Goal: Task Accomplishment & Management: Manage account settings

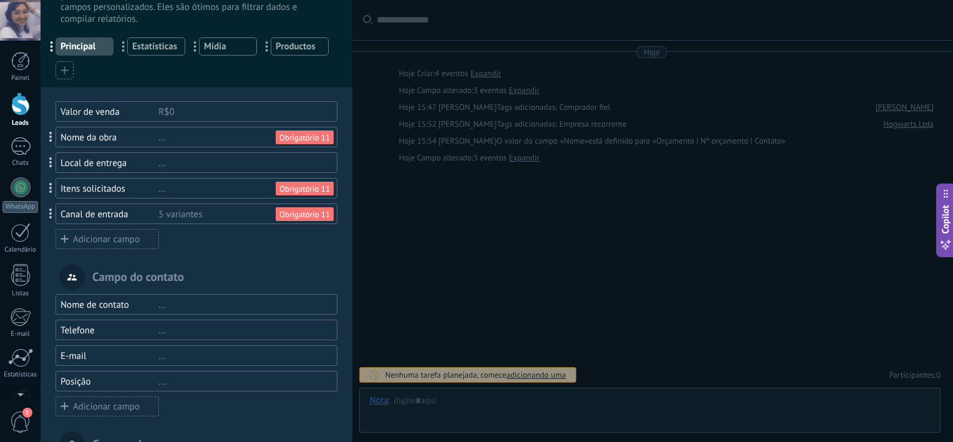
scroll to position [44, 0]
click at [132, 237] on div "Adicionar campo" at bounding box center [108, 240] width 104 height 20
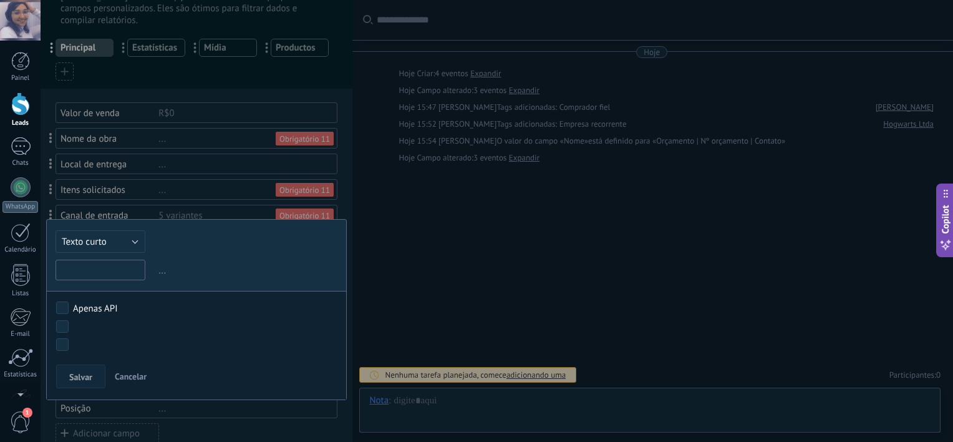
paste input "**********"
type input "**********"
click at [131, 249] on button "Texto curto" at bounding box center [101, 241] width 90 height 22
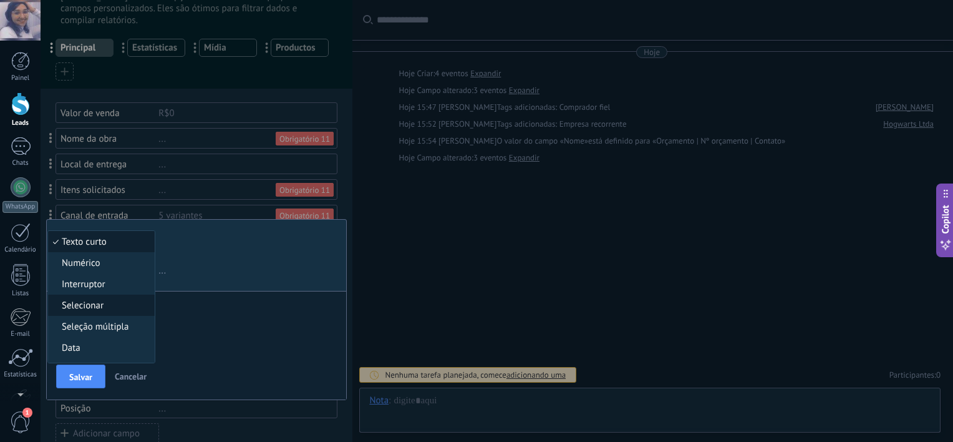
click at [120, 305] on span "Selecionar" at bounding box center [99, 305] width 103 height 12
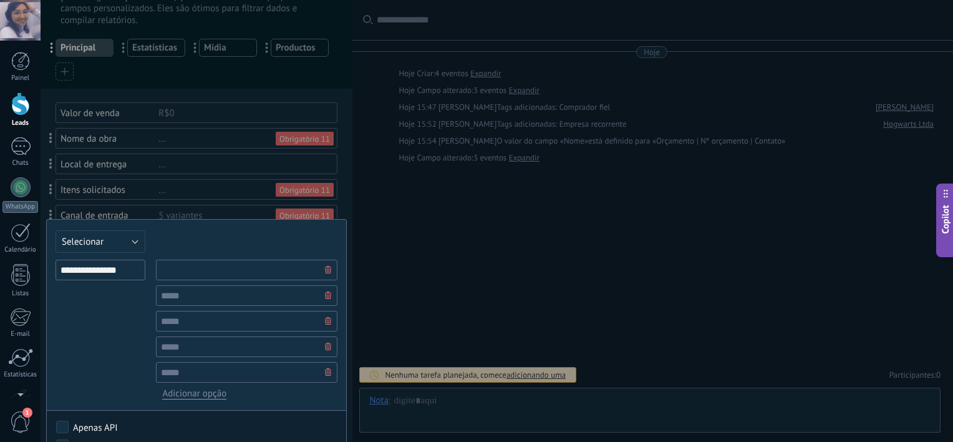
click at [203, 277] on input "text" at bounding box center [246, 269] width 181 height 21
type input "**********"
click at [214, 291] on input "text" at bounding box center [246, 295] width 181 height 21
type input "**********"
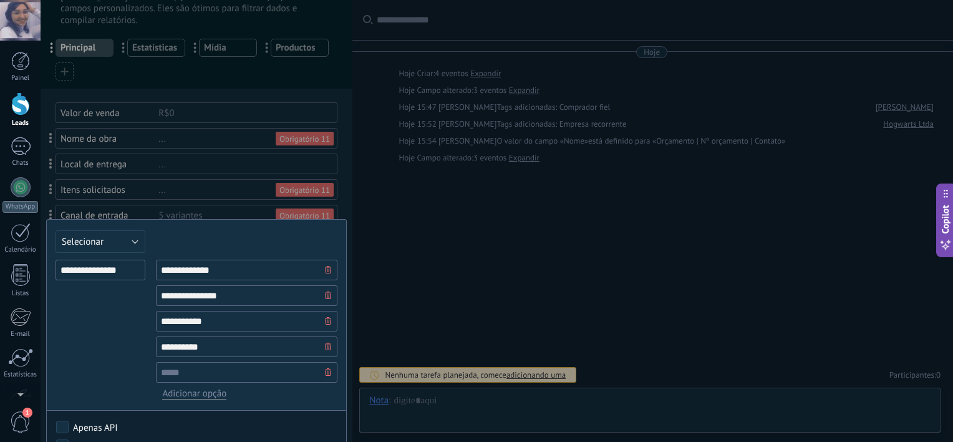
type input "**********"
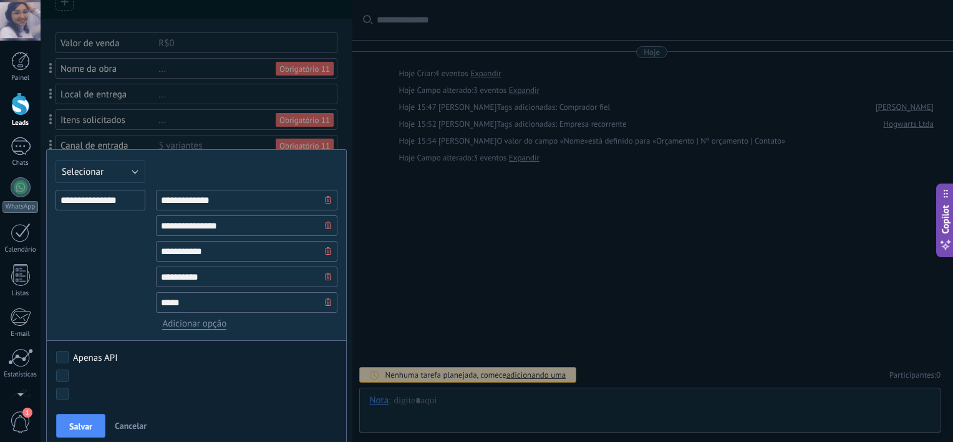
scroll to position [132, 0]
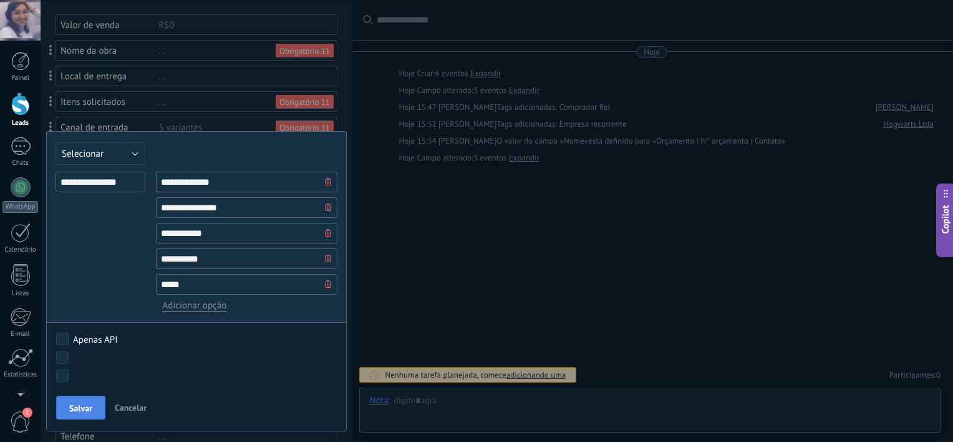
type input "*****"
click at [67, 406] on button "Salvar" at bounding box center [80, 407] width 49 height 24
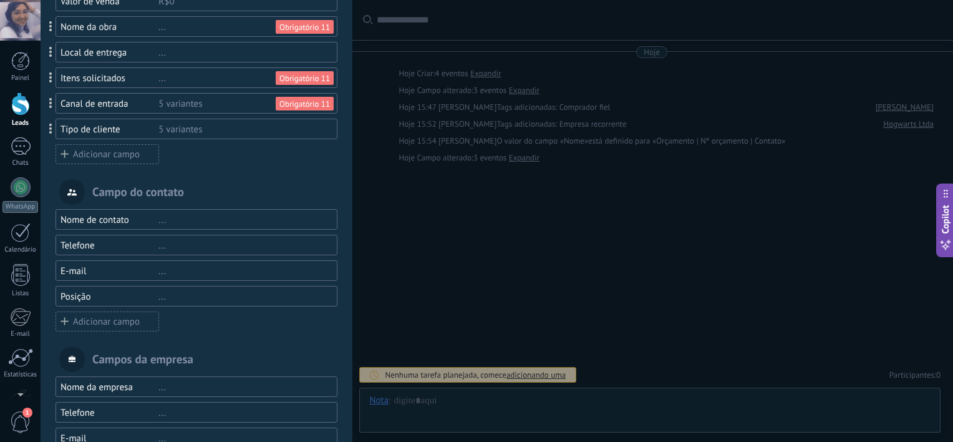
scroll to position [192, 0]
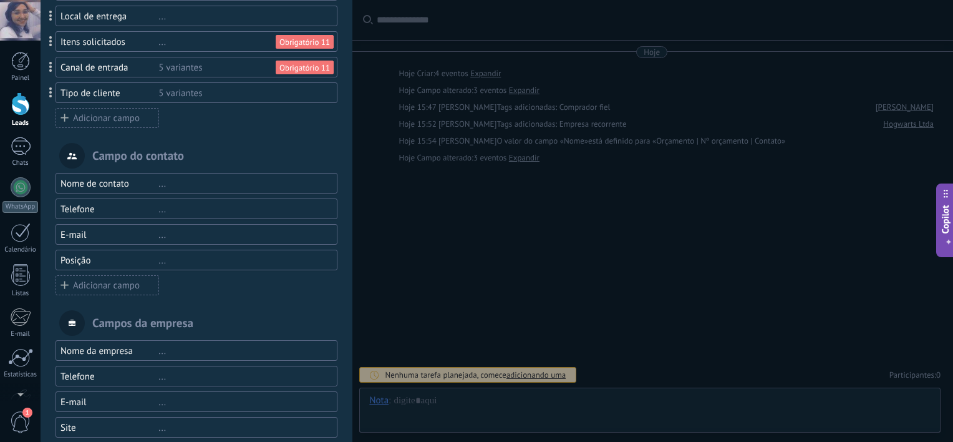
click at [87, 185] on div "Nome de contato" at bounding box center [109, 184] width 98 height 12
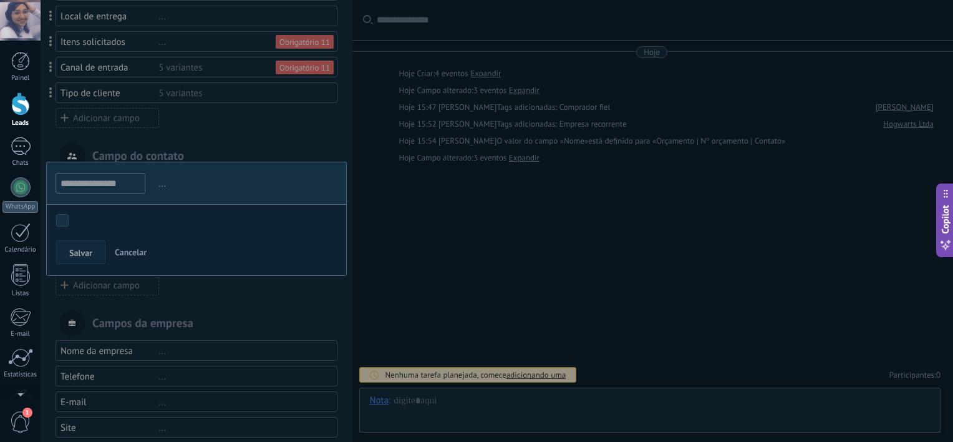
click at [87, 185] on input "**********" at bounding box center [101, 183] width 90 height 21
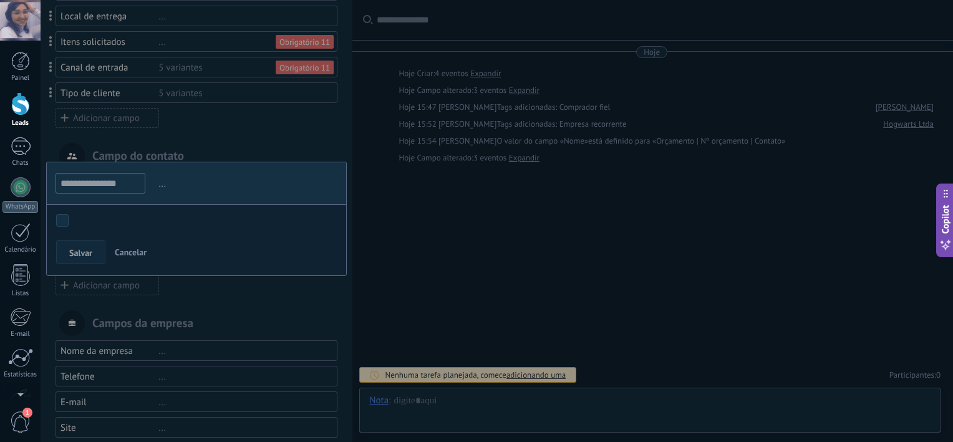
click at [87, 185] on input "**********" at bounding box center [101, 183] width 90 height 21
drag, startPoint x: 87, startPoint y: 185, endPoint x: 161, endPoint y: 185, distance: 73.6
click at [161, 185] on span "..." at bounding box center [246, 183] width 181 height 21
drag, startPoint x: 161, startPoint y: 185, endPoint x: 147, endPoint y: 145, distance: 41.6
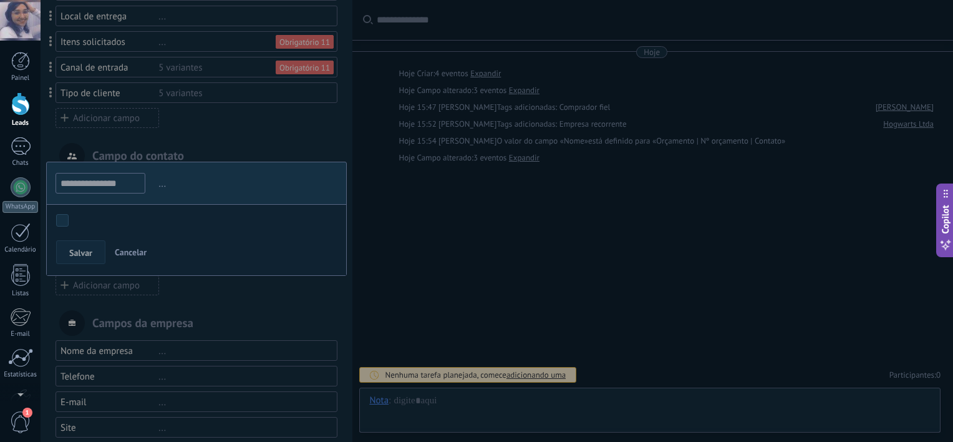
click at [147, 145] on div at bounding box center [197, 159] width 312 height 703
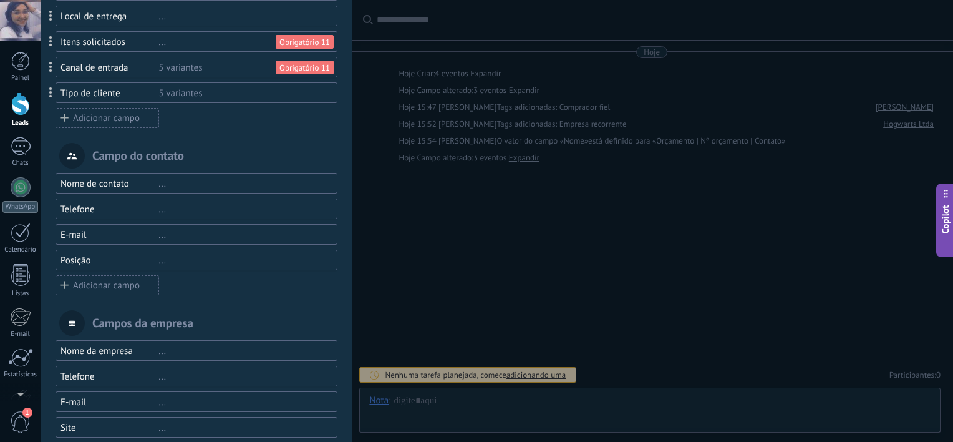
click at [60, 258] on div "Posição" at bounding box center [109, 260] width 98 height 12
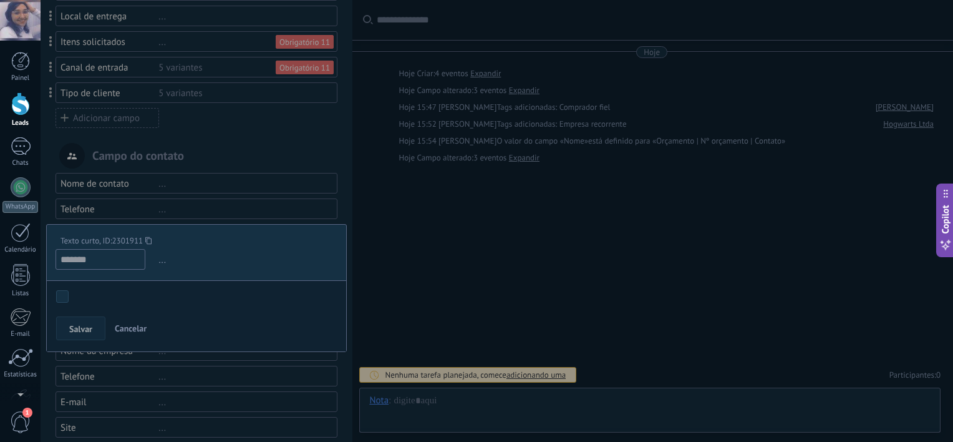
click at [110, 209] on div at bounding box center [197, 159] width 312 height 703
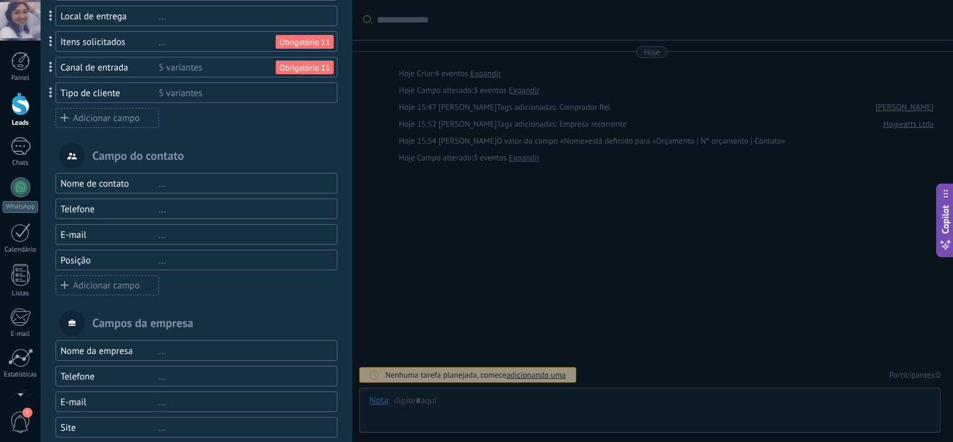
click at [104, 187] on div "Nome de contato" at bounding box center [109, 184] width 98 height 12
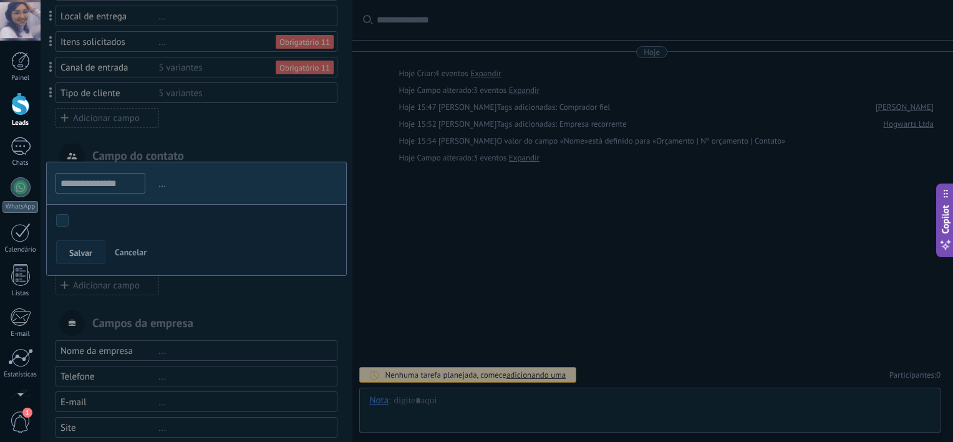
click at [62, 219] on body ".abecls-1,.abecls-2{fill-rule:evenodd}.abecls-2{fill:#fff} .abhcls-1{fill:none}…" at bounding box center [476, 221] width 953 height 442
click at [71, 248] on span "Salvar" at bounding box center [80, 252] width 23 height 9
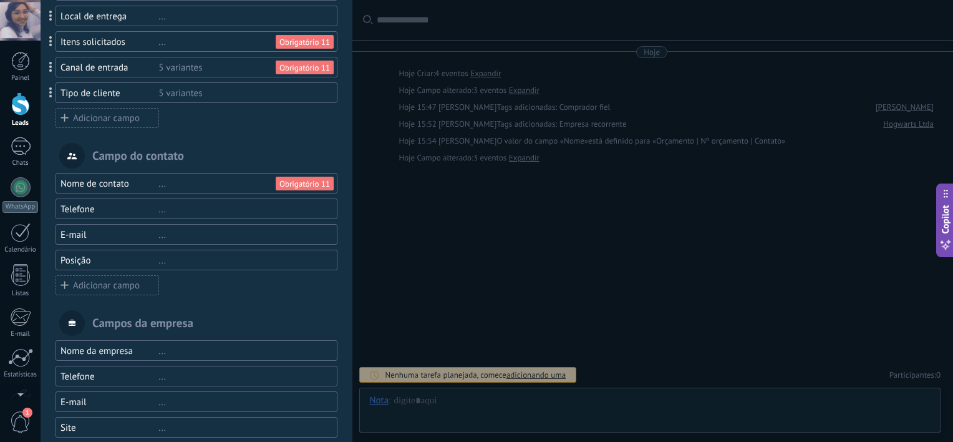
click at [71, 212] on div "Telefone" at bounding box center [109, 209] width 98 height 12
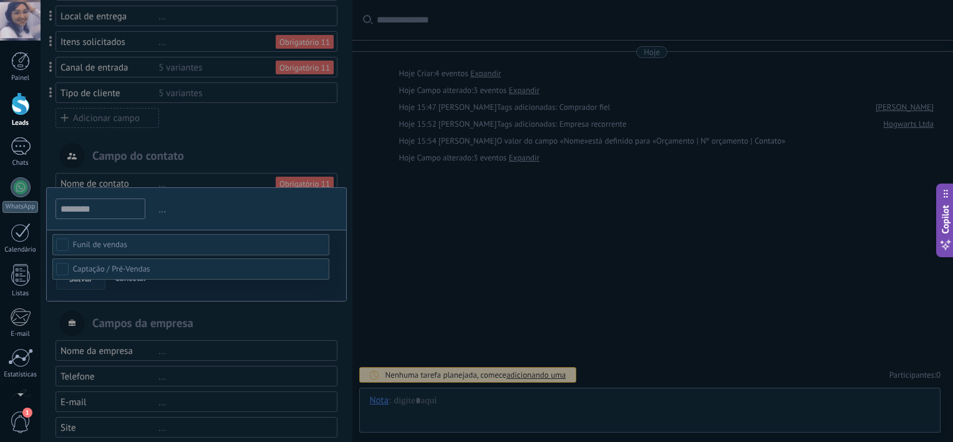
click at [60, 241] on body ".abecls-1,.abecls-2{fill-rule:evenodd}.abecls-2{fill:#fff} .abhcls-1{fill:none}…" at bounding box center [476, 221] width 953 height 442
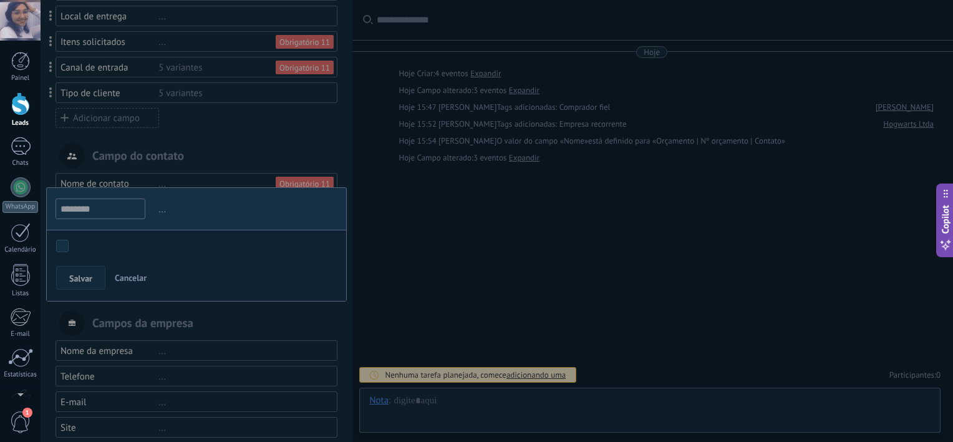
click at [63, 248] on body ".abecls-1,.abecls-2{fill-rule:evenodd}.abecls-2{fill:#fff} .abhcls-1{fill:none}…" at bounding box center [476, 221] width 953 height 442
click at [70, 274] on span "Salvar" at bounding box center [80, 278] width 23 height 9
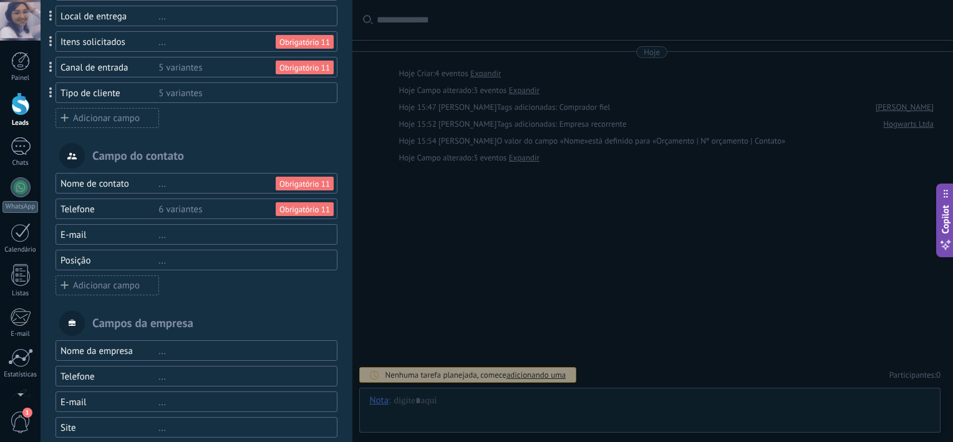
click at [81, 232] on div "E-mail" at bounding box center [109, 235] width 98 height 12
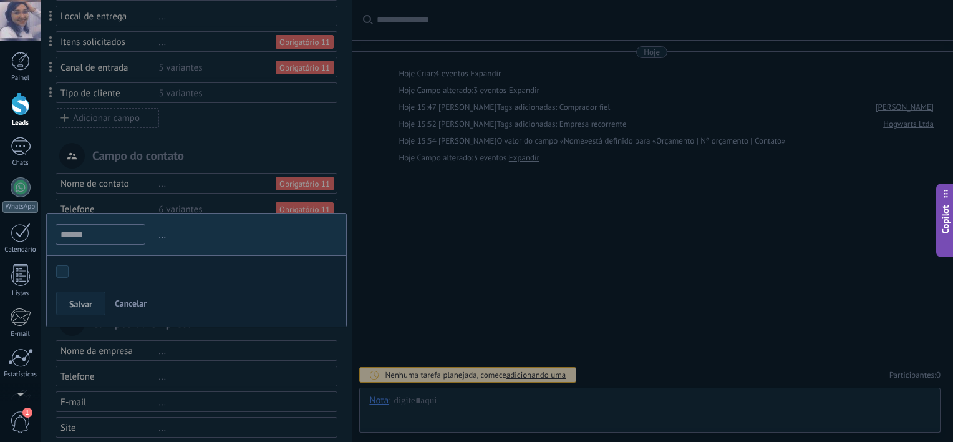
click at [81, 232] on input "******" at bounding box center [101, 234] width 90 height 21
click at [62, 266] on body ".abecls-1,.abecls-2{fill-rule:evenodd}.abecls-2{fill:#fff} .abhcls-1{fill:none}…" at bounding box center [476, 221] width 953 height 442
drag, startPoint x: 81, startPoint y: 232, endPoint x: 69, endPoint y: 302, distance: 70.9
click at [69, 302] on button "Salvar" at bounding box center [80, 303] width 49 height 24
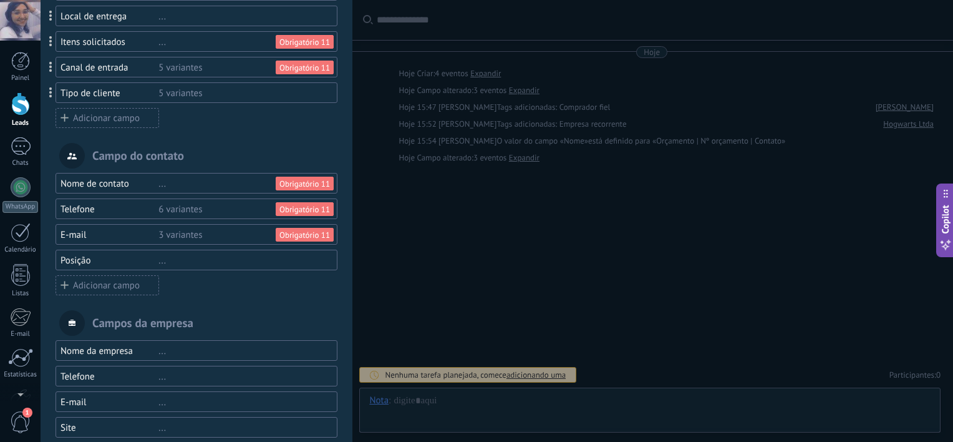
click at [195, 211] on div "6 variantes" at bounding box center [242, 209] width 168 height 12
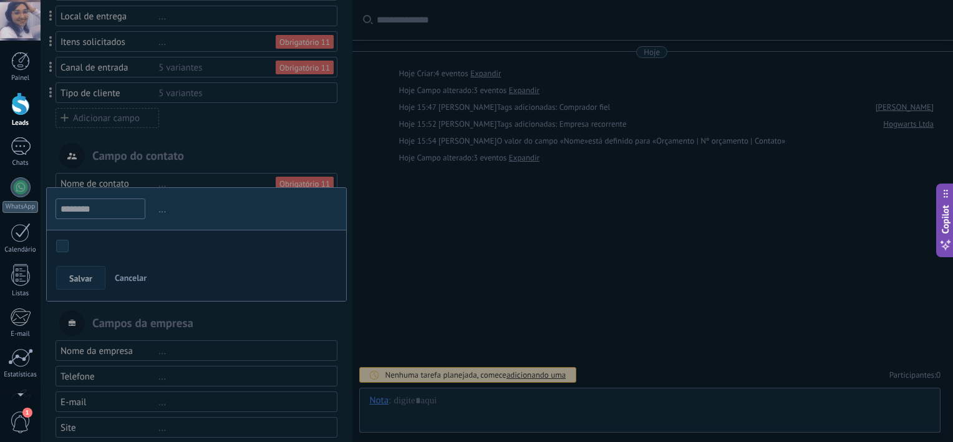
click at [201, 170] on div at bounding box center [197, 159] width 312 height 703
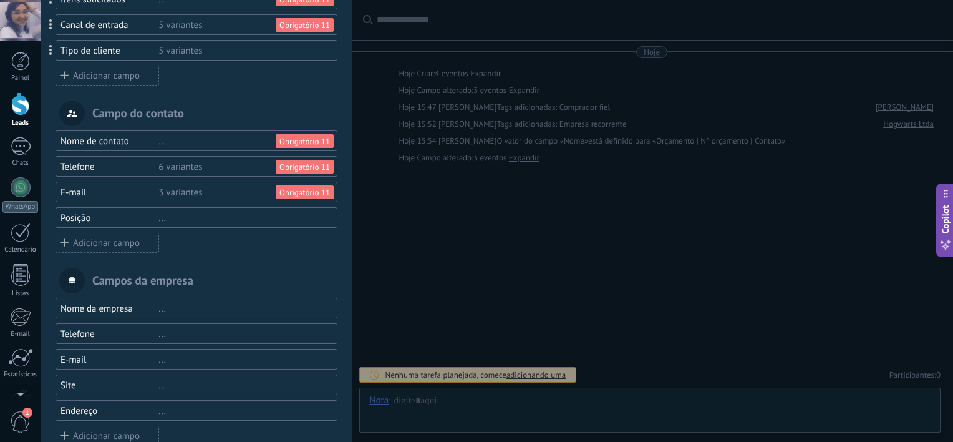
scroll to position [259, 0]
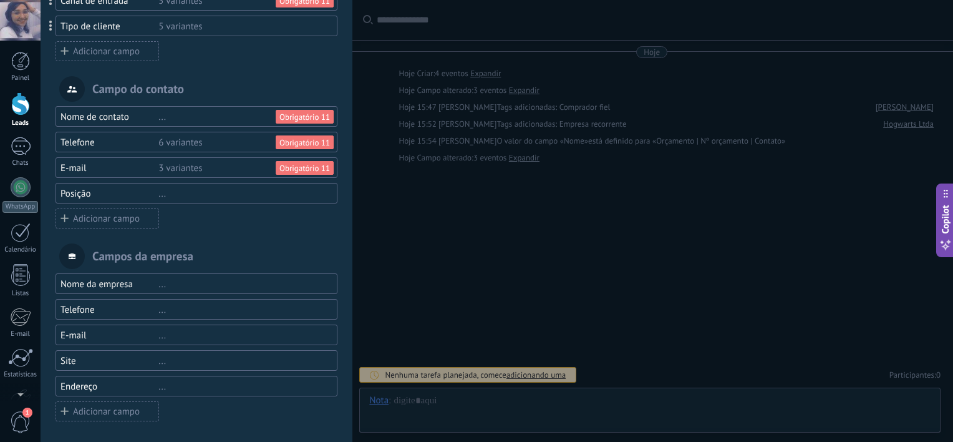
click at [79, 364] on div "Site" at bounding box center [109, 361] width 98 height 12
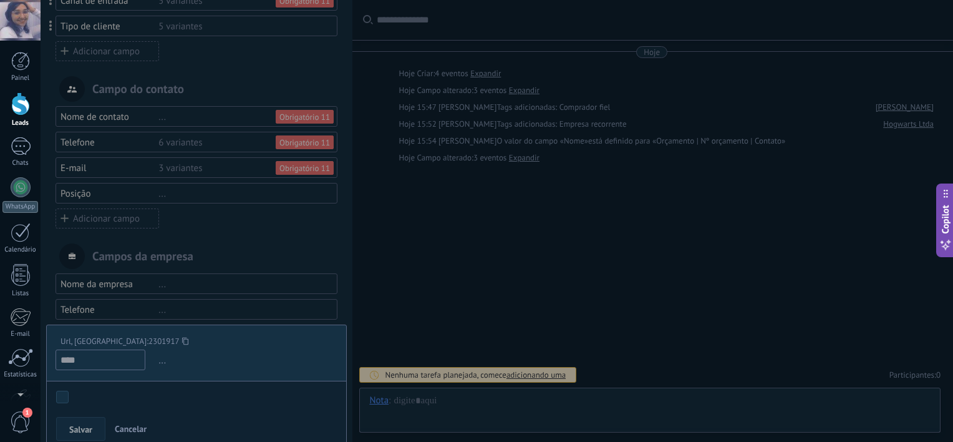
click at [104, 296] on div at bounding box center [197, 92] width 312 height 703
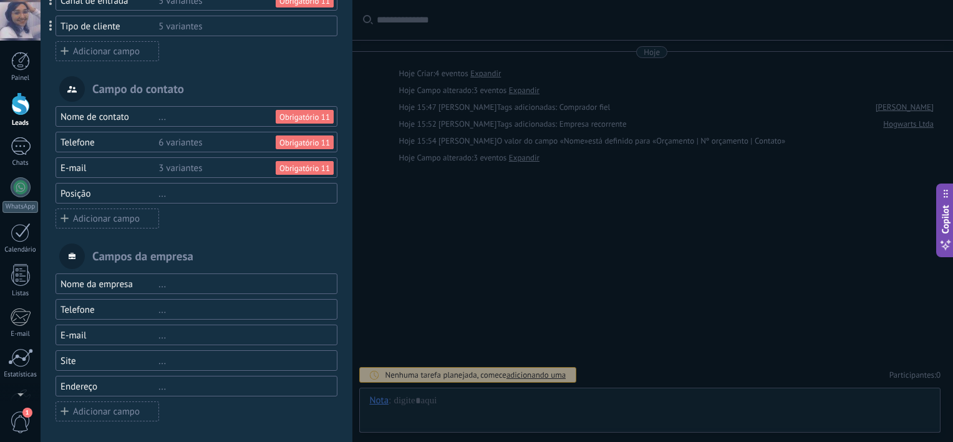
click at [94, 402] on div "Adicionar campo" at bounding box center [108, 411] width 104 height 20
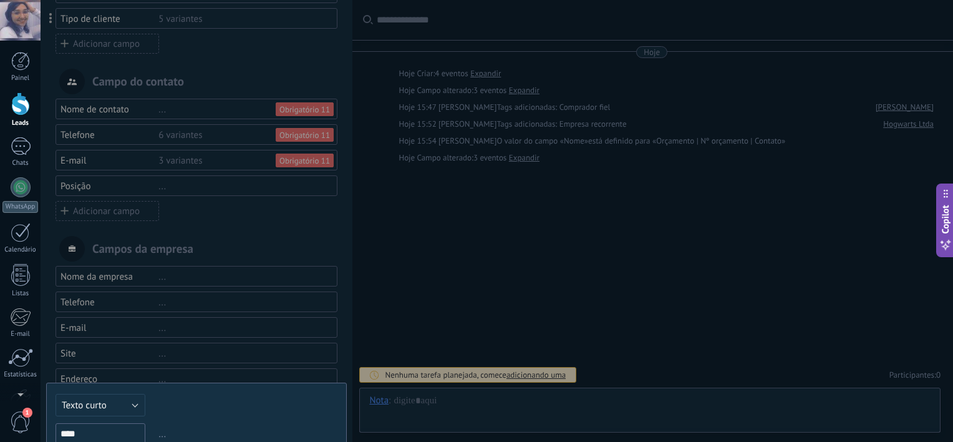
scroll to position [367, 0]
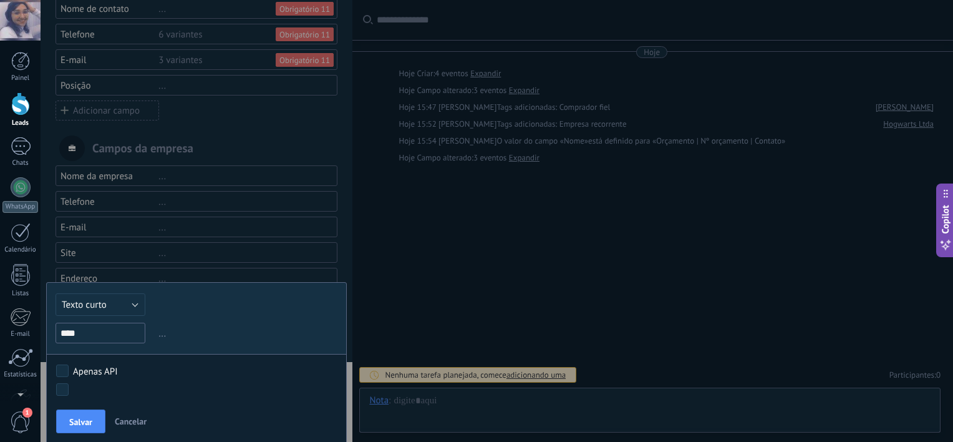
type input "****"
click at [104, 309] on button "Texto curto" at bounding box center [101, 304] width 90 height 22
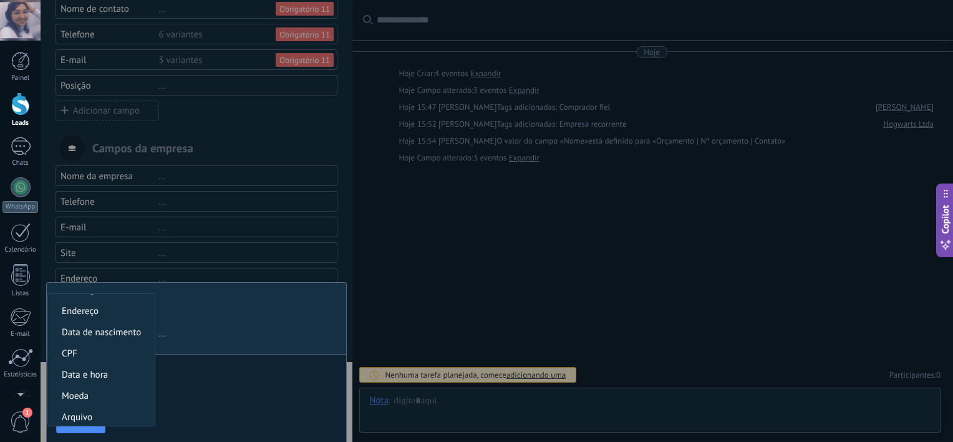
scroll to position [210, 0]
click at [107, 341] on li "CPF" at bounding box center [101, 351] width 107 height 21
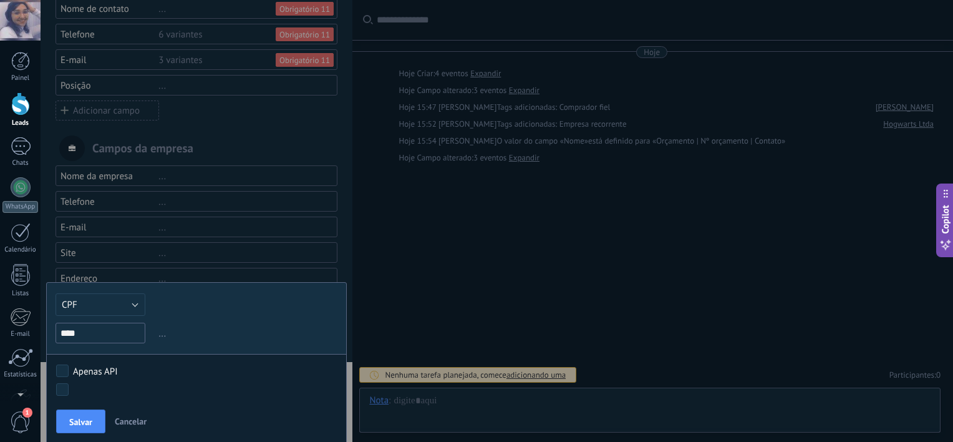
click at [128, 334] on input "****" at bounding box center [101, 332] width 90 height 21
click at [123, 301] on button "CPF" at bounding box center [101, 304] width 90 height 22
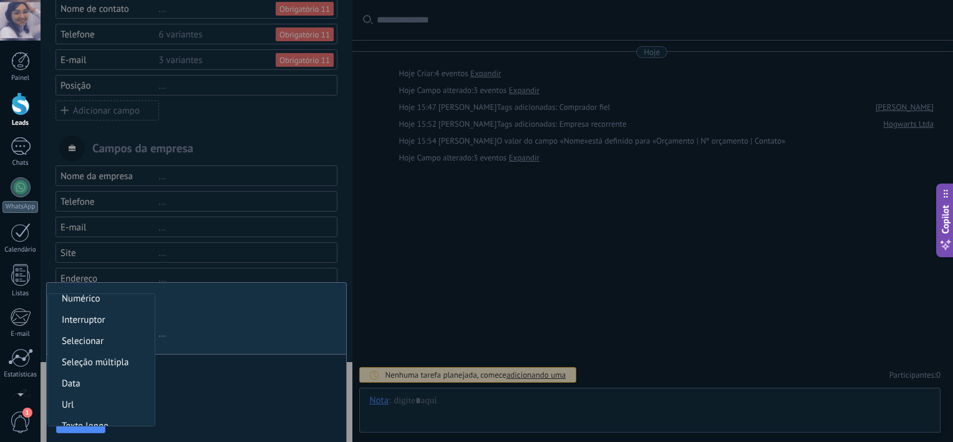
scroll to position [0, 0]
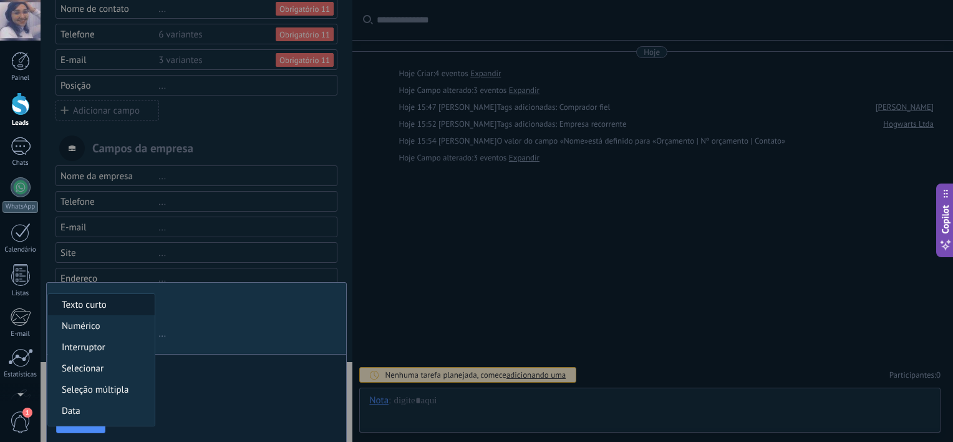
click at [110, 308] on span "Texto curto" at bounding box center [99, 305] width 103 height 12
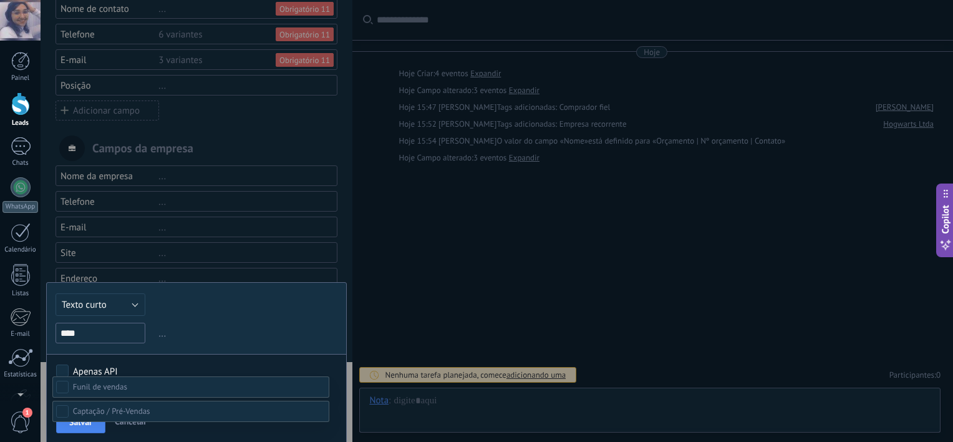
click at [62, 387] on body ".abecls-1,.abecls-2{fill-rule:evenodd}.abecls-2{fill:#fff} .abhcls-1{fill:none}…" at bounding box center [476, 221] width 953 height 442
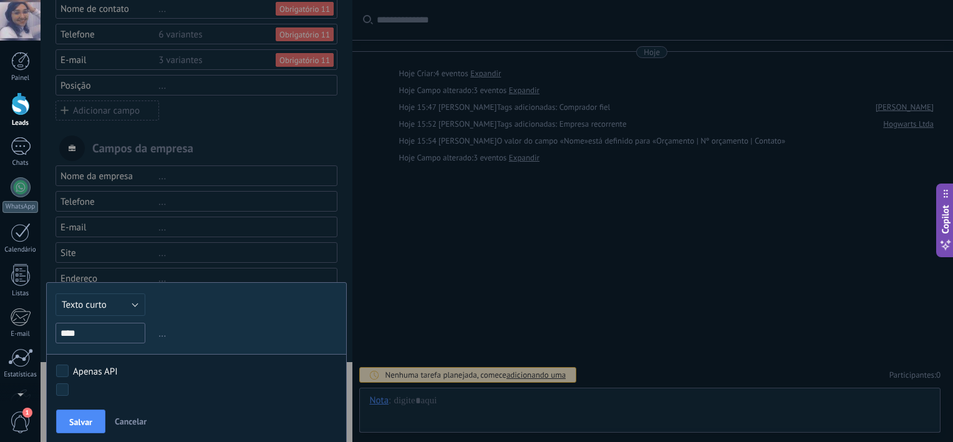
click at [62, 387] on body ".abecls-1,.abecls-2{fill-rule:evenodd}.abecls-2{fill:#fff} .abhcls-1{fill:none}…" at bounding box center [476, 221] width 953 height 442
click at [79, 423] on span "Salvar" at bounding box center [80, 421] width 23 height 9
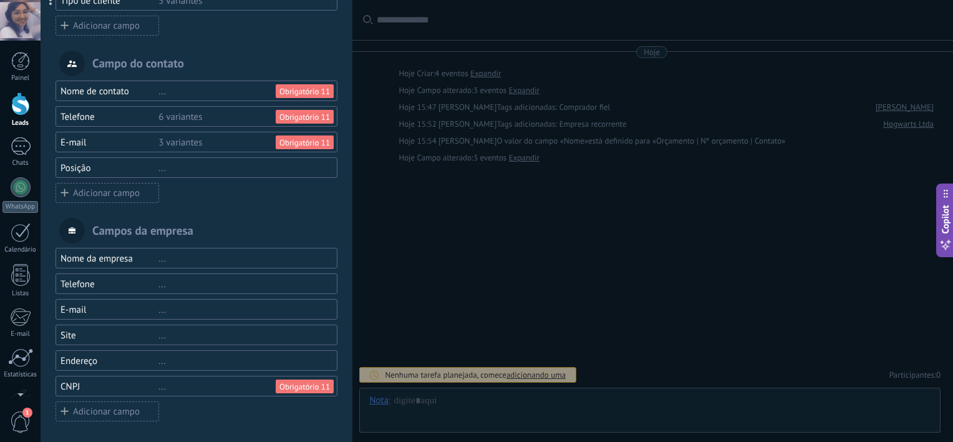
click at [110, 258] on div "Nome da empresa" at bounding box center [109, 259] width 98 height 12
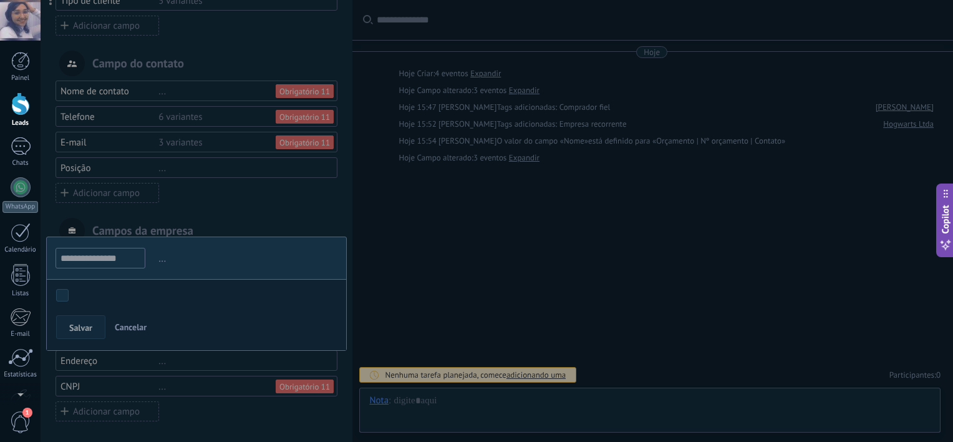
click at [63, 289] on body ".abecls-1,.abecls-2{fill-rule:evenodd}.abecls-2{fill:#fff} .abhcls-1{fill:none}…" at bounding box center [476, 221] width 953 height 442
click at [67, 320] on button "Salvar" at bounding box center [80, 327] width 49 height 24
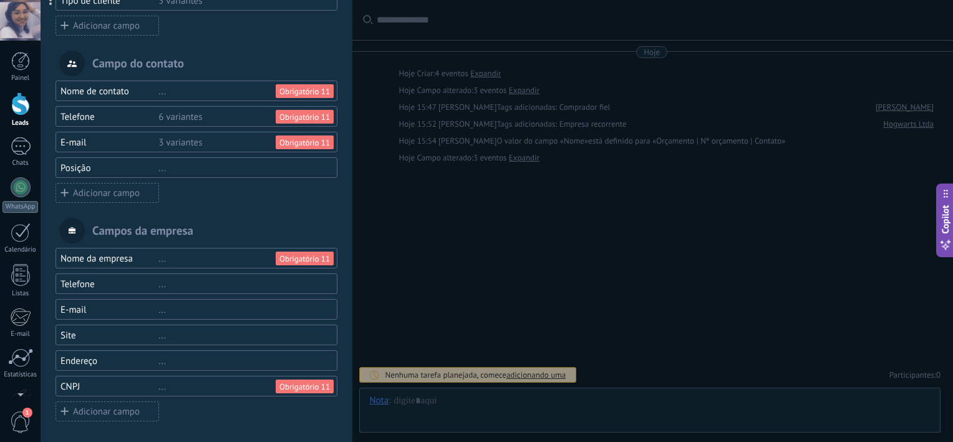
scroll to position [0, 0]
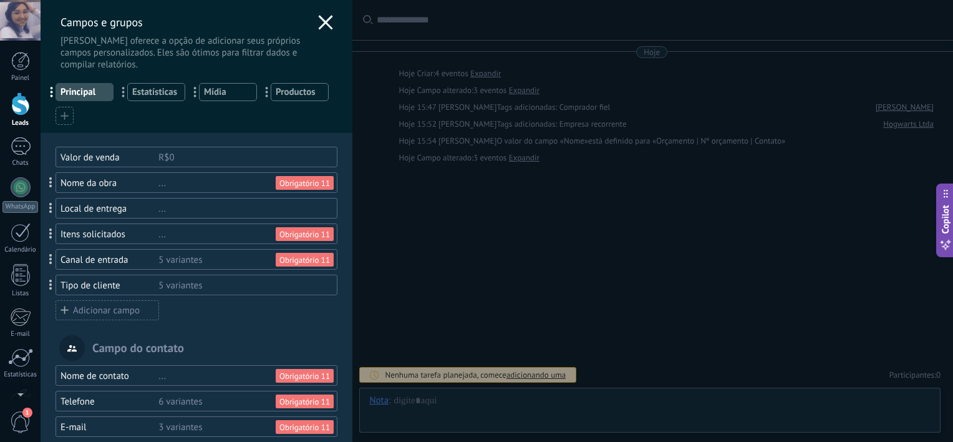
click at [156, 97] on span "Estatísticas" at bounding box center [156, 92] width 48 height 12
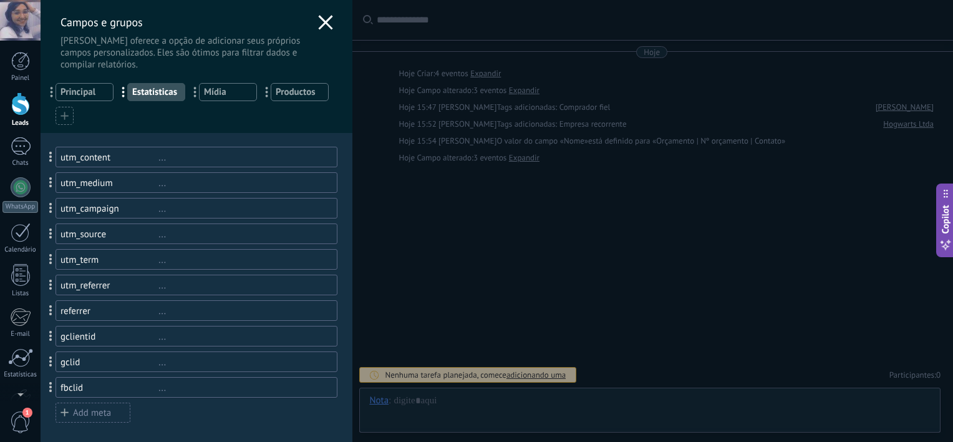
click at [232, 97] on span "Mídia" at bounding box center [228, 92] width 48 height 12
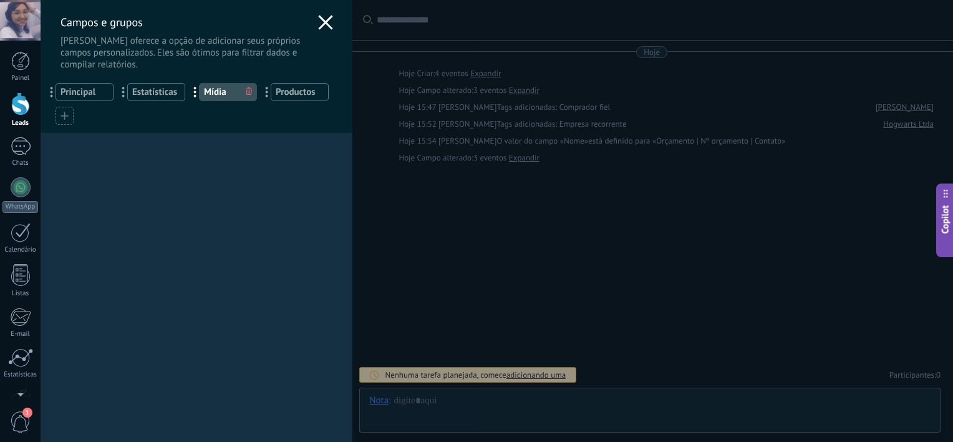
click at [294, 90] on span "Productos" at bounding box center [300, 92] width 48 height 12
click at [318, 25] on use at bounding box center [325, 22] width 14 height 14
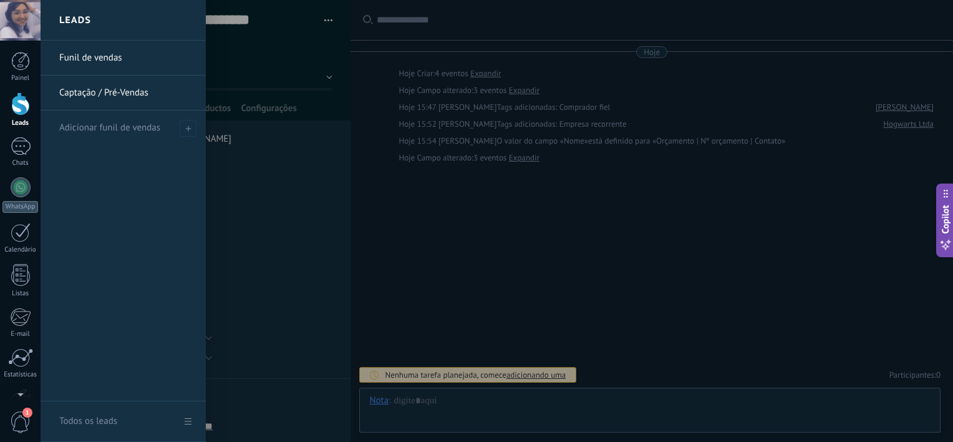
click at [21, 112] on div at bounding box center [20, 103] width 19 height 23
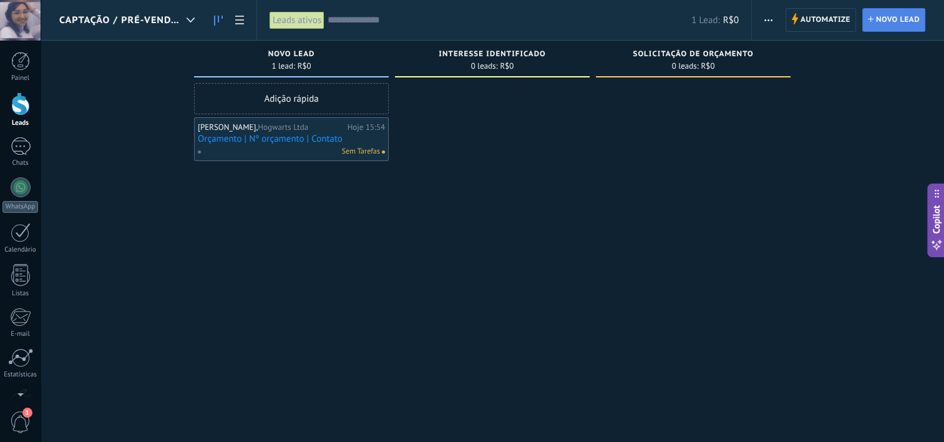
click at [882, 15] on span "Novo lead" at bounding box center [898, 20] width 44 height 22
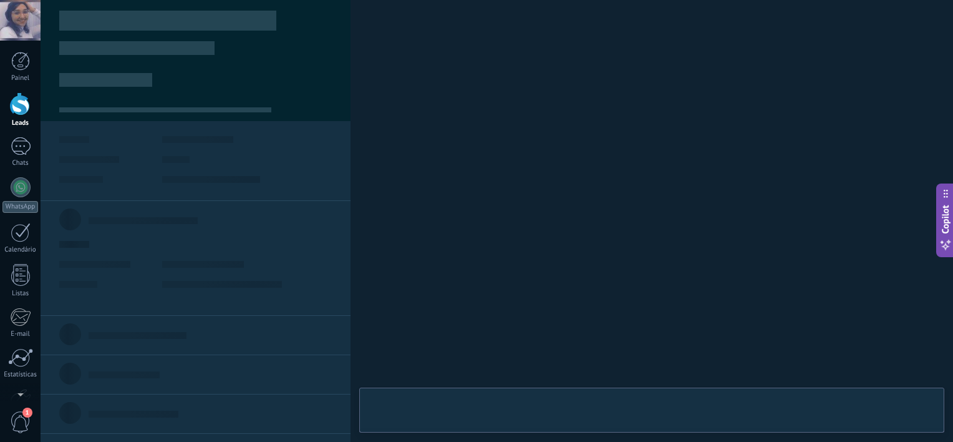
type textarea "***"
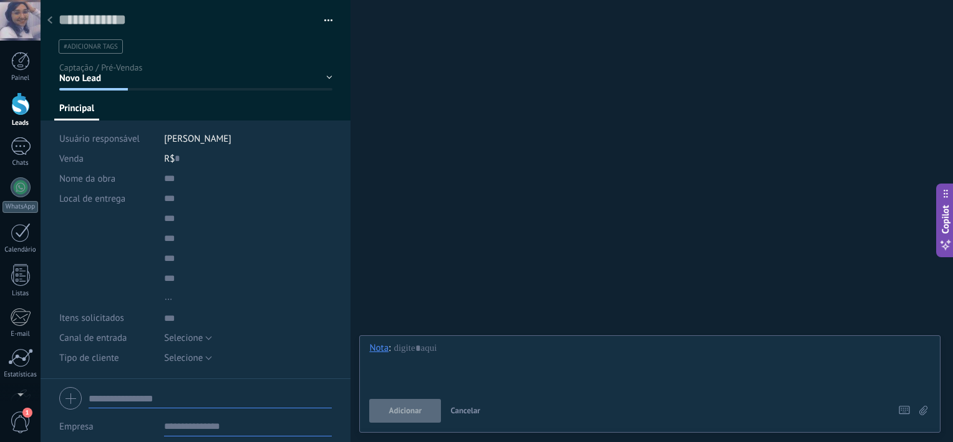
scroll to position [12, 0]
click at [101, 234] on div "Local de entrega ... Estados Unidos Afeganistão Albânia Alemanha Alemanha Orien…" at bounding box center [195, 247] width 273 height 119
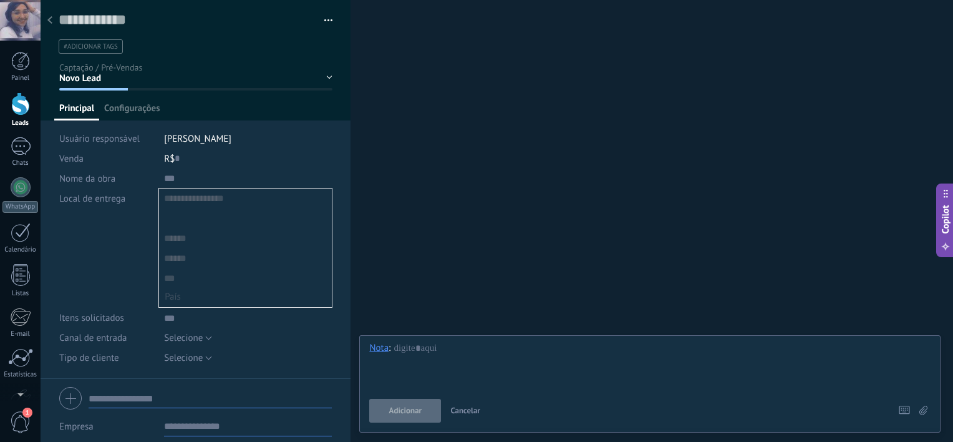
click at [163, 211] on input "smart_address" at bounding box center [245, 218] width 173 height 20
click at [142, 225] on div "Local de entrega ... Estados Unidos Afeganistão Albânia Alemanha Alemanha Orien…" at bounding box center [195, 247] width 273 height 119
click at [172, 200] on input "smart_address" at bounding box center [245, 198] width 173 height 20
click at [132, 234] on div "Local de entrega ... Estados Unidos Afeganistão Albânia Alemanha Alemanha Orien…" at bounding box center [195, 247] width 273 height 119
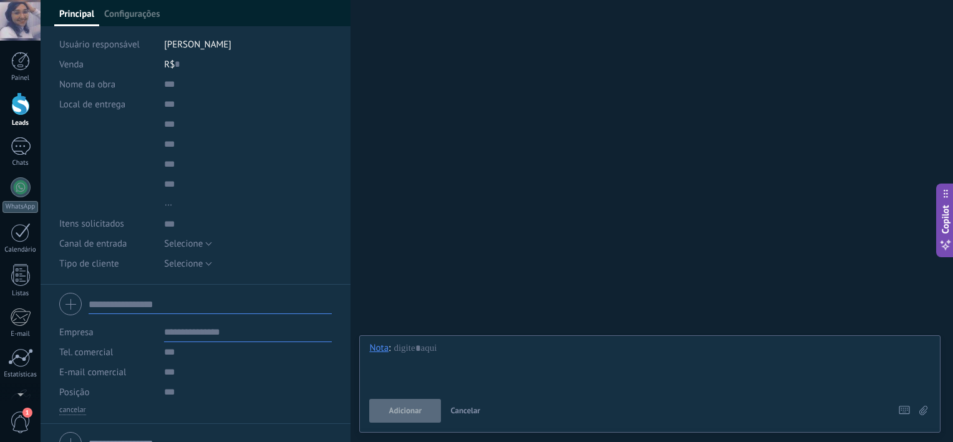
scroll to position [115, 0]
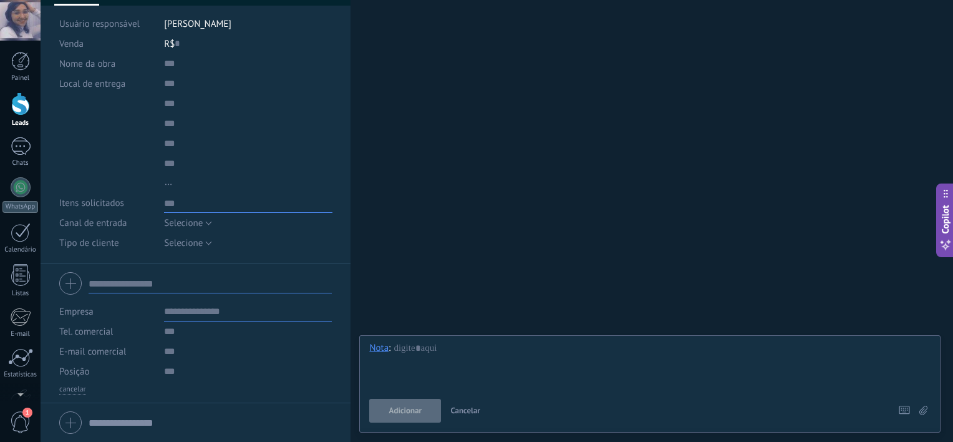
click at [175, 208] on textarea at bounding box center [248, 203] width 168 height 20
click at [178, 220] on span "Selecione" at bounding box center [183, 223] width 39 height 12
click at [142, 216] on div "Canal de entrada" at bounding box center [106, 223] width 95 height 20
click at [172, 237] on span "Selecione" at bounding box center [183, 243] width 39 height 12
click at [127, 197] on div "Itens solicitados" at bounding box center [106, 203] width 95 height 20
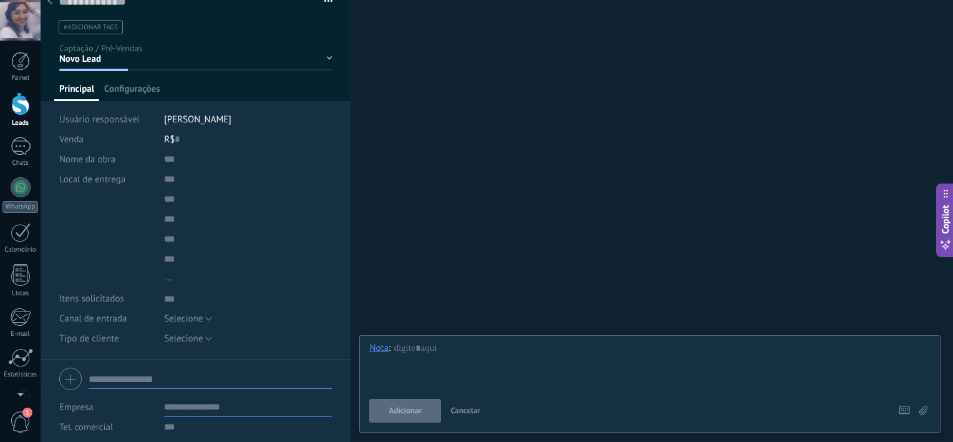
scroll to position [0, 0]
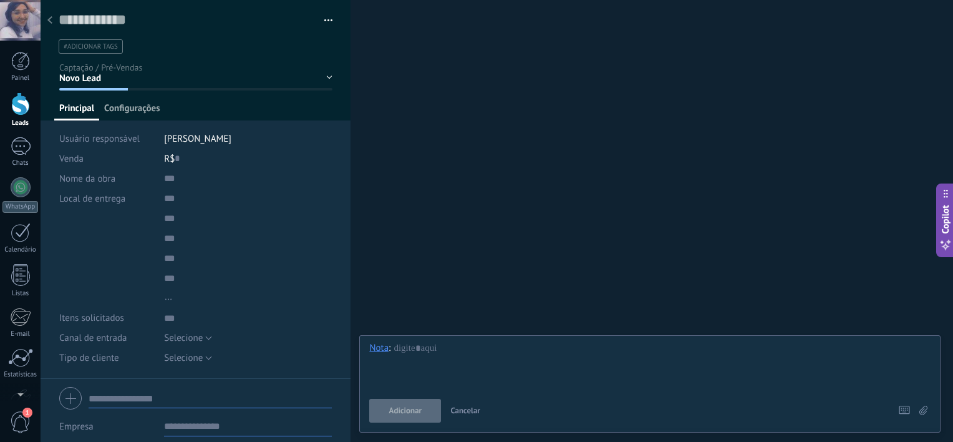
click at [139, 112] on span "Configurações" at bounding box center [132, 111] width 56 height 18
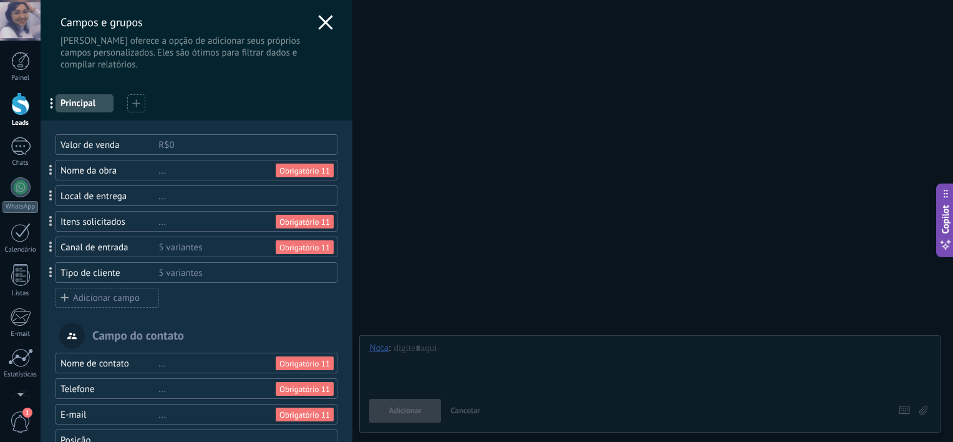
click at [142, 100] on div at bounding box center [136, 103] width 18 height 18
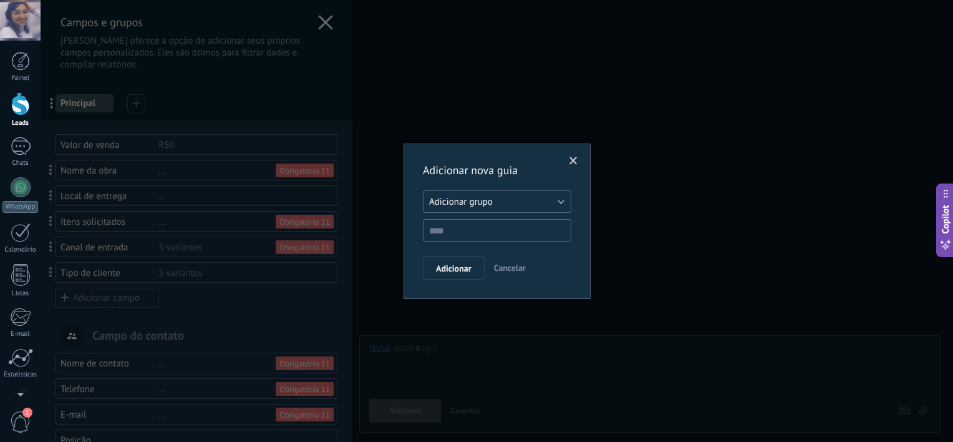
click at [511, 191] on button "Adicionar grupo" at bounding box center [497, 201] width 148 height 22
drag, startPoint x: 508, startPoint y: 196, endPoint x: 356, endPoint y: 109, distance: 175.7
click at [356, 109] on div "Adicionar nova guia Adicionar grupo Listas Leads relacionados Adicionar grupo A…" at bounding box center [497, 221] width 912 height 442
drag, startPoint x: 356, startPoint y: 109, endPoint x: 323, endPoint y: 31, distance: 84.4
click at [323, 31] on div "Adicionar nova guia Adicionar grupo Listas Leads relacionados Adicionar grupo A…" at bounding box center [497, 221] width 912 height 442
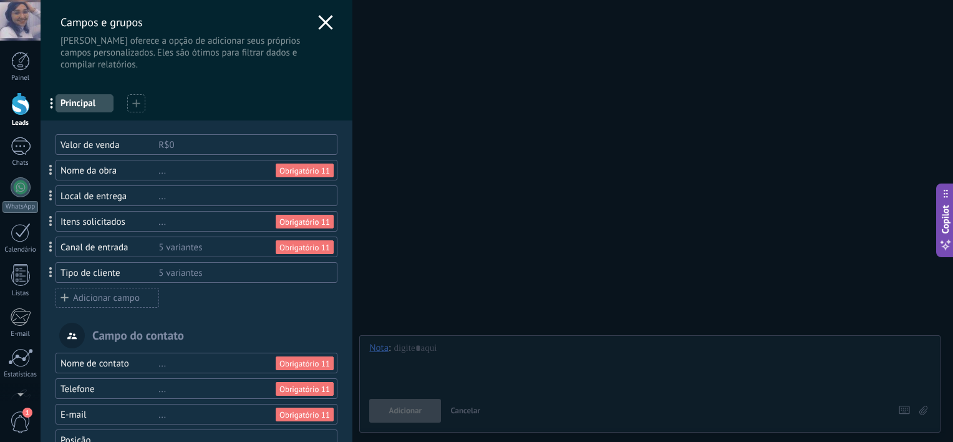
click at [322, 26] on icon at bounding box center [325, 22] width 15 height 15
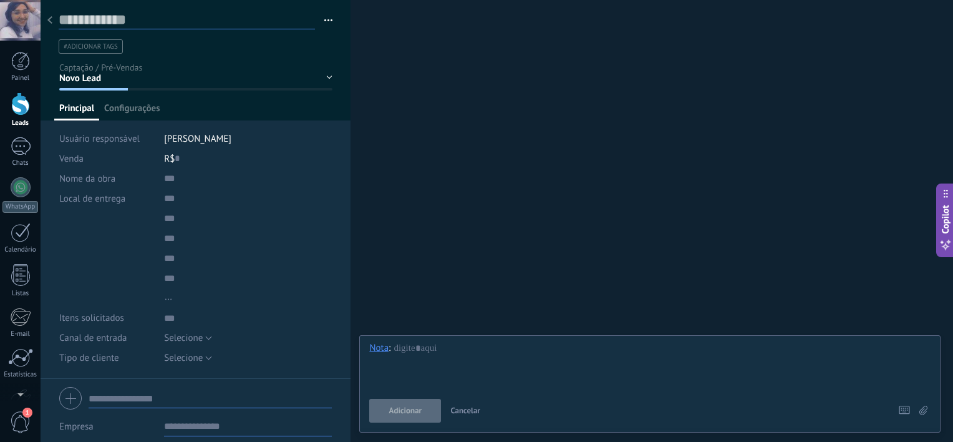
click at [138, 20] on input "text" at bounding box center [187, 20] width 256 height 19
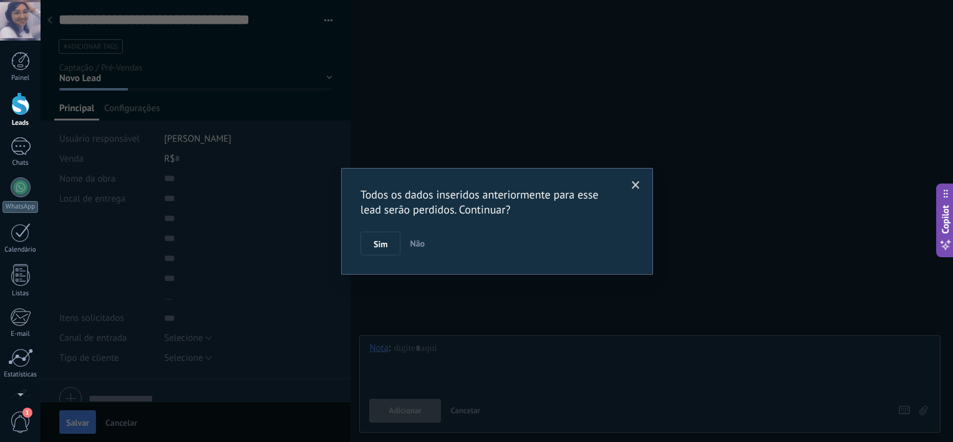
click at [414, 248] on button "Não" at bounding box center [417, 243] width 25 height 24
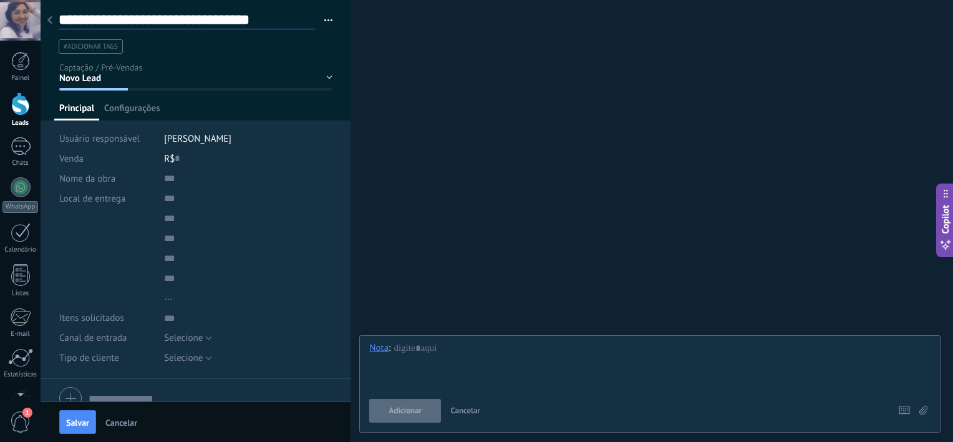
click at [120, 27] on input "**********" at bounding box center [187, 20] width 256 height 19
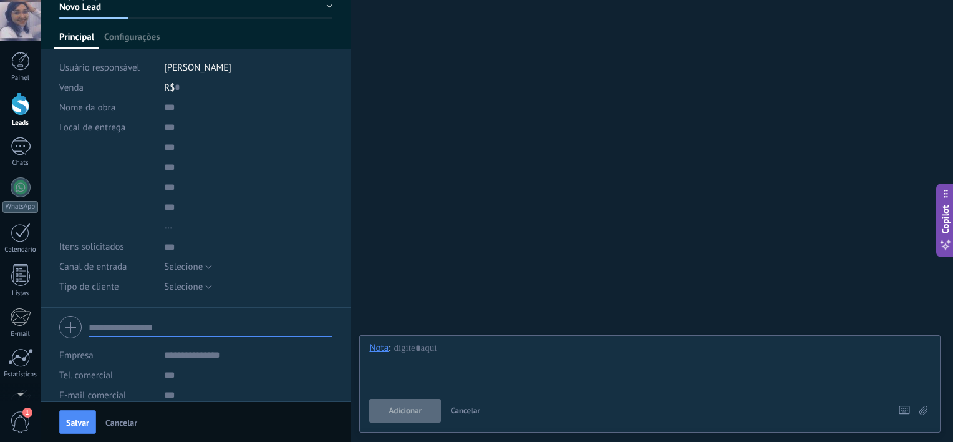
scroll to position [72, 0]
type input "**********"
click at [186, 102] on input "text" at bounding box center [248, 107] width 168 height 20
type input "*"
type input "**********"
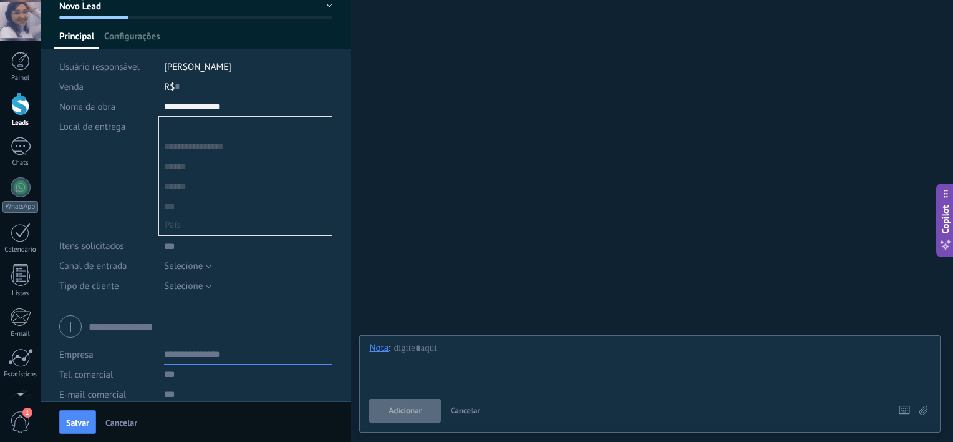
click at [190, 129] on input "smart_address" at bounding box center [245, 127] width 173 height 20
type input "**********"
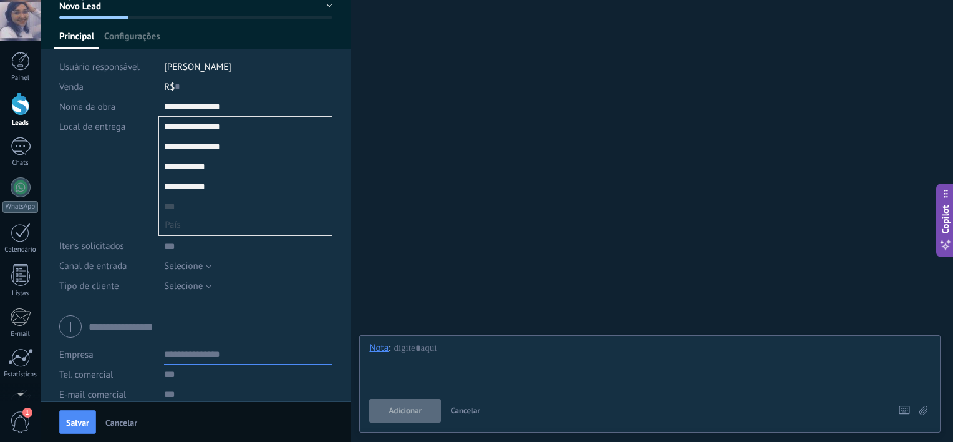
click at [208, 140] on input "smart_address" at bounding box center [245, 147] width 173 height 20
click at [233, 142] on input "smart_address" at bounding box center [245, 147] width 173 height 20
click at [239, 137] on input "smart_address" at bounding box center [245, 147] width 173 height 20
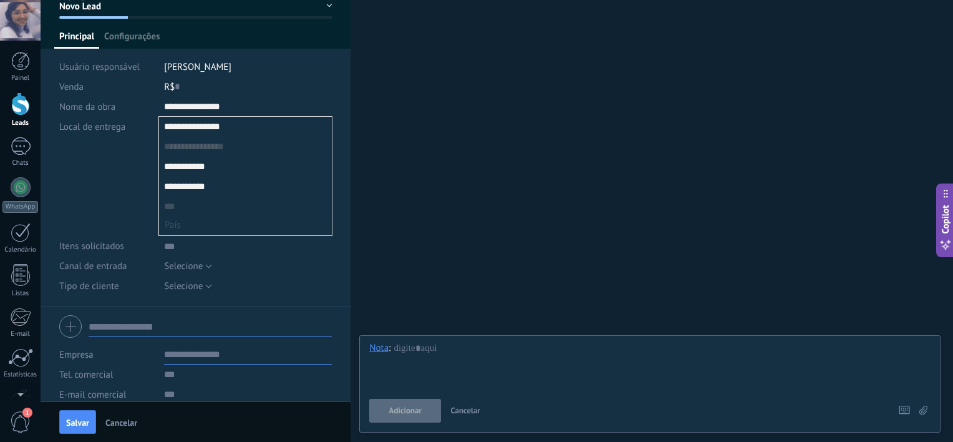
click at [244, 131] on input "smart_address" at bounding box center [245, 127] width 173 height 20
click at [169, 161] on input "smart_address" at bounding box center [245, 167] width 173 height 20
click at [262, 166] on input "smart_address" at bounding box center [245, 167] width 173 height 20
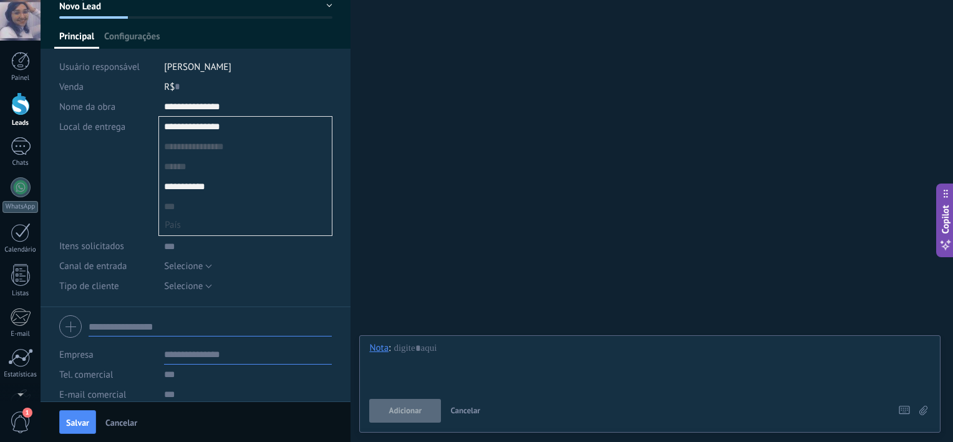
click at [251, 123] on input "smart_address" at bounding box center [245, 127] width 173 height 20
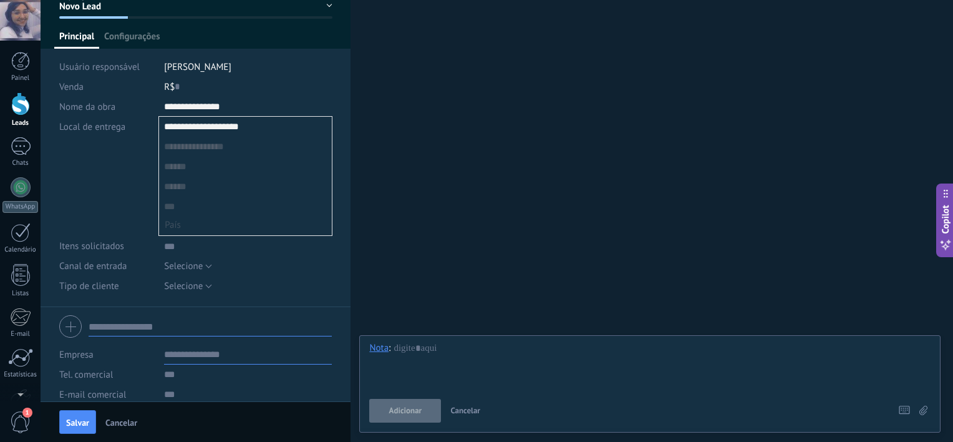
type input "**********"
type input "*********"
type input "********"
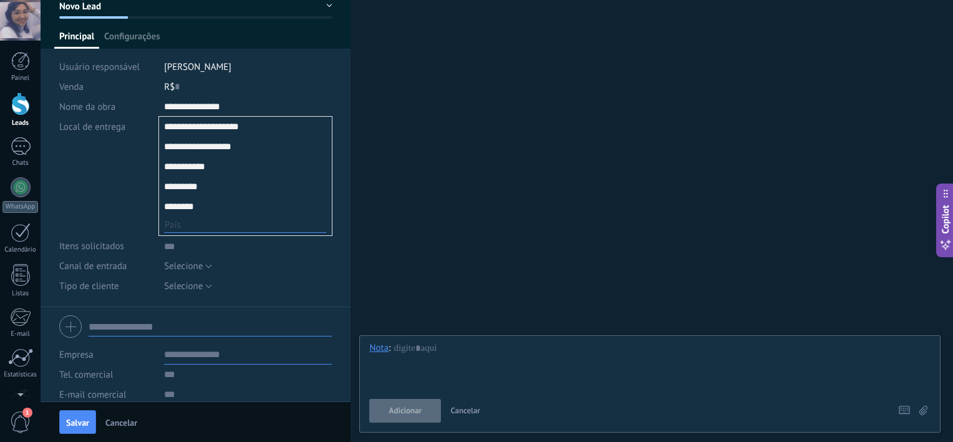
click at [266, 216] on button "..." at bounding box center [245, 224] width 163 height 16
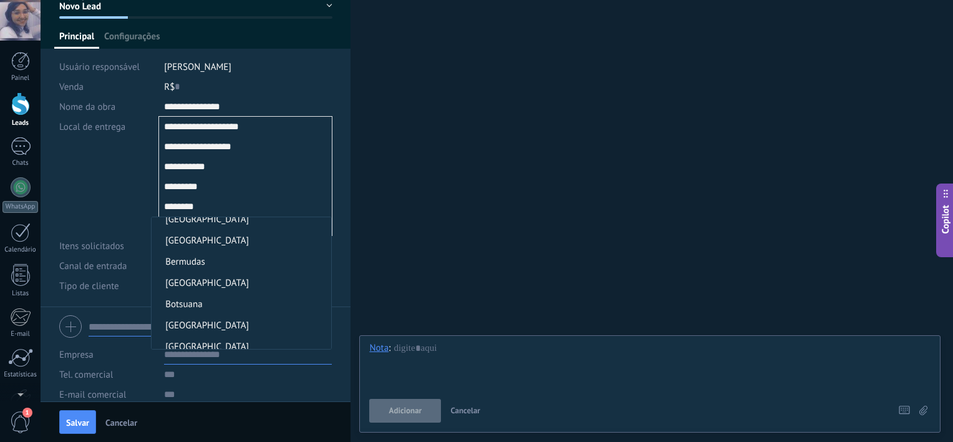
scroll to position [574, 0]
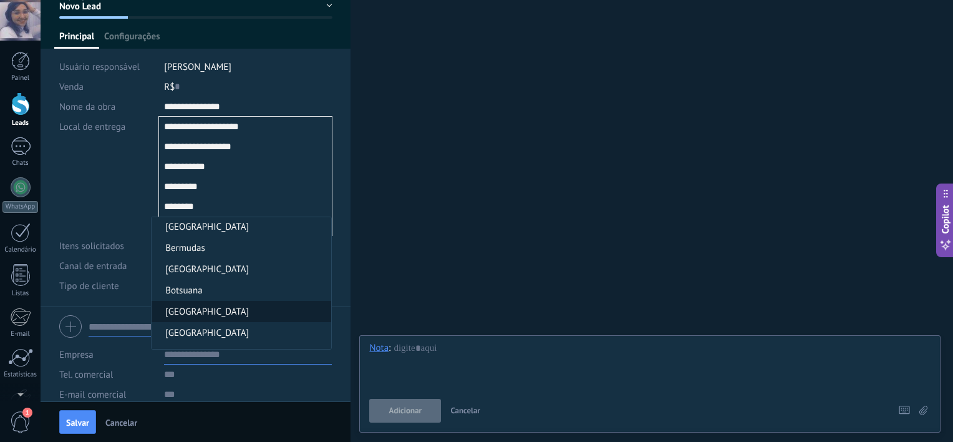
click at [233, 314] on span "Brasil" at bounding box center [240, 312] width 176 height 12
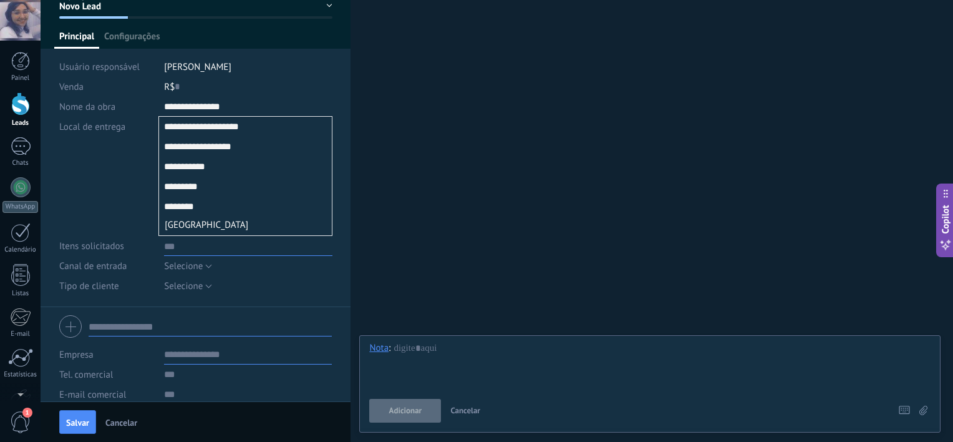
click at [194, 244] on textarea at bounding box center [248, 246] width 168 height 20
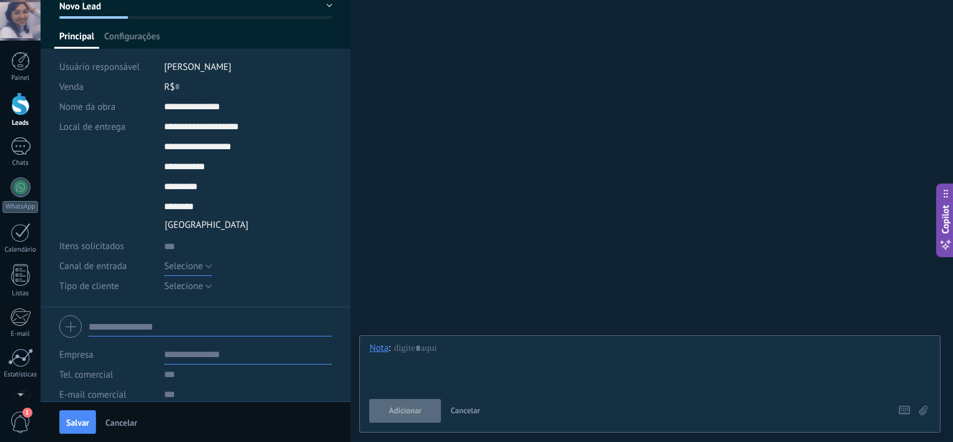
click at [190, 268] on span "Selecione" at bounding box center [183, 266] width 39 height 12
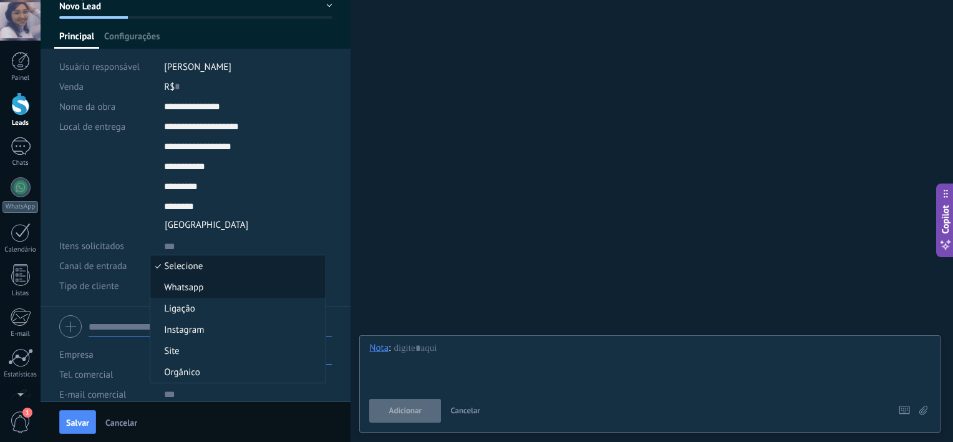
click at [193, 285] on span "Whatsapp" at bounding box center [236, 287] width 172 height 12
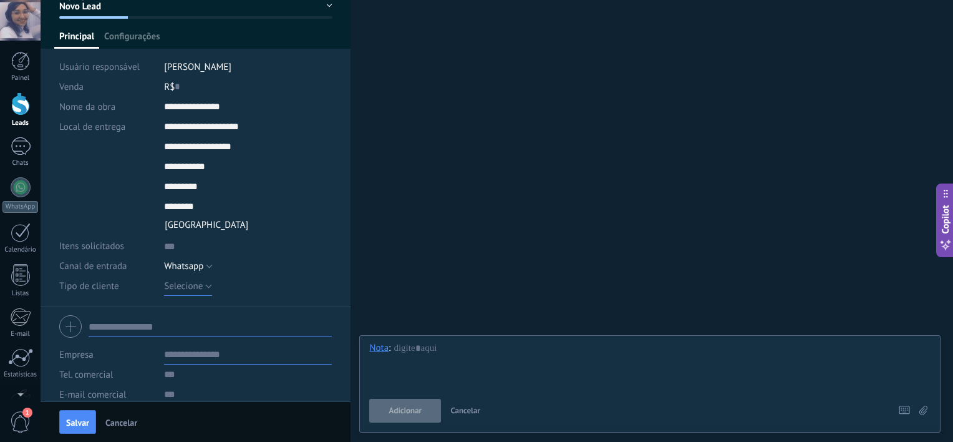
click at [193, 285] on span "Selecione" at bounding box center [183, 286] width 39 height 12
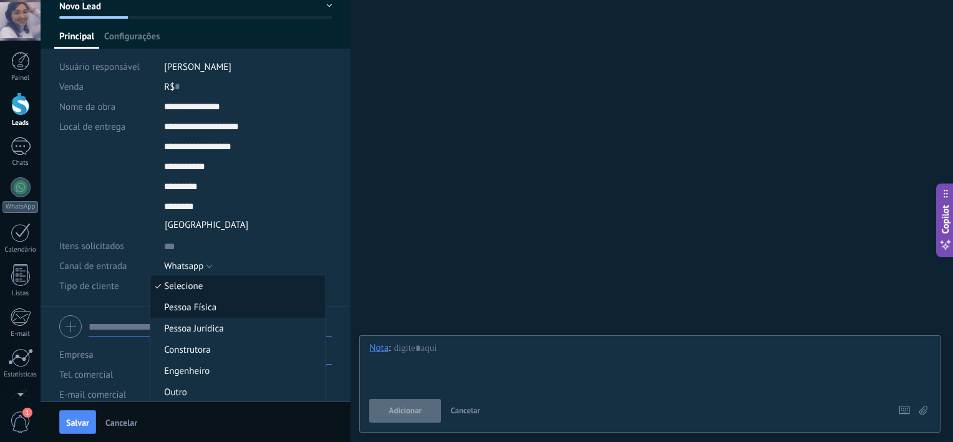
click at [196, 306] on span "Pessoa Física" at bounding box center [236, 307] width 172 height 12
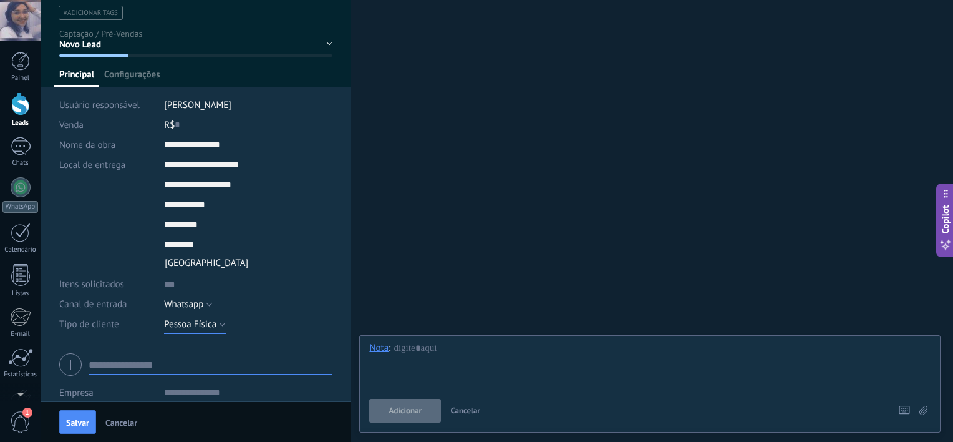
scroll to position [34, 0]
click at [138, 125] on div "Venda" at bounding box center [106, 124] width 95 height 20
click at [135, 75] on span "Configurações" at bounding box center [132, 77] width 56 height 18
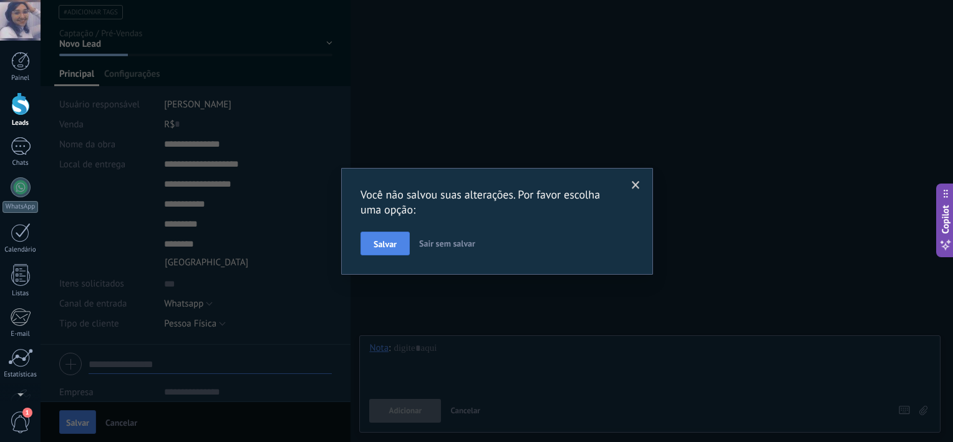
click at [400, 244] on button "Salvar" at bounding box center [385, 243] width 49 height 24
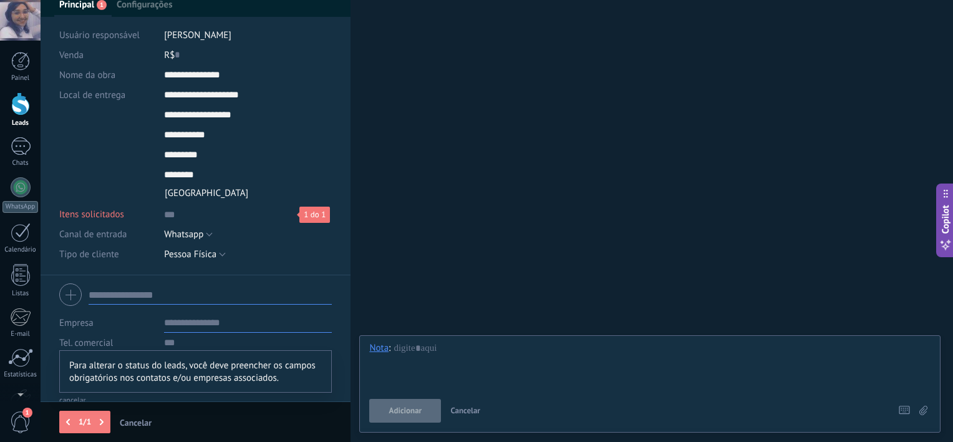
scroll to position [80, 0]
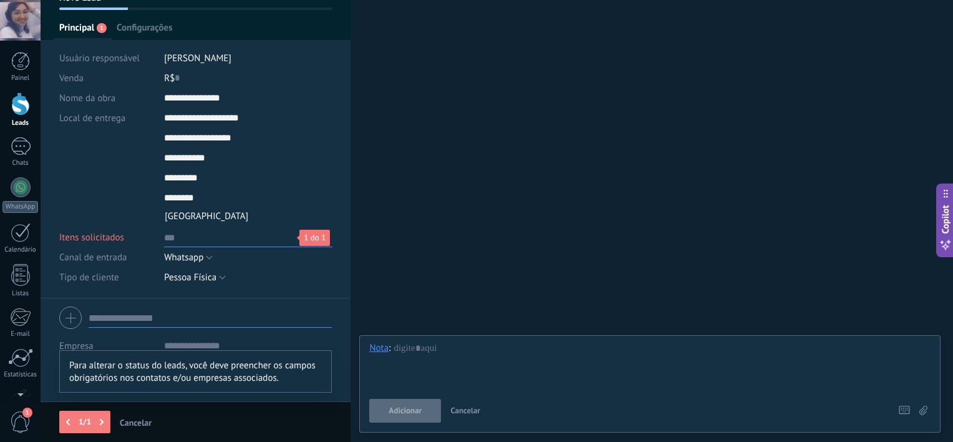
click at [224, 238] on textarea at bounding box center [248, 237] width 168 height 20
type textarea "*"
type textarea "**"
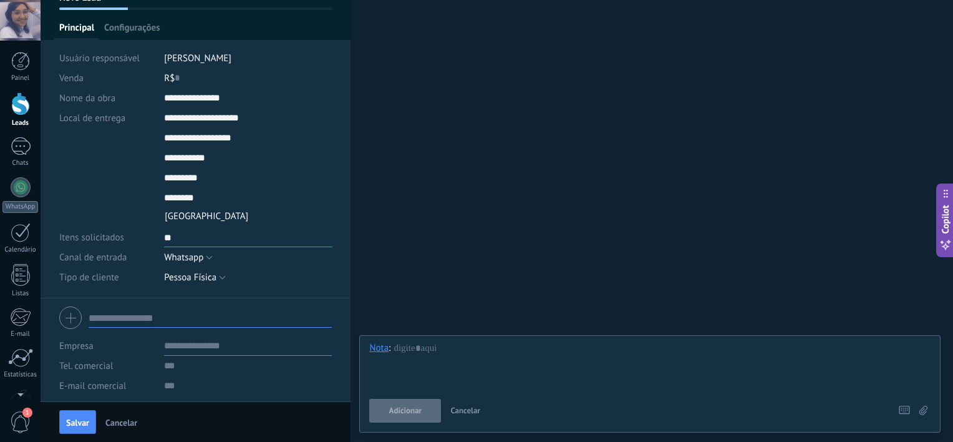
type textarea "***"
type textarea "**"
type textarea "***"
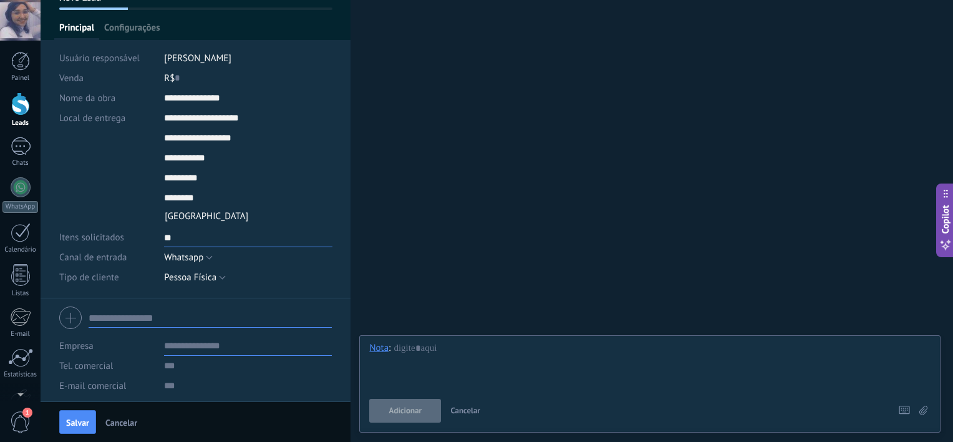
type textarea "***"
type textarea "****"
type textarea "*****"
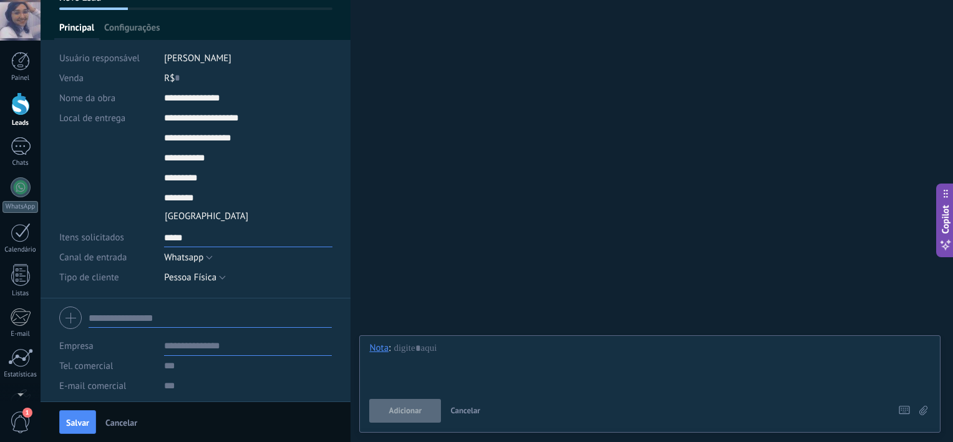
type textarea "******"
type textarea "*******"
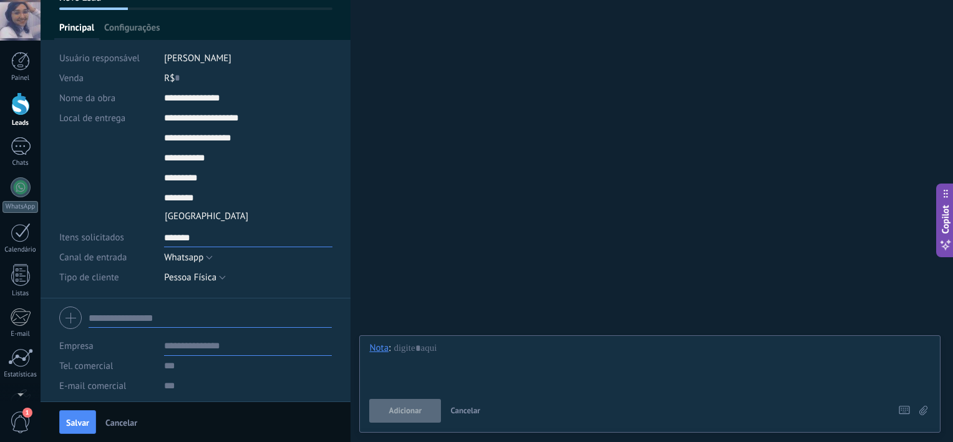
type textarea "*******"
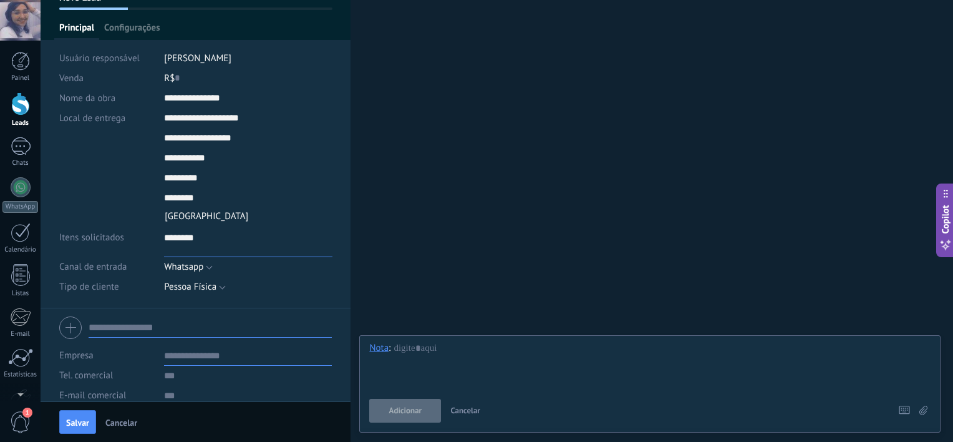
type textarea "*******"
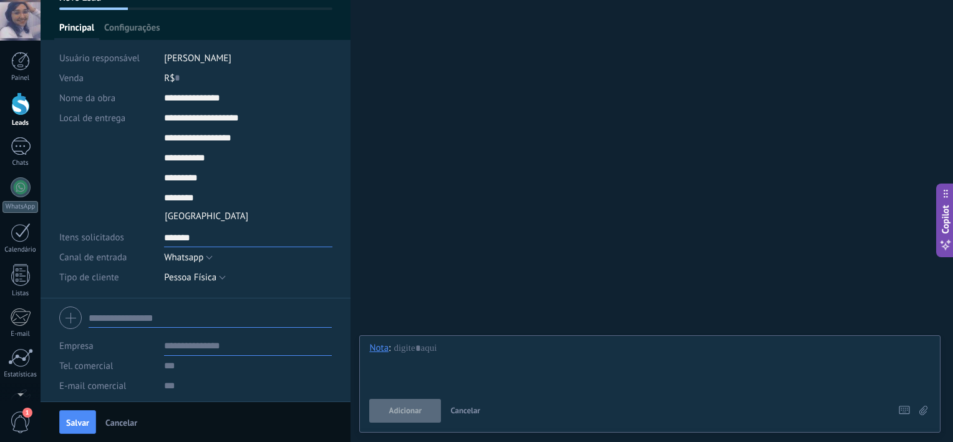
scroll to position [12, 0]
type textarea "*******"
click at [80, 428] on button "Salvar" at bounding box center [77, 422] width 37 height 24
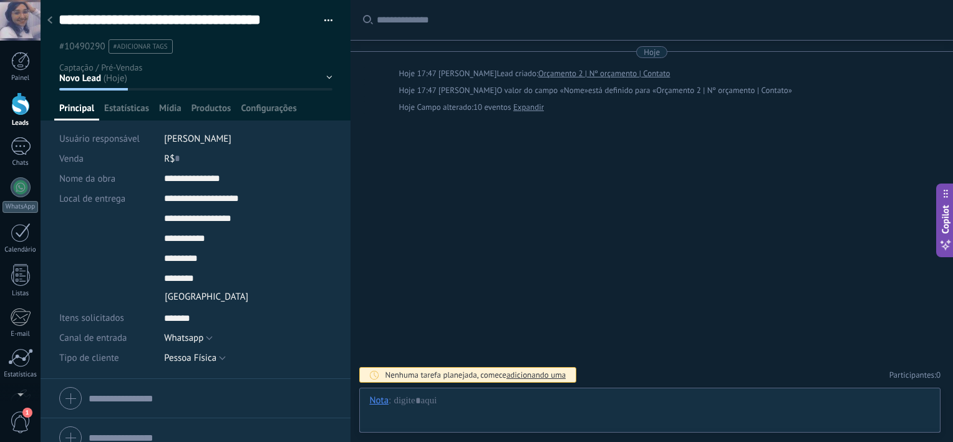
type textarea "*******"
click at [261, 113] on span "Configurações" at bounding box center [269, 111] width 56 height 18
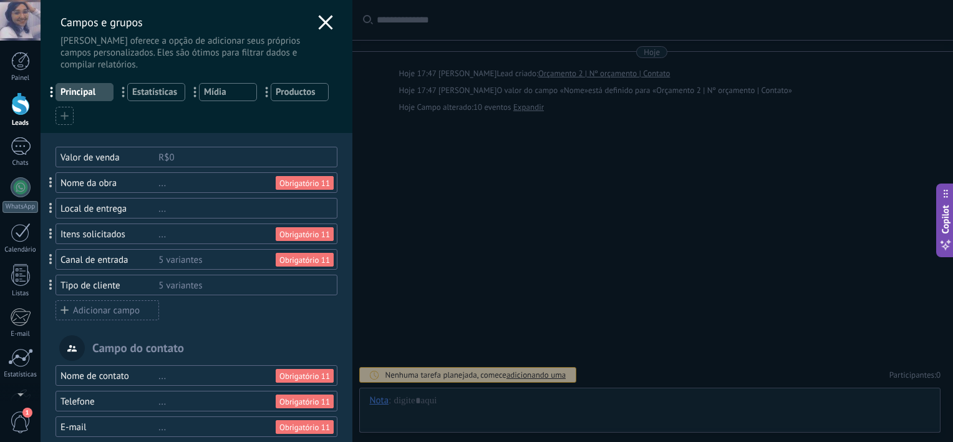
click at [46, 153] on div "Valor de venda R$0" at bounding box center [190, 157] width 294 height 21
click at [312, 25] on div "Campos e grupos Kommo oferece a opção de adicionar seus próprios campos persona…" at bounding box center [197, 35] width 312 height 70
click at [321, 22] on use at bounding box center [325, 22] width 14 height 14
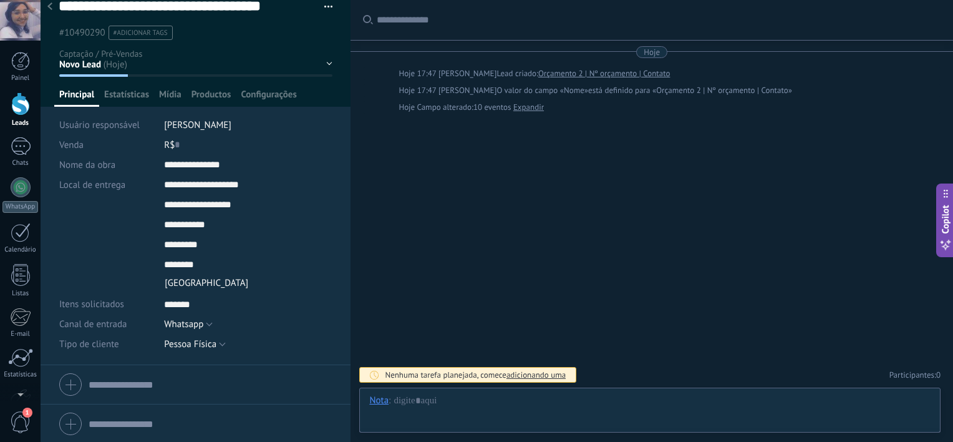
scroll to position [15, 0]
click at [77, 374] on div at bounding box center [195, 382] width 273 height 31
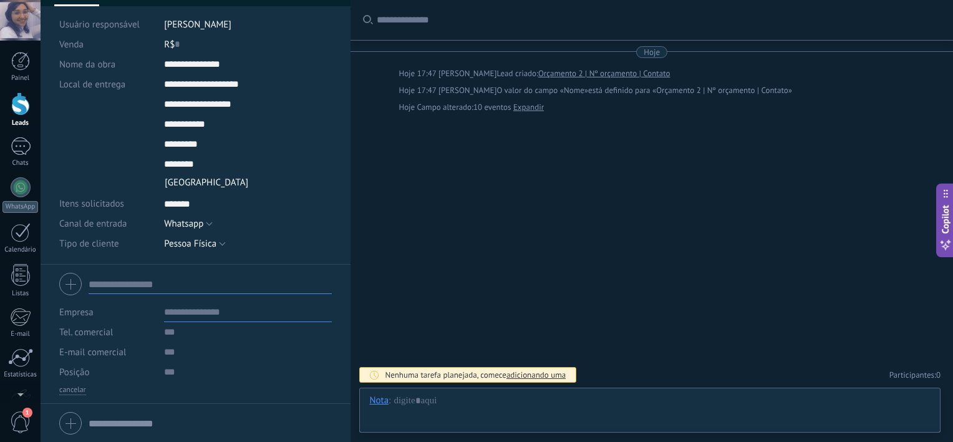
scroll to position [115, 0]
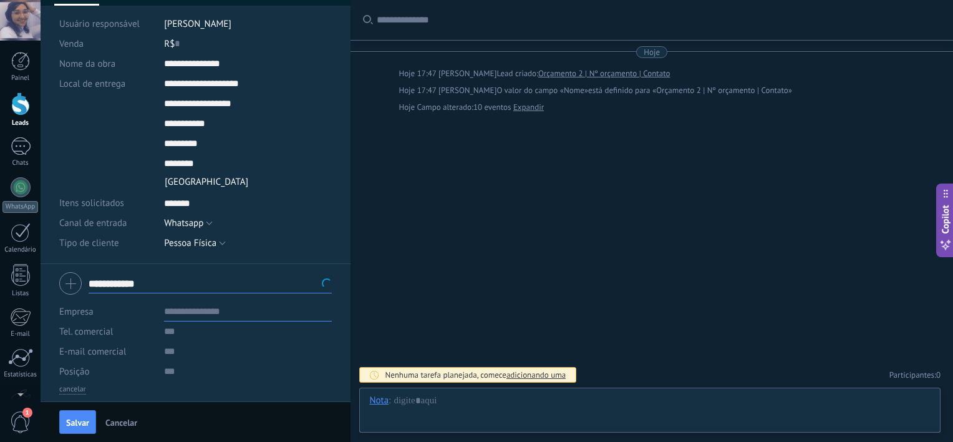
type input "**********"
type input "***"
click at [182, 326] on b "Hog" at bounding box center [176, 330] width 16 height 12
type input "**********"
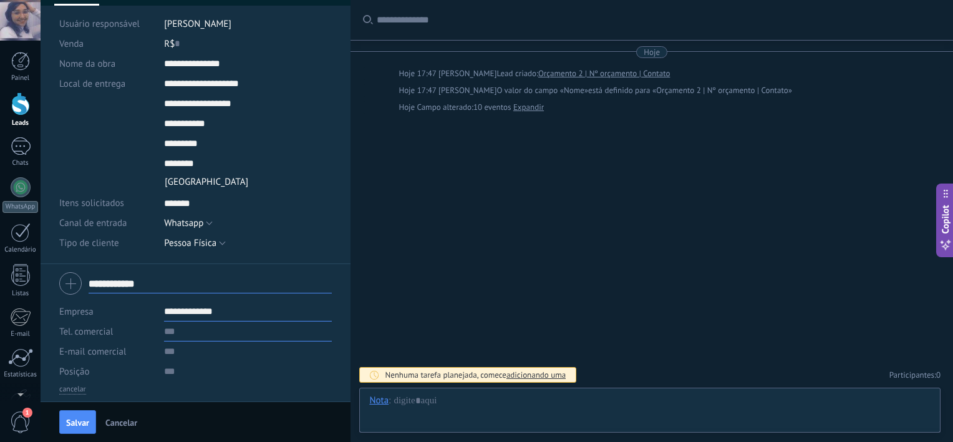
type input "**********"
click at [182, 326] on input "text" at bounding box center [248, 331] width 168 height 20
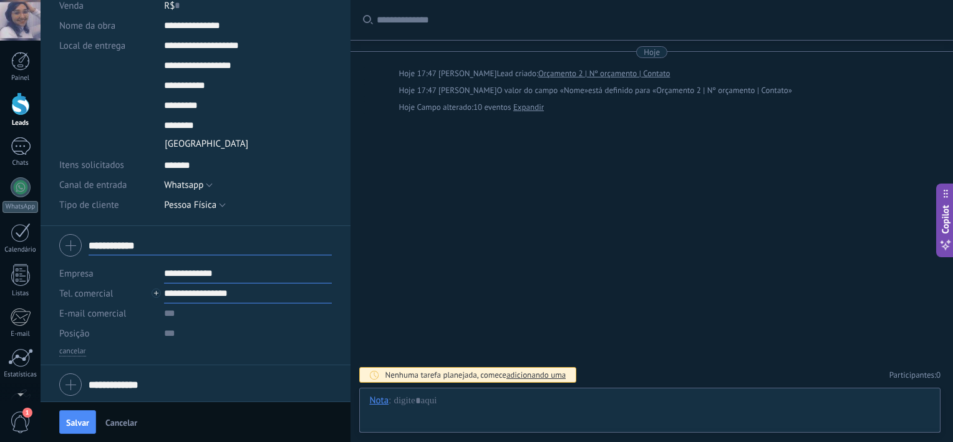
scroll to position [155, 0]
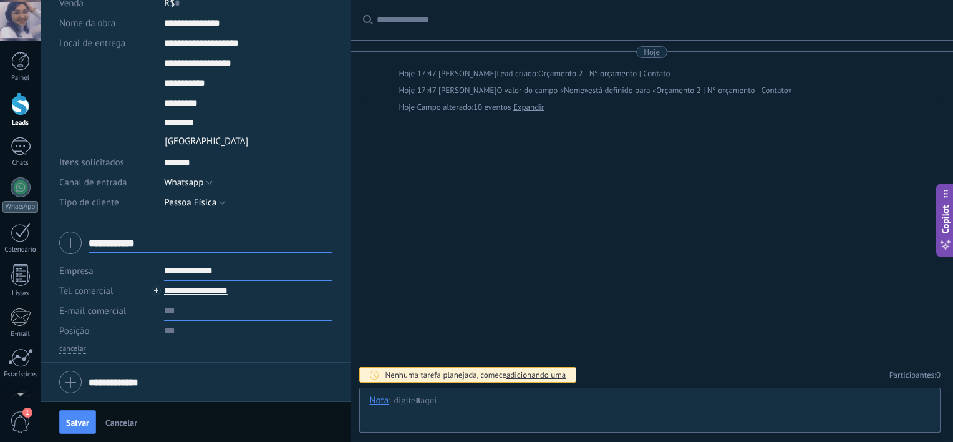
type input "**********"
click at [182, 317] on input "text" at bounding box center [248, 311] width 168 height 20
type input "**********"
click at [89, 415] on button "Salvar" at bounding box center [77, 422] width 37 height 24
type textarea "*******"
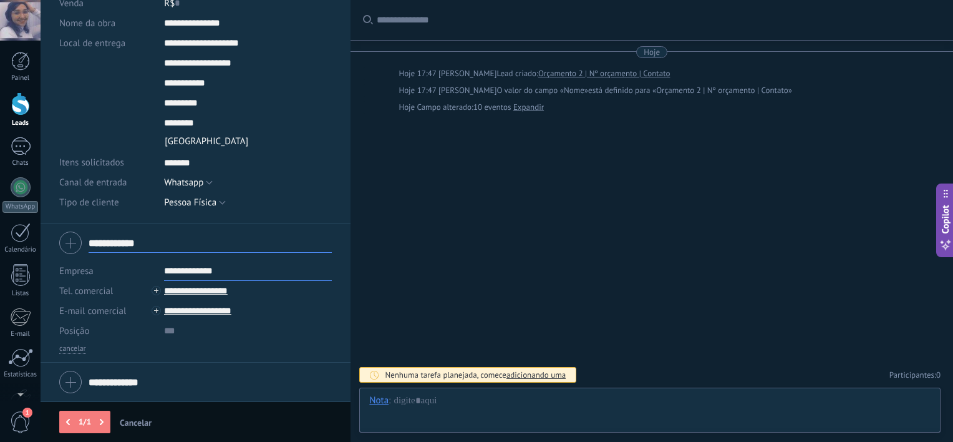
click at [120, 332] on div "Posição" at bounding box center [106, 331] width 95 height 20
click at [168, 331] on input "text" at bounding box center [248, 331] width 168 height 20
type input "*"
type input "********"
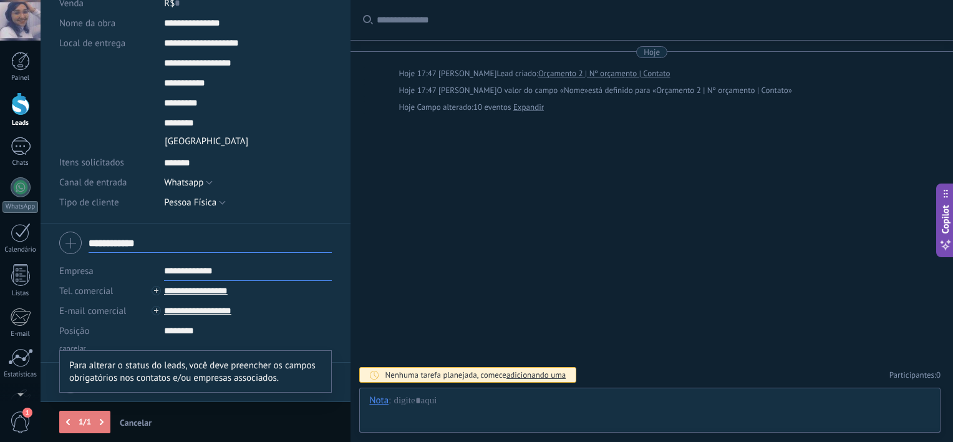
click at [75, 429] on span at bounding box center [71, 421] width 22 height 19
type textarea "*******"
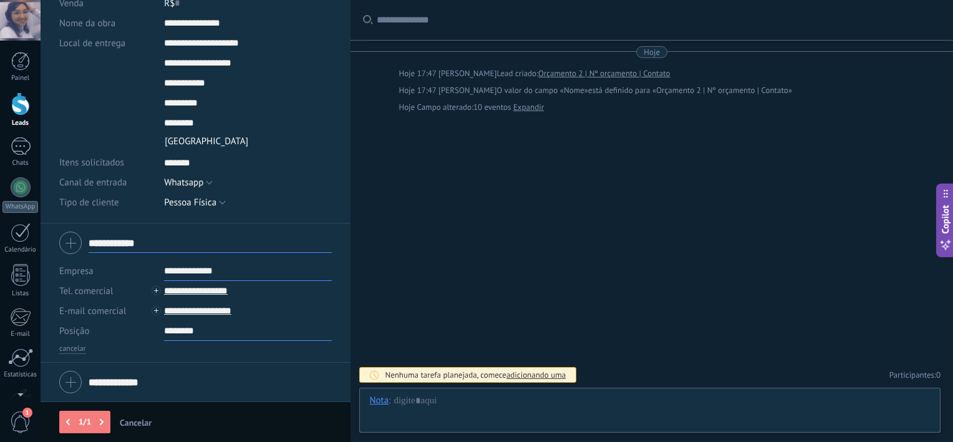
click at [211, 331] on input "********" at bounding box center [248, 331] width 168 height 20
click at [192, 426] on div "Para alterar o status do leads, você deve preencher os campos obrigatórios nos …" at bounding box center [196, 421] width 310 height 41
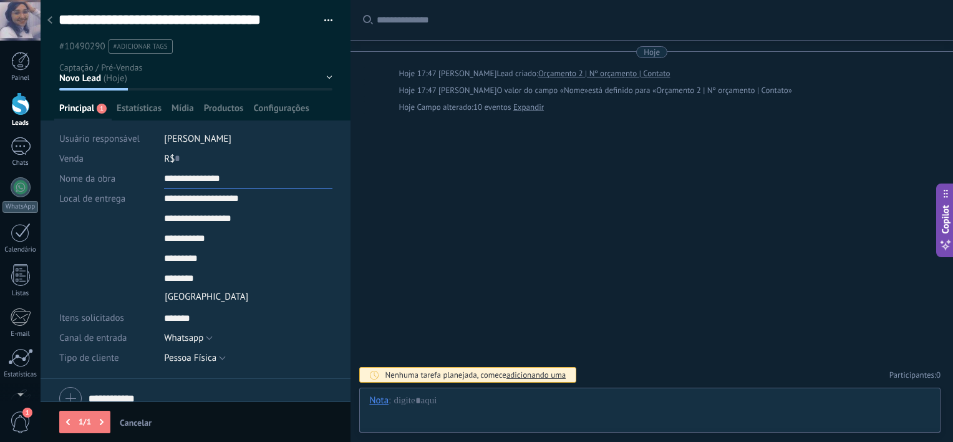
click at [183, 171] on input "**********" at bounding box center [248, 178] width 168 height 20
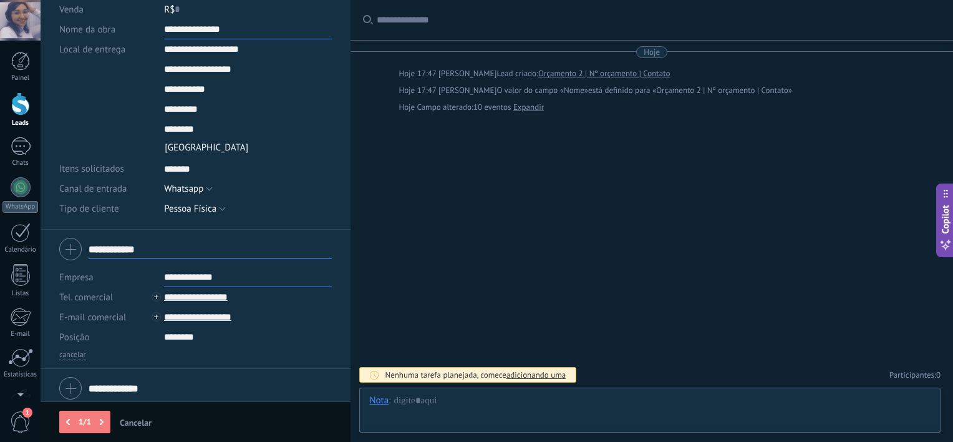
scroll to position [155, 0]
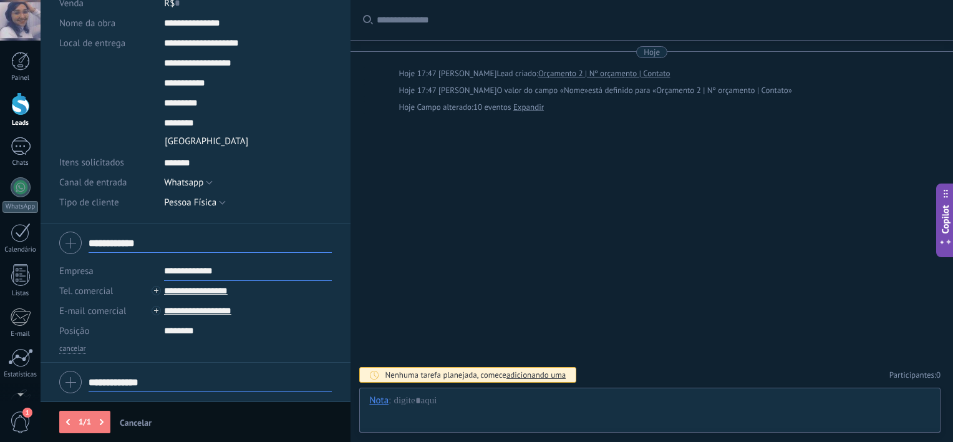
click at [123, 379] on input "**********" at bounding box center [210, 382] width 243 height 20
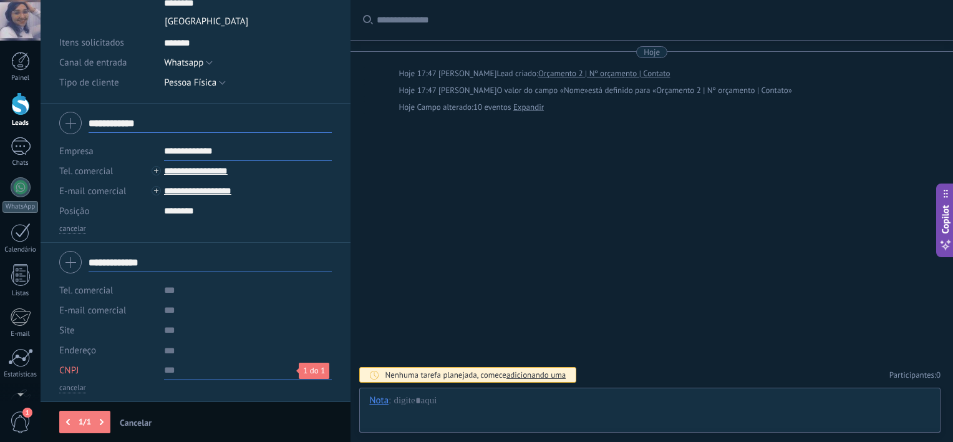
click at [179, 371] on input "text" at bounding box center [248, 370] width 168 height 20
type input "********"
click at [74, 423] on span "Salvar" at bounding box center [77, 422] width 23 height 9
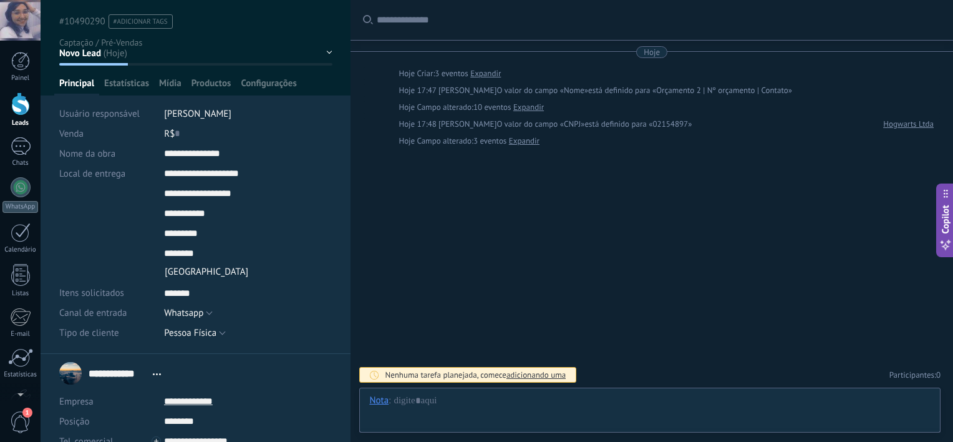
scroll to position [0, 0]
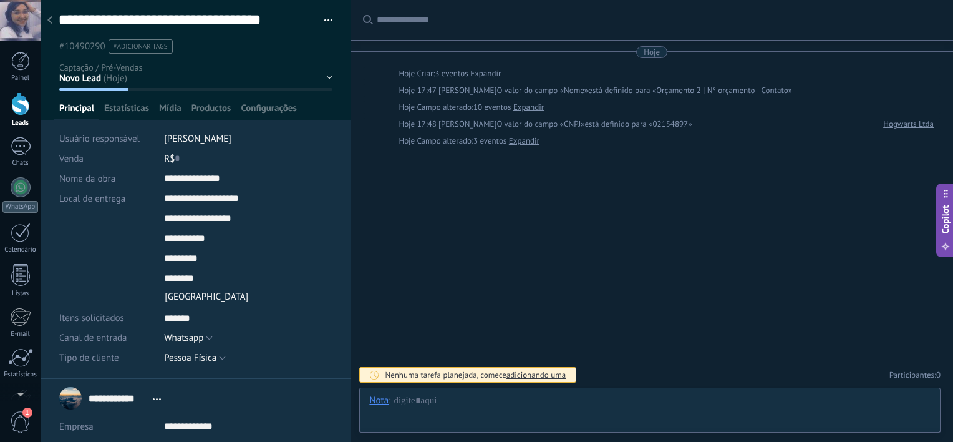
click at [328, 23] on span "button" at bounding box center [328, 22] width 9 height 2
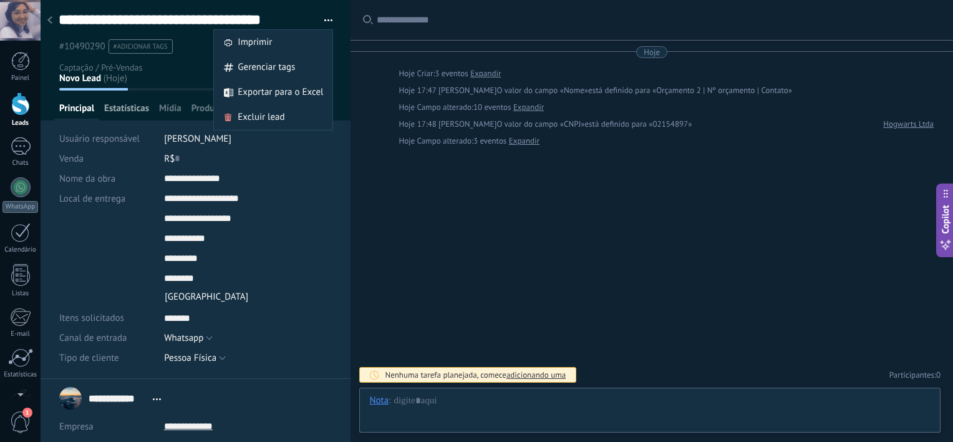
click at [132, 118] on span "Estatísticas" at bounding box center [126, 111] width 45 height 18
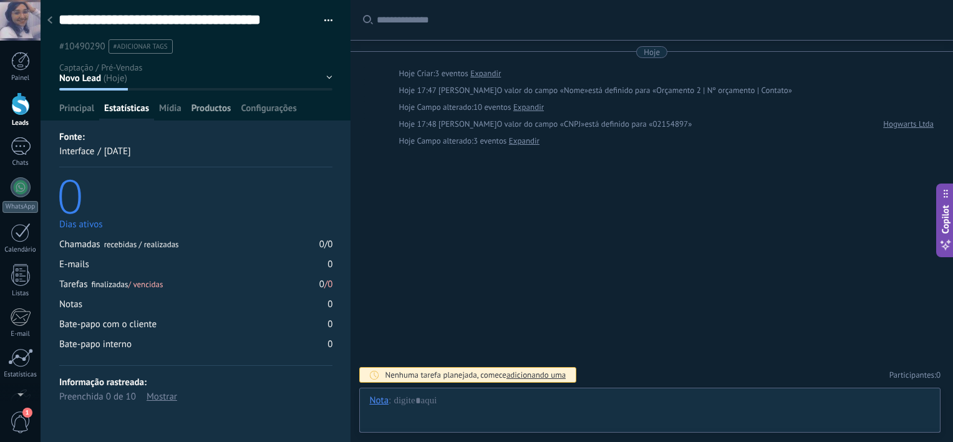
click at [211, 118] on span "Productos" at bounding box center [211, 111] width 40 height 18
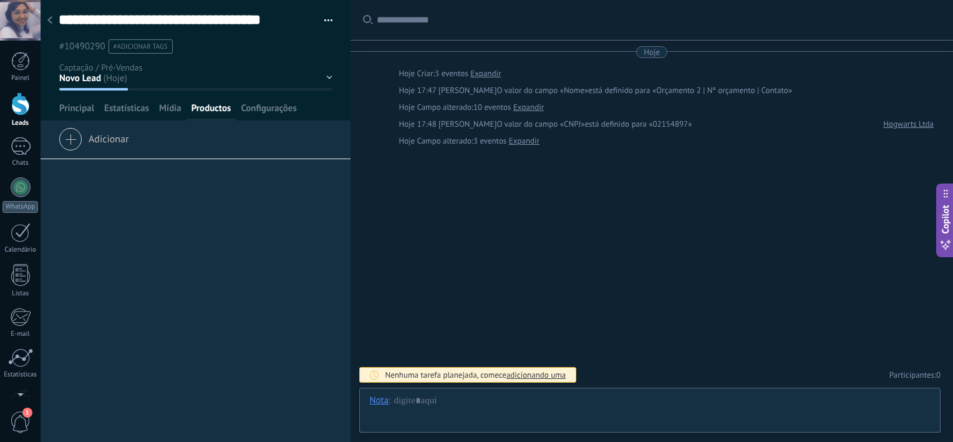
click at [82, 149] on div "Adicionar" at bounding box center [196, 143] width 310 height 31
click at [97, 138] on span "Adicionar" at bounding box center [94, 136] width 70 height 17
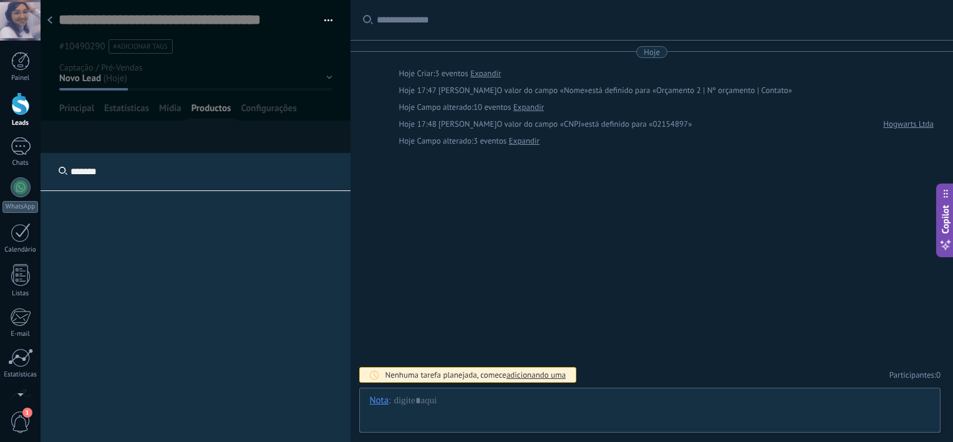
type input "*******"
click at [104, 249] on div "*******" at bounding box center [196, 371] width 310 height 437
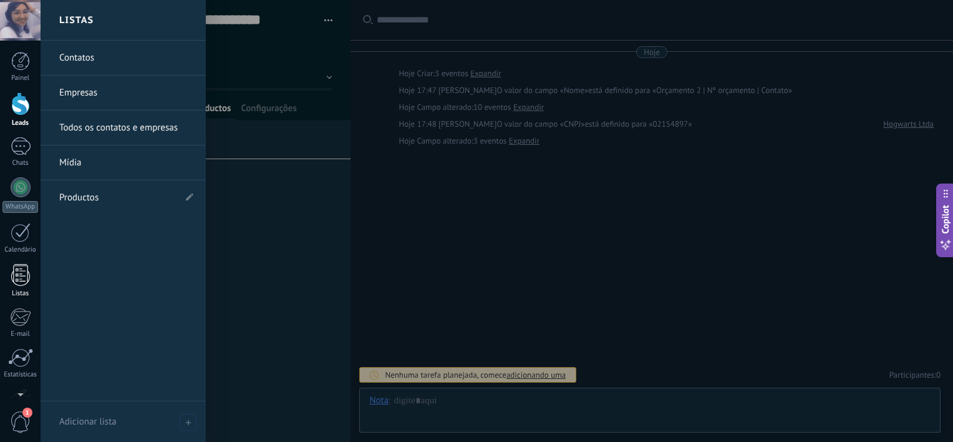
click at [22, 272] on div at bounding box center [20, 275] width 19 height 22
click at [95, 196] on link "Productos" at bounding box center [116, 197] width 115 height 35
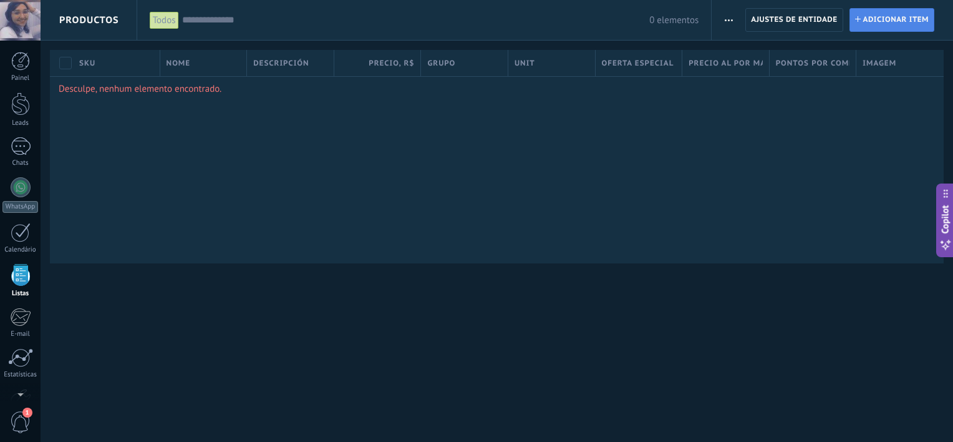
click at [893, 28] on span "Adicionar item" at bounding box center [896, 20] width 66 height 22
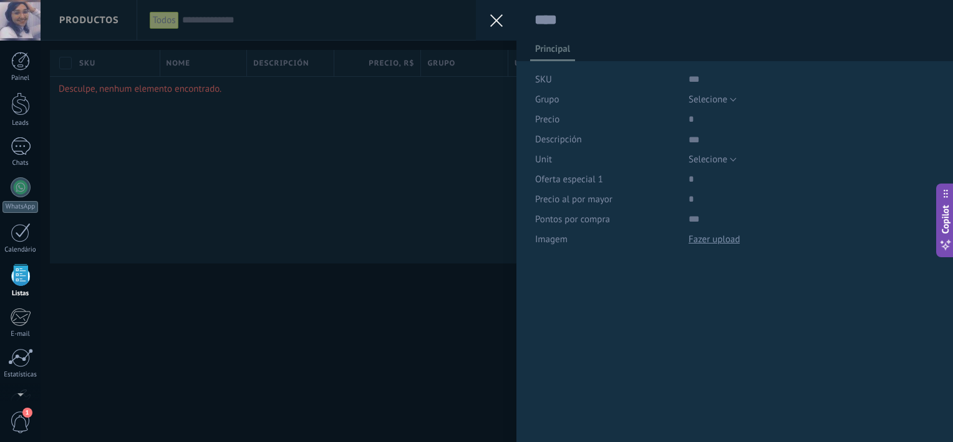
scroll to position [12, 0]
click at [659, 32] on div at bounding box center [734, 21] width 437 height 43
click at [622, 12] on textarea at bounding box center [735, 20] width 401 height 19
type textarea "*"
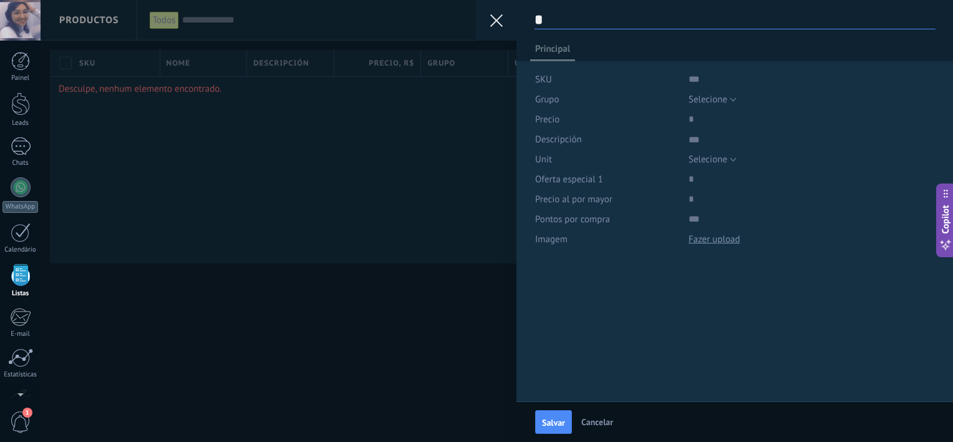
type textarea "**"
type textarea "***"
type textarea "****"
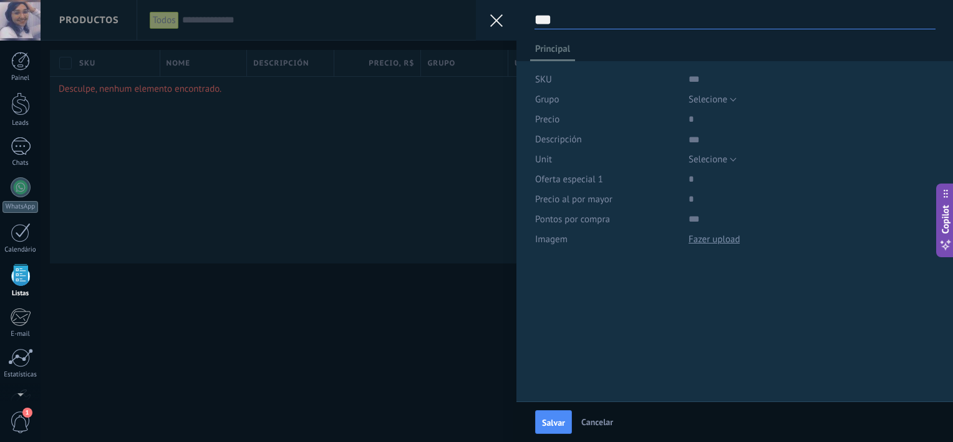
type textarea "****"
type textarea "*****"
type textarea "******"
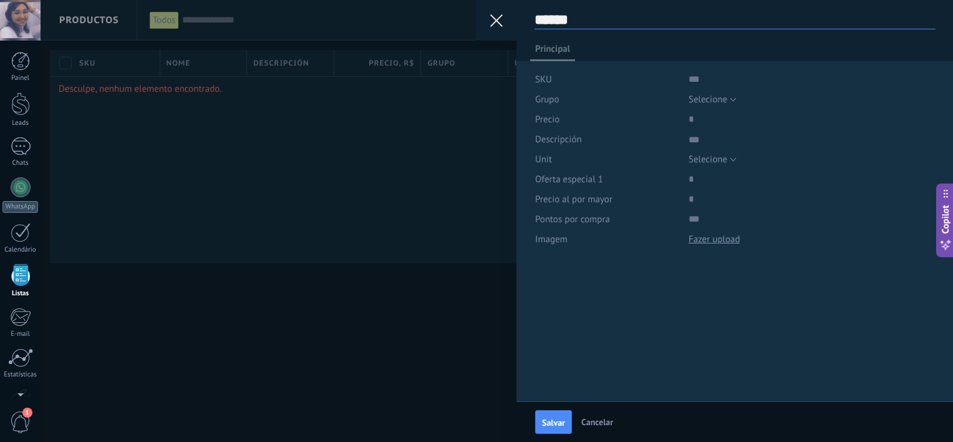
type textarea "*******"
click at [567, 75] on div "SKU" at bounding box center [607, 79] width 144 height 20
click at [698, 97] on span "Selecione" at bounding box center [708, 100] width 39 height 12
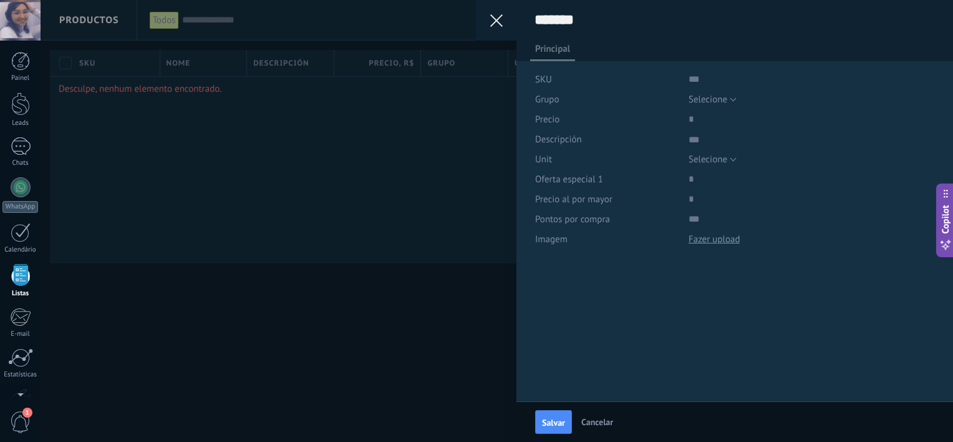
click at [657, 97] on div "Grupo" at bounding box center [607, 99] width 144 height 20
click at [696, 122] on input "price" at bounding box center [728, 119] width 79 height 20
click at [697, 158] on span "Selecione" at bounding box center [708, 159] width 39 height 12
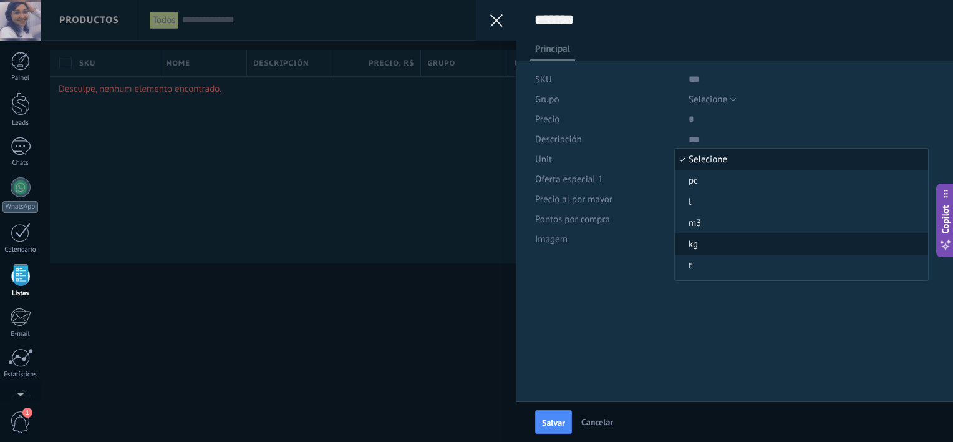
click at [699, 238] on span "kg" at bounding box center [799, 244] width 249 height 12
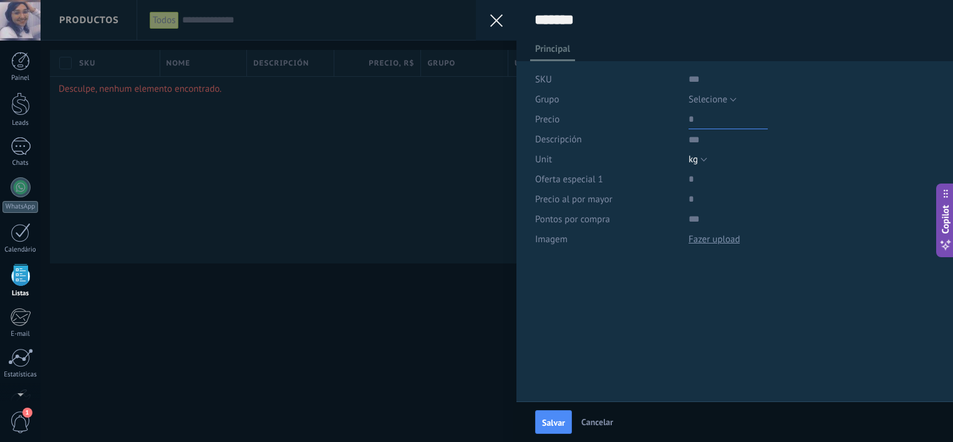
click at [697, 120] on input "price" at bounding box center [728, 119] width 79 height 20
type input "**"
click at [548, 421] on span "Salvar" at bounding box center [553, 422] width 23 height 9
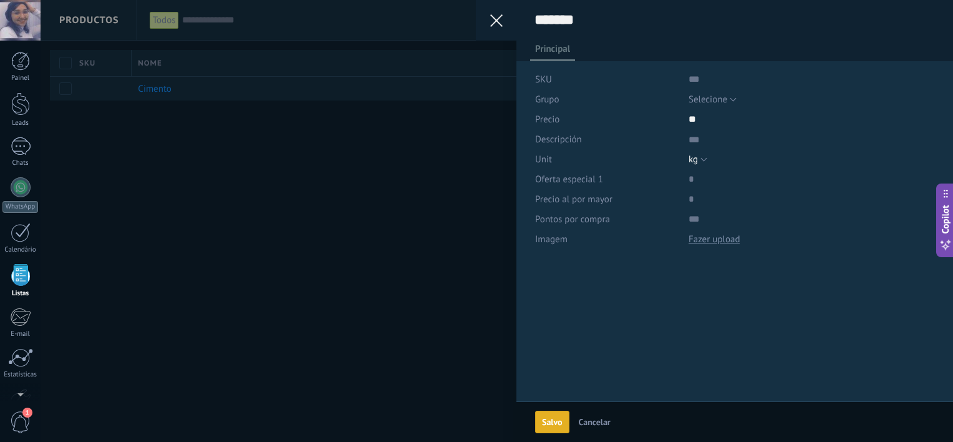
click at [344, 289] on div "Salvar Salvo Cancelar ******* Principal SKU Grupo Selecione Todos los productos…" at bounding box center [497, 221] width 912 height 442
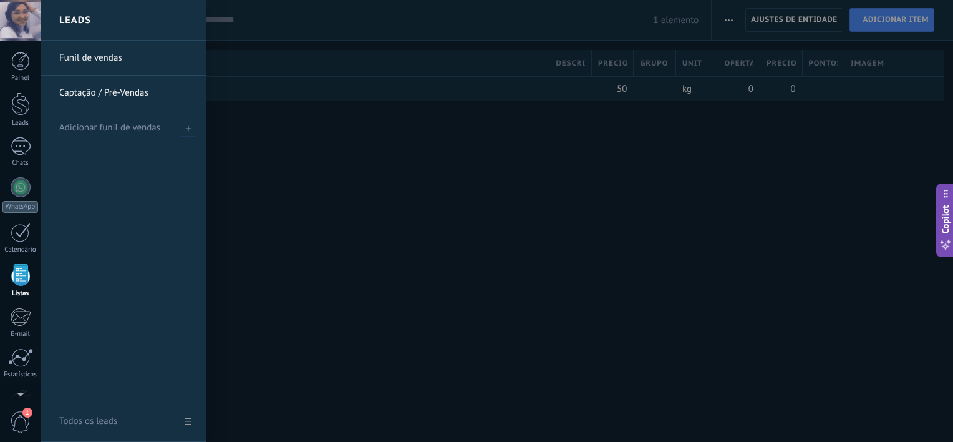
click at [82, 102] on link "Captação / Pré-Vendas" at bounding box center [126, 92] width 134 height 35
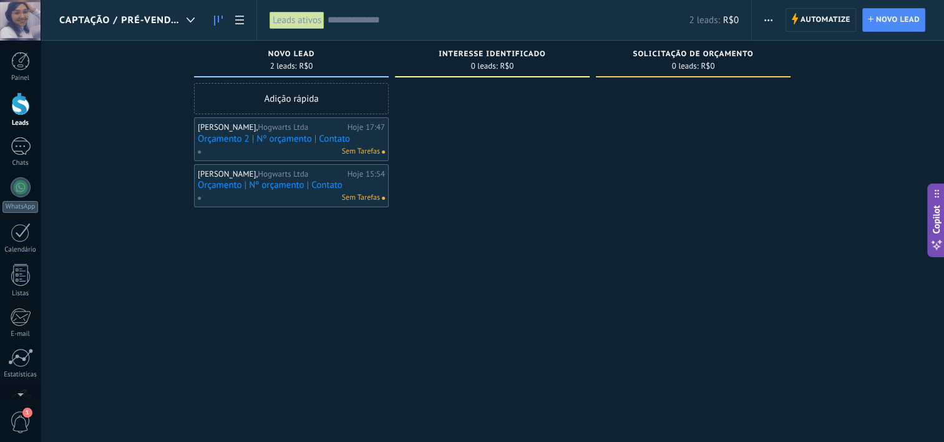
click at [254, 137] on link "Orçamento 2 | Nº orçamento | Contato" at bounding box center [291, 138] width 187 height 11
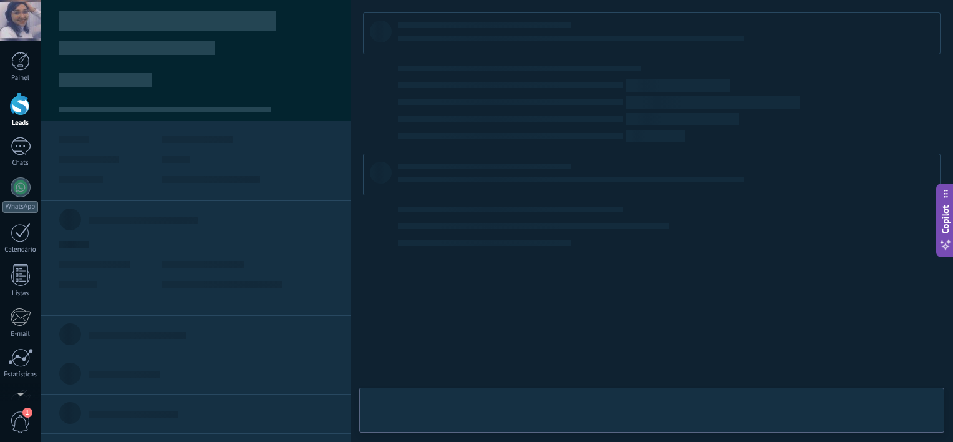
type textarea "*******"
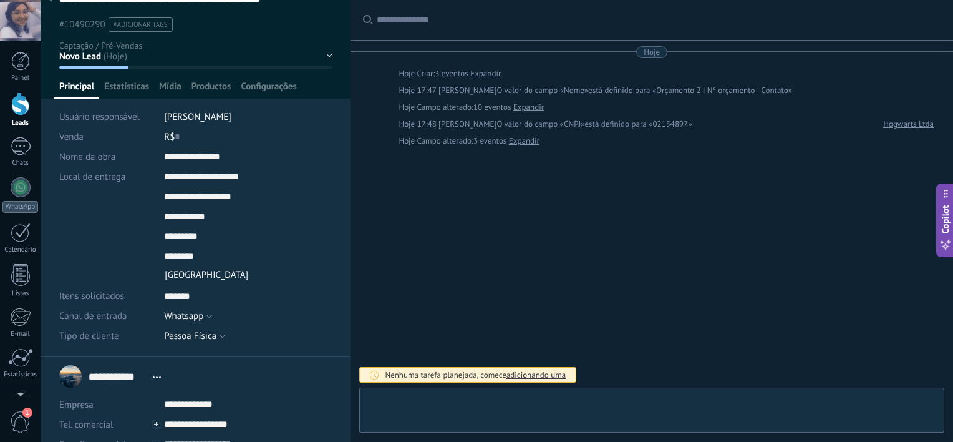
scroll to position [22, 0]
click at [210, 93] on span "Productos" at bounding box center [211, 89] width 40 height 18
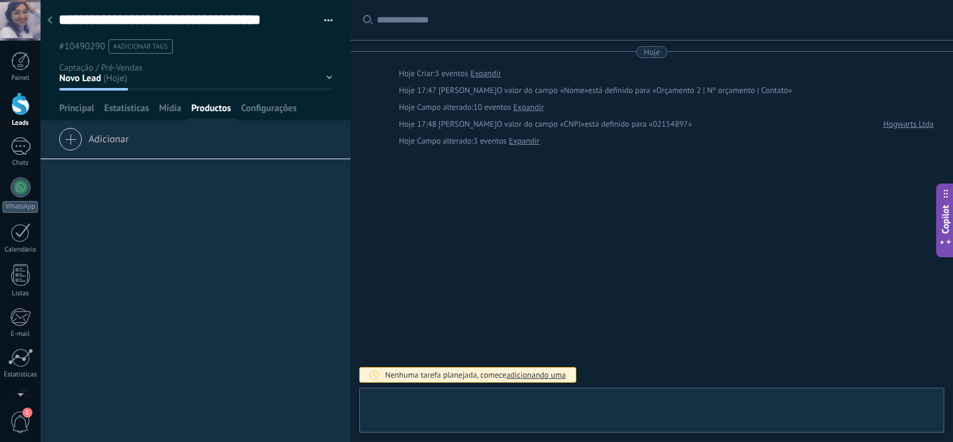
click at [183, 140] on div "Adicionar" at bounding box center [196, 143] width 310 height 31
click at [106, 143] on span "Adicionar" at bounding box center [94, 136] width 70 height 17
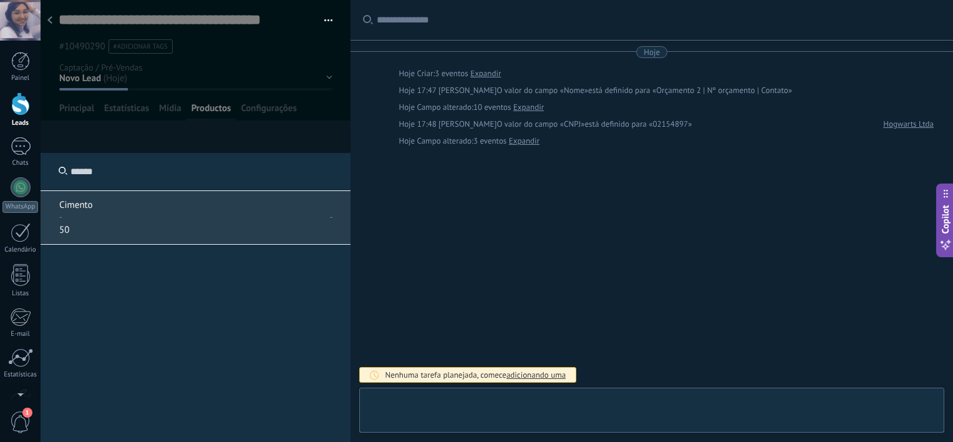
click at [106, 208] on p "Cimento" at bounding box center [146, 205] width 175 height 12
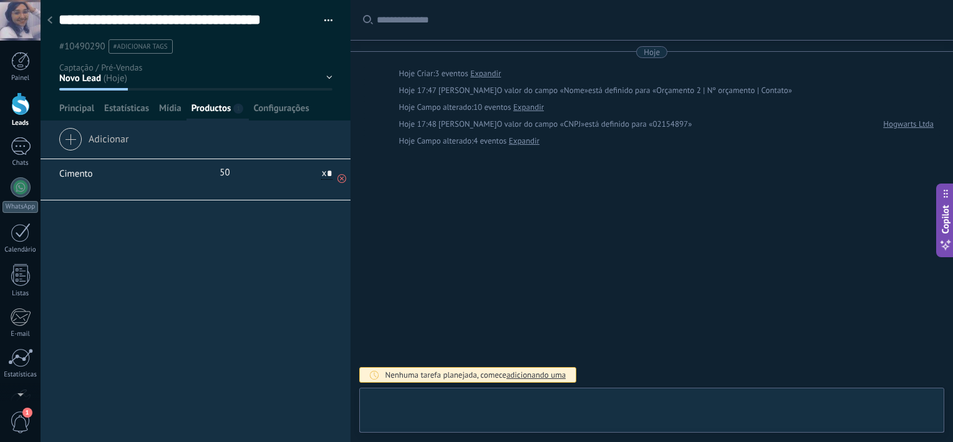
click at [228, 173] on p "50" at bounding box center [254, 173] width 69 height 12
click at [322, 170] on span "x" at bounding box center [324, 173] width 5 height 12
click at [321, 170] on input "*" at bounding box center [326, 173] width 11 height 12
click at [326, 173] on input "*" at bounding box center [326, 173] width 11 height 12
type input "*"
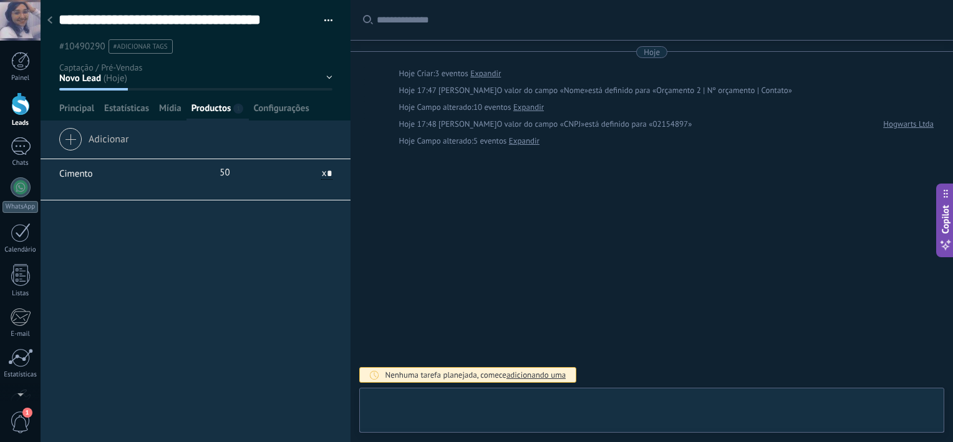
click at [265, 240] on div "**********" at bounding box center [196, 284] width 310 height 313
click at [220, 170] on p "50" at bounding box center [254, 173] width 69 height 12
click at [223, 173] on p "50" at bounding box center [254, 173] width 69 height 12
click at [257, 252] on div "**********" at bounding box center [196, 284] width 310 height 313
click at [235, 112] on span "1" at bounding box center [238, 109] width 10 height 10
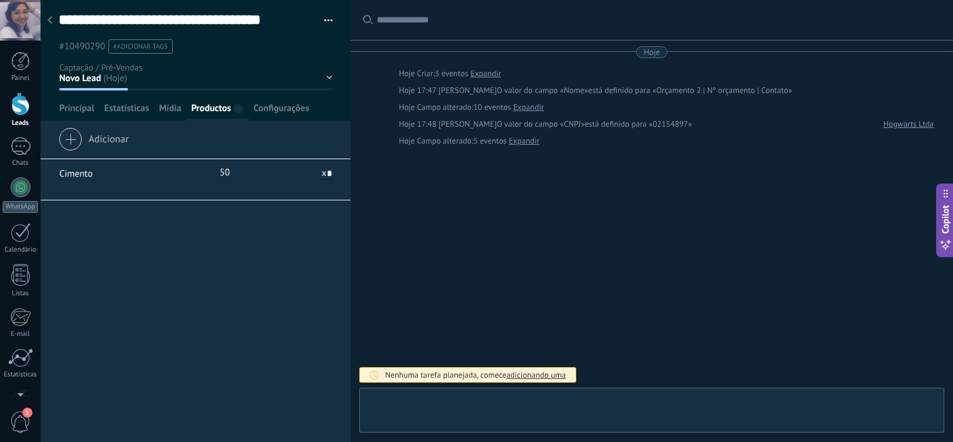
click at [153, 230] on div "**********" at bounding box center [196, 284] width 310 height 313
click at [159, 115] on span "Mídia" at bounding box center [170, 111] width 22 height 18
click at [127, 117] on span "Estatísticas" at bounding box center [126, 111] width 45 height 18
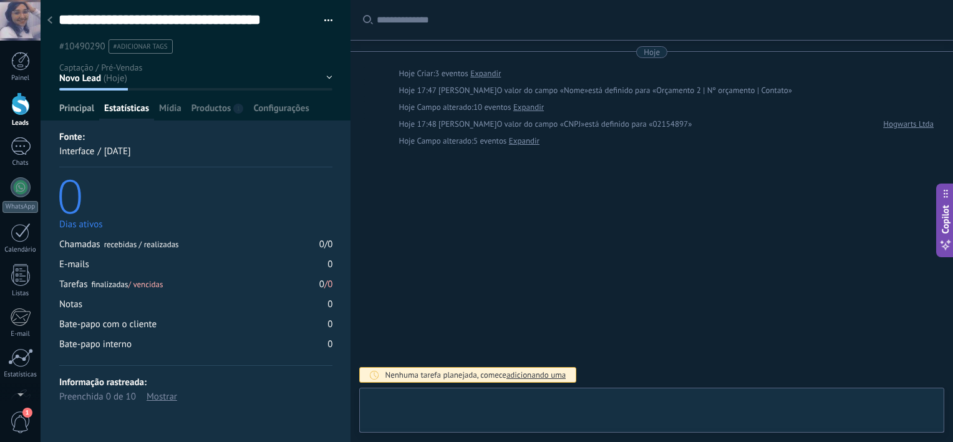
click at [69, 112] on span "Principal" at bounding box center [76, 111] width 35 height 18
type textarea "*******"
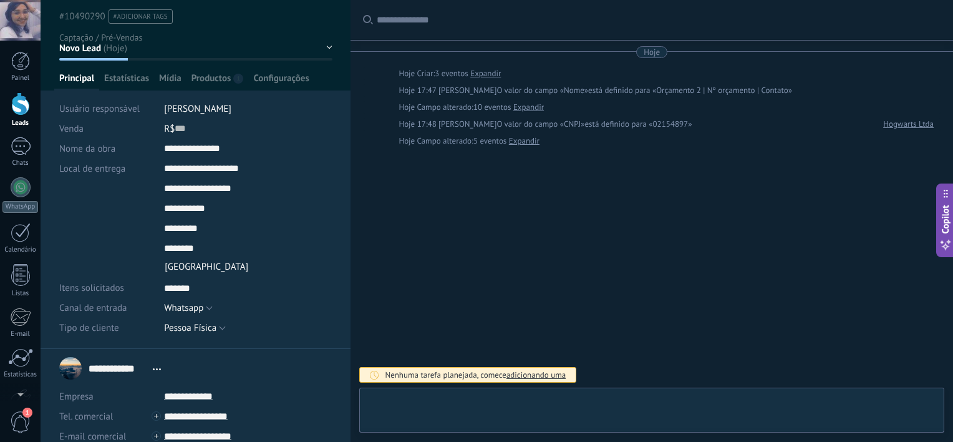
scroll to position [31, 0]
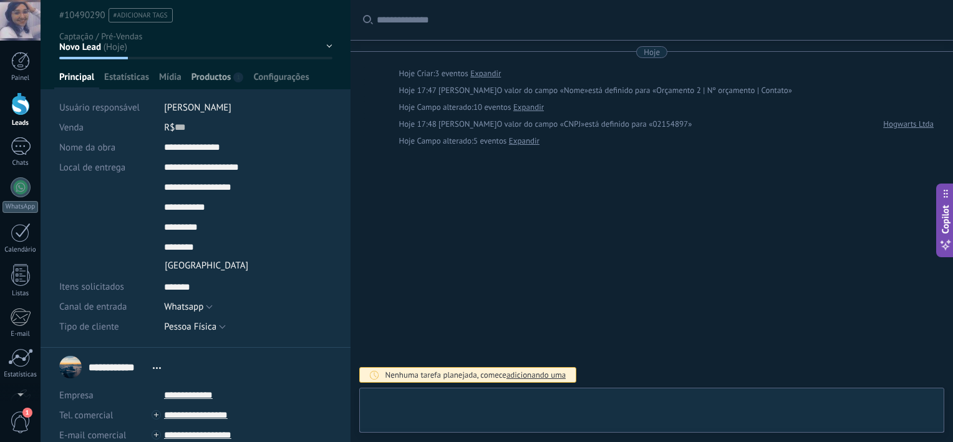
click at [195, 85] on span "Productos" at bounding box center [211, 80] width 40 height 18
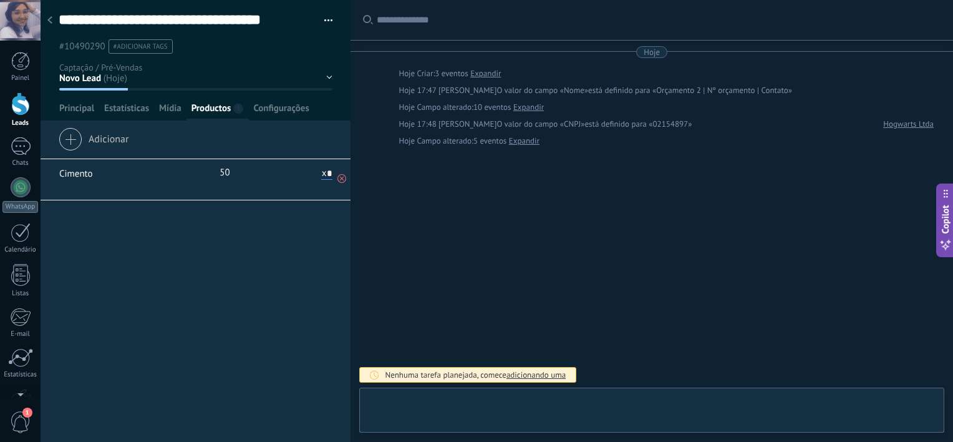
click at [327, 173] on input "*" at bounding box center [326, 173] width 11 height 12
type input "*"
click at [214, 191] on div at bounding box center [264, 191] width 137 height 7
type input "***"
click at [85, 115] on span "Principal" at bounding box center [76, 111] width 35 height 18
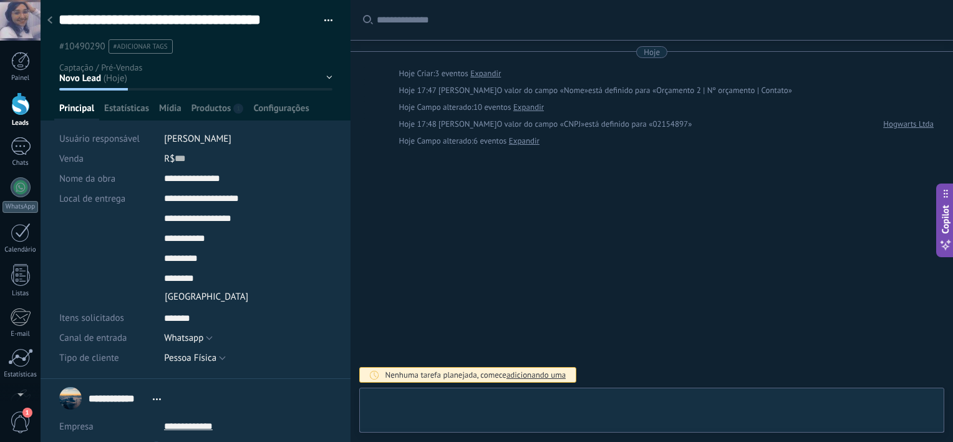
click at [54, 24] on div at bounding box center [49, 21] width 17 height 24
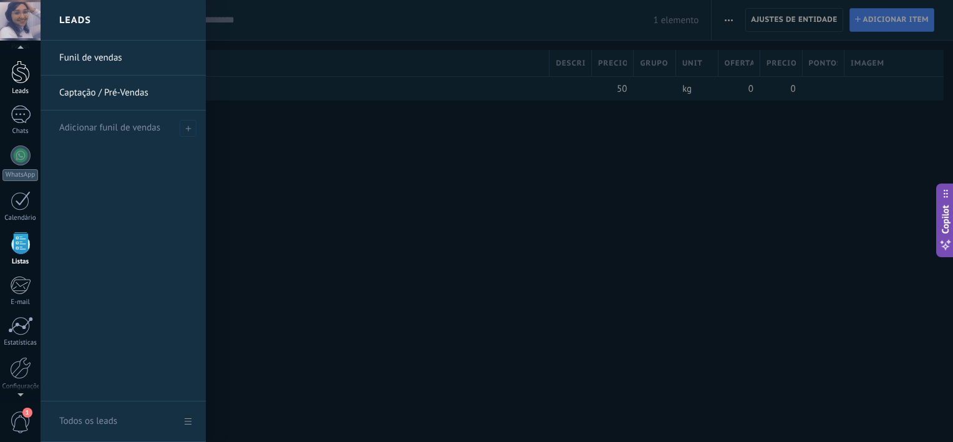
click at [18, 89] on div "Leads" at bounding box center [20, 91] width 36 height 8
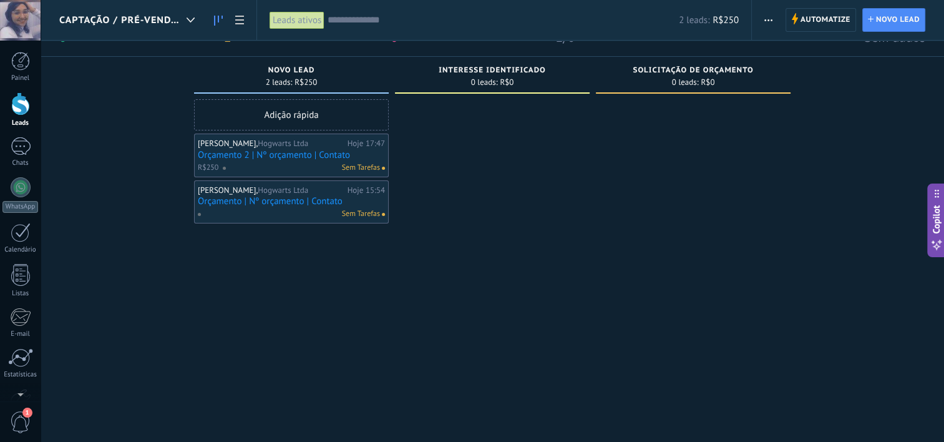
scroll to position [35, 0]
click at [238, 100] on div "Adição rápida" at bounding box center [291, 113] width 195 height 31
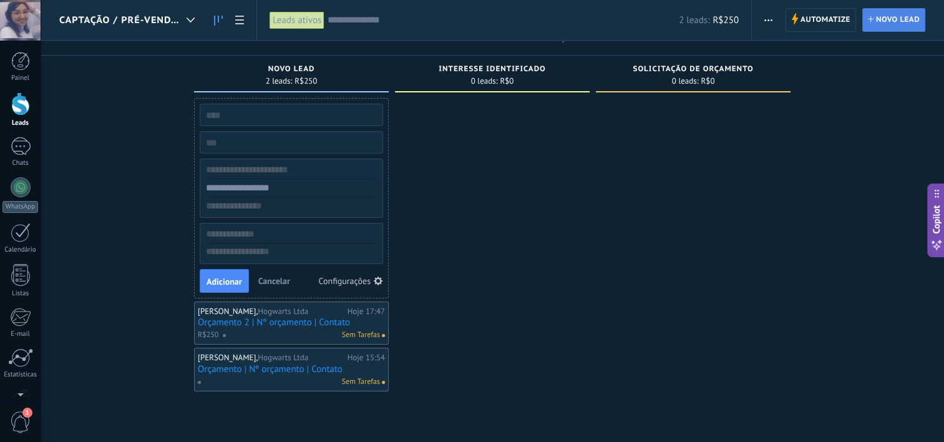
click at [895, 22] on span "Novo lead" at bounding box center [898, 20] width 44 height 22
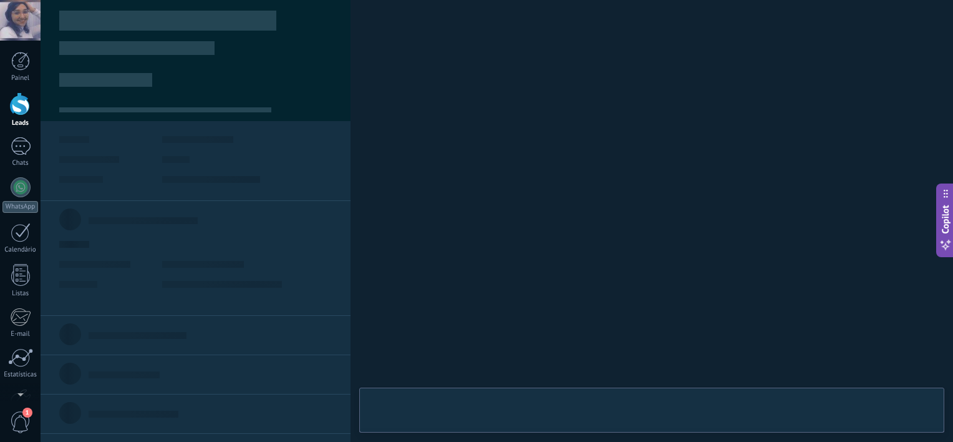
type textarea "***"
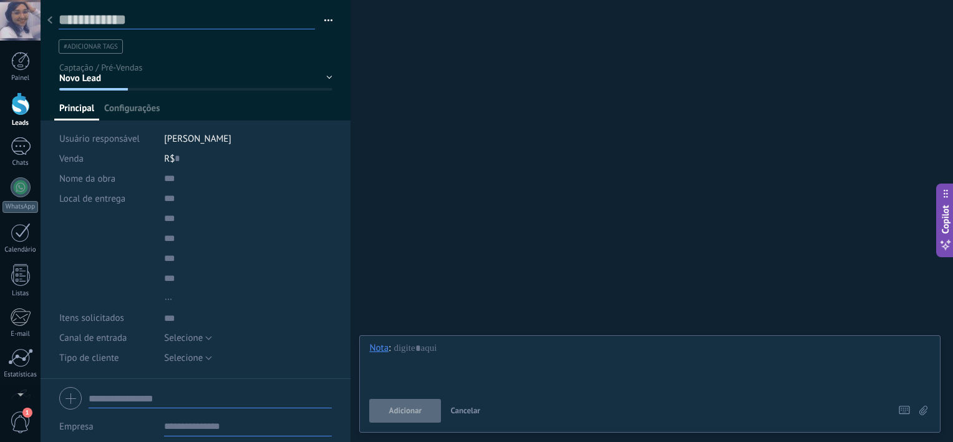
click at [125, 22] on input "text" at bounding box center [187, 20] width 256 height 19
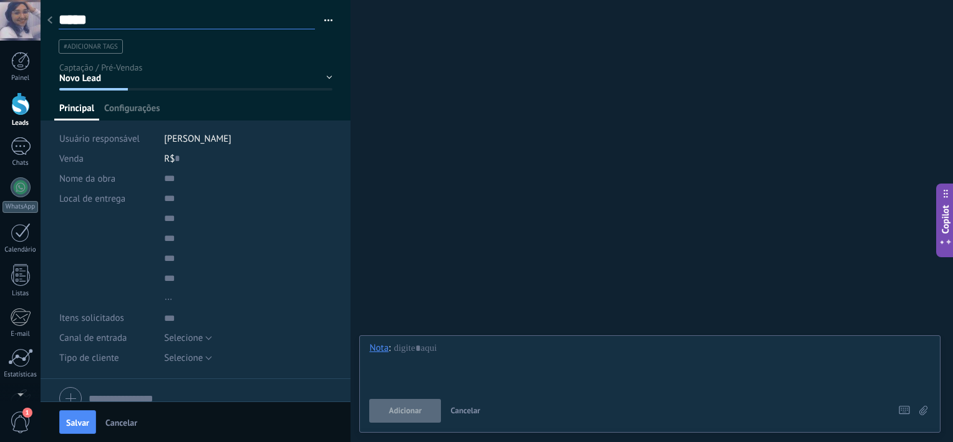
click at [99, 22] on input "*****" at bounding box center [187, 20] width 256 height 19
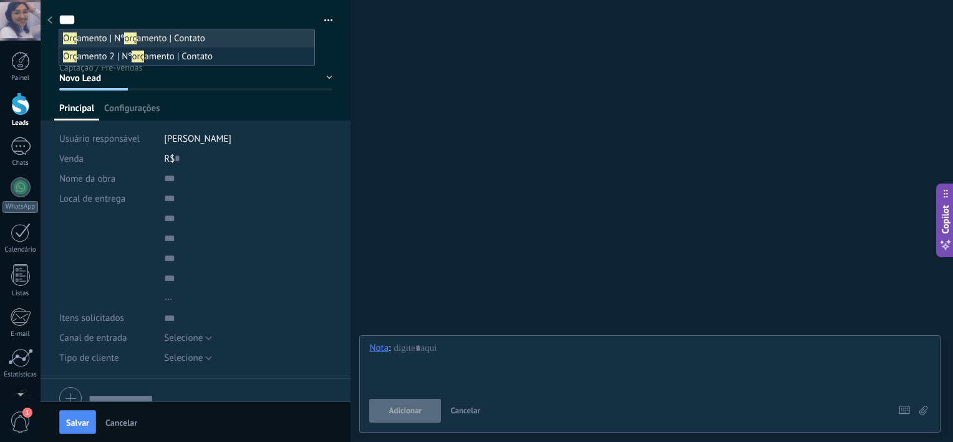
click at [104, 36] on span "Orç amento | Nº orç amento | Contato" at bounding box center [134, 38] width 142 height 12
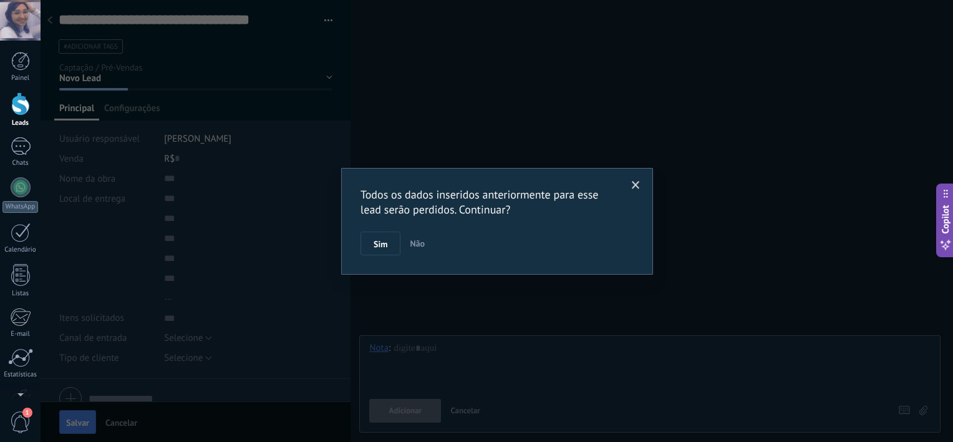
click at [414, 246] on span "Não" at bounding box center [417, 243] width 15 height 11
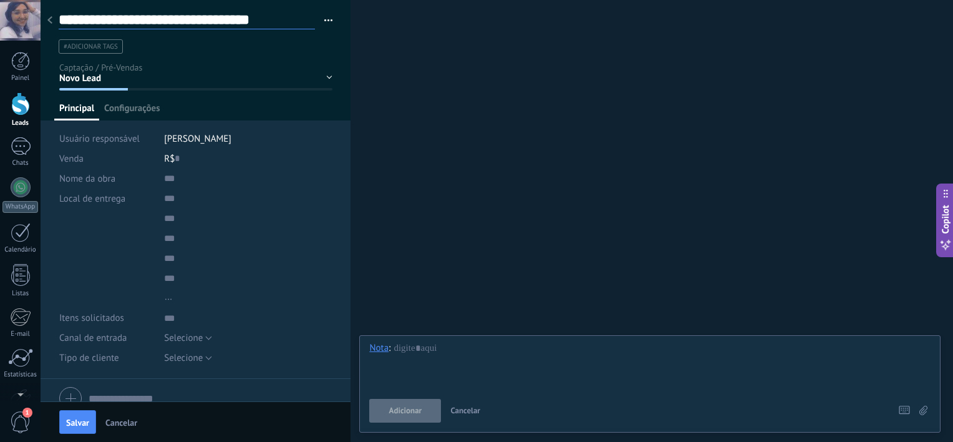
click at [121, 20] on input "**********" at bounding box center [187, 20] width 256 height 19
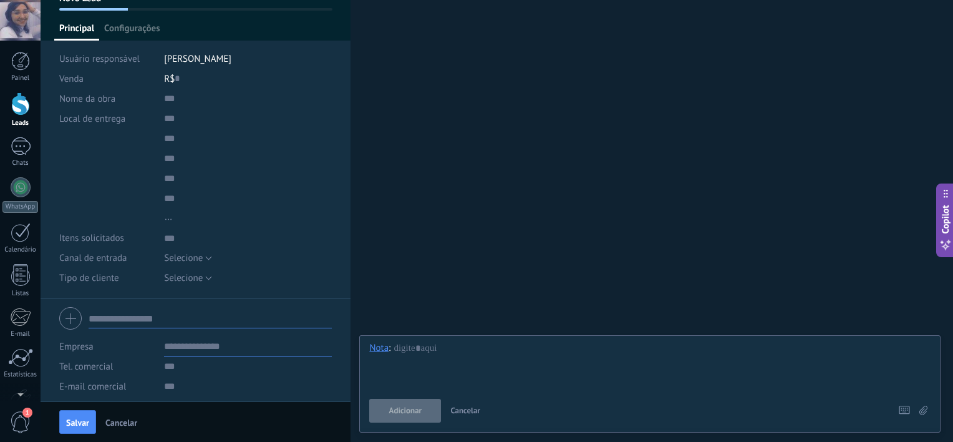
scroll to position [82, 0]
type input "**********"
click at [169, 97] on input "text" at bounding box center [248, 97] width 168 height 20
type input "**********"
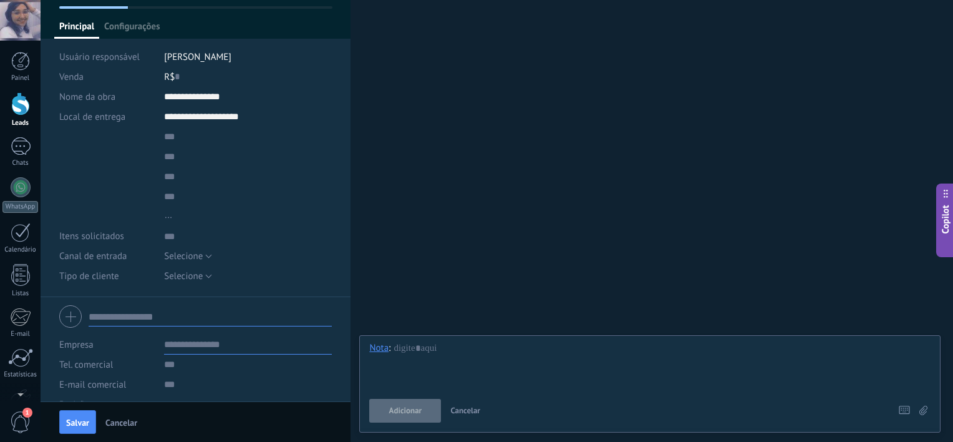
type input "**********"
type input "*********"
type textarea "***"
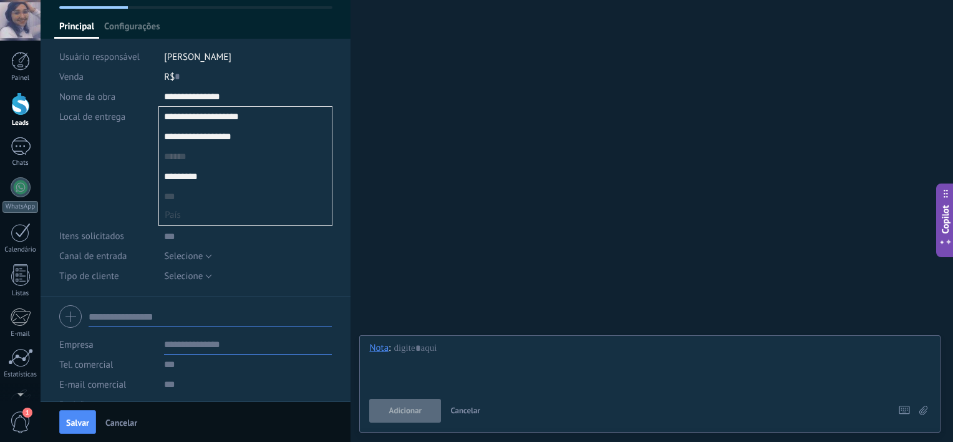
scroll to position [12, 0]
click at [200, 155] on input "smart_address" at bounding box center [245, 157] width 173 height 20
type input "**********"
click at [210, 195] on input "smart_address" at bounding box center [245, 196] width 173 height 20
type input "********"
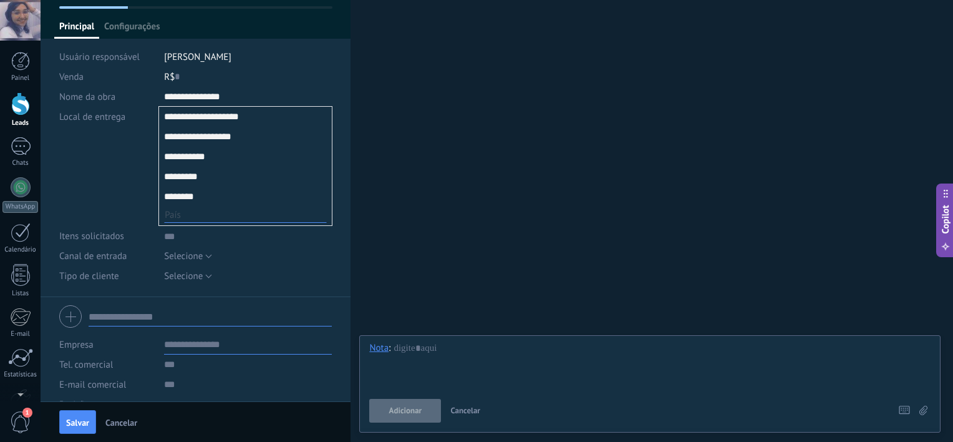
click at [193, 216] on button "..." at bounding box center [245, 214] width 163 height 16
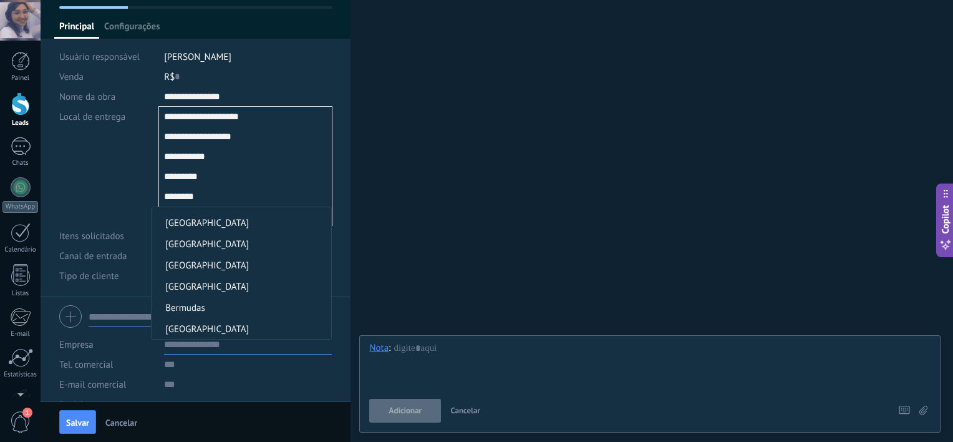
scroll to position [566, 0]
click at [191, 312] on span "Brasil" at bounding box center [240, 309] width 176 height 12
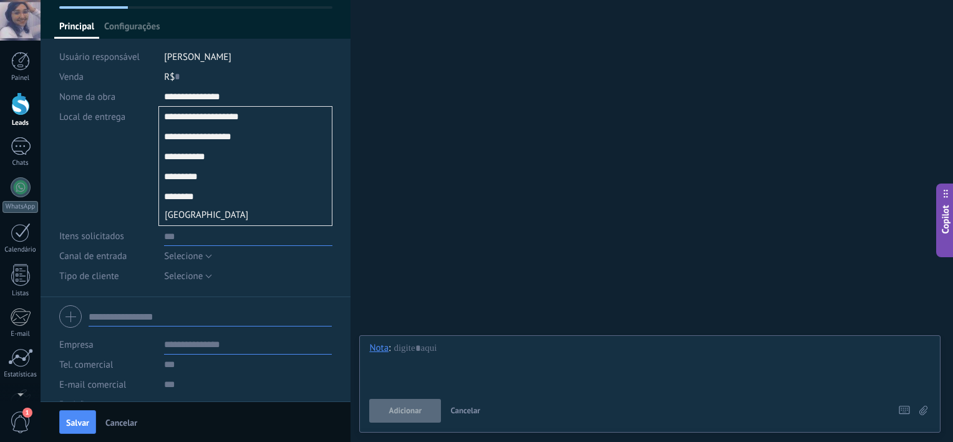
click at [191, 243] on textarea at bounding box center [248, 236] width 168 height 20
type textarea "*"
type textarea "**"
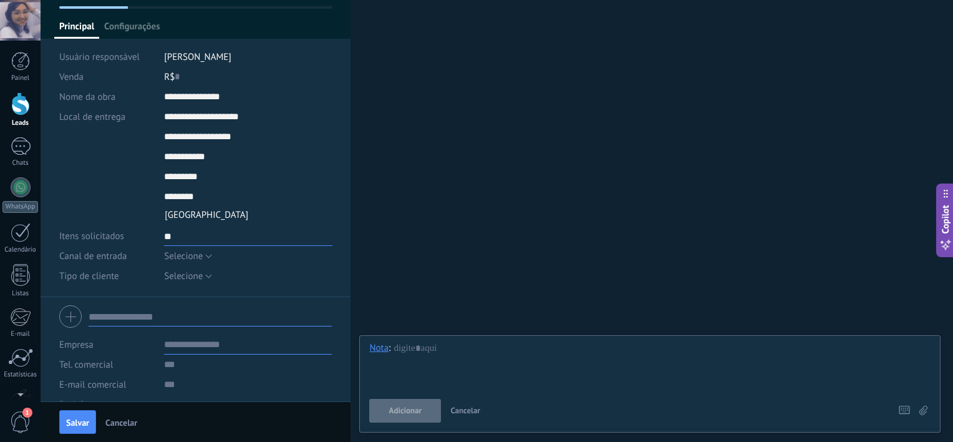
type textarea "***"
type textarea "****"
type textarea "*****"
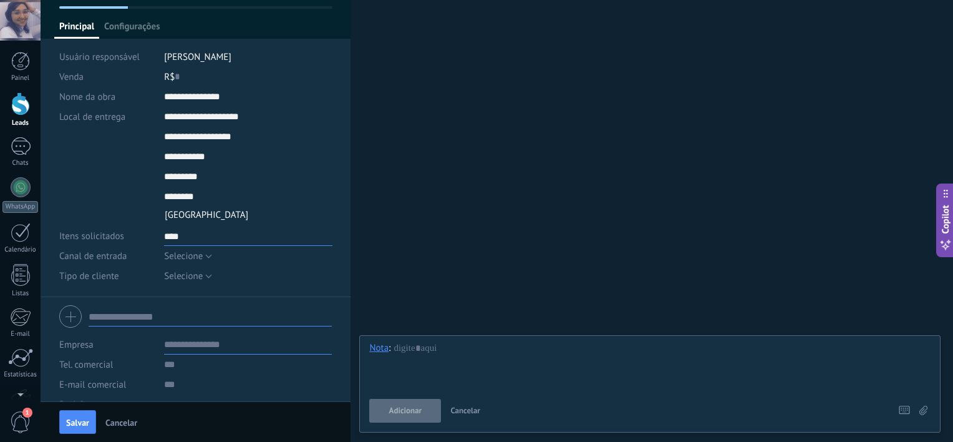
type textarea "*****"
type textarea "******"
type textarea "*******"
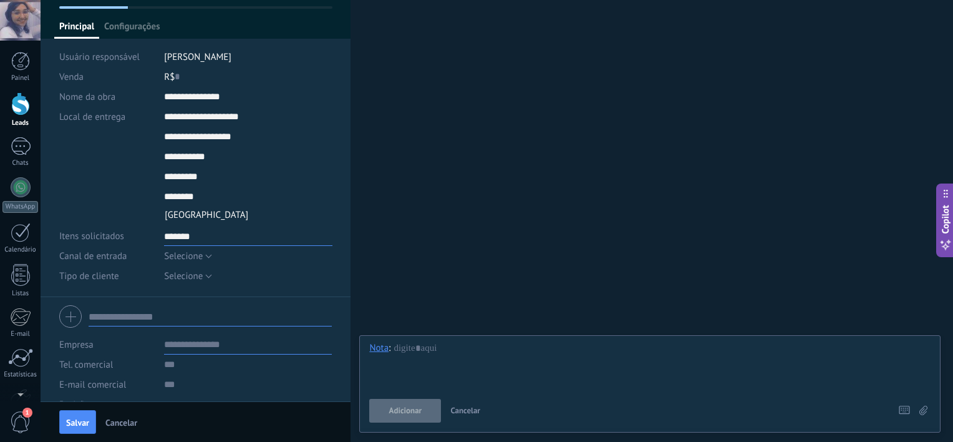
type textarea "*******"
click at [196, 252] on span "Selecione" at bounding box center [183, 256] width 39 height 12
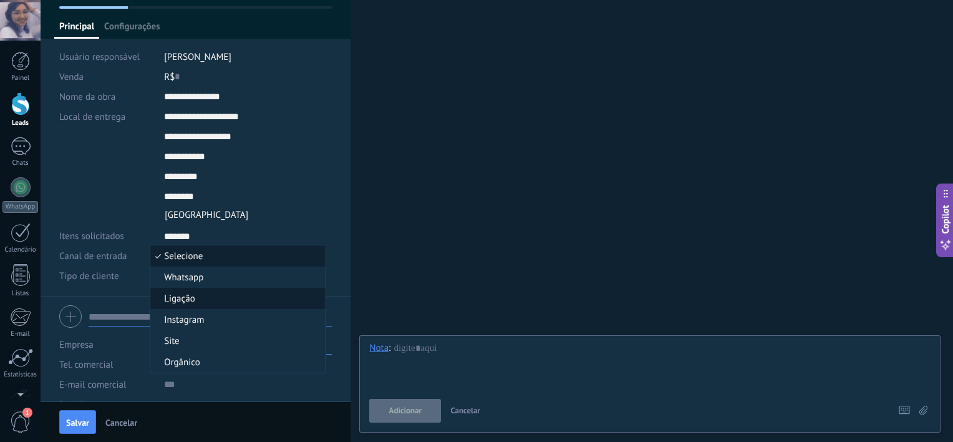
click at [200, 294] on span "Ligação" at bounding box center [236, 299] width 172 height 12
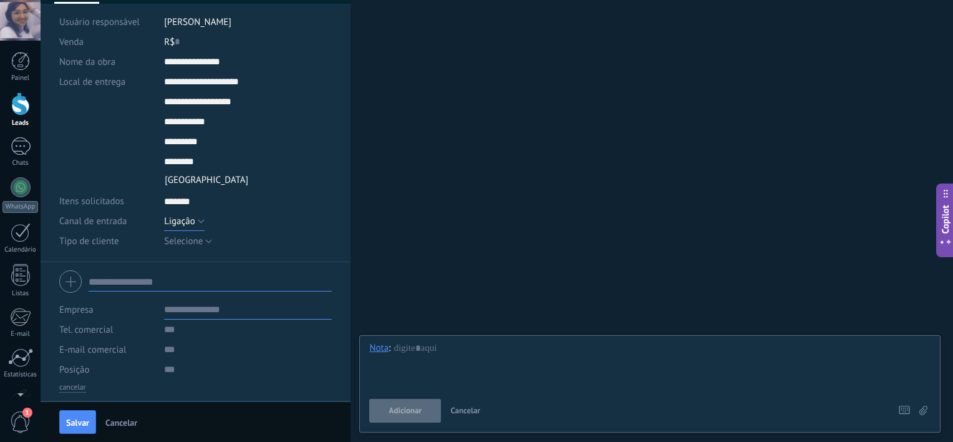
scroll to position [120, 0]
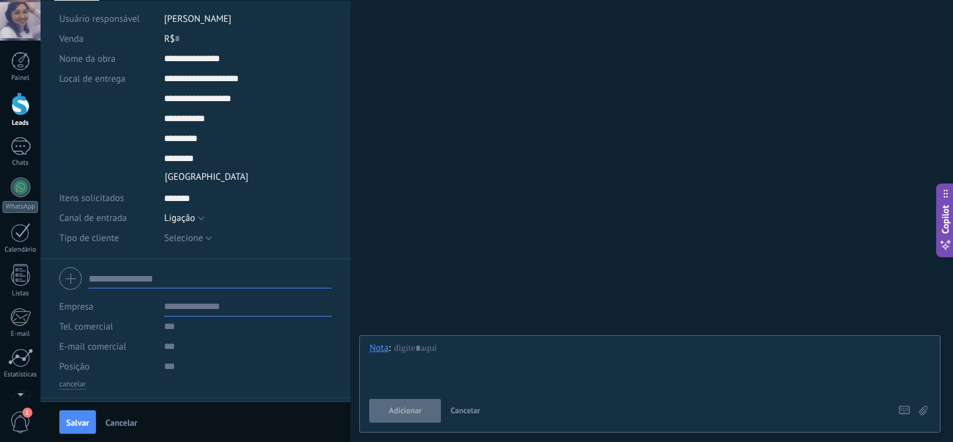
click at [155, 274] on input "text" at bounding box center [210, 278] width 243 height 20
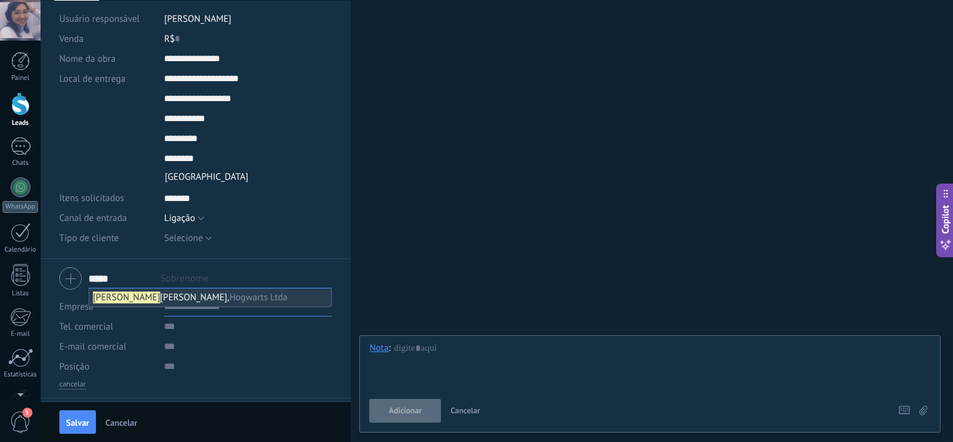
type input "*****"
click at [230, 301] on span "Hogwarts Ltda" at bounding box center [259, 297] width 58 height 12
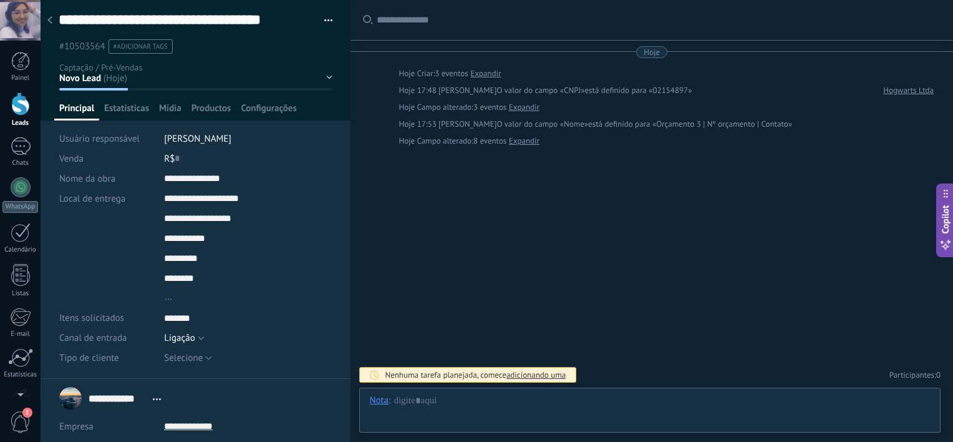
click at [51, 18] on use at bounding box center [49, 19] width 5 height 7
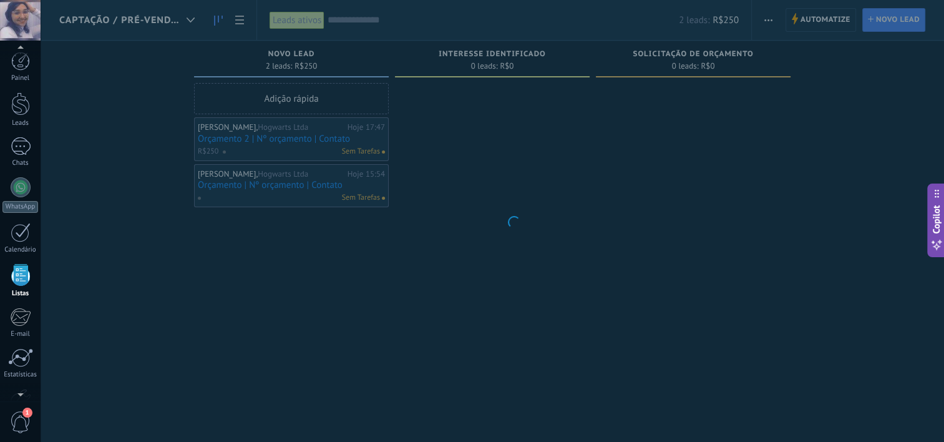
scroll to position [32, 0]
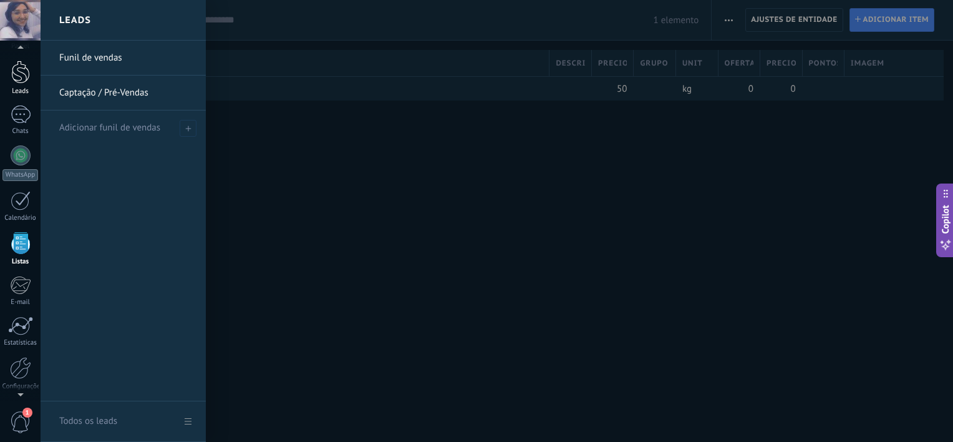
click at [32, 82] on link "Leads" at bounding box center [20, 77] width 41 height 35
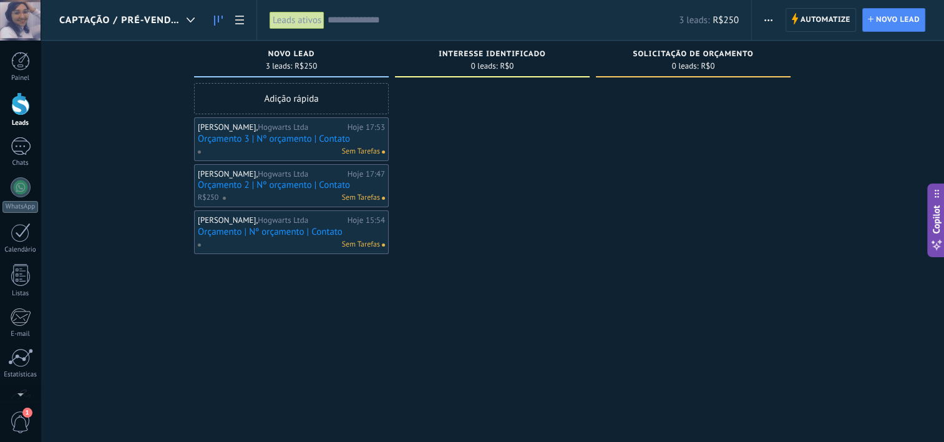
click at [135, 105] on div "Etapa de leads de entrada solicitações: 0 0 0 0 0 0 0 0 0 Novo Lead 3 leads: R$…" at bounding box center [501, 201] width 884 height 321
click at [313, 127] on div "Lucas Samuel, Hogwarts Ltda" at bounding box center [271, 127] width 147 height 10
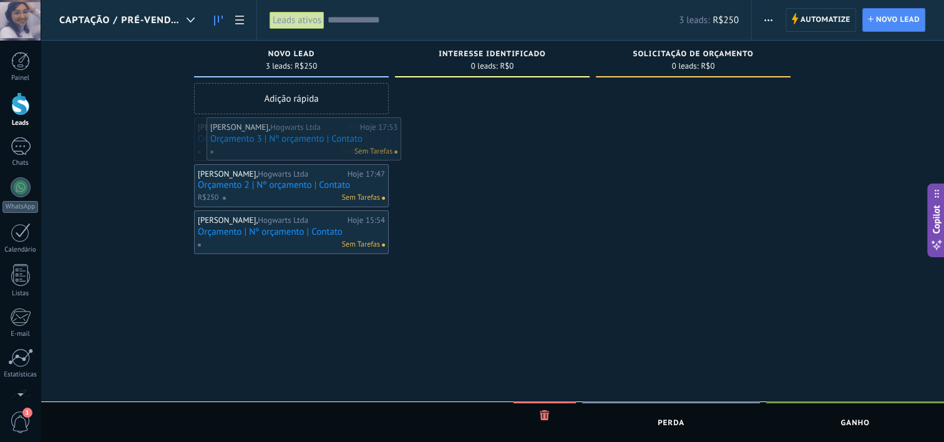
drag, startPoint x: 313, startPoint y: 127, endPoint x: 326, endPoint y: 127, distance: 12.5
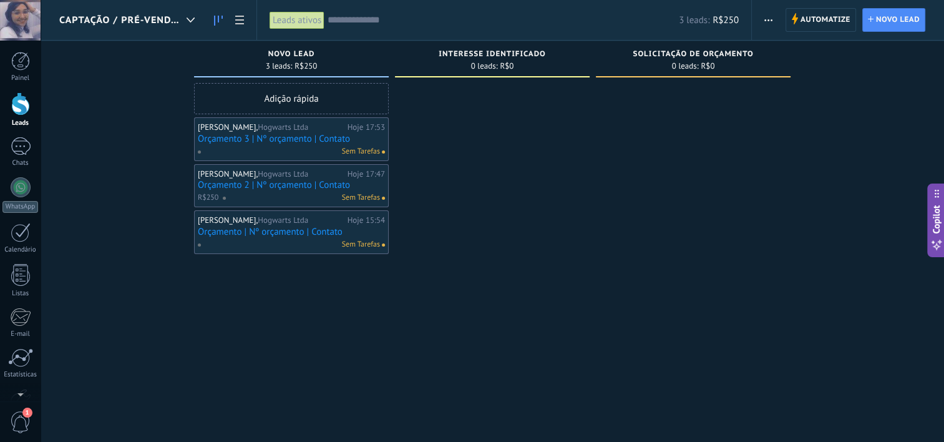
click at [326, 127] on div "Lucas Samuel, Hogwarts Ltda" at bounding box center [271, 127] width 147 height 10
click at [304, 150] on div "Sem Tarefas" at bounding box center [288, 151] width 183 height 11
click at [300, 147] on div "Sem Tarefas" at bounding box center [288, 151] width 183 height 11
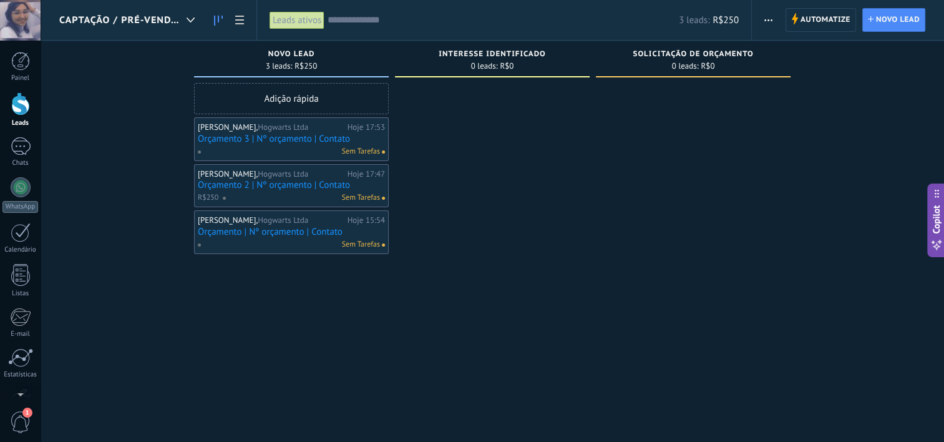
click at [300, 147] on div "Sem Tarefas" at bounding box center [288, 151] width 183 height 11
click at [281, 137] on link "Orçamento 3 | Nº orçamento | Contato" at bounding box center [291, 138] width 187 height 11
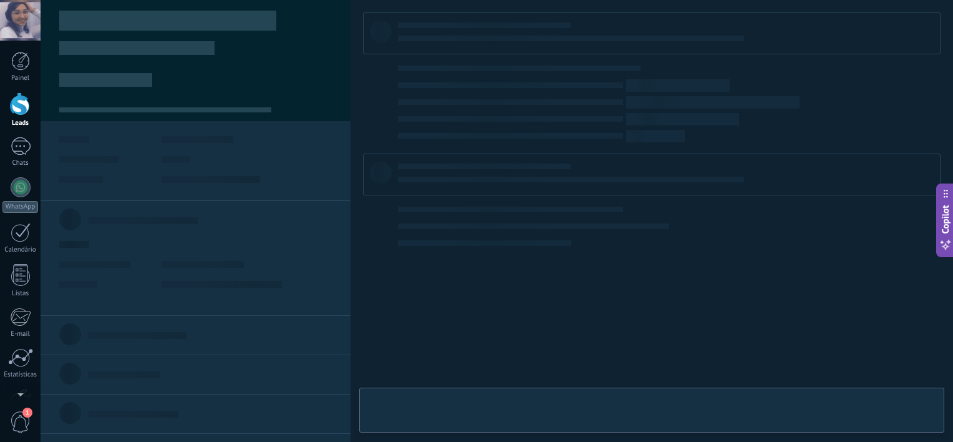
type textarea "*******"
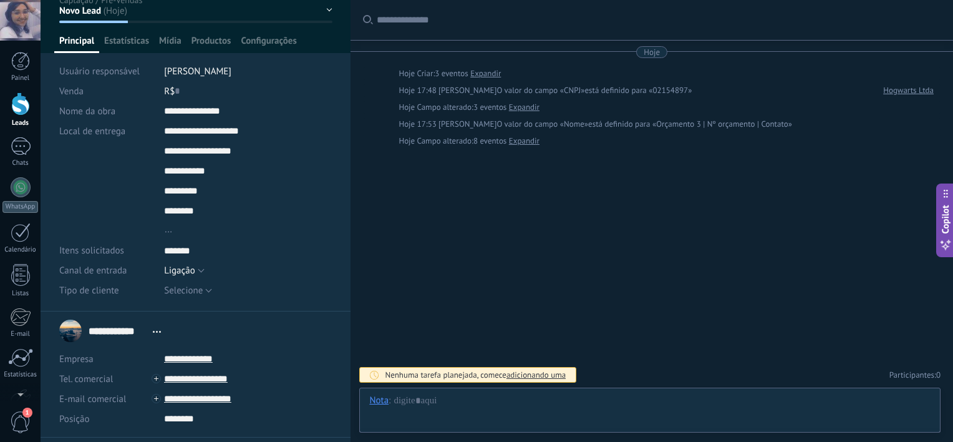
scroll to position [141, 0]
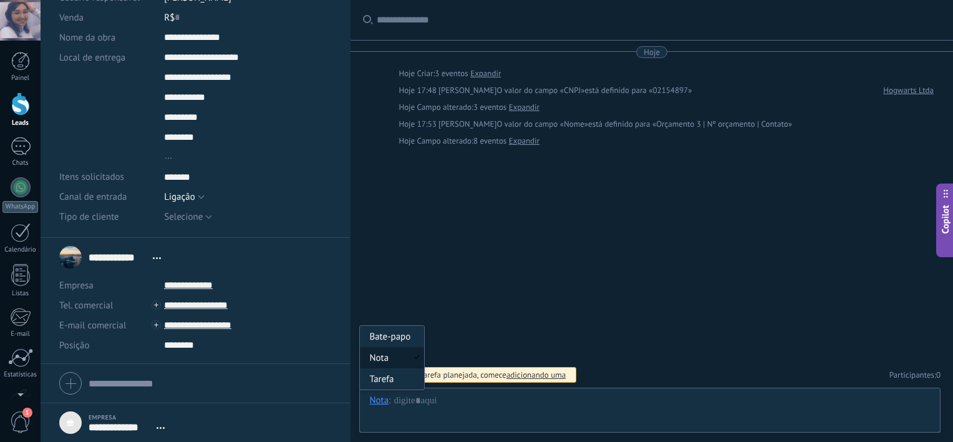
click at [377, 397] on div "Nota" at bounding box center [378, 399] width 19 height 11
click at [413, 412] on div at bounding box center [649, 412] width 561 height 37
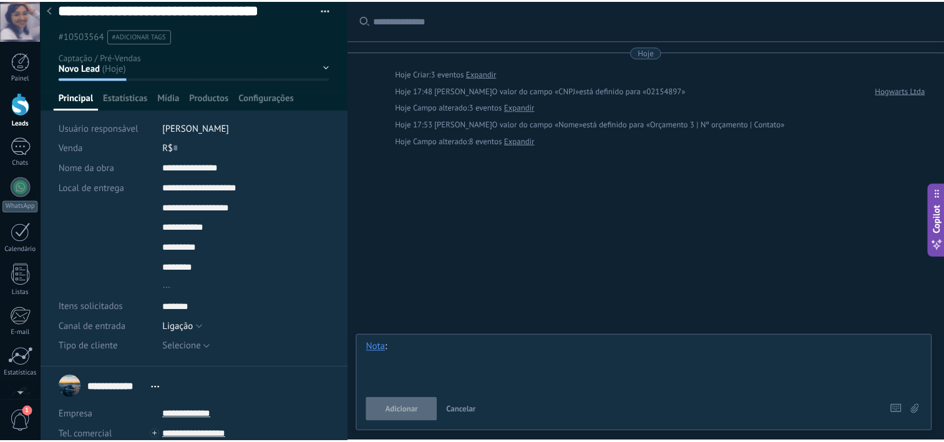
scroll to position [0, 0]
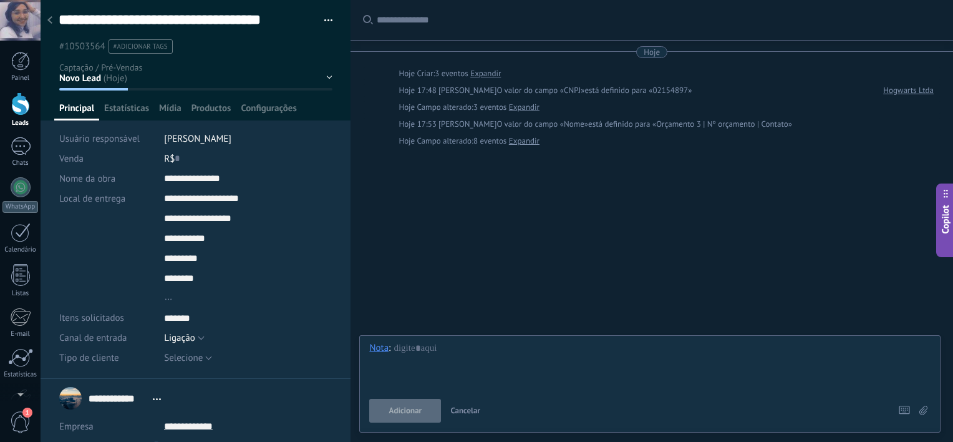
click at [52, 19] on icon at bounding box center [49, 19] width 5 height 7
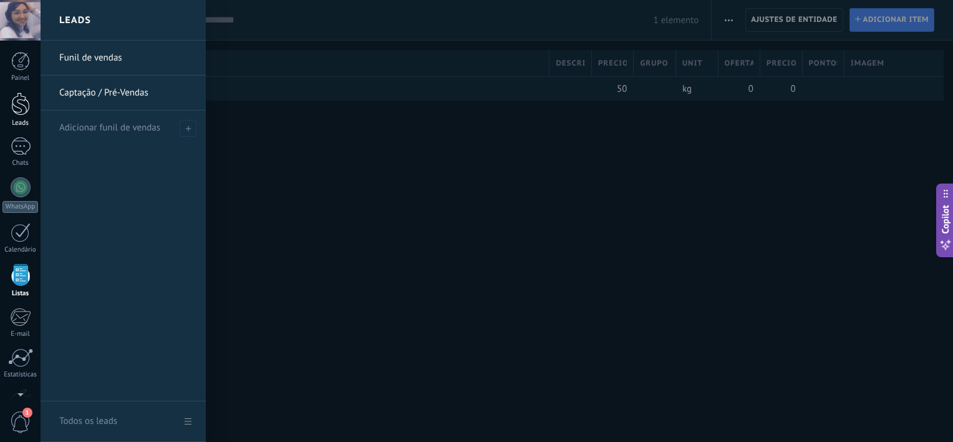
click at [27, 100] on div at bounding box center [20, 103] width 19 height 23
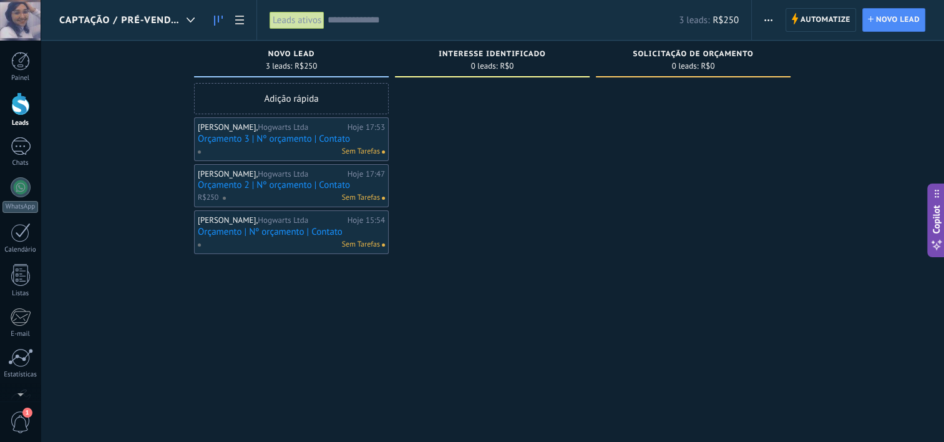
click at [761, 18] on button "button" at bounding box center [768, 20] width 18 height 24
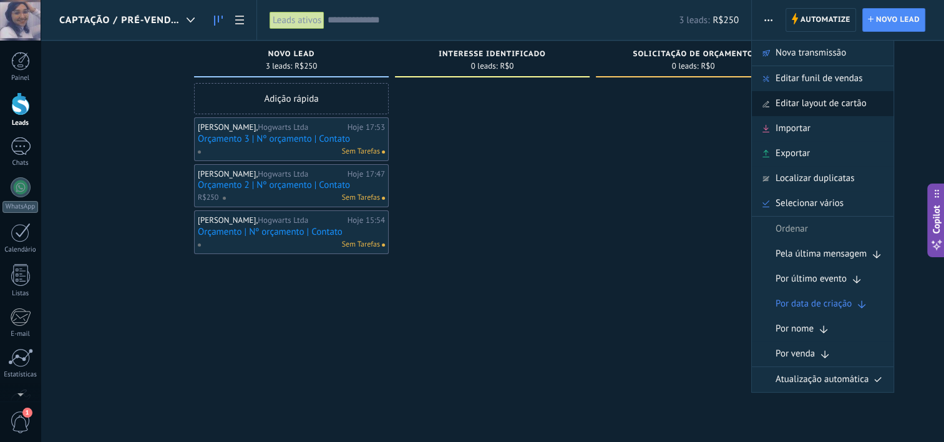
click at [768, 91] on div "Editar layout de cartão" at bounding box center [823, 103] width 142 height 25
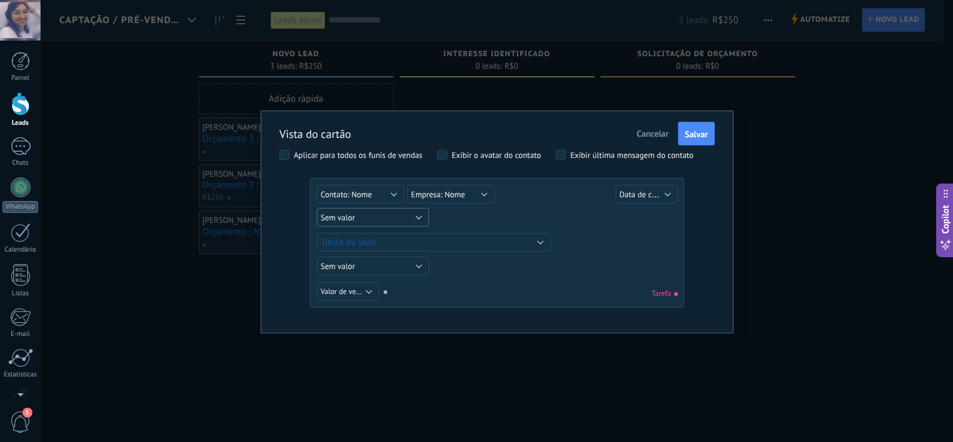
click at [387, 215] on button "Sem valor" at bounding box center [373, 217] width 112 height 19
click at [382, 238] on div "Sem valor Lead ID do lead Título do lead Data de criação Valor de venda Usuário…" at bounding box center [499, 219] width 364 height 69
click at [395, 215] on button "Sem valor" at bounding box center [373, 217] width 112 height 19
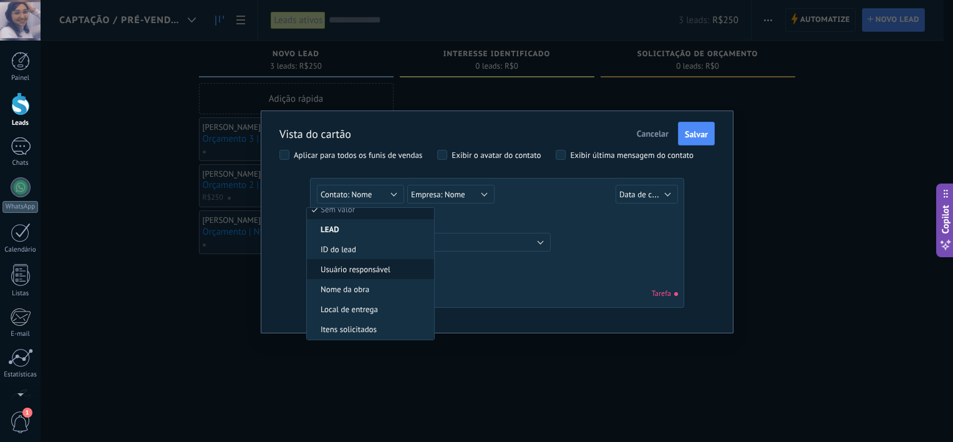
scroll to position [7, 0]
click at [383, 274] on li "Usuário responsável" at bounding box center [370, 270] width 127 height 20
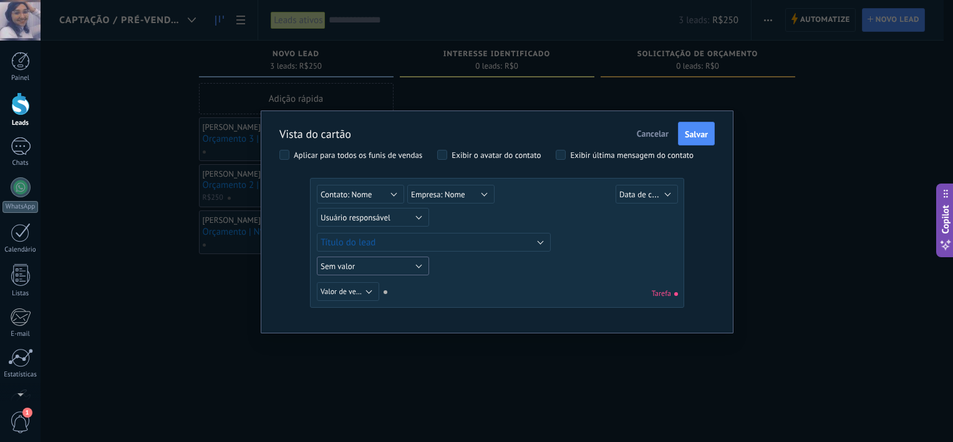
click at [389, 263] on button "Sem valor" at bounding box center [373, 265] width 112 height 19
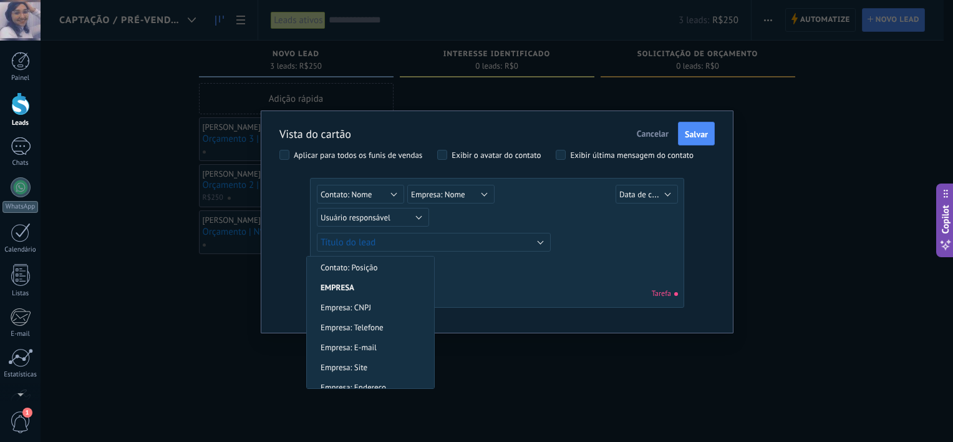
scroll to position [423, 0]
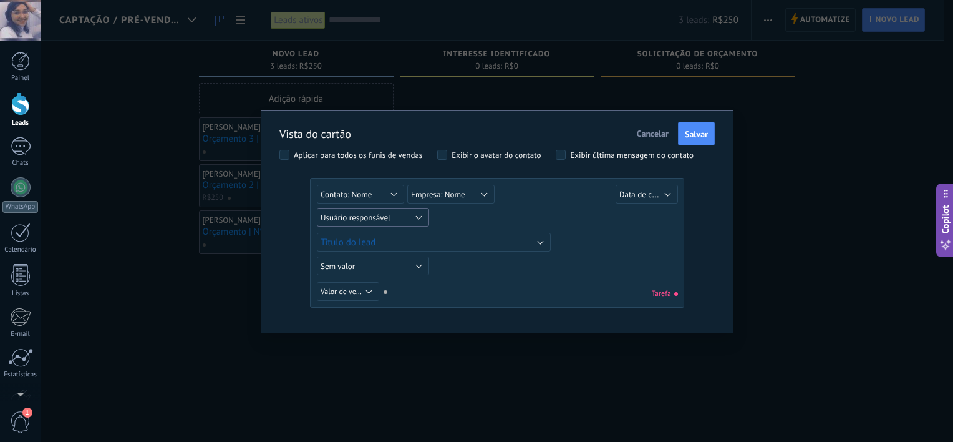
click at [365, 218] on span "Usuário responsável" at bounding box center [356, 217] width 70 height 11
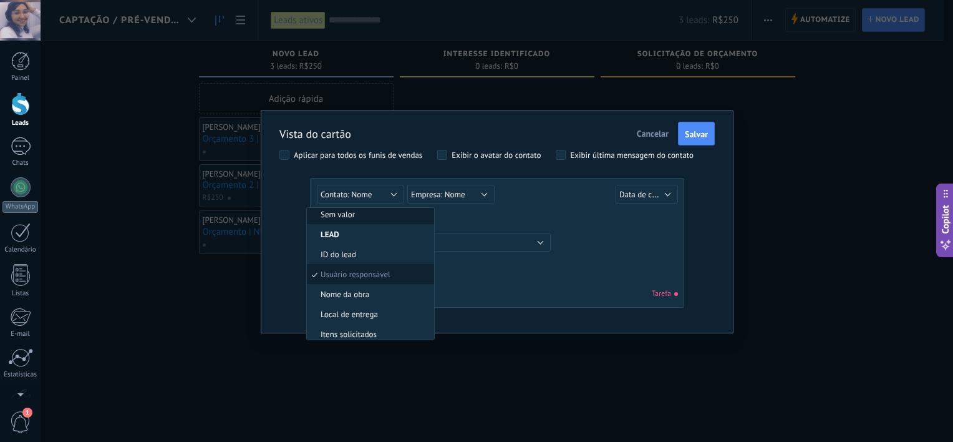
click at [359, 216] on span "Sem valor" at bounding box center [368, 214] width 123 height 11
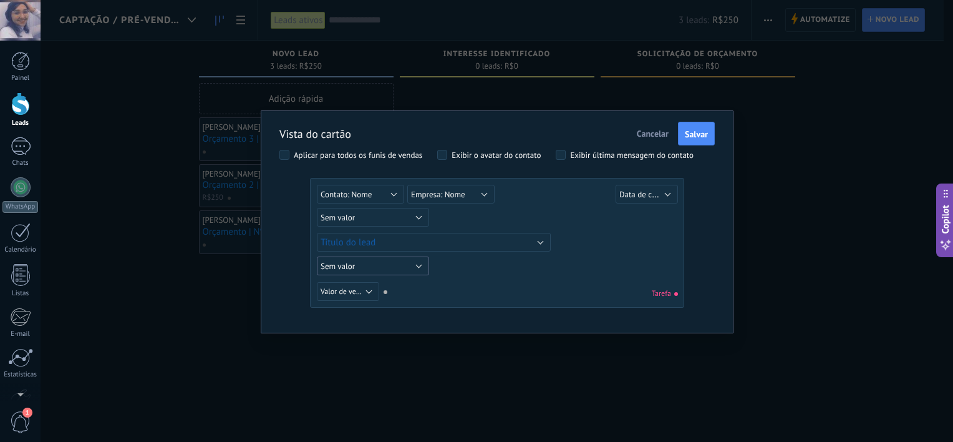
click at [370, 264] on button "Sem valor" at bounding box center [373, 265] width 112 height 19
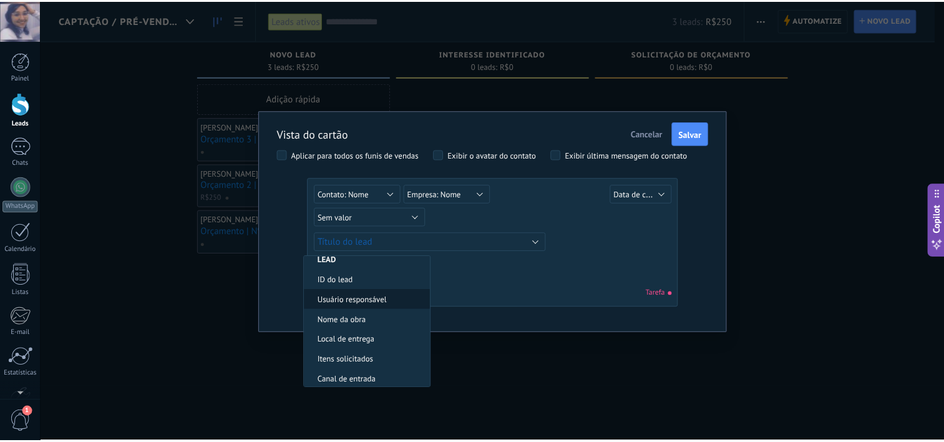
scroll to position [0, 0]
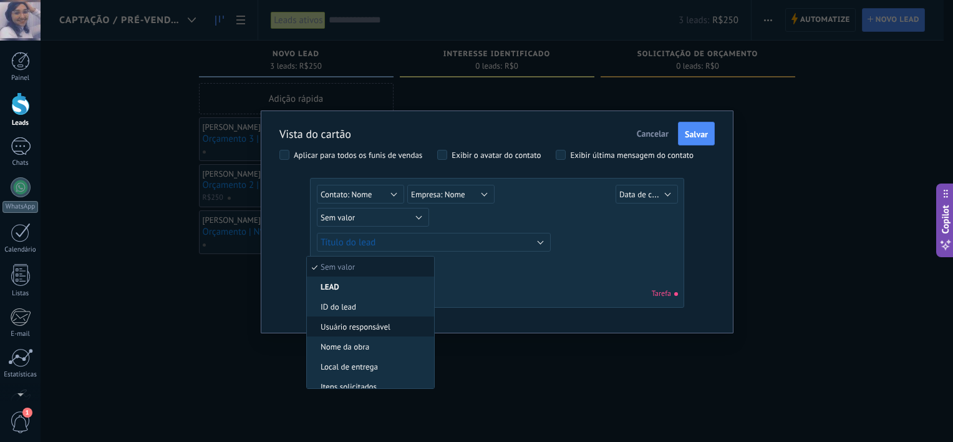
click at [369, 331] on li "Usuário responsável" at bounding box center [370, 326] width 127 height 20
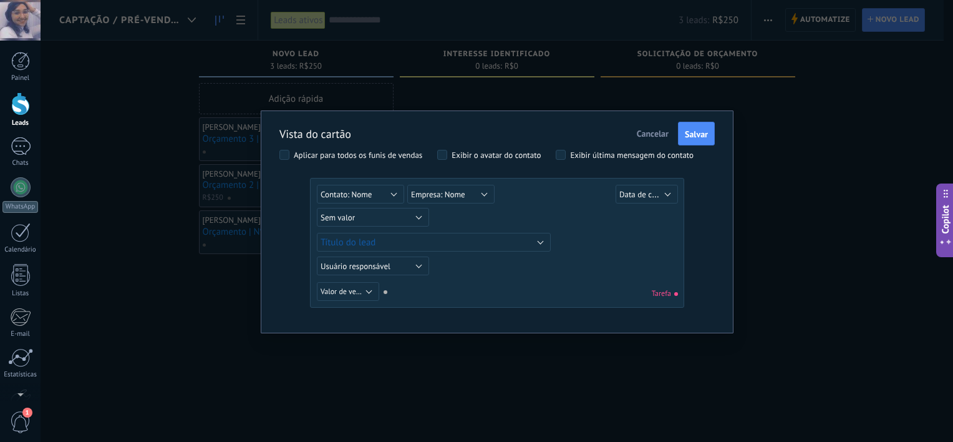
click at [387, 293] on div "Sem valor Lead ID do lead Título do lead Data de criação Valor de venda Usuário…" at bounding box center [497, 293] width 361 height 22
click at [384, 292] on div "Sem valor Lead ID do lead Título do lead Data de criação Valor de venda Usuário…" at bounding box center [497, 293] width 361 height 22
click at [374, 291] on button "Valor de venda" at bounding box center [348, 291] width 62 height 19
click at [524, 299] on div "Sem valor Lead ID do lead Título do lead Data de criação Valor de venda Usuário…" at bounding box center [497, 293] width 361 height 22
click at [656, 296] on span "Tarefa" at bounding box center [665, 293] width 26 height 9
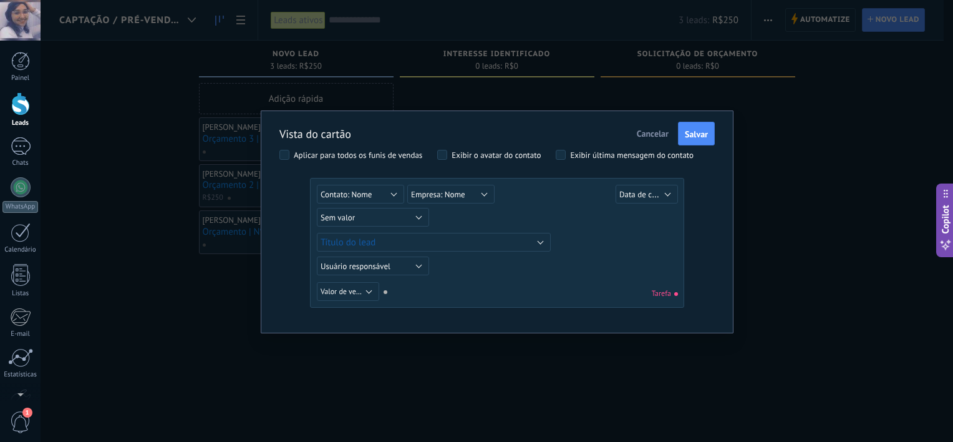
click at [661, 294] on span "Tarefa" at bounding box center [665, 293] width 26 height 9
click at [389, 158] on div "Aplicar para todos os funis de vendas" at bounding box center [358, 155] width 128 height 9
click at [470, 155] on div "Exibir o avatar do contato" at bounding box center [496, 155] width 89 height 9
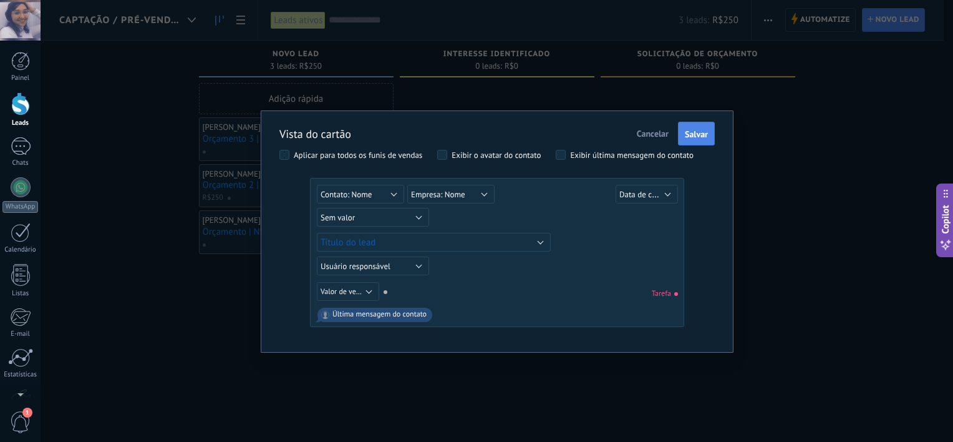
click at [691, 133] on span "Salvar" at bounding box center [696, 134] width 23 height 9
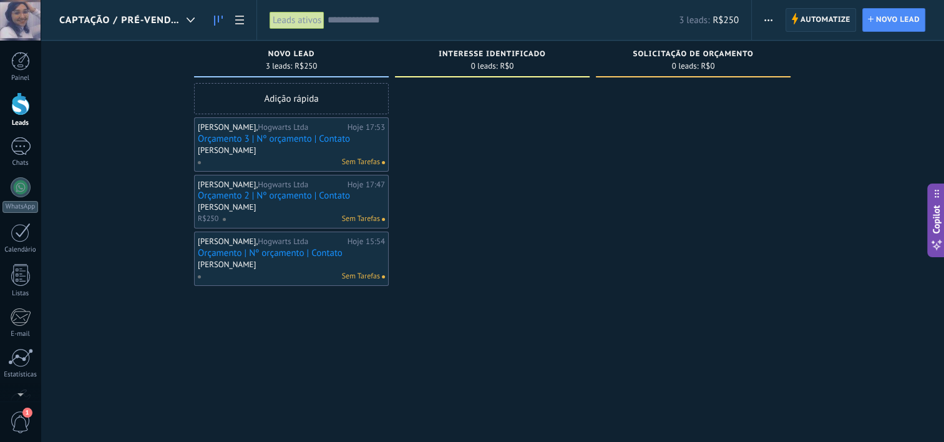
click at [820, 28] on span "Automatize" at bounding box center [825, 20] width 50 height 22
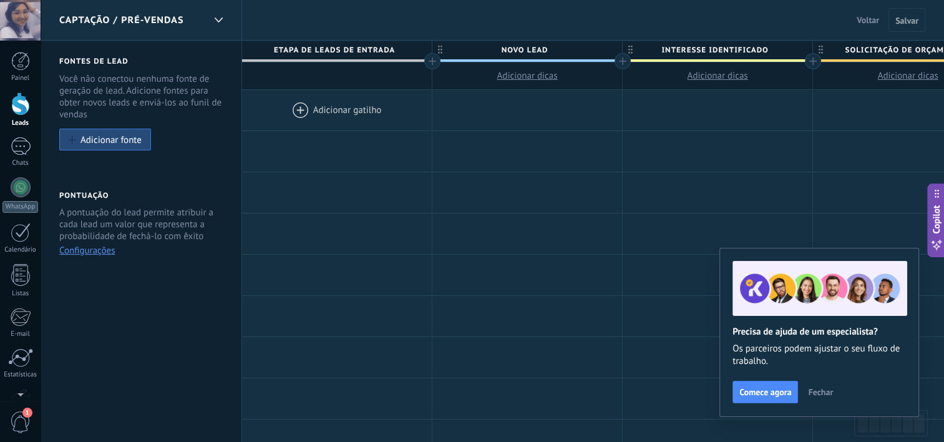
click at [317, 108] on div at bounding box center [337, 110] width 190 height 41
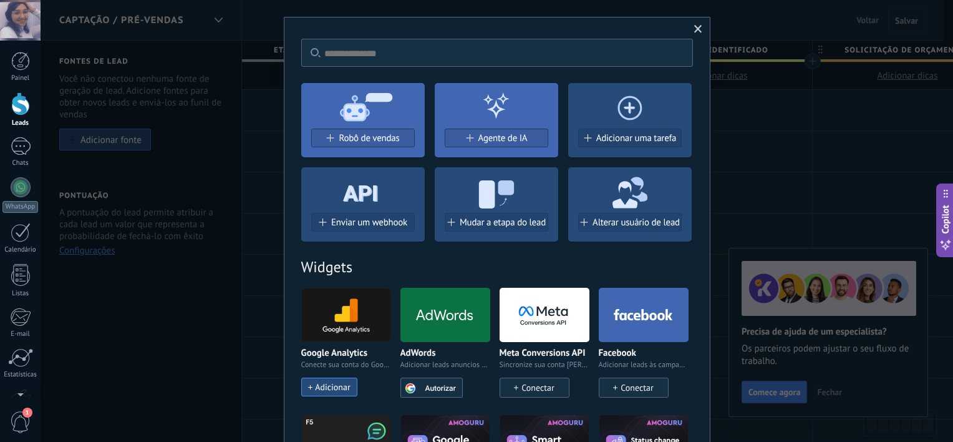
scroll to position [24, 0]
click at [699, 31] on span at bounding box center [698, 28] width 8 height 9
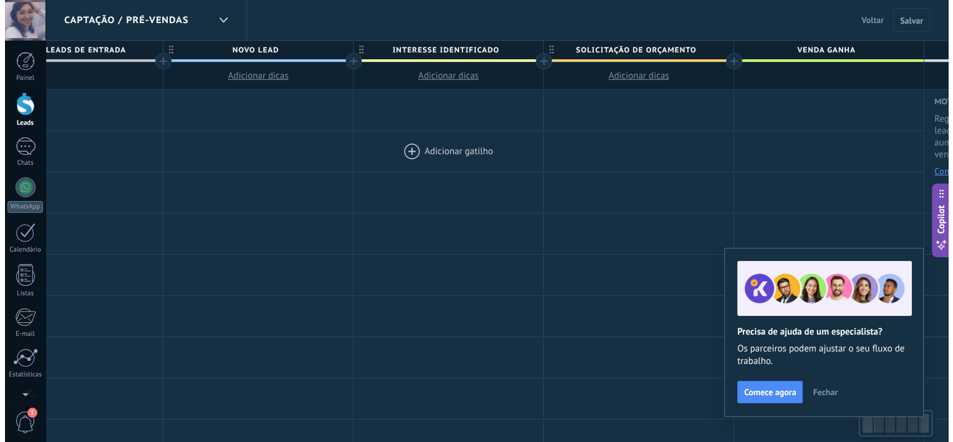
scroll to position [0, 273]
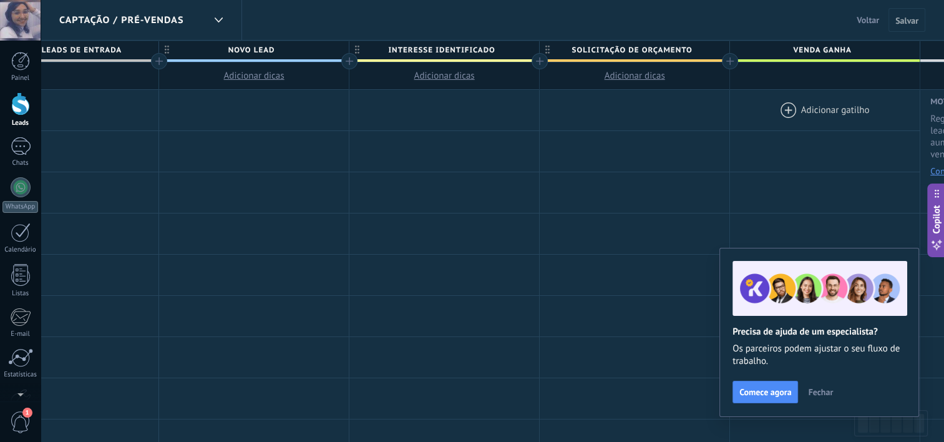
click at [788, 112] on div at bounding box center [825, 110] width 190 height 41
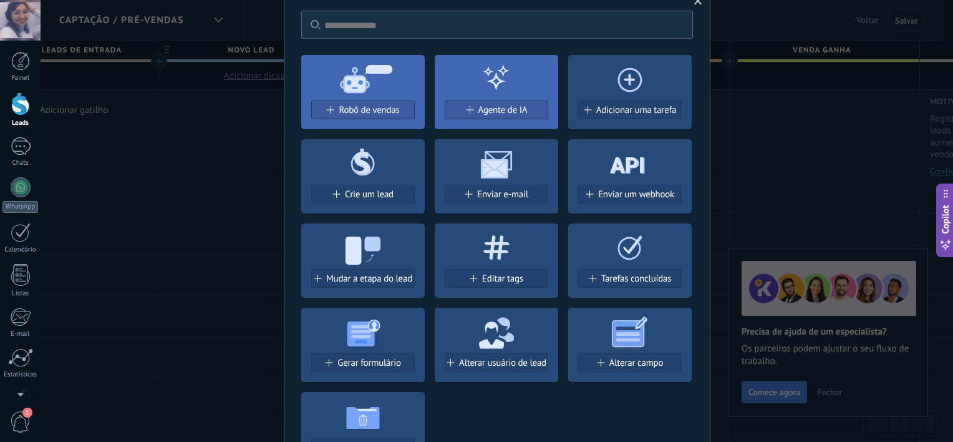
scroll to position [54, 0]
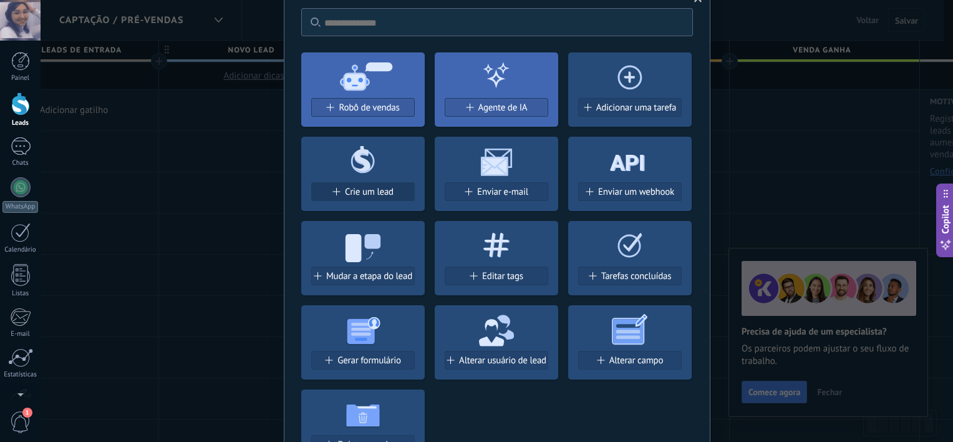
click at [377, 186] on span "Crie um lead" at bounding box center [369, 191] width 49 height 11
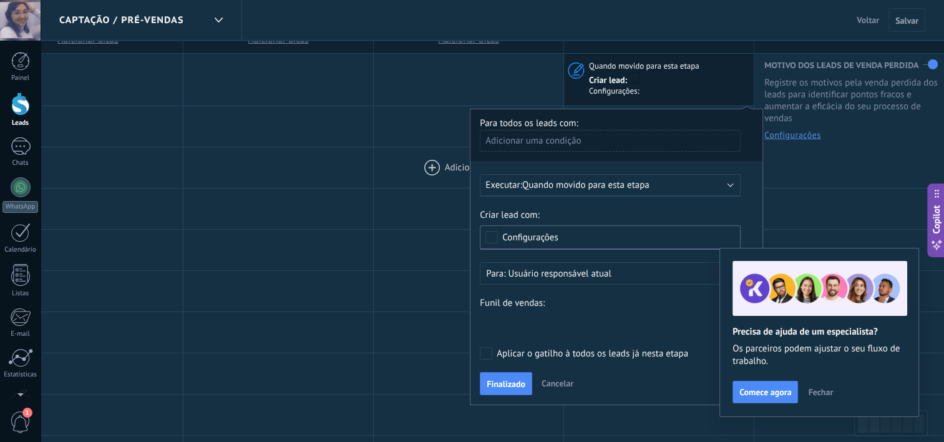
scroll to position [39, 0]
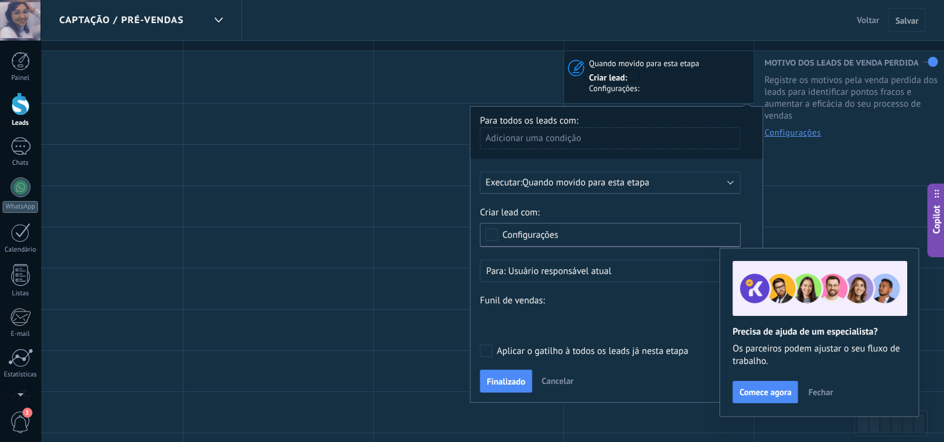
click at [816, 383] on button "Fechar" at bounding box center [820, 391] width 36 height 19
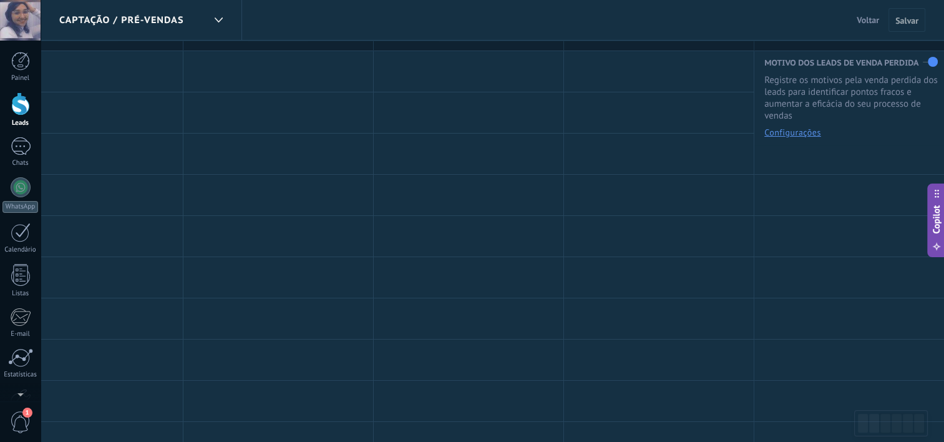
click at [120, 12] on div "Captação / Pré-Vendas" at bounding box center [131, 20] width 145 height 40
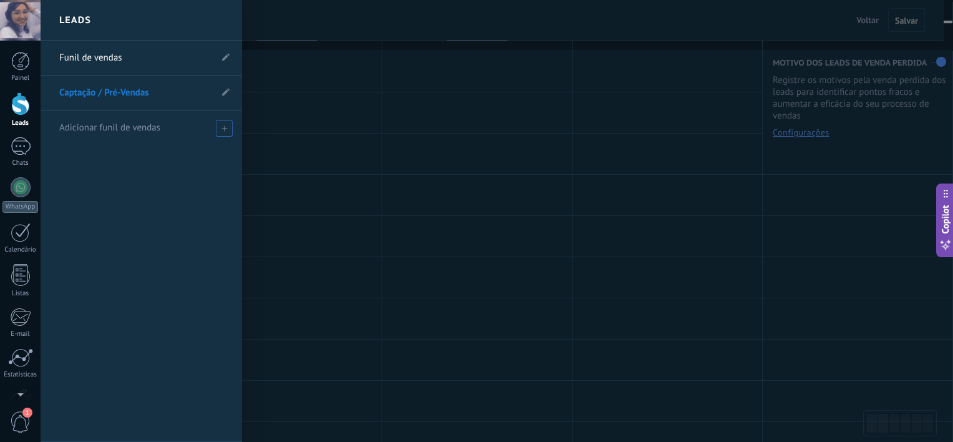
click at [135, 136] on div "Adicionar funil de vendas" at bounding box center [144, 127] width 170 height 34
type input "**********"
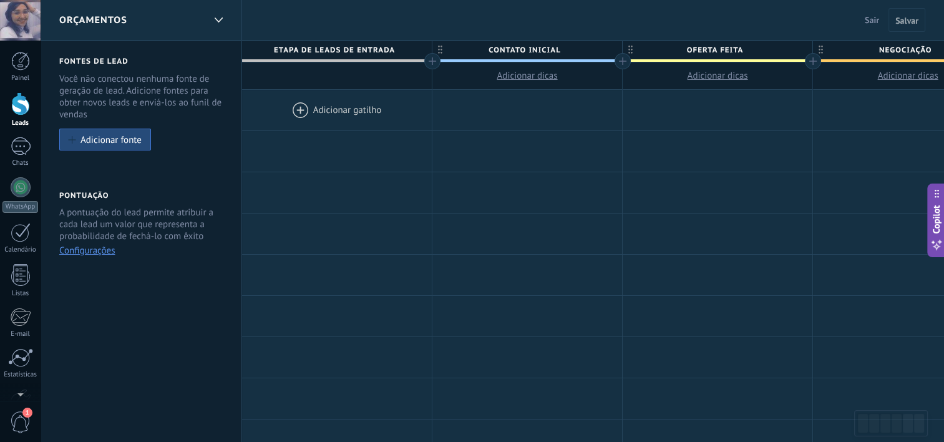
click at [131, 22] on div "Orçamentos" at bounding box center [131, 20] width 145 height 40
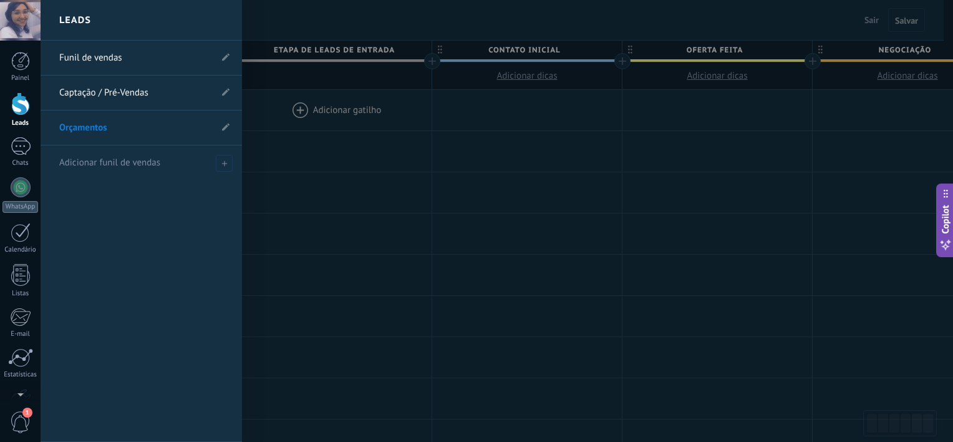
click at [126, 99] on link "Captação / Pré-Vendas" at bounding box center [135, 92] width 152 height 35
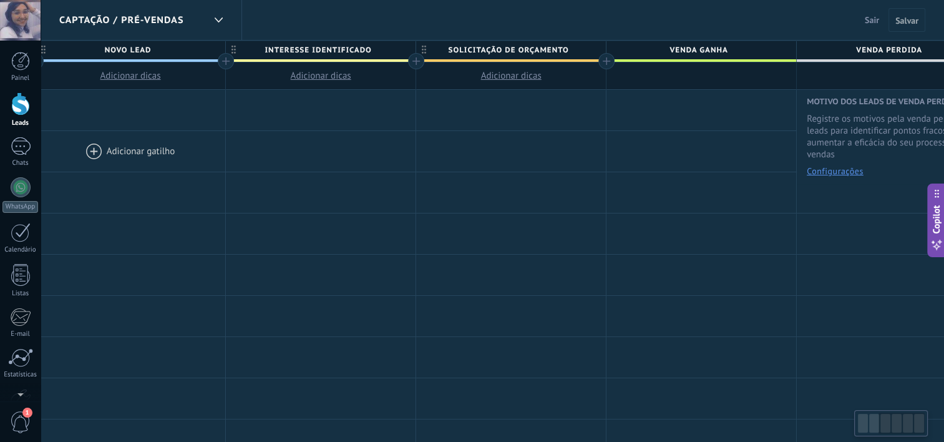
scroll to position [0, 439]
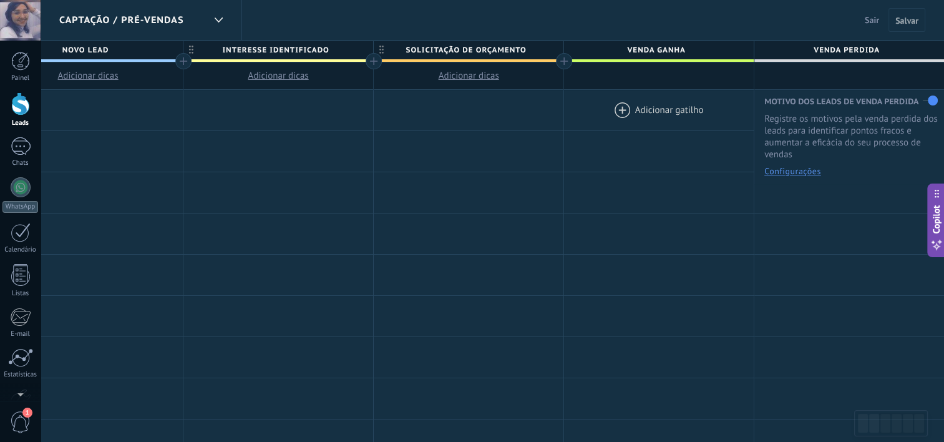
click at [675, 112] on div at bounding box center [659, 110] width 190 height 41
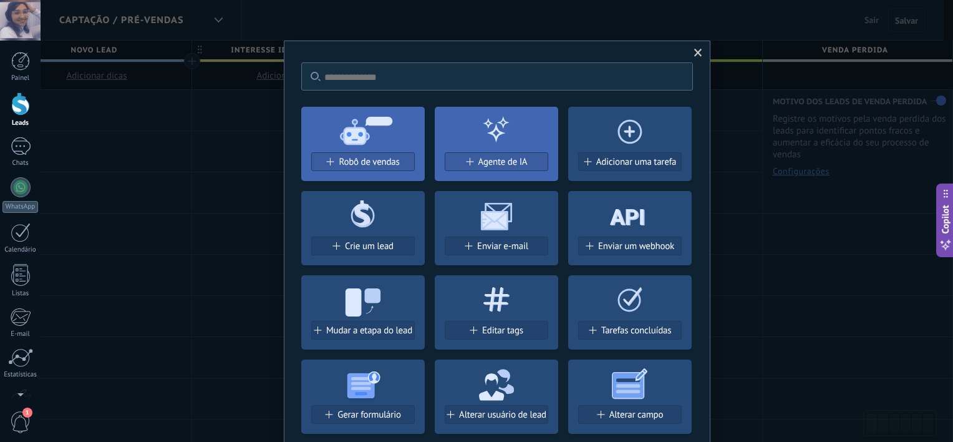
click at [373, 231] on icon at bounding box center [362, 213] width 123 height 45
click at [367, 249] on span "Crie um lead" at bounding box center [369, 246] width 49 height 11
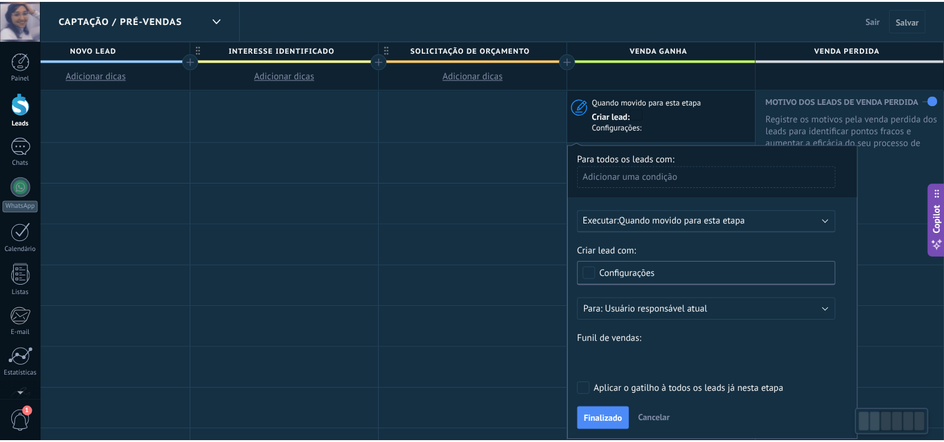
scroll to position [0, 429]
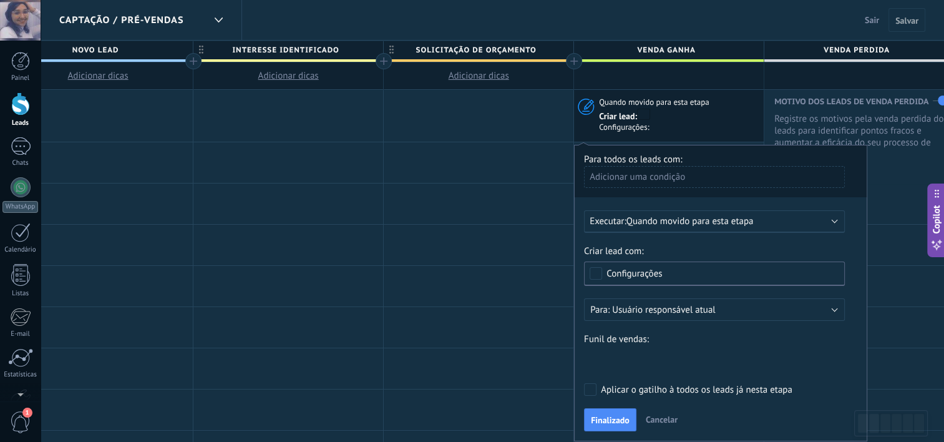
click at [640, 180] on div "Adicionar uma condição" at bounding box center [714, 177] width 261 height 22
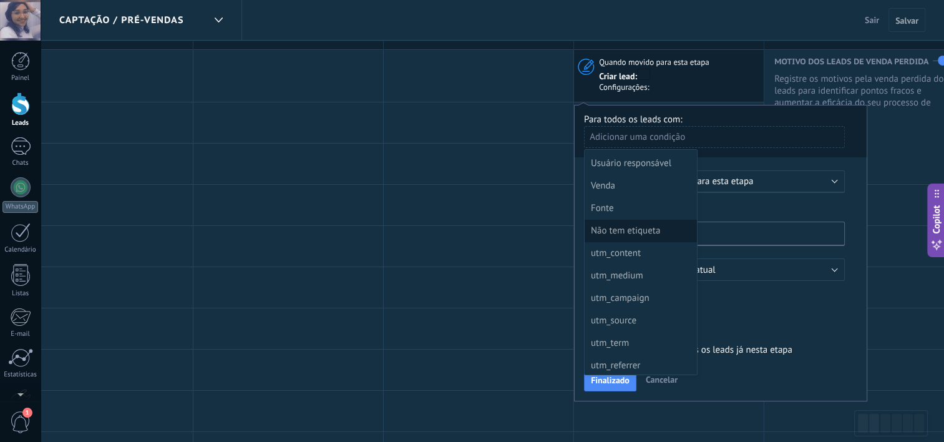
scroll to position [0, 0]
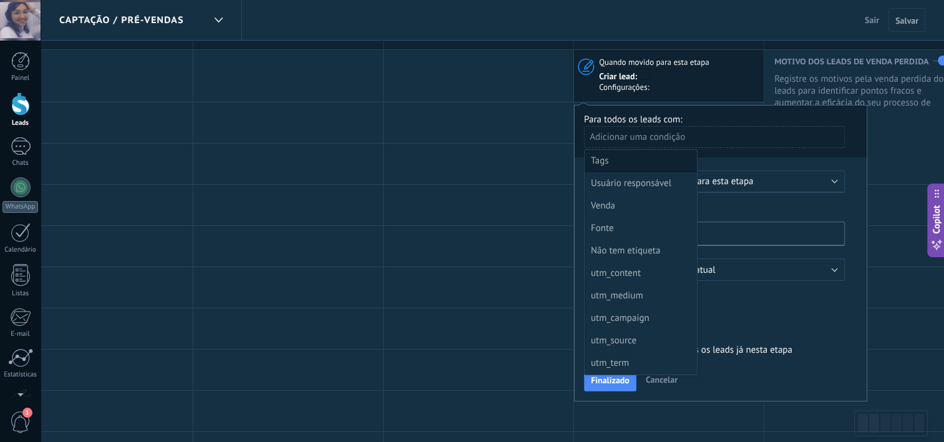
click at [637, 160] on div "Tags" at bounding box center [639, 160] width 97 height 17
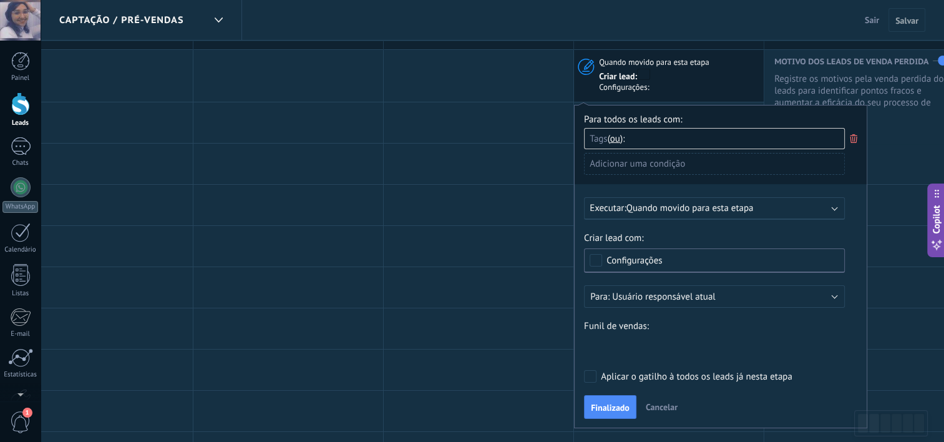
click at [679, 141] on input "text" at bounding box center [662, 138] width 62 height 21
click at [636, 209] on span "Quando movido para esta etapa" at bounding box center [689, 208] width 127 height 12
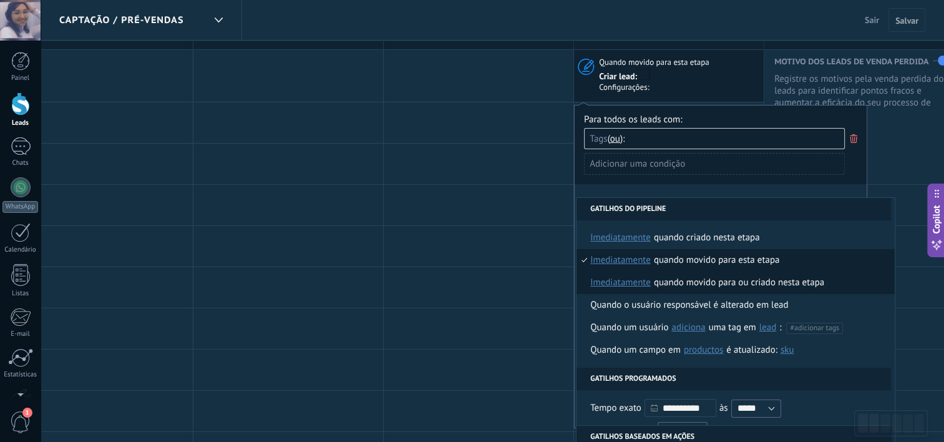
click at [664, 279] on div "Quando movido para ou criado nesta etapa" at bounding box center [739, 282] width 170 height 22
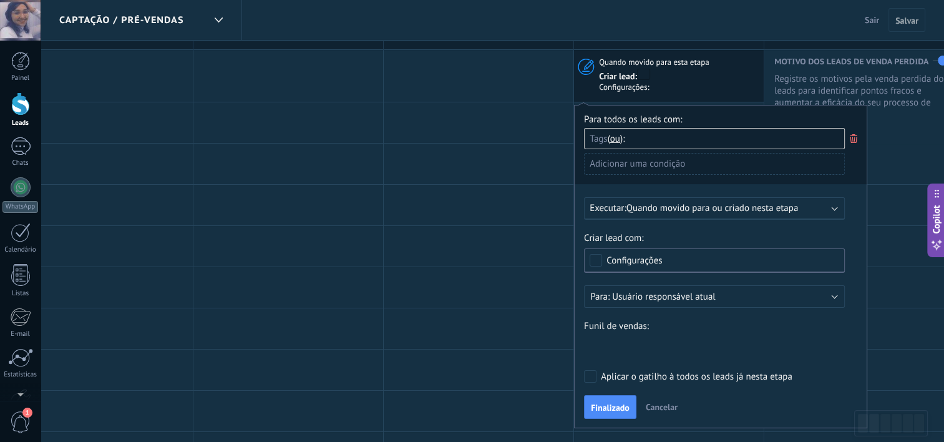
click at [632, 240] on label "Criar lead com:" at bounding box center [714, 238] width 261 height 12
click at [622, 248] on div "Configurações" at bounding box center [714, 260] width 261 height 24
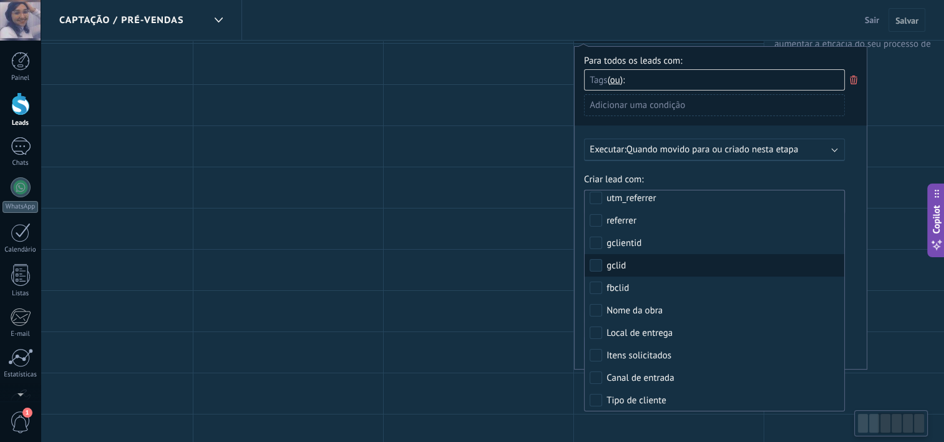
scroll to position [0, 412]
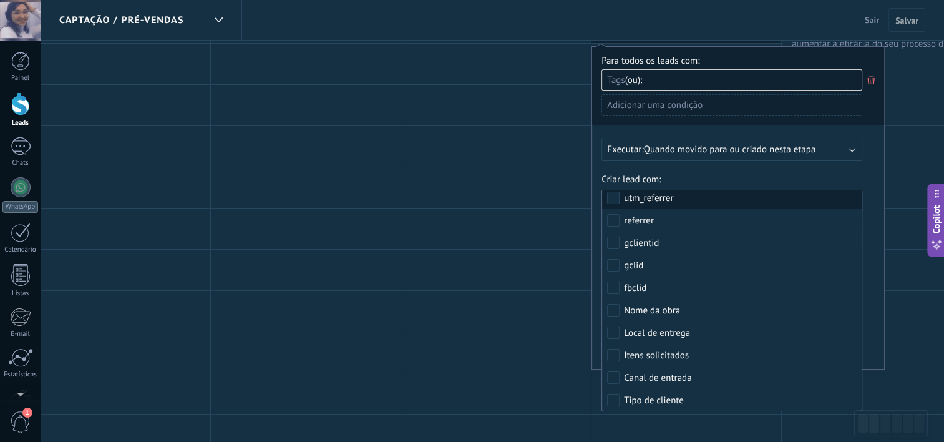
click at [658, 180] on label "Criar lead com:" at bounding box center [731, 179] width 261 height 12
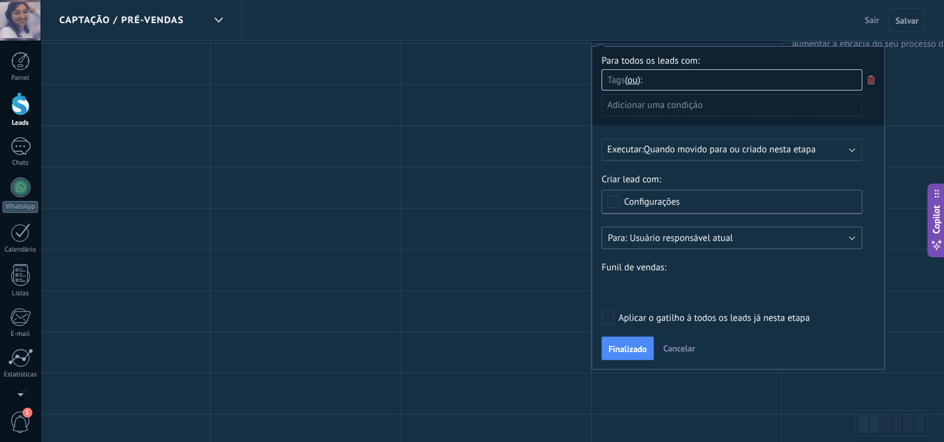
click at [637, 241] on span "Usuário responsável atual" at bounding box center [680, 238] width 103 height 12
click at [667, 223] on div "Criar lead com: Selecionar tudo Valor de venda Tags Contatos Empresa utm_conten…" at bounding box center [737, 235] width 273 height 125
click at [649, 269] on label "Funil de vendas:" at bounding box center [731, 267] width 261 height 12
click at [0, 0] on div "Nova consulta Qualificado Orçamento enviado Pedido realizado Pedido processado …" at bounding box center [0, 0] width 0 height 0
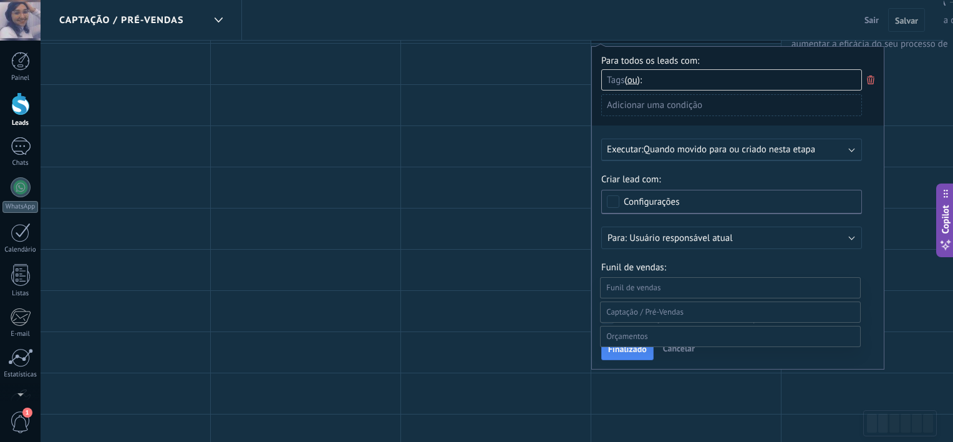
click at [689, 279] on label at bounding box center [730, 287] width 261 height 21
click at [694, 265] on div at bounding box center [497, 221] width 912 height 442
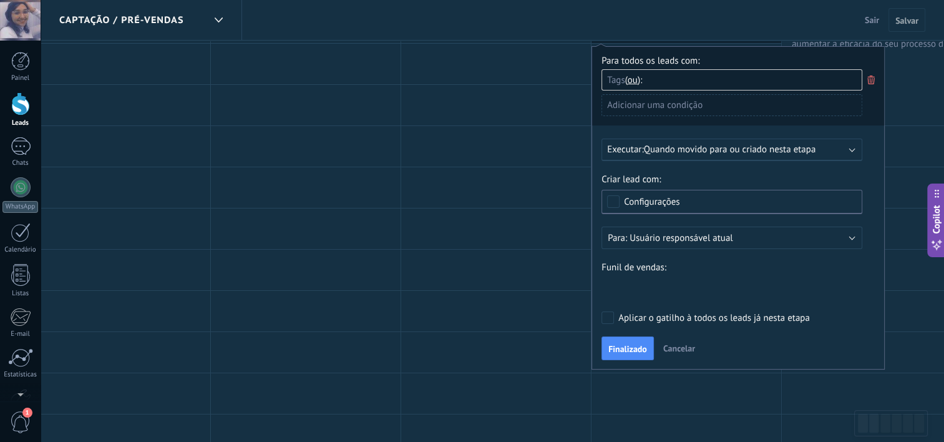
click at [0, 0] on div "Nova consulta Qualificado Orçamento enviado Pedido realizado Pedido processado …" at bounding box center [0, 0] width 0 height 0
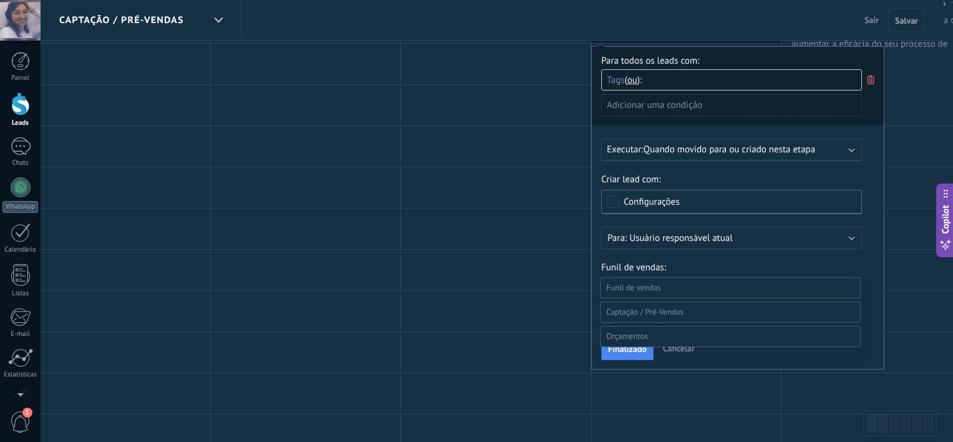
click at [0, 0] on label "Orçamento enviado" at bounding box center [0, 0] width 0 height 0
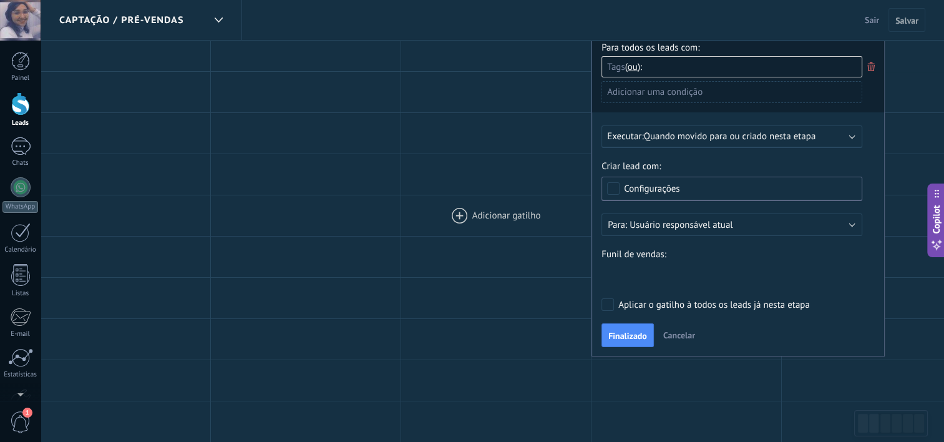
scroll to position [112, 0]
click at [614, 304] on label "Aplicar o gatilho à todos os leads já nesta etapa" at bounding box center [729, 304] width 256 height 12
click at [616, 334] on span "Finalizado" at bounding box center [627, 335] width 39 height 9
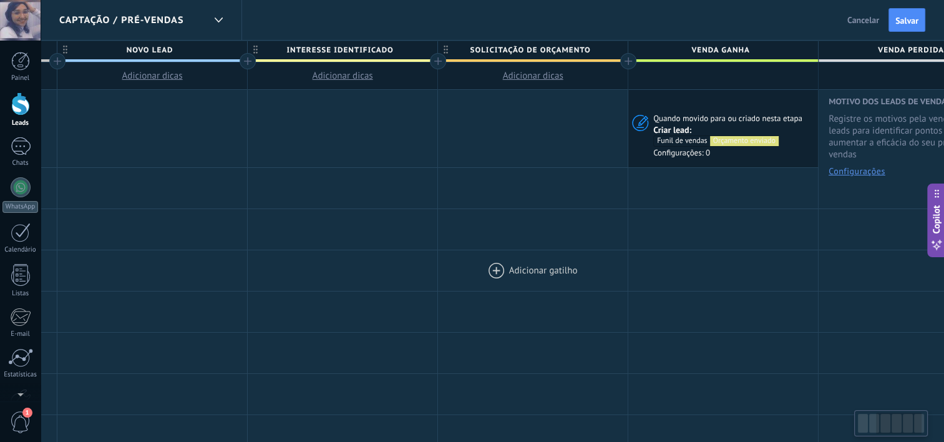
scroll to position [0, 374]
click at [859, 24] on span "Cancelar" at bounding box center [863, 19] width 32 height 11
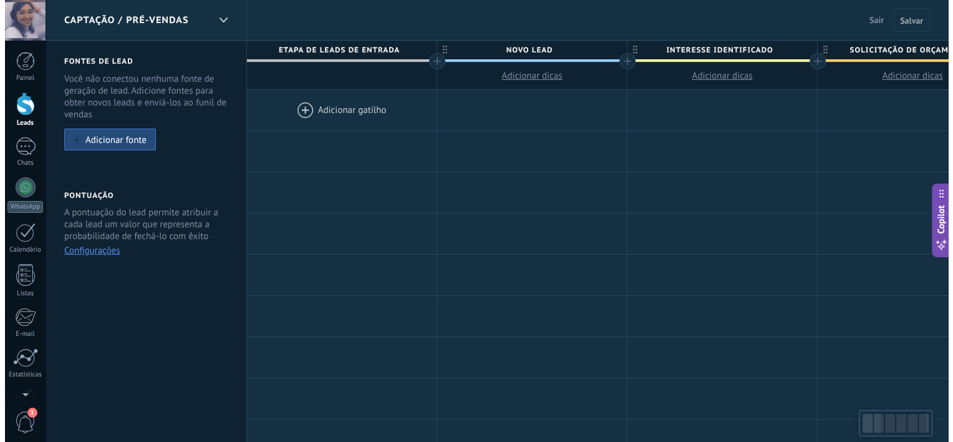
scroll to position [0, 374]
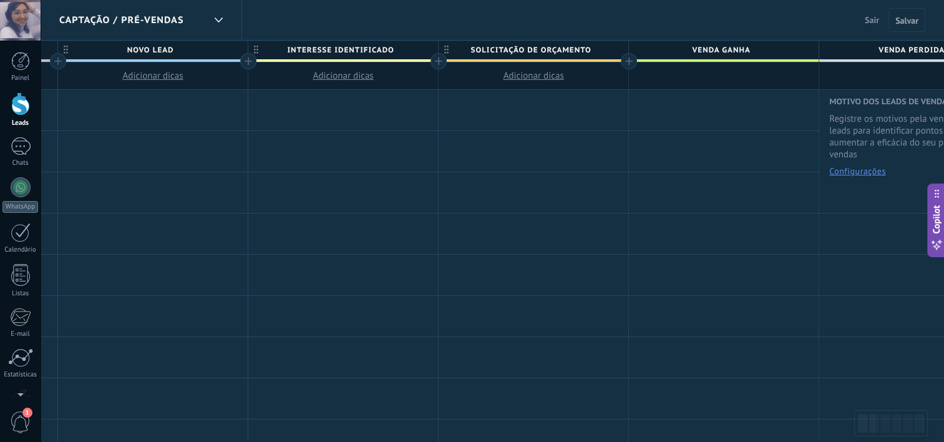
click at [868, 22] on span "Sair" at bounding box center [871, 19] width 14 height 11
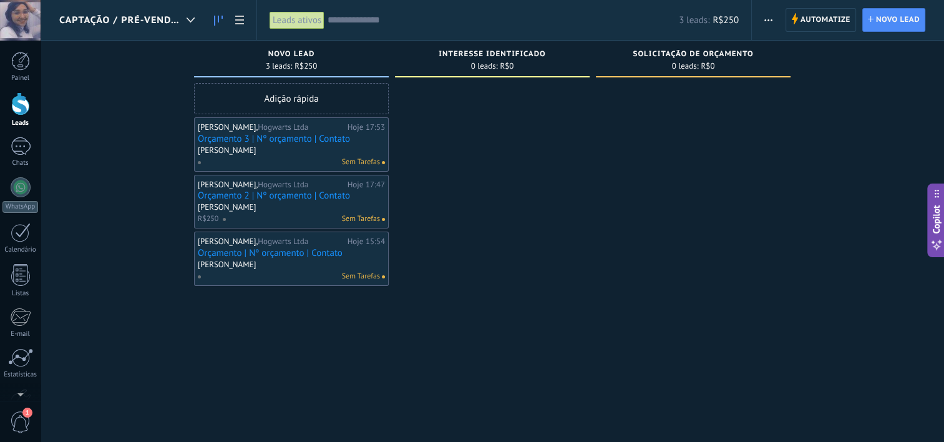
click at [176, 12] on div "Captação / Pré-Vendas" at bounding box center [130, 20] width 142 height 40
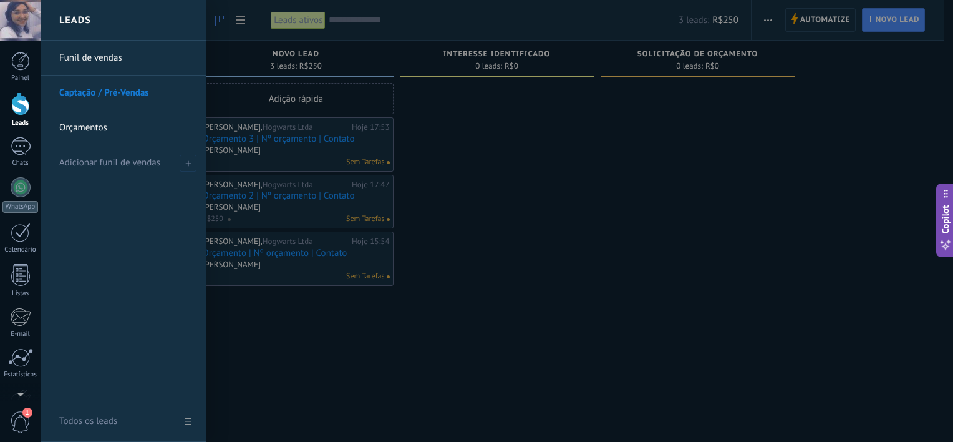
click at [125, 125] on link "Orçamentos" at bounding box center [126, 127] width 134 height 35
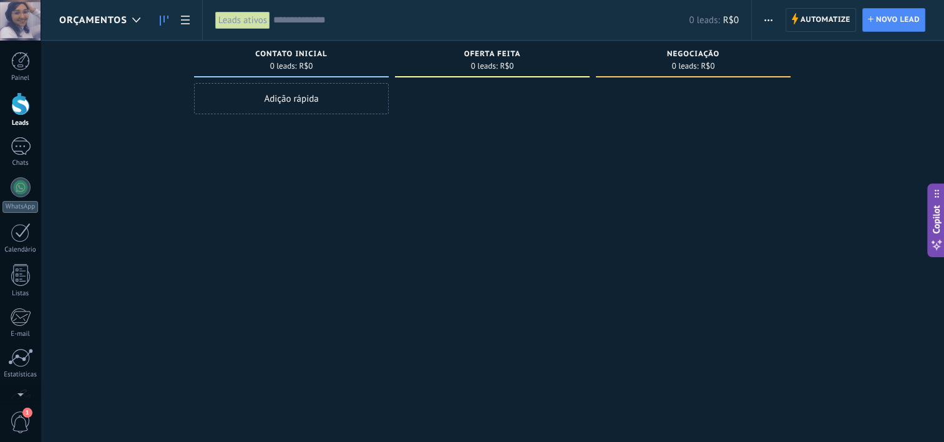
click at [764, 22] on span "button" at bounding box center [768, 20] width 8 height 24
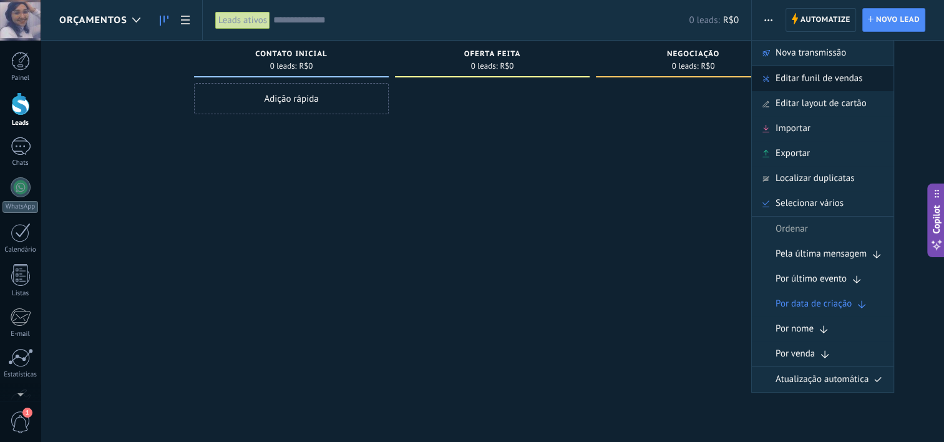
click at [768, 72] on div "Editar funil de vendas" at bounding box center [823, 78] width 142 height 25
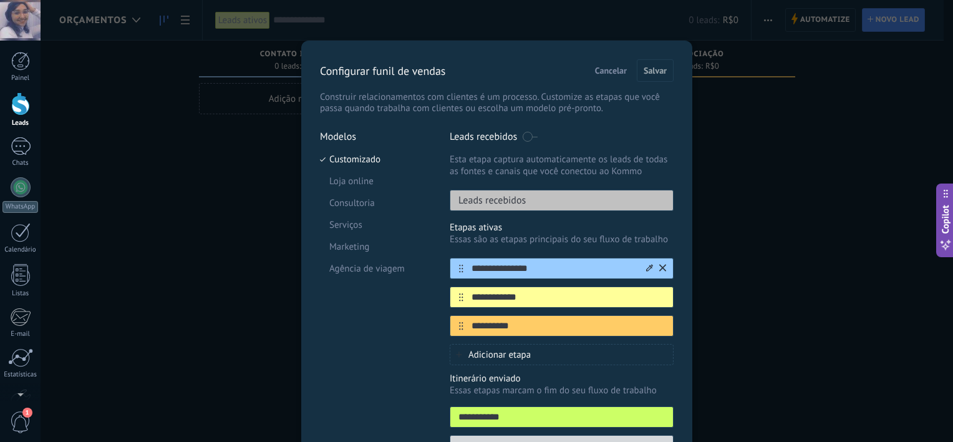
click at [502, 262] on input "**********" at bounding box center [553, 268] width 181 height 13
paste input "text"
type input "**********"
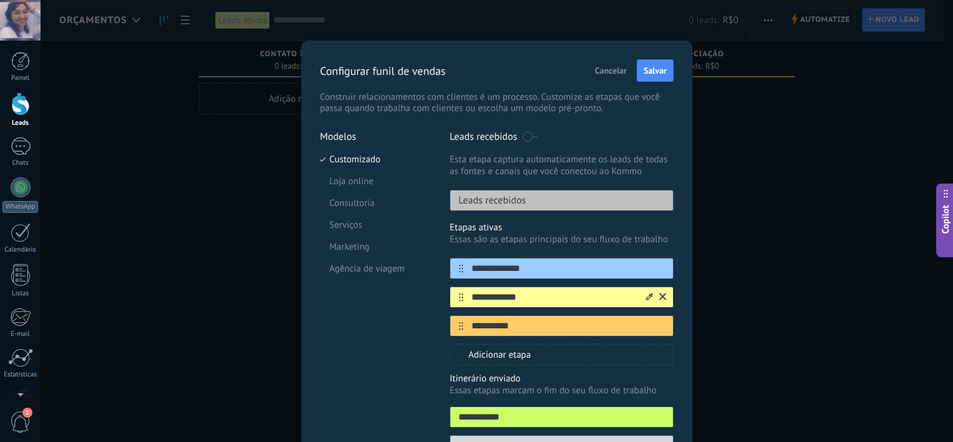
click at [482, 295] on input "**********" at bounding box center [553, 297] width 181 height 13
paste input "******"
click at [482, 295] on input "**********" at bounding box center [553, 297] width 181 height 13
type input "**********"
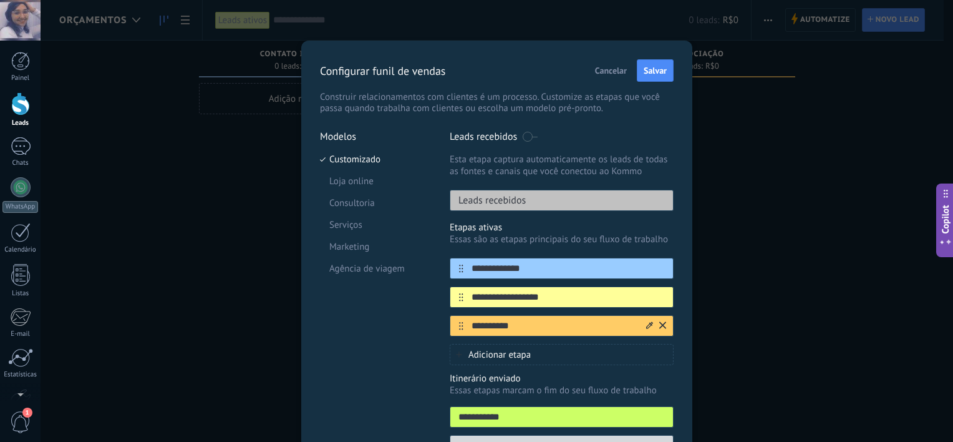
click at [505, 322] on input "**********" at bounding box center [553, 325] width 181 height 13
click at [659, 69] on span "Salvar" at bounding box center [655, 70] width 23 height 9
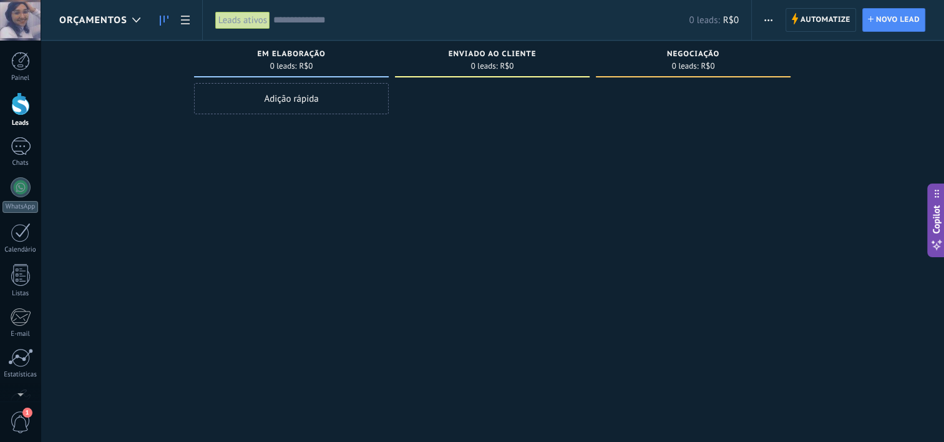
click at [99, 19] on span "Orçamentos" at bounding box center [93, 20] width 68 height 12
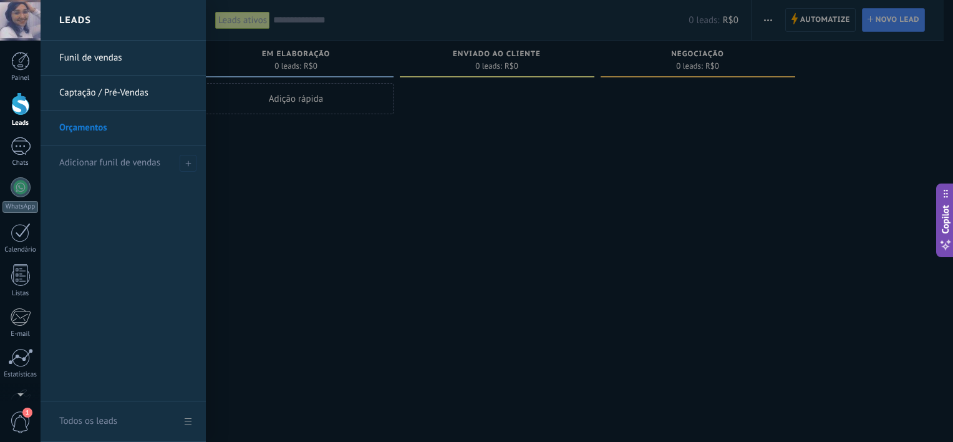
click at [120, 104] on link "Captação / Pré-Vendas" at bounding box center [126, 92] width 134 height 35
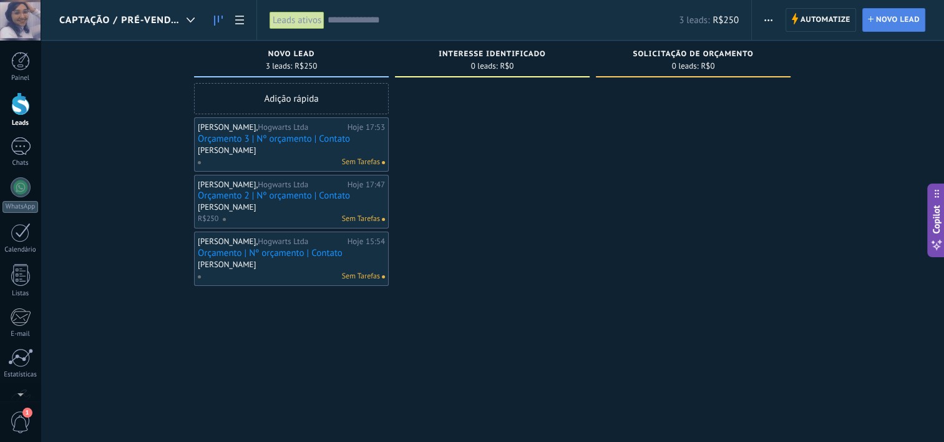
click at [881, 26] on span "Novo lead" at bounding box center [898, 20] width 44 height 22
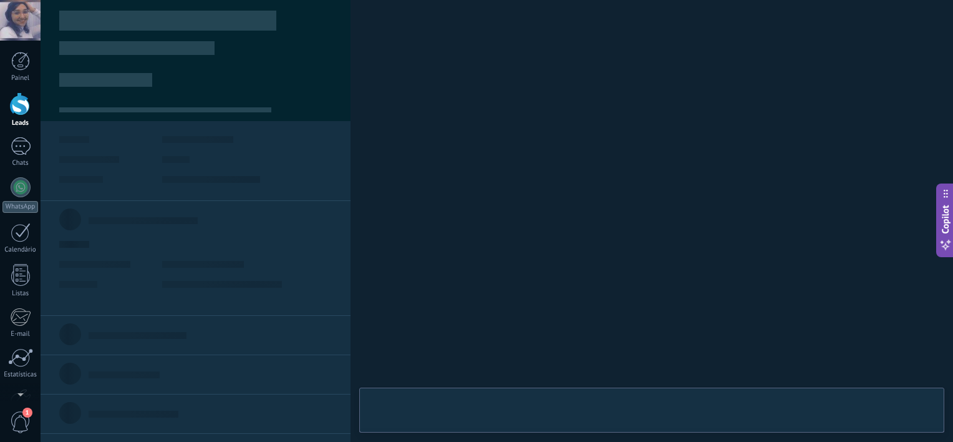
type textarea "***"
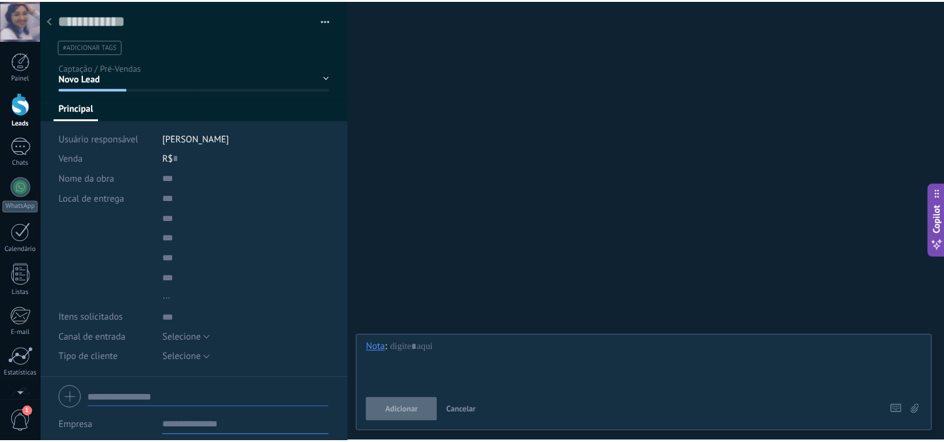
scroll to position [12, 0]
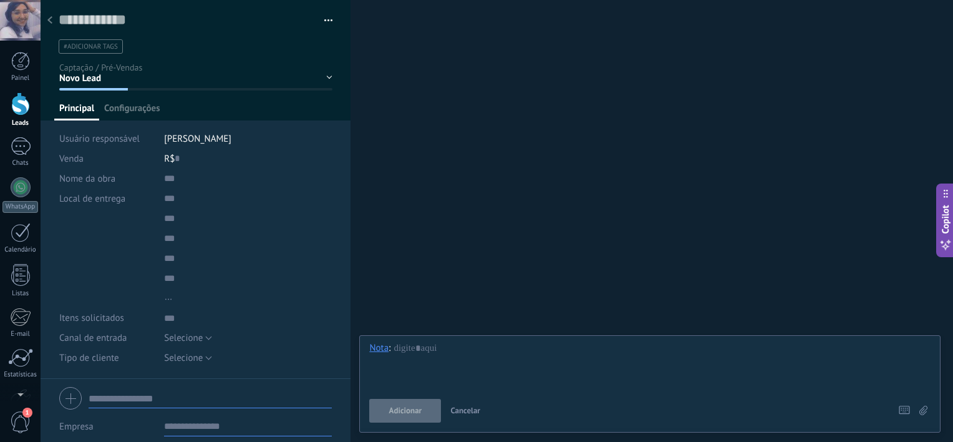
click at [52, 20] on div at bounding box center [49, 21] width 17 height 24
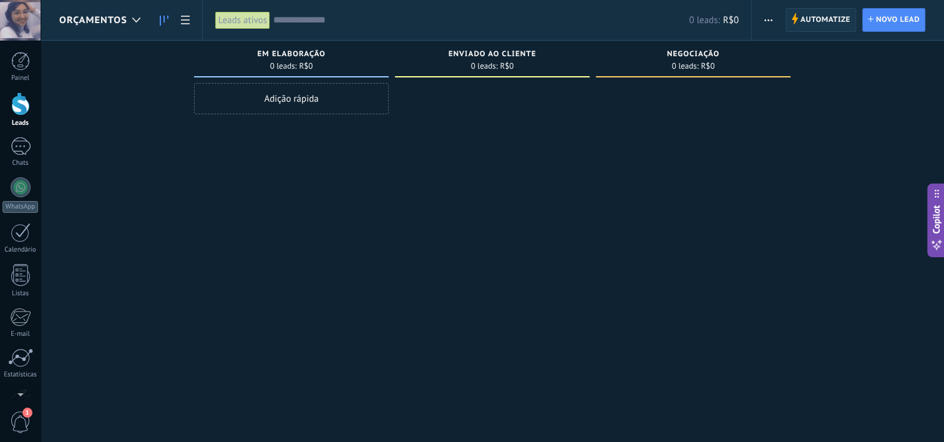
click at [834, 15] on span "Automatize" at bounding box center [825, 20] width 50 height 22
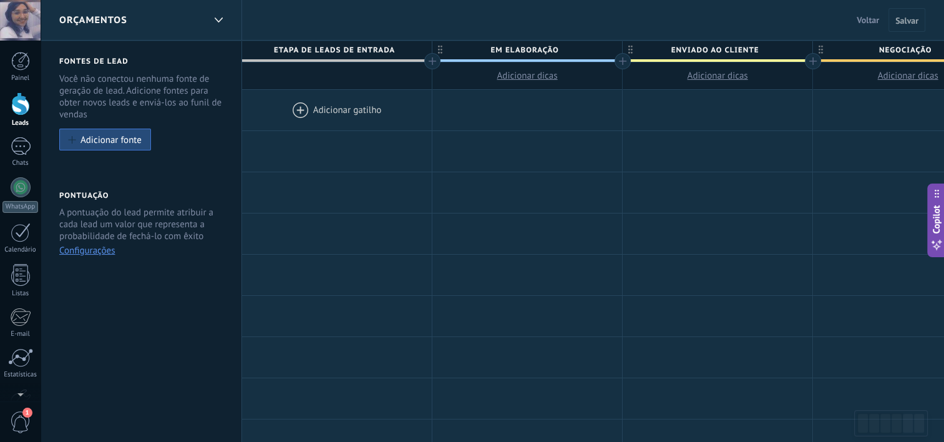
click at [179, 22] on div "Orçamentos" at bounding box center [131, 20] width 145 height 40
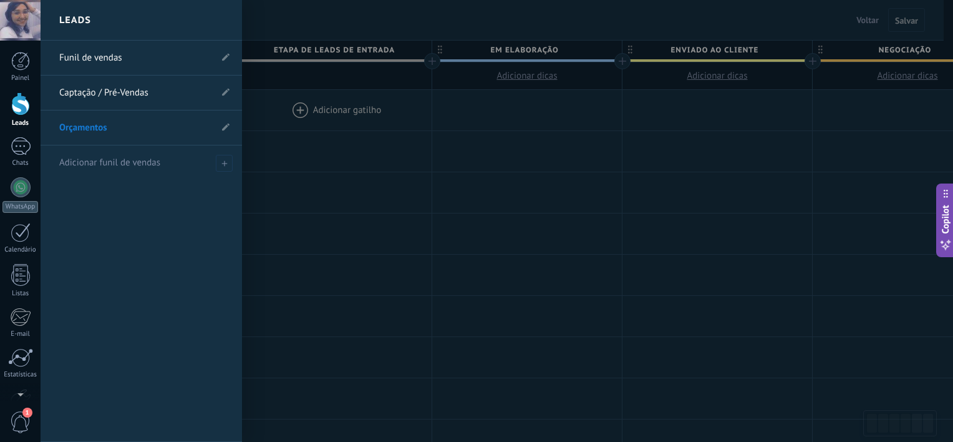
click at [149, 85] on link "Captação / Pré-Vendas" at bounding box center [135, 92] width 152 height 35
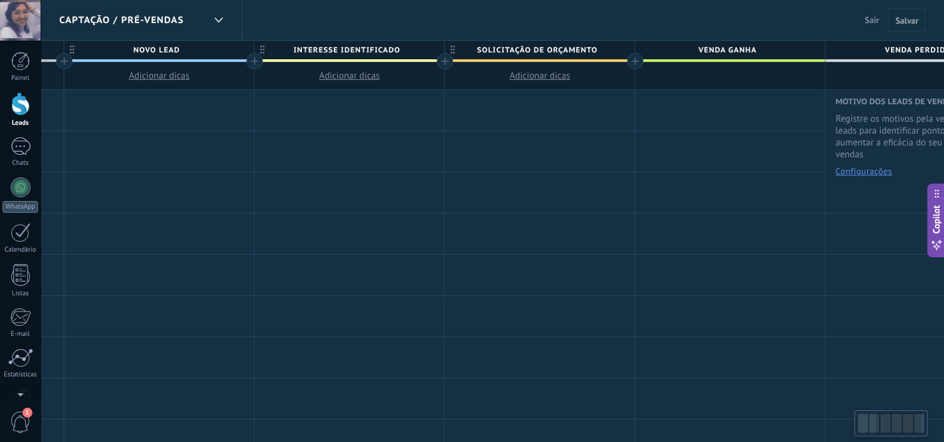
scroll to position [0, 370]
click at [531, 114] on div at bounding box center [537, 110] width 190 height 41
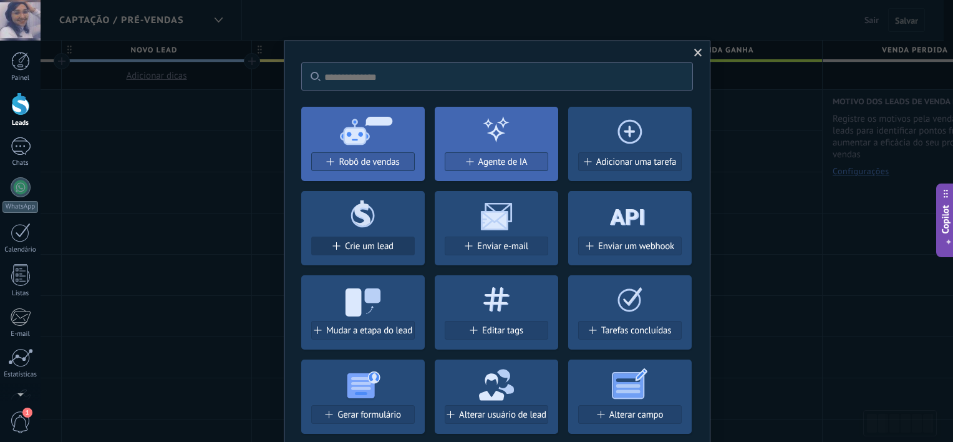
click at [359, 239] on button "Crie um lead" at bounding box center [363, 245] width 104 height 19
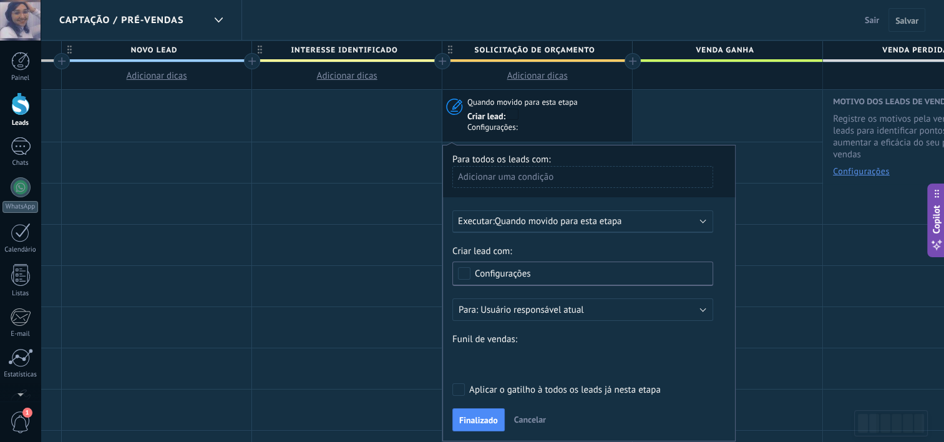
click at [543, 177] on div "Adicionar uma condição" at bounding box center [582, 177] width 261 height 22
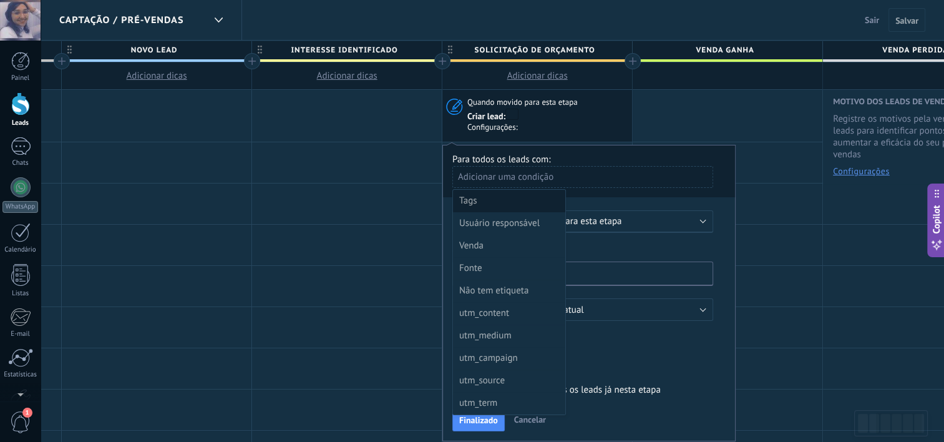
click at [533, 199] on div "Tags" at bounding box center [507, 200] width 97 height 17
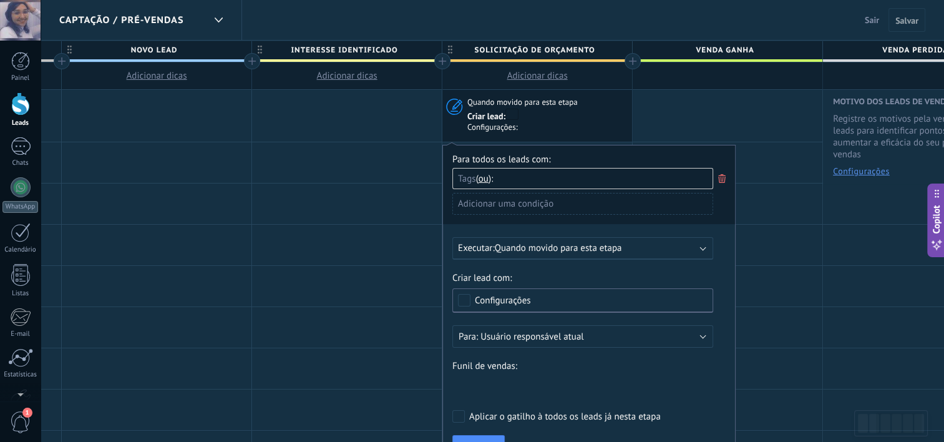
click at [719, 177] on use at bounding box center [721, 178] width 7 height 9
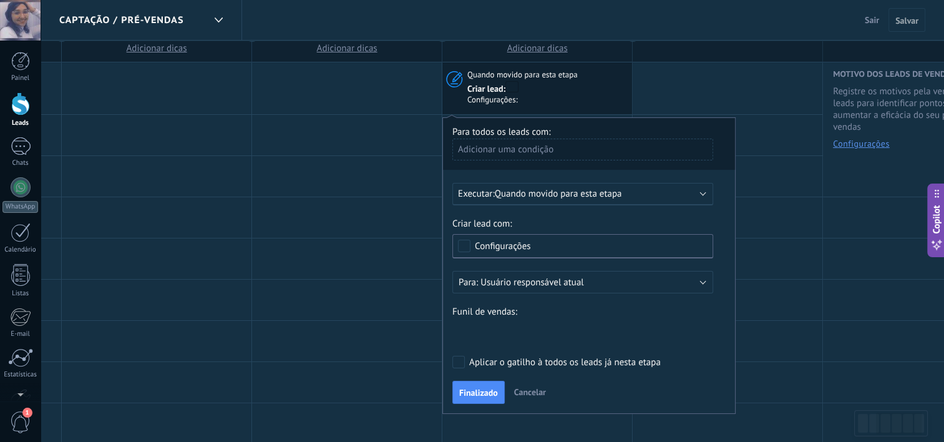
scroll to position [32, 0]
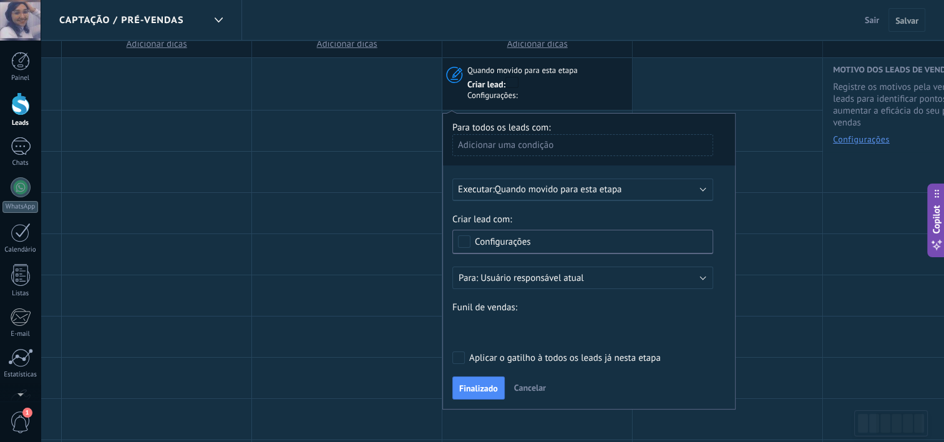
click at [615, 195] on span "Quando movido para esta etapa" at bounding box center [558, 189] width 127 height 12
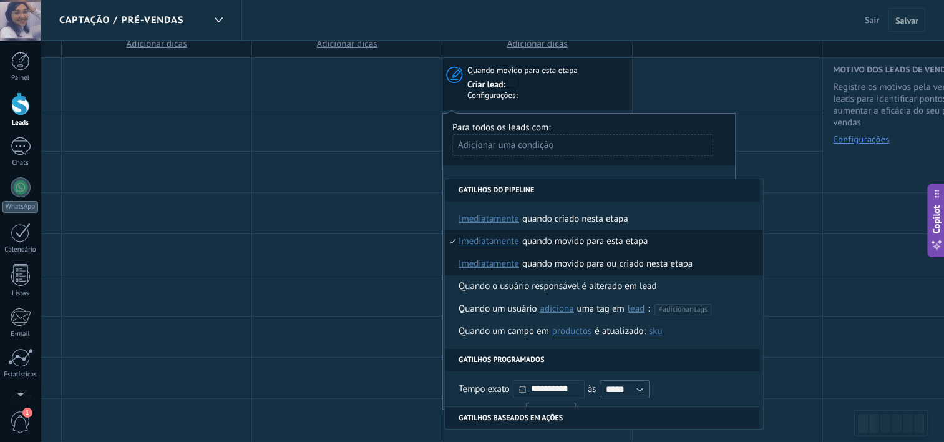
click at [582, 266] on div "Quando movido para ou criado nesta etapa" at bounding box center [607, 264] width 170 height 22
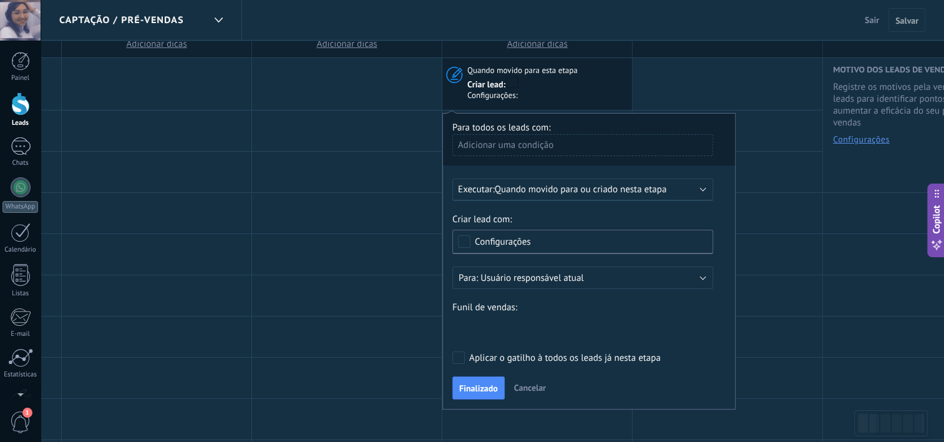
click at [507, 240] on div "Configurações" at bounding box center [503, 241] width 56 height 9
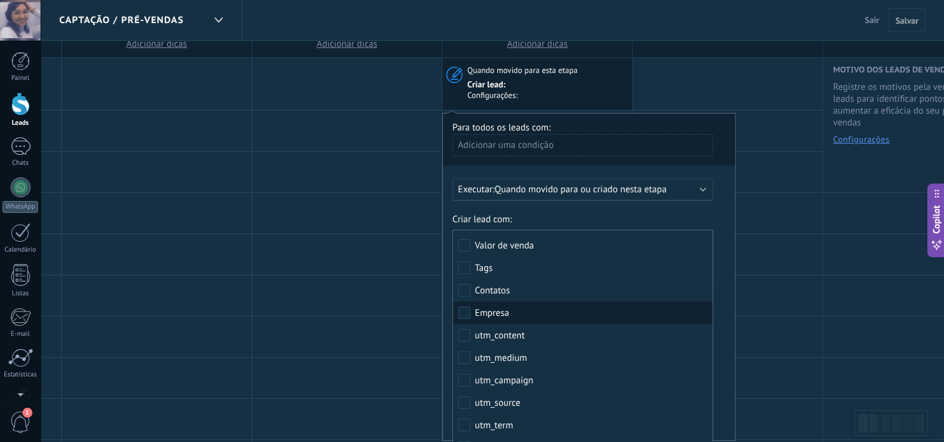
scroll to position [20, 0]
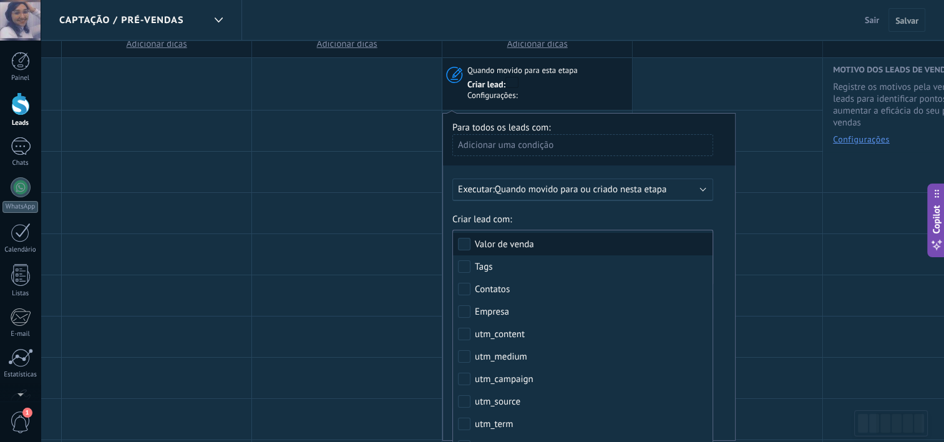
click at [465, 249] on label "Valor de venda" at bounding box center [582, 244] width 259 height 22
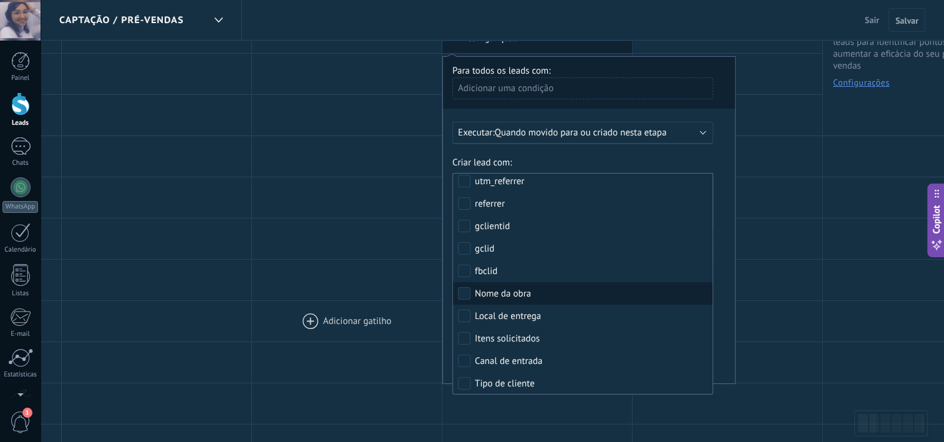
scroll to position [92, 0]
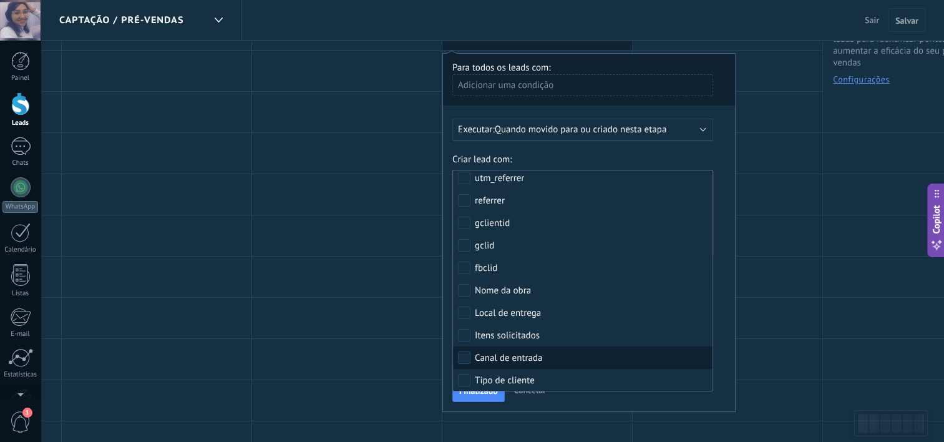
click at [465, 349] on label "Canal de entrada" at bounding box center [582, 357] width 259 height 22
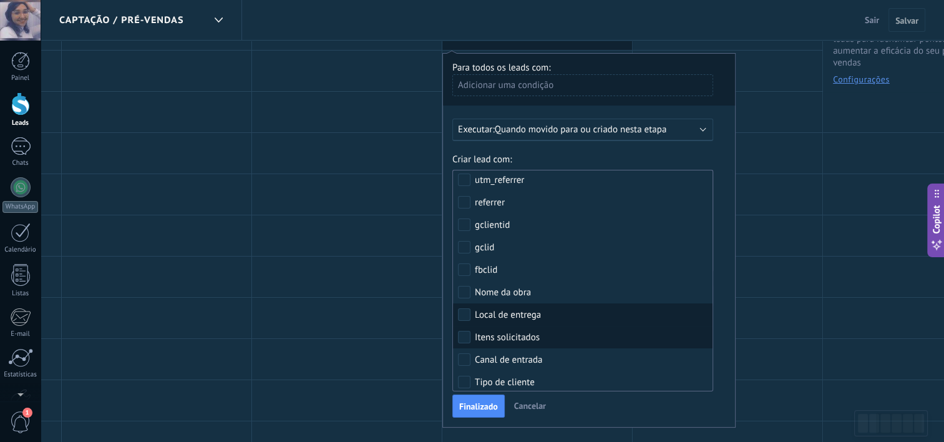
scroll to position [228, 0]
click at [469, 337] on label "Itens solicitados" at bounding box center [582, 335] width 259 height 22
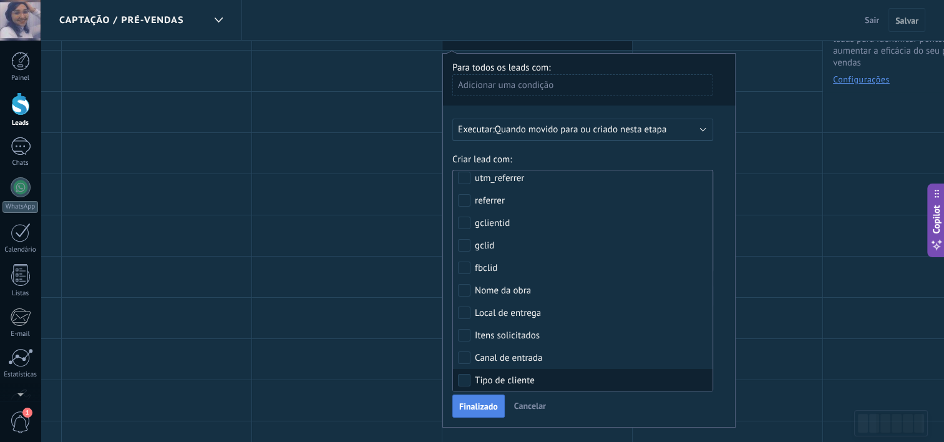
click at [474, 407] on span "Finalizado" at bounding box center [478, 406] width 39 height 9
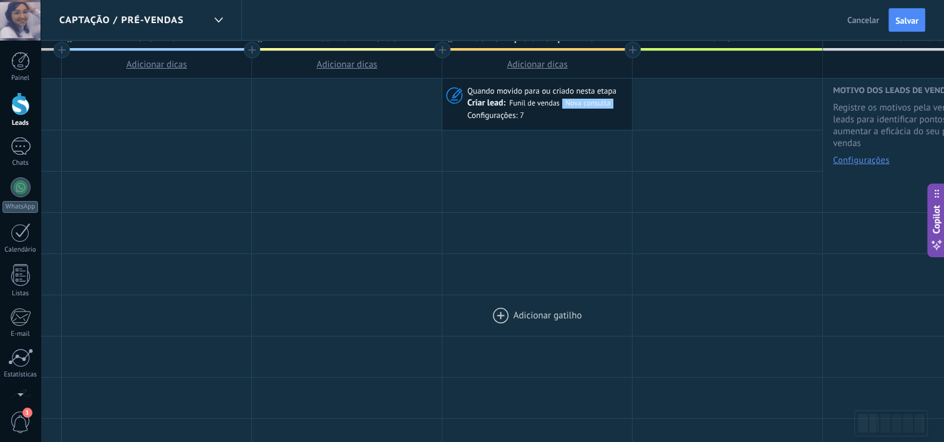
scroll to position [0, 0]
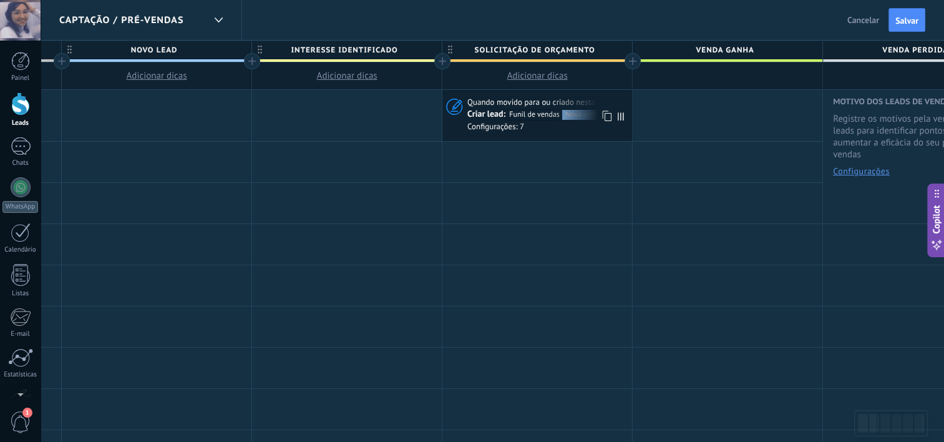
click at [537, 119] on div "Funil de vendas" at bounding box center [534, 115] width 56 height 10
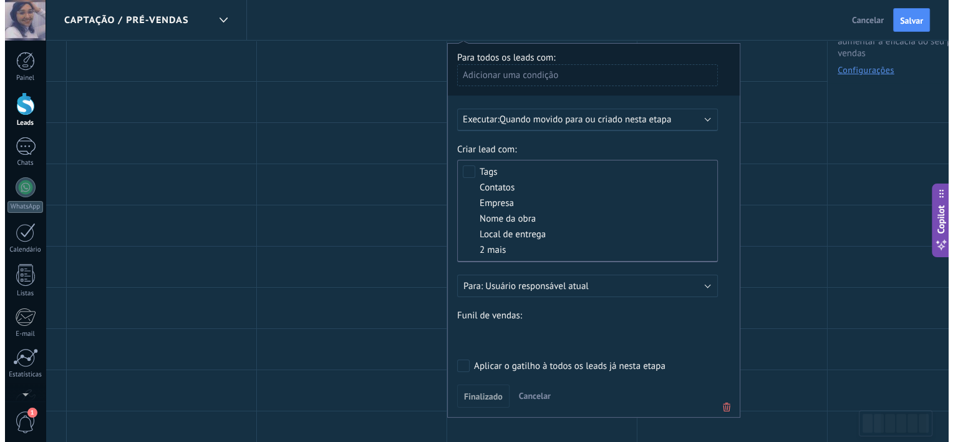
scroll to position [104, 0]
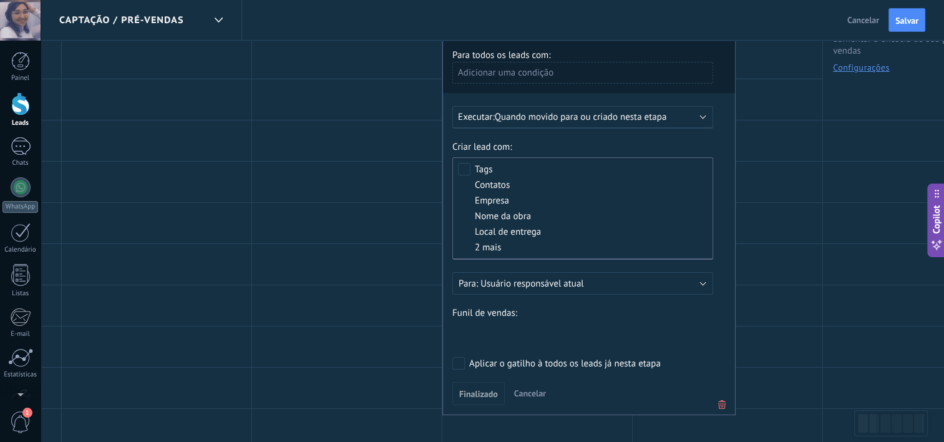
click at [0, 0] on div "Nova consulta Qualificado Orçamento enviado Pedido realizado Pedido processado …" at bounding box center [0, 0] width 0 height 0
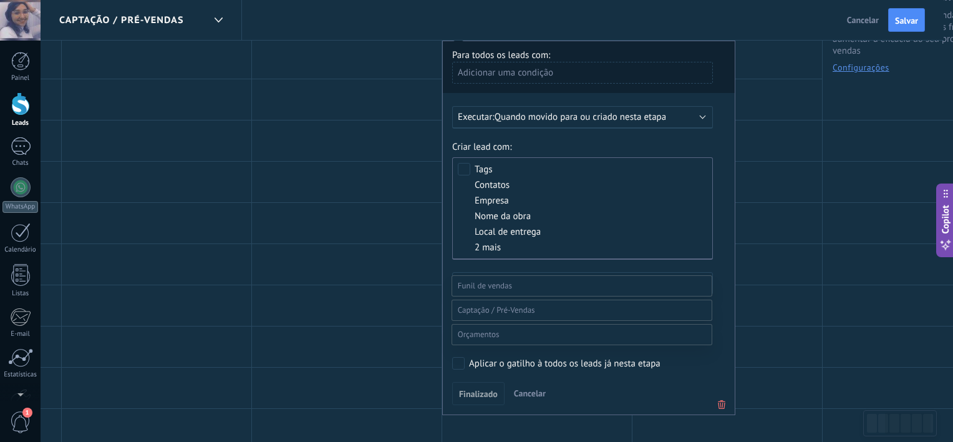
scroll to position [162, 0]
click at [500, 345] on label at bounding box center [582, 334] width 261 height 21
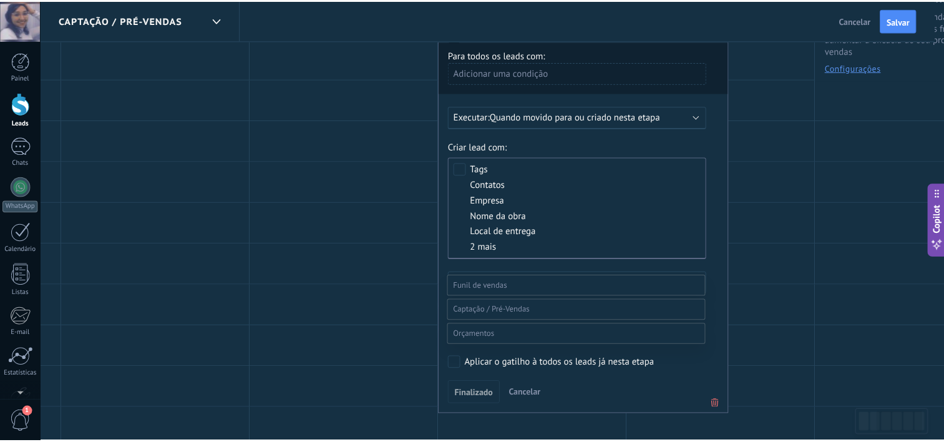
scroll to position [49, 0]
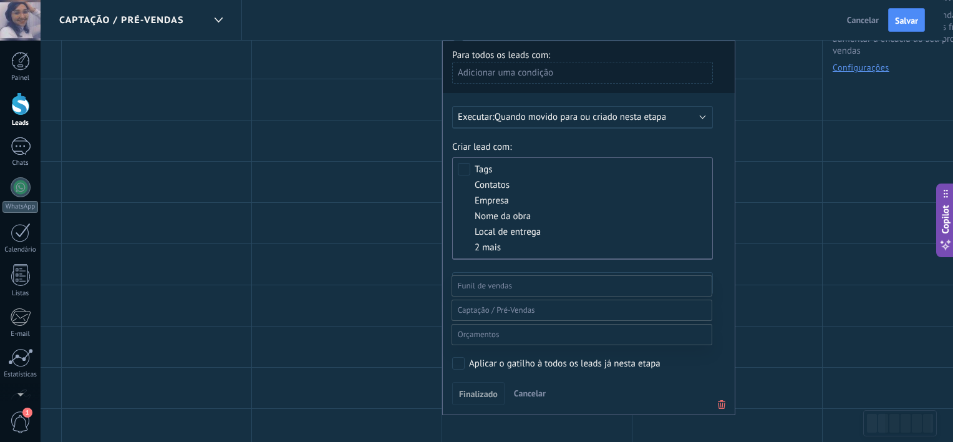
click at [0, 0] on label "Em elaboração" at bounding box center [0, 0] width 0 height 0
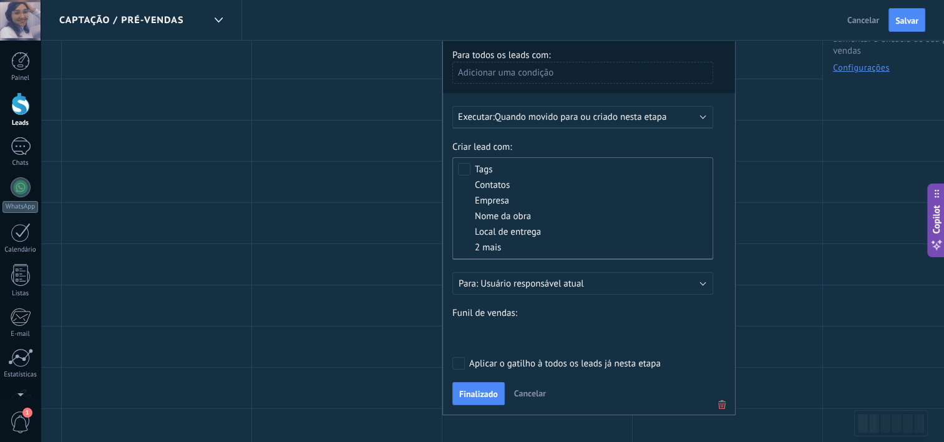
click at [503, 359] on div "Aplicar o gatilho à todos os leads já nesta etapa" at bounding box center [564, 363] width 191 height 12
click at [486, 389] on span "Finalizado" at bounding box center [478, 393] width 39 height 9
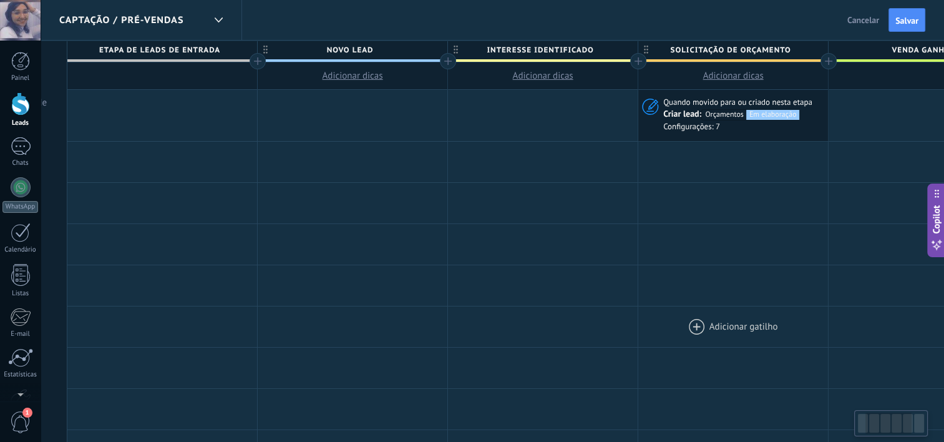
scroll to position [0, 173]
click at [903, 23] on span "Salvar" at bounding box center [906, 20] width 23 height 9
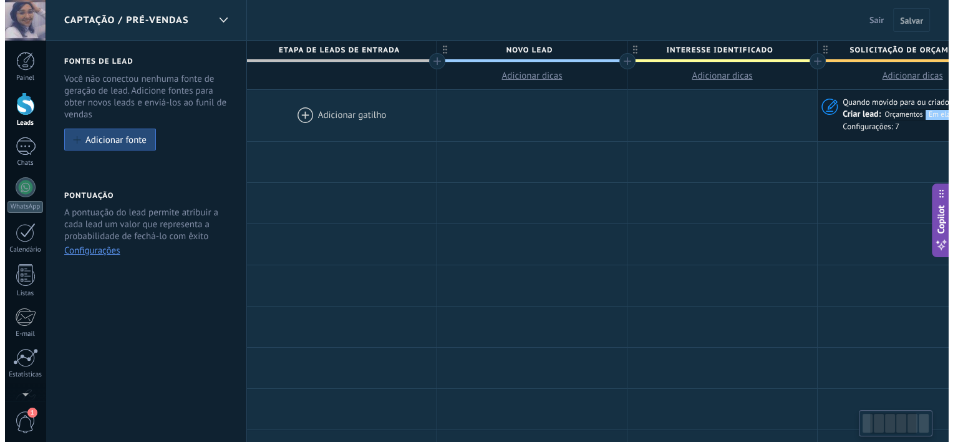
scroll to position [0, 173]
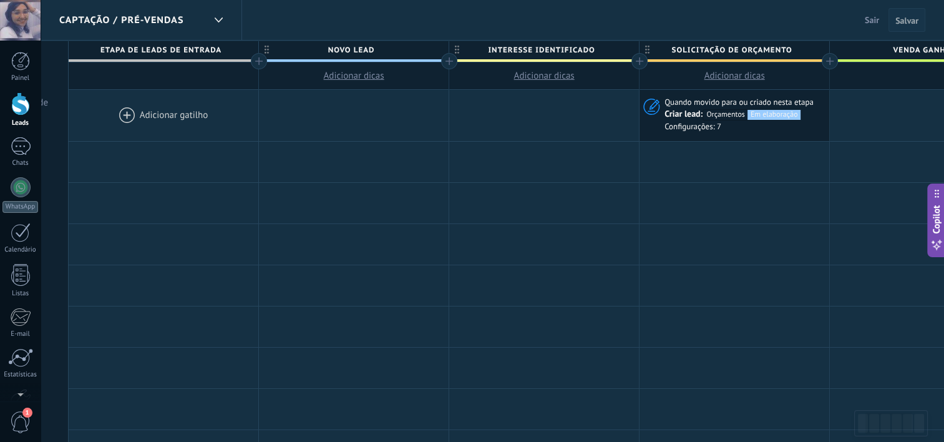
click at [908, 24] on span "Salvar" at bounding box center [906, 20] width 23 height 9
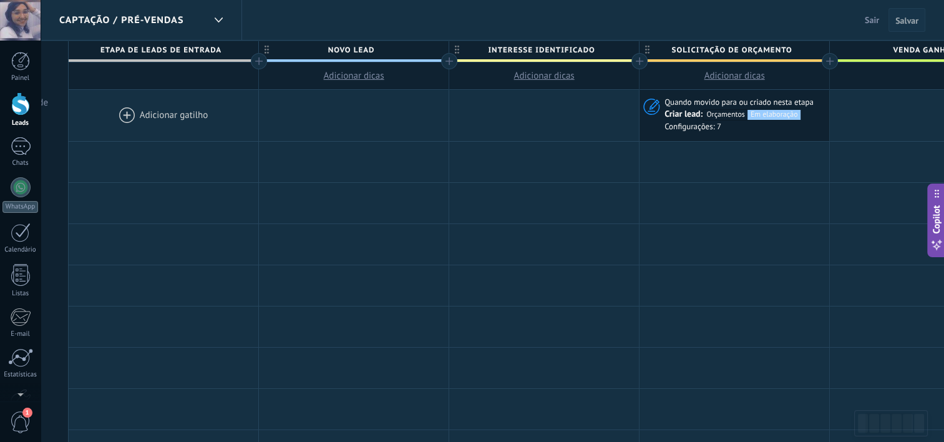
click at [908, 24] on span "Salvar" at bounding box center [906, 20] width 23 height 9
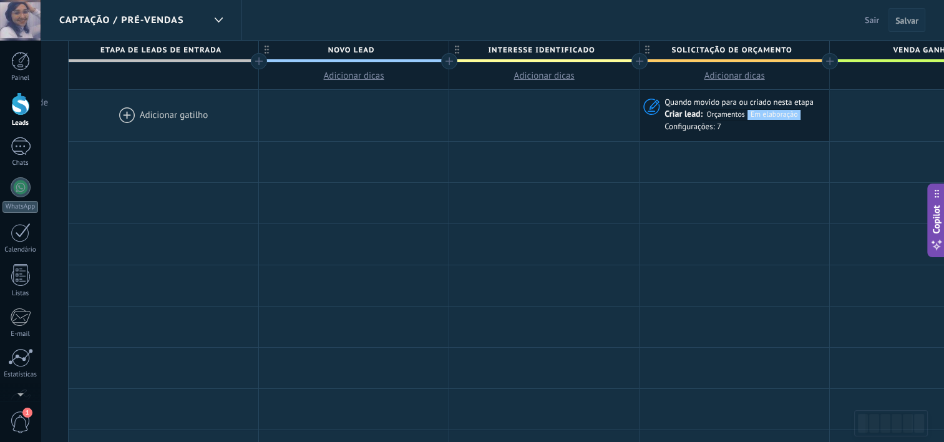
click at [908, 24] on span "Salvar" at bounding box center [906, 20] width 23 height 9
click at [208, 23] on div at bounding box center [218, 20] width 21 height 24
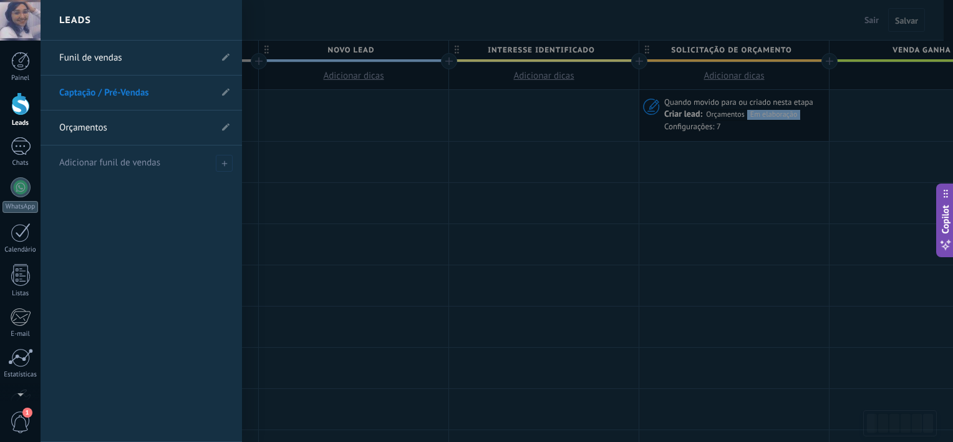
click at [180, 128] on link "Orçamentos" at bounding box center [135, 127] width 152 height 35
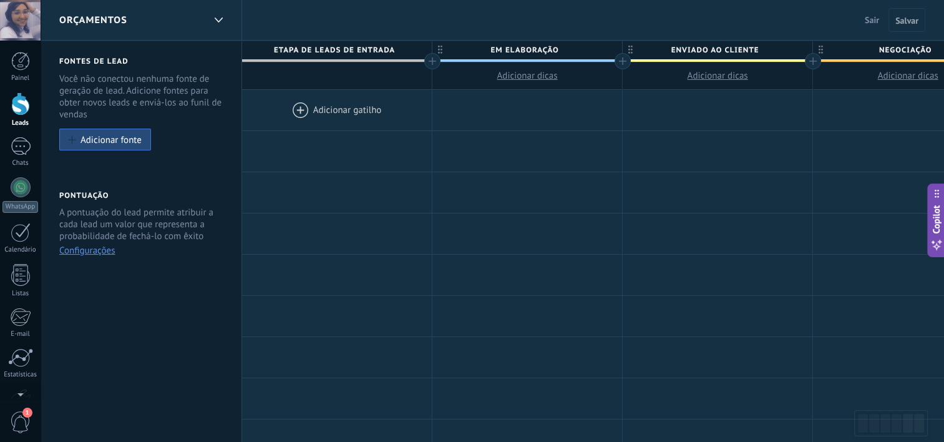
click at [871, 15] on span "Sair" at bounding box center [871, 19] width 14 height 11
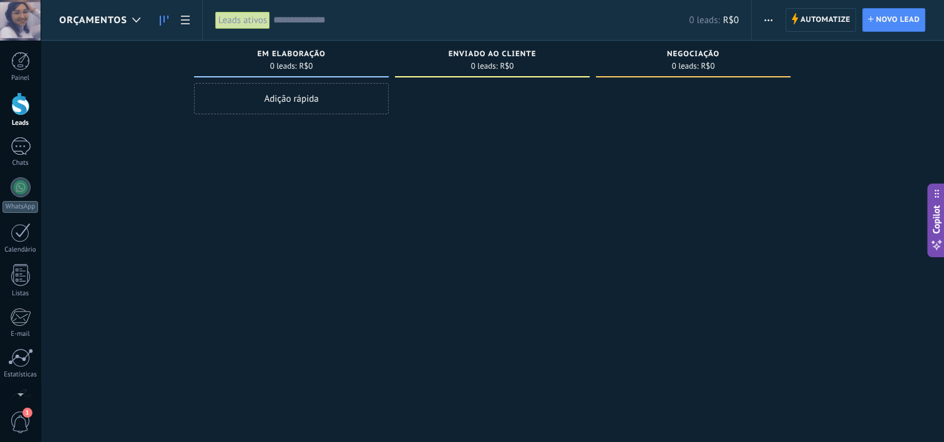
click at [116, 21] on span "Orçamentos" at bounding box center [93, 20] width 68 height 12
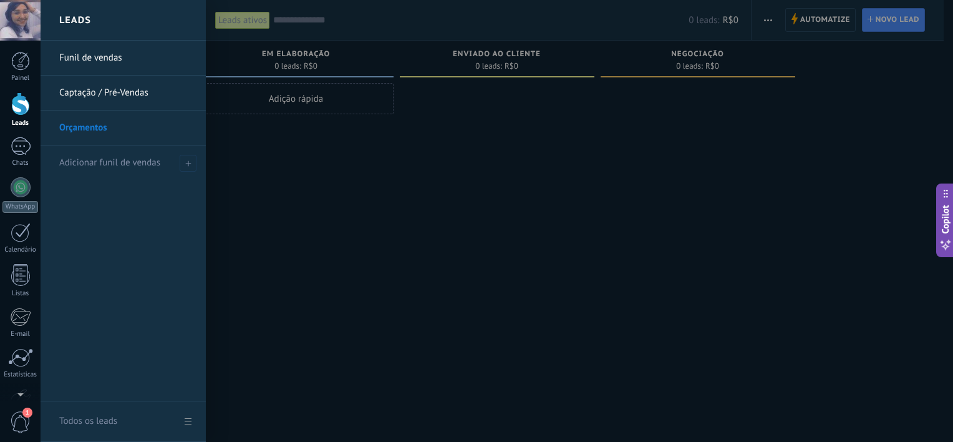
click at [123, 87] on link "Captação / Pré-Vendas" at bounding box center [126, 92] width 134 height 35
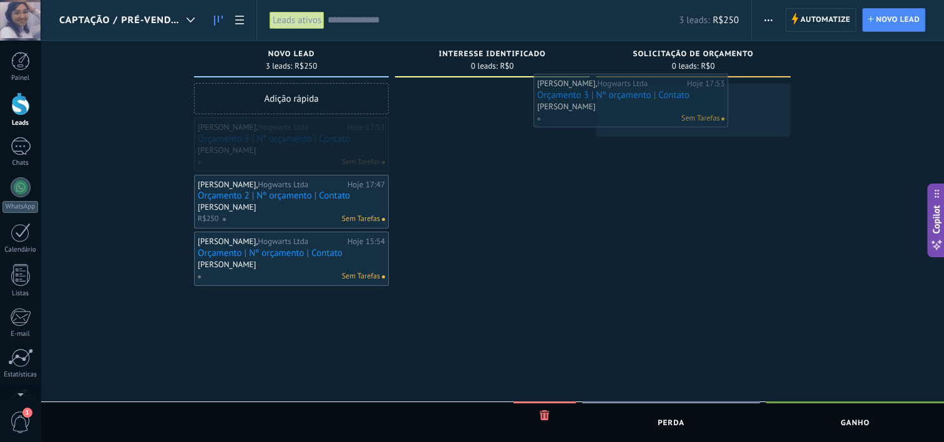
drag, startPoint x: 282, startPoint y: 152, endPoint x: 621, endPoint y: 109, distance: 342.1
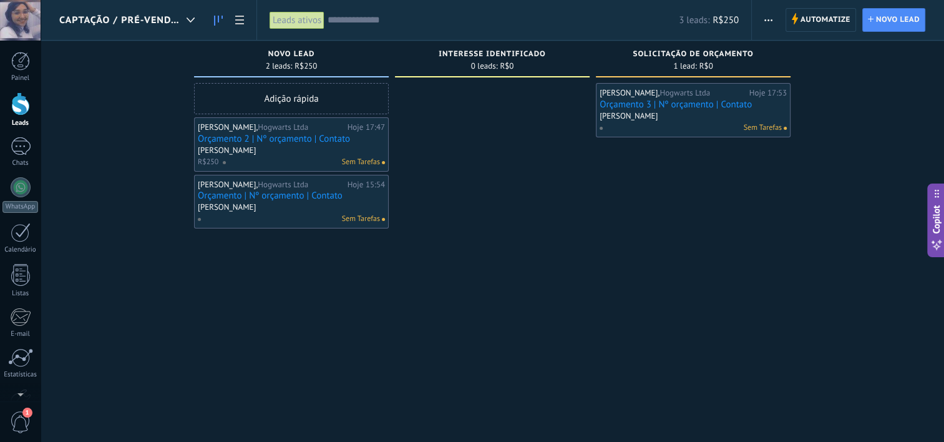
click at [150, 31] on div "Captação / Pré-Vendas" at bounding box center [130, 20] width 142 height 40
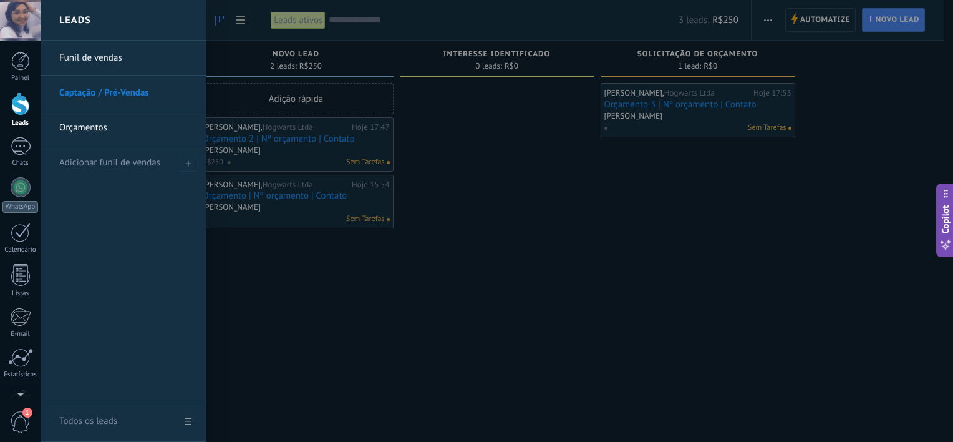
click at [133, 120] on link "Orçamentos" at bounding box center [126, 127] width 134 height 35
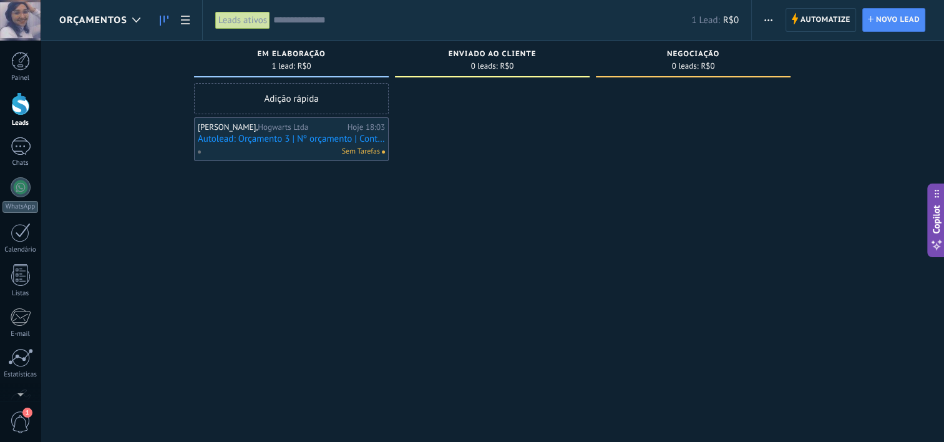
click at [107, 22] on span "Orçamentos" at bounding box center [93, 20] width 68 height 12
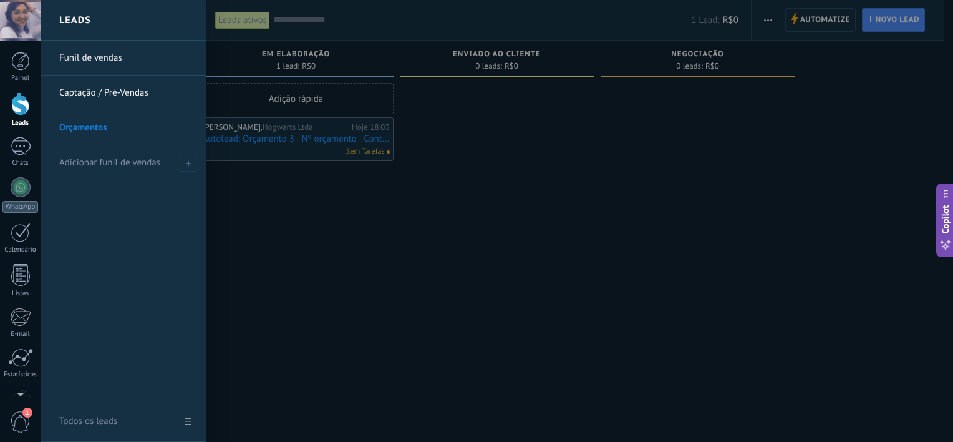
click at [115, 86] on link "Captação / Pré-Vendas" at bounding box center [126, 92] width 134 height 35
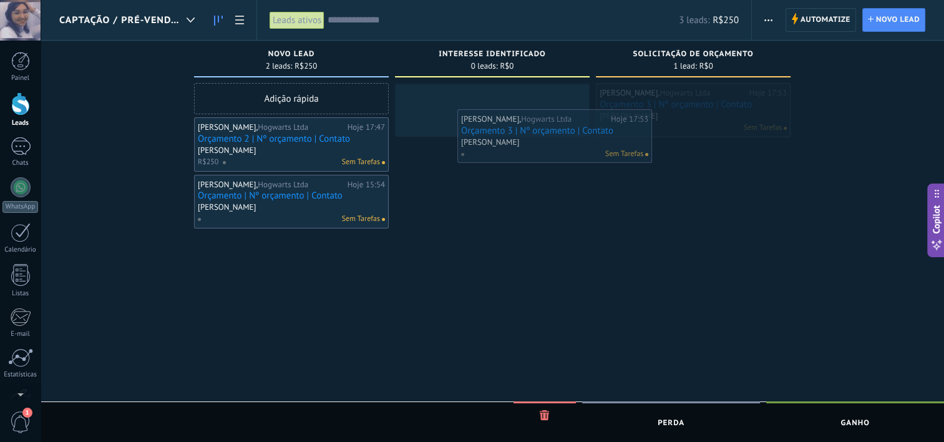
drag, startPoint x: 670, startPoint y: 98, endPoint x: 532, endPoint y: 124, distance: 140.9
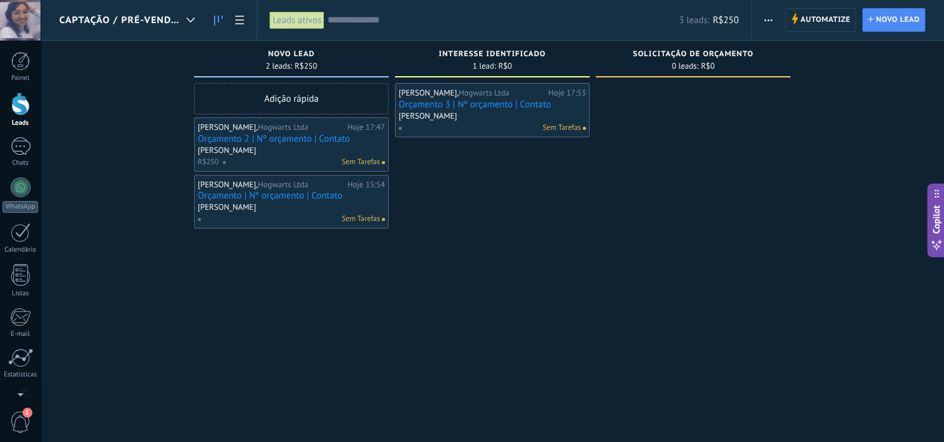
click at [150, 22] on span "Captação / Pré-Vendas" at bounding box center [120, 20] width 122 height 12
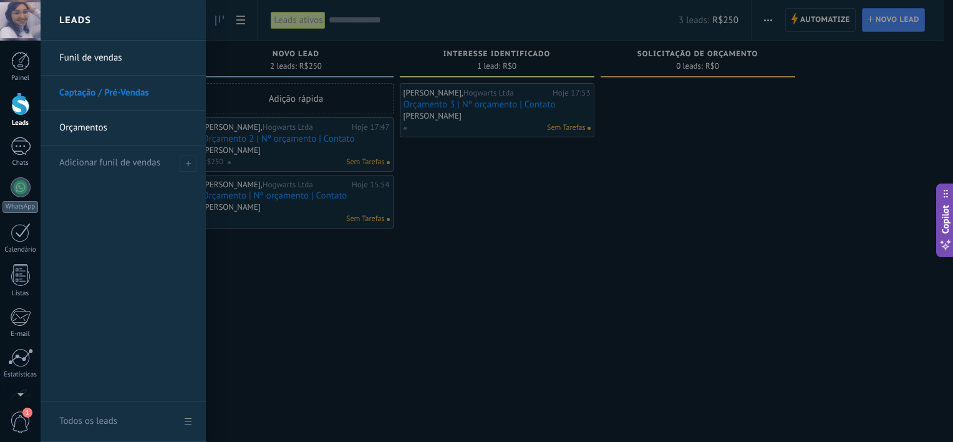
click at [157, 117] on link "Orçamentos" at bounding box center [126, 127] width 134 height 35
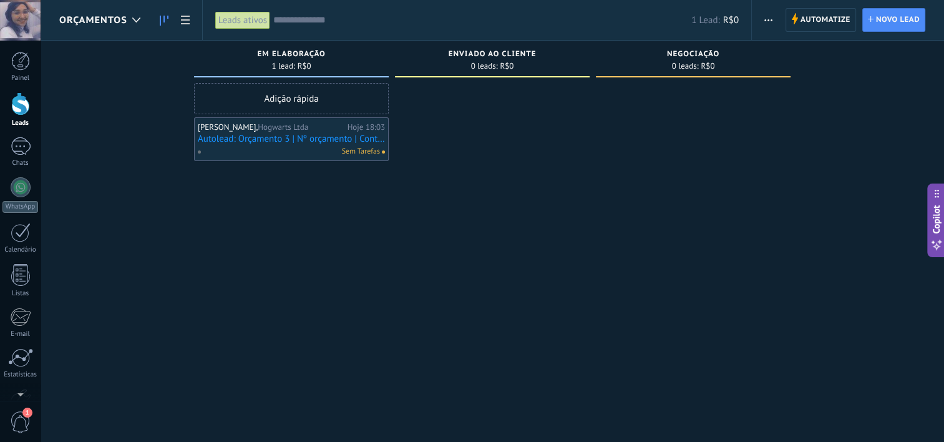
click at [120, 27] on div "Orçamentos" at bounding box center [102, 20] width 87 height 40
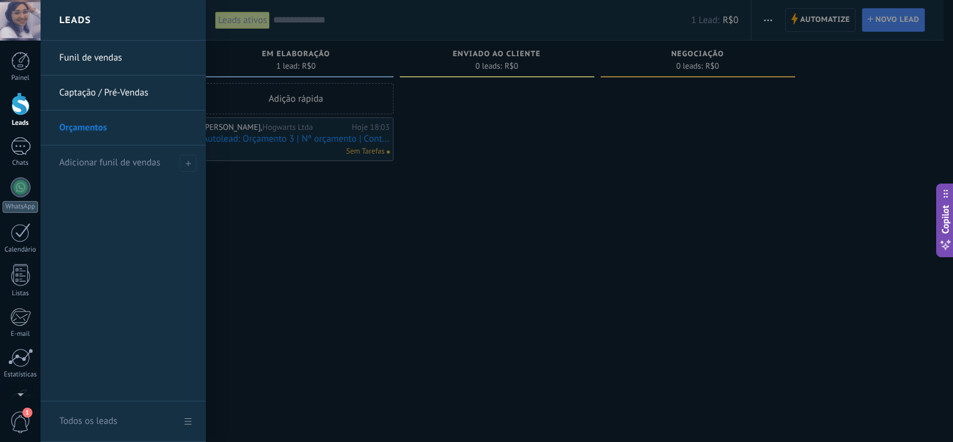
click at [128, 88] on link "Captação / Pré-Vendas" at bounding box center [126, 92] width 134 height 35
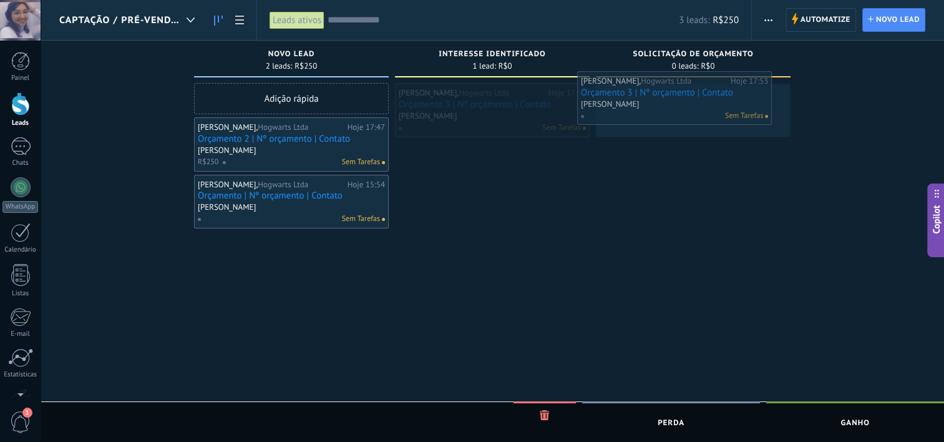
drag, startPoint x: 526, startPoint y: 109, endPoint x: 713, endPoint y: 100, distance: 186.7
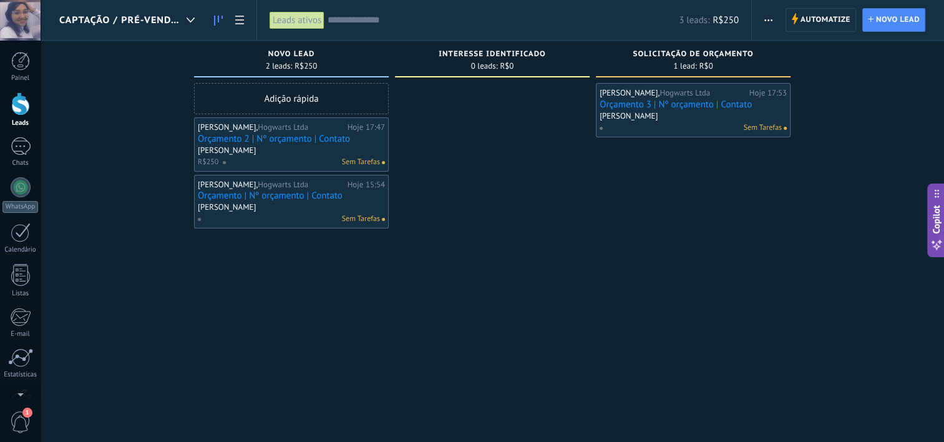
click at [157, 29] on div "Captação / Pré-Vendas" at bounding box center [130, 20] width 142 height 40
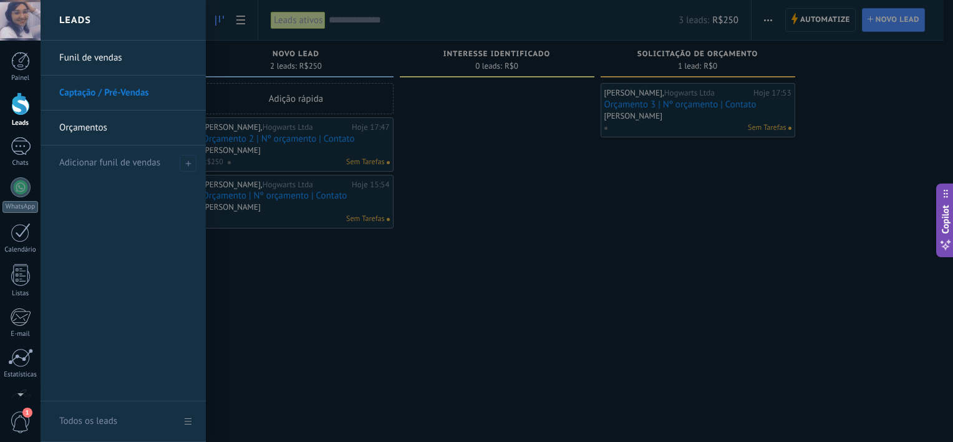
click at [136, 120] on link "Orçamentos" at bounding box center [126, 127] width 134 height 35
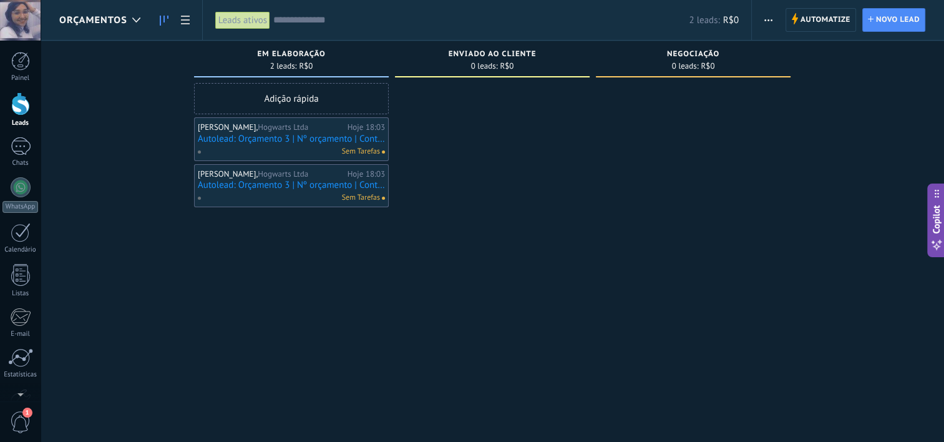
click at [110, 32] on div "Orçamentos" at bounding box center [102, 20] width 87 height 40
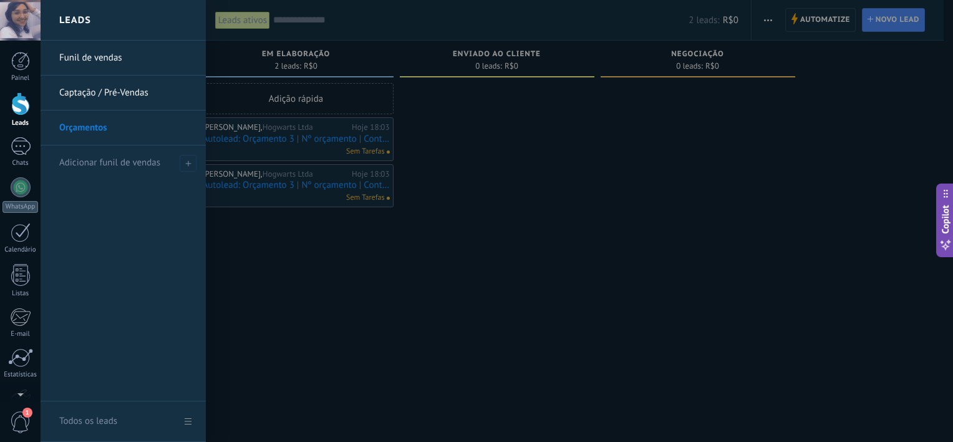
click at [110, 87] on link "Captação / Pré-Vendas" at bounding box center [126, 92] width 134 height 35
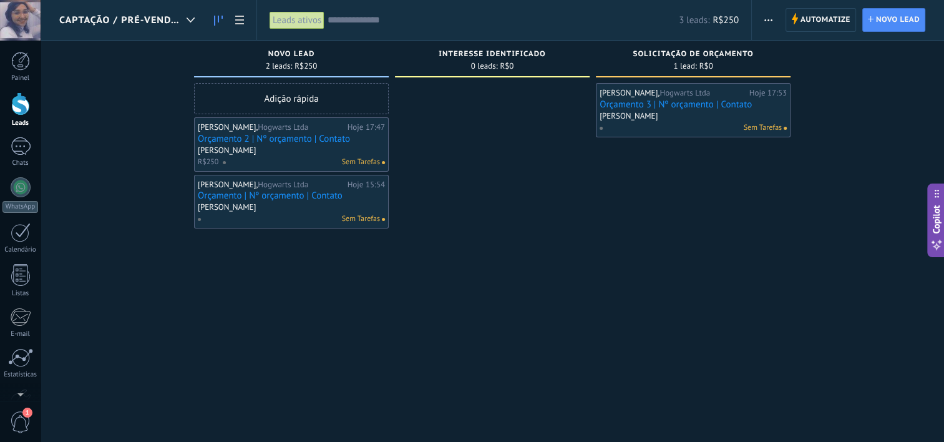
click at [142, 23] on span "Captação / Pré-Vendas" at bounding box center [120, 20] width 122 height 12
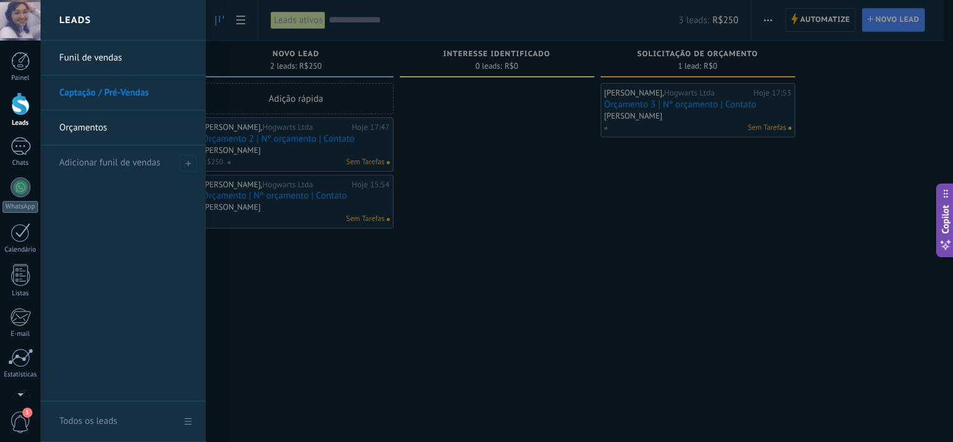
click at [112, 122] on link "Orçamentos" at bounding box center [126, 127] width 134 height 35
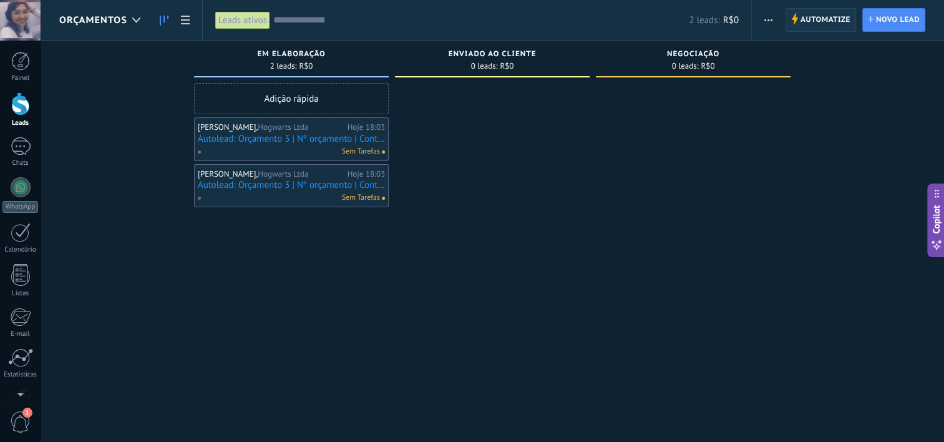
click at [840, 25] on span "Automatize" at bounding box center [825, 20] width 50 height 22
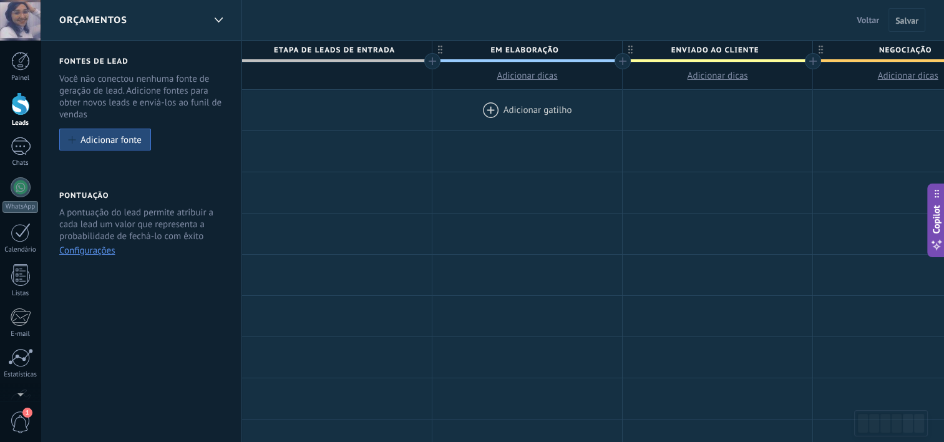
click at [496, 114] on div at bounding box center [527, 110] width 190 height 41
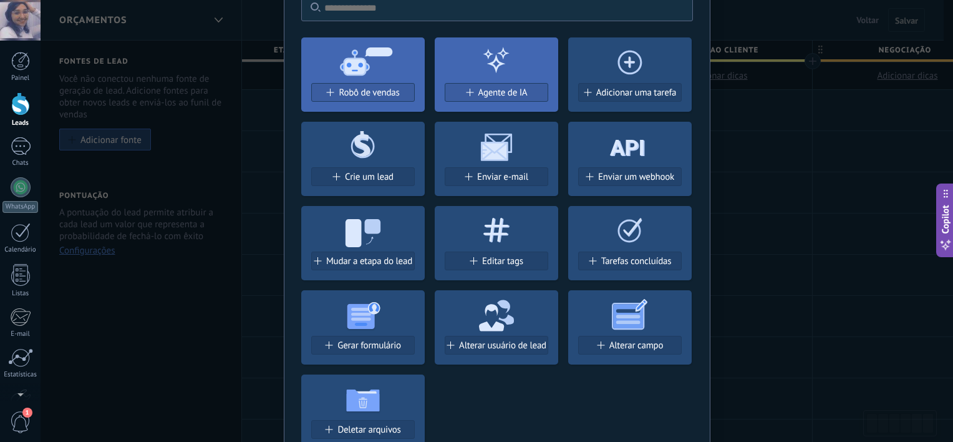
scroll to position [69, 0]
click at [600, 108] on div "Adicionar uma tarefa" at bounding box center [629, 98] width 123 height 29
click at [614, 92] on span "Adicionar uma tarefa" at bounding box center [636, 93] width 80 height 11
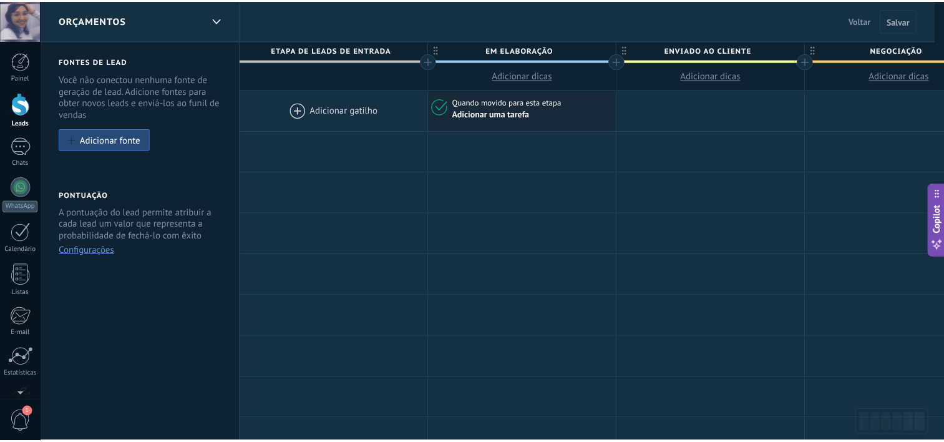
scroll to position [0, 0]
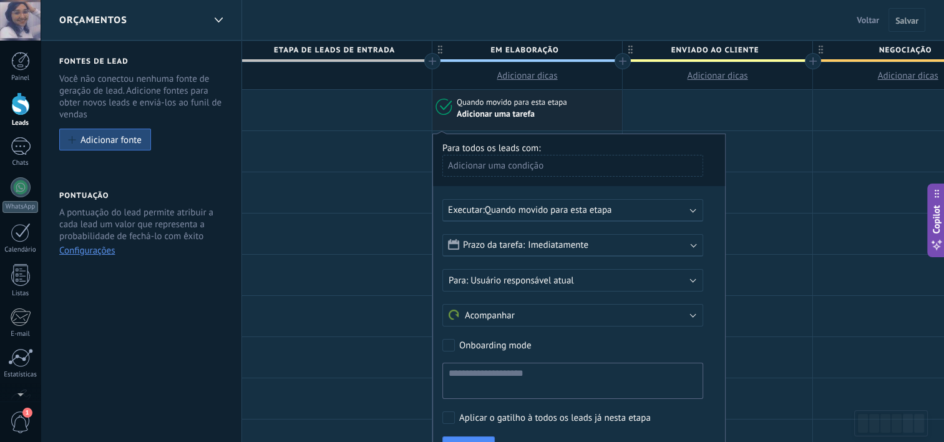
click at [541, 208] on span "Quando movido para esta etapa" at bounding box center [548, 210] width 127 height 12
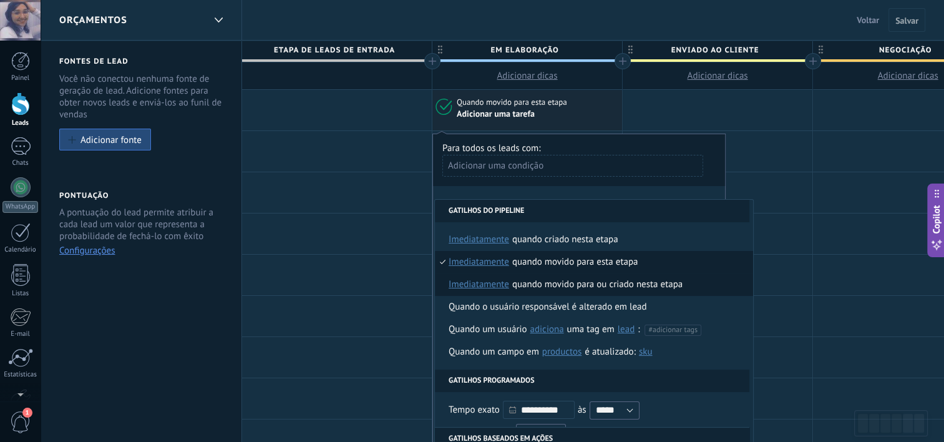
click at [534, 290] on div "Quando movido para ou criado nesta etapa" at bounding box center [597, 284] width 170 height 22
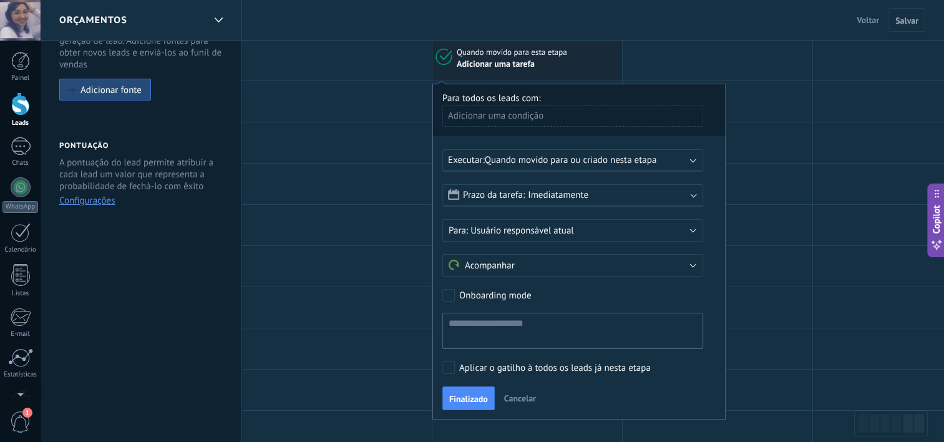
scroll to position [51, 0]
click at [558, 197] on span "Imediatamente" at bounding box center [558, 194] width 60 height 12
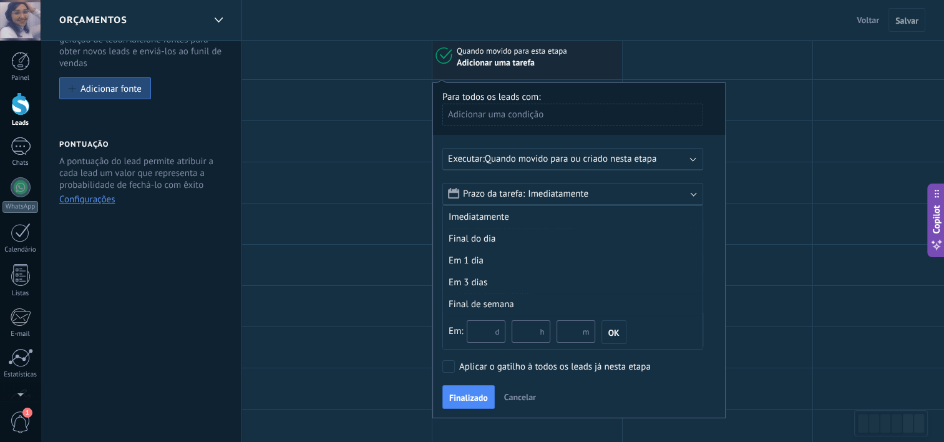
click at [558, 197] on span "Imediatamente" at bounding box center [558, 194] width 60 height 12
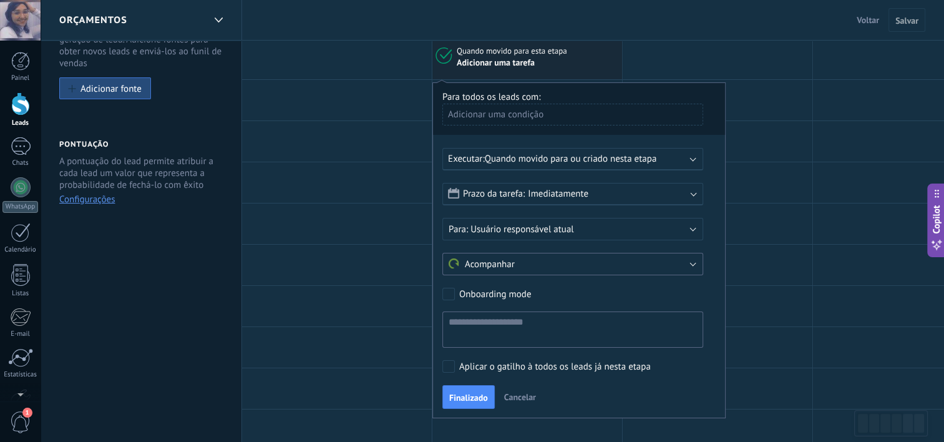
click at [555, 256] on button "Acompanhar" at bounding box center [572, 264] width 261 height 22
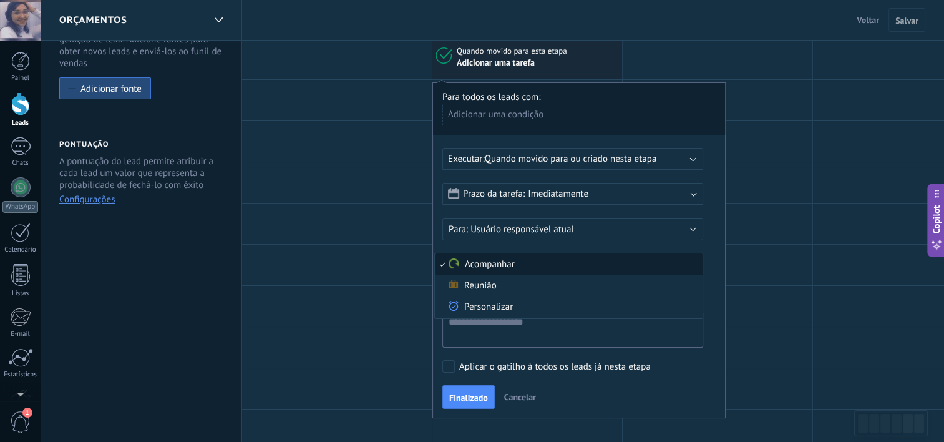
click at [555, 256] on li "Acompanhar" at bounding box center [569, 263] width 268 height 21
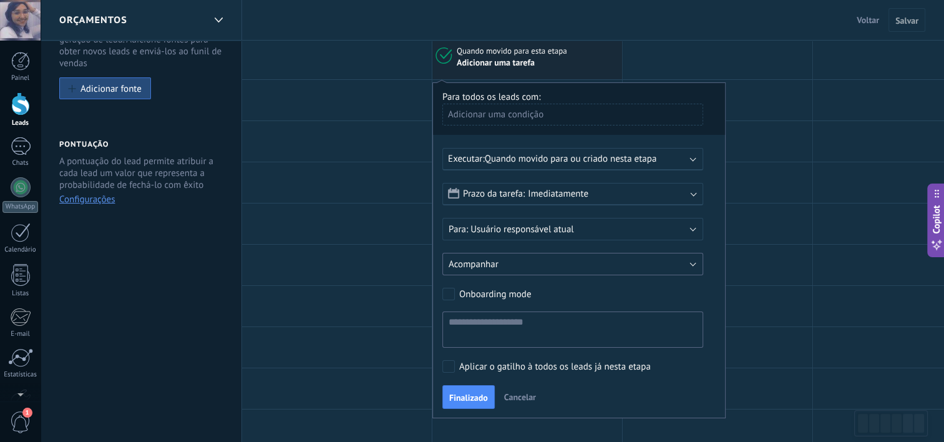
click at [555, 256] on button "Acompanhar" at bounding box center [572, 264] width 261 height 22
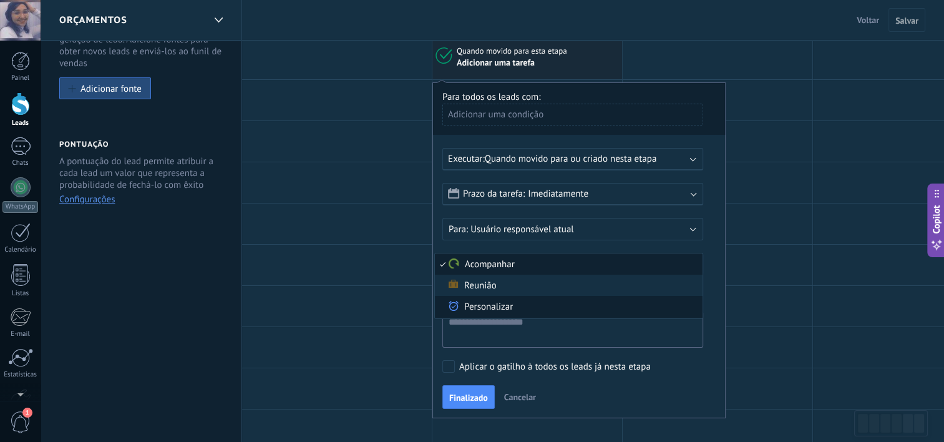
click at [532, 301] on span "Personalizar" at bounding box center [567, 307] width 264 height 13
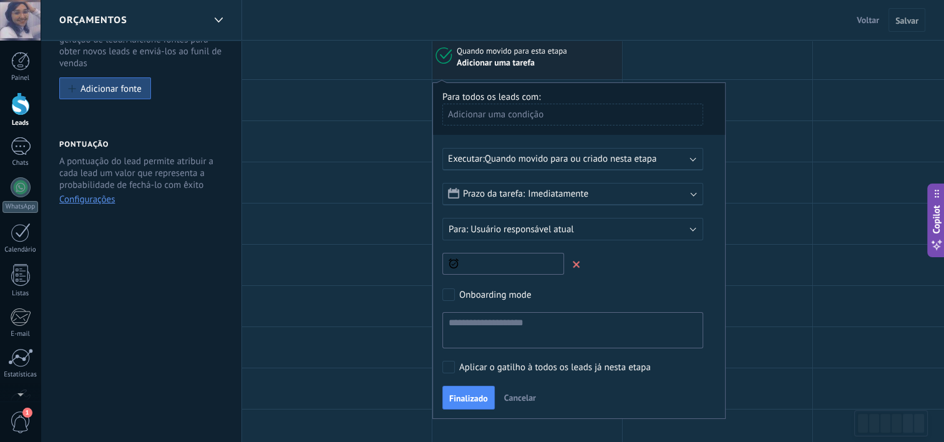
click at [586, 259] on span at bounding box center [576, 264] width 20 height 20
click at [508, 394] on span "Cancelar" at bounding box center [520, 396] width 32 height 11
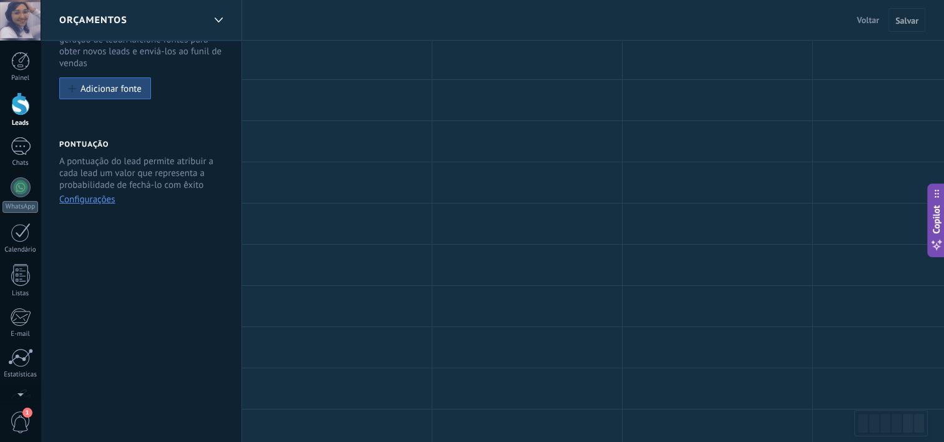
click at [867, 18] on span "Voltar" at bounding box center [867, 19] width 22 height 11
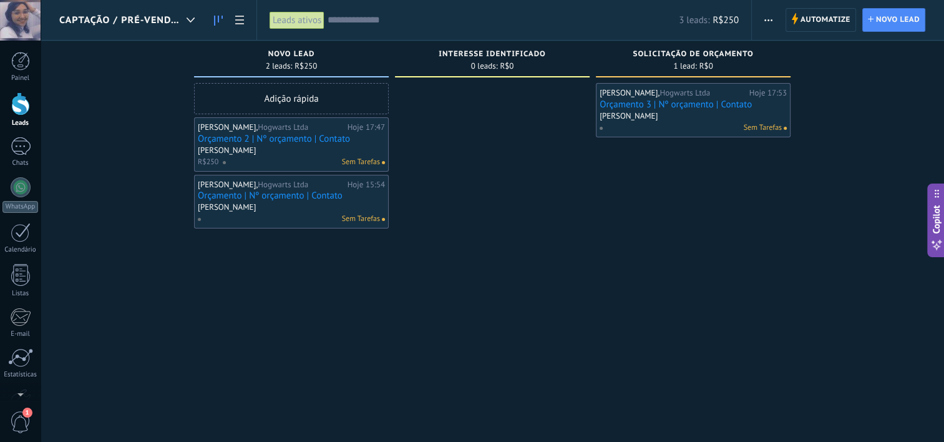
click at [177, 10] on div "Captação / Pré-Vendas" at bounding box center [130, 20] width 142 height 40
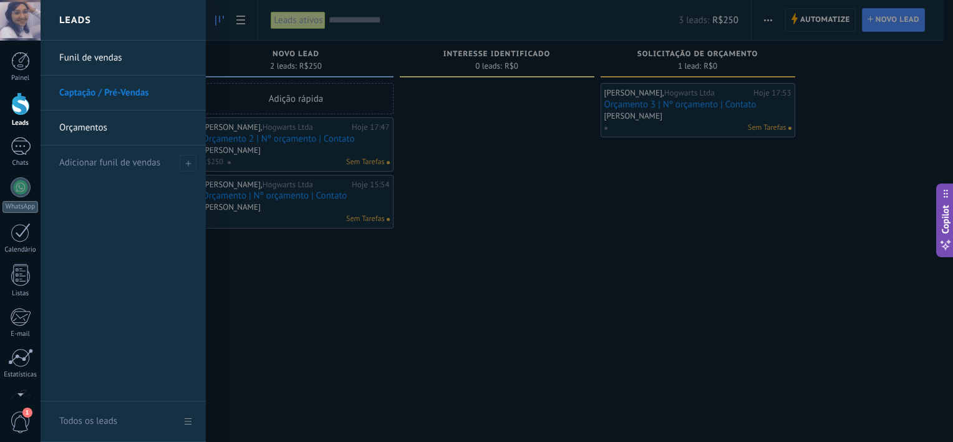
click at [772, 16] on div at bounding box center [517, 221] width 953 height 442
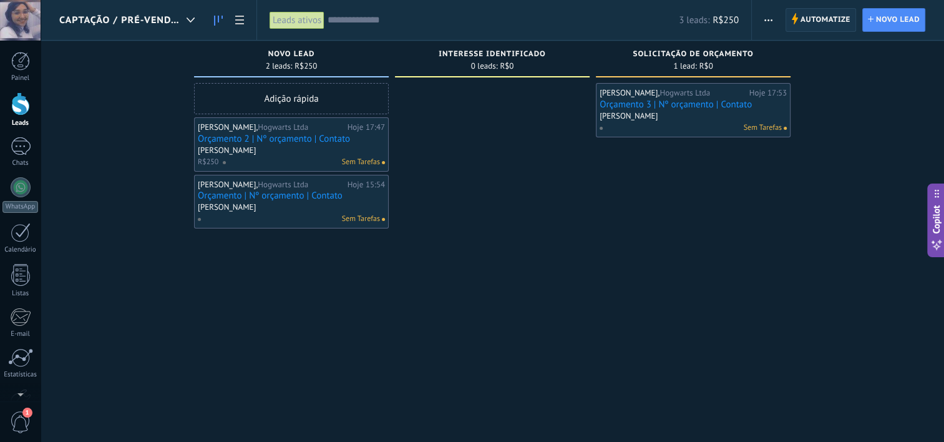
click at [811, 27] on span "Automatize" at bounding box center [825, 20] width 50 height 22
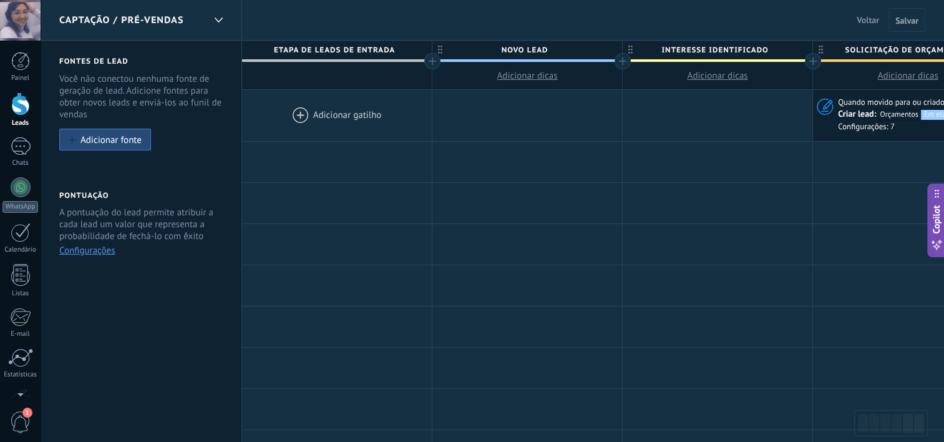
click at [864, 20] on span "Voltar" at bounding box center [867, 19] width 22 height 11
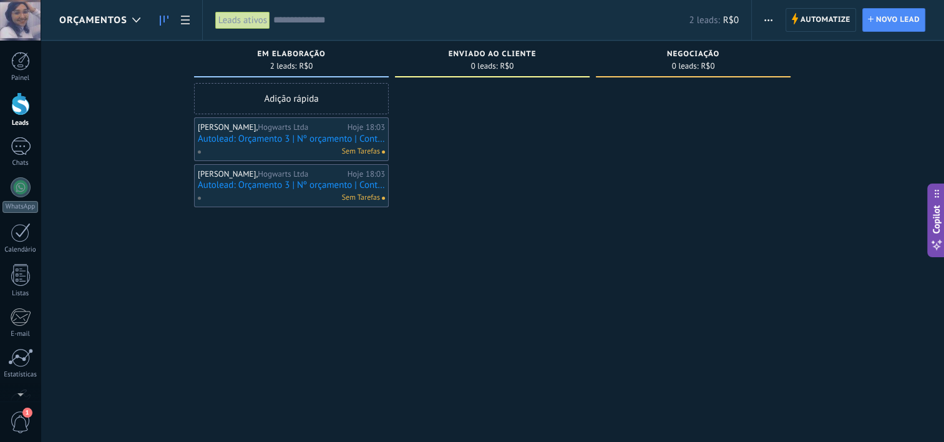
click at [100, 20] on span "Orçamentos" at bounding box center [93, 20] width 68 height 12
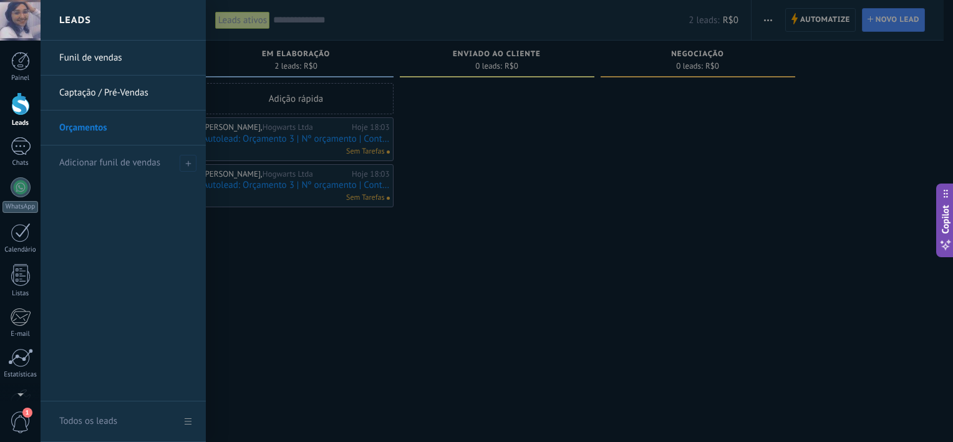
scroll to position [12, 0]
click at [117, 100] on link "Captação / Pré-Vendas" at bounding box center [126, 92] width 134 height 35
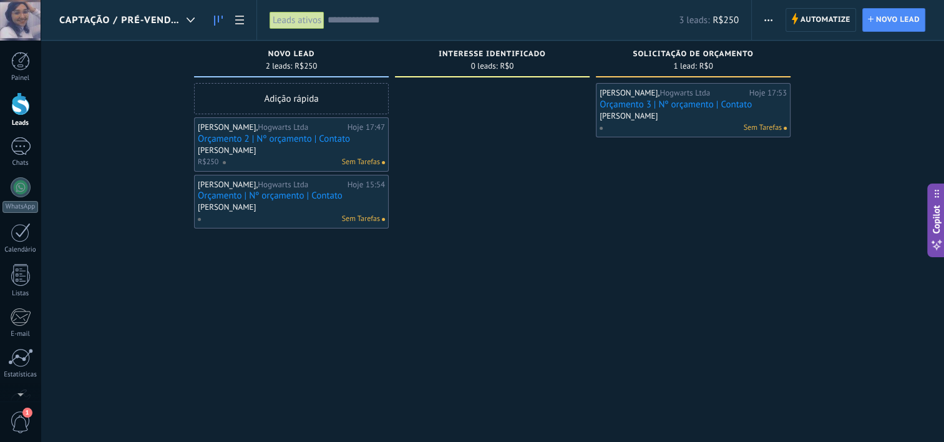
click at [323, 148] on div "[PERSON_NAME]" at bounding box center [291, 151] width 187 height 11
click at [311, 142] on link "Orçamento 2 | Nº orçamento | Contato" at bounding box center [291, 138] width 187 height 11
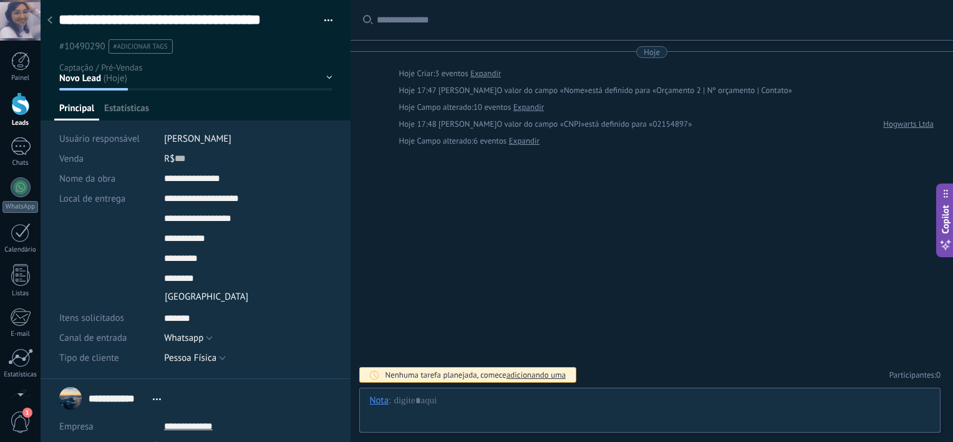
scroll to position [12, 0]
click at [177, 110] on span "Mídia" at bounding box center [170, 111] width 22 height 18
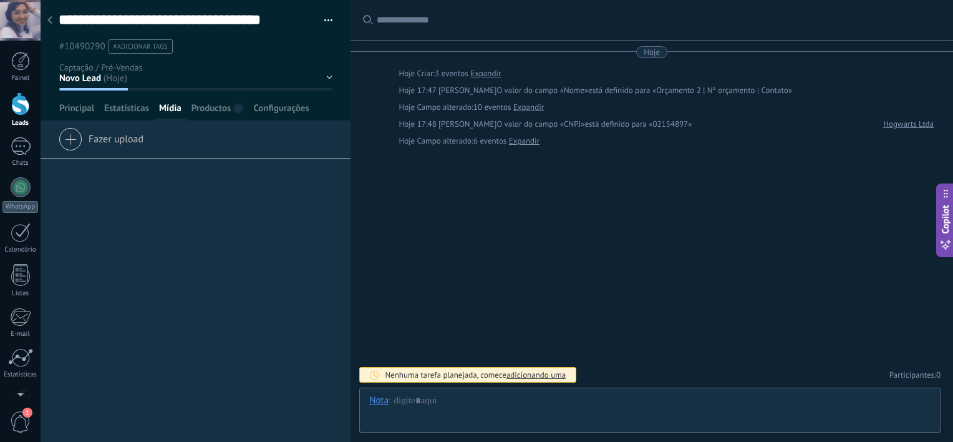
click at [182, 132] on div "Fazer upload" at bounding box center [196, 143] width 310 height 31
click at [0, 0] on input "Fazer upload" at bounding box center [0, 0] width 0 height 0
click at [49, 14] on div at bounding box center [49, 21] width 17 height 24
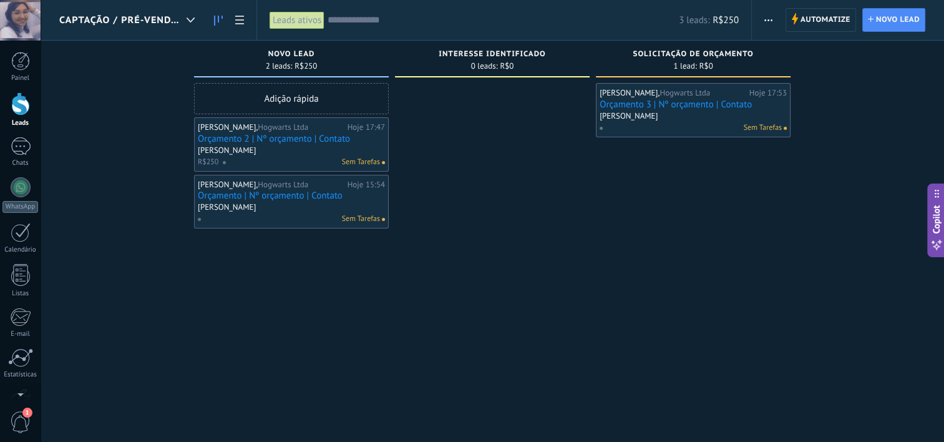
click at [289, 197] on link "Orçamento | Nº orçamento | Contato" at bounding box center [291, 195] width 187 height 11
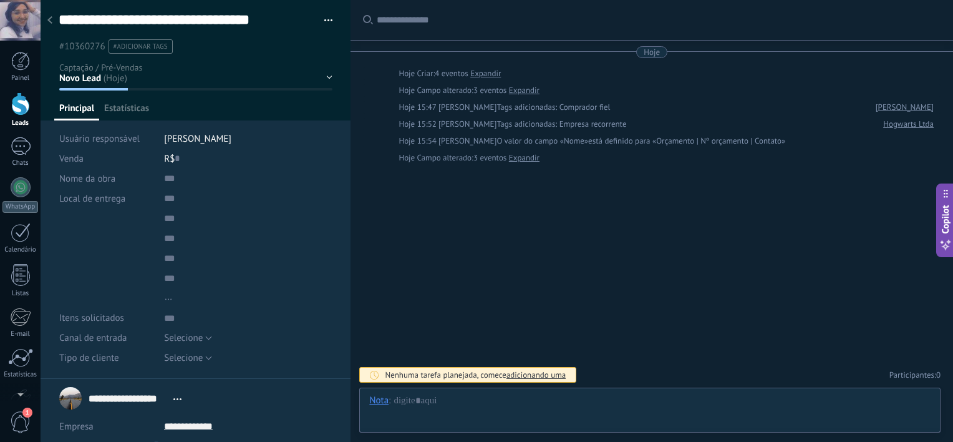
scroll to position [12, 0]
click at [161, 107] on span "Mídia" at bounding box center [170, 111] width 22 height 18
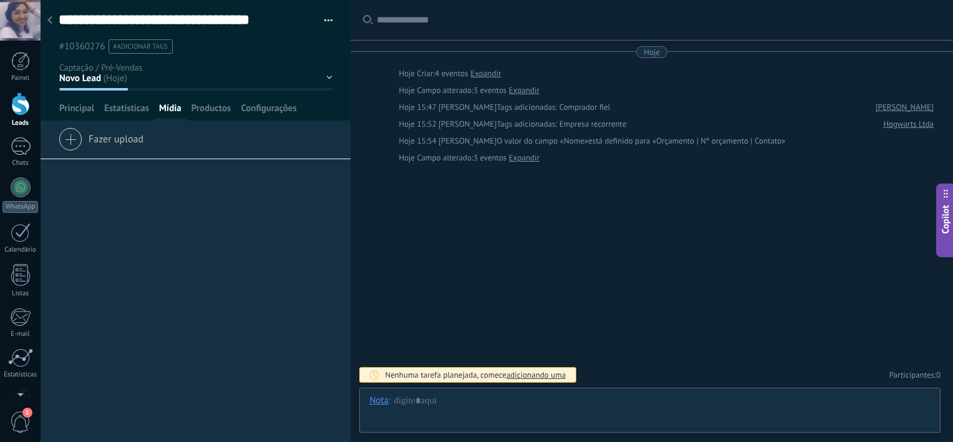
click at [122, 140] on span "Fazer upload" at bounding box center [101, 136] width 85 height 17
click at [0, 0] on input "Fazer upload" at bounding box center [0, 0] width 0 height 0
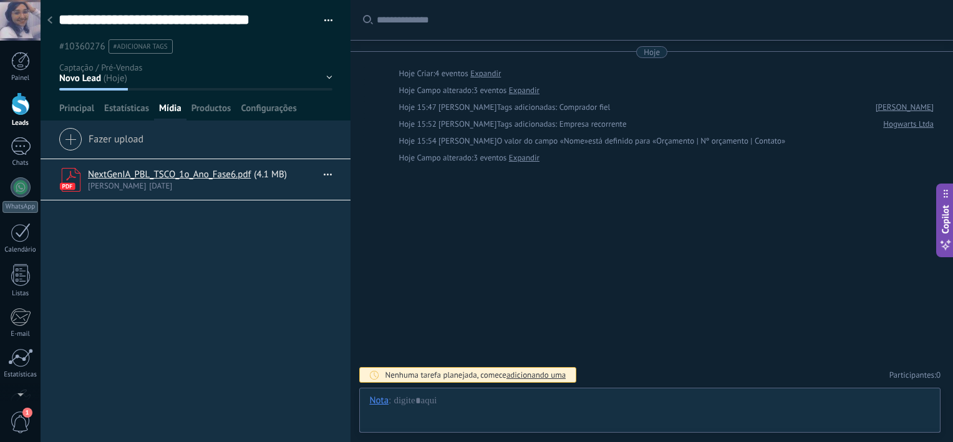
click at [51, 24] on div at bounding box center [49, 21] width 17 height 24
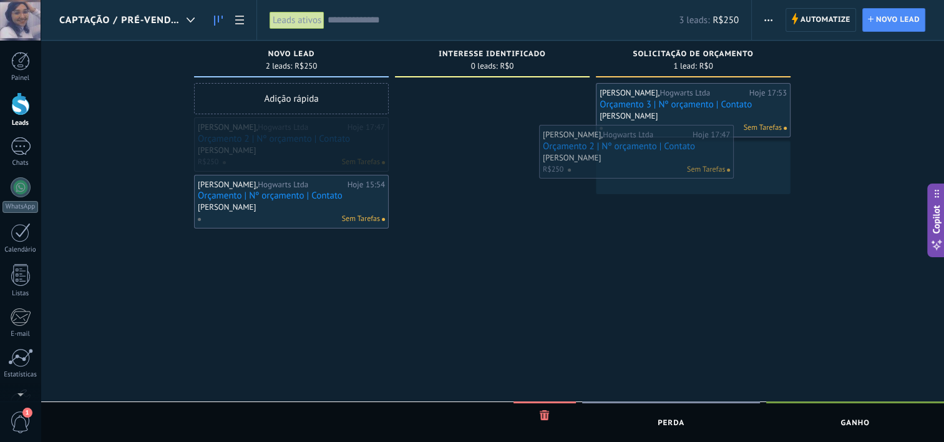
drag, startPoint x: 266, startPoint y: 152, endPoint x: 611, endPoint y: 160, distance: 345.0
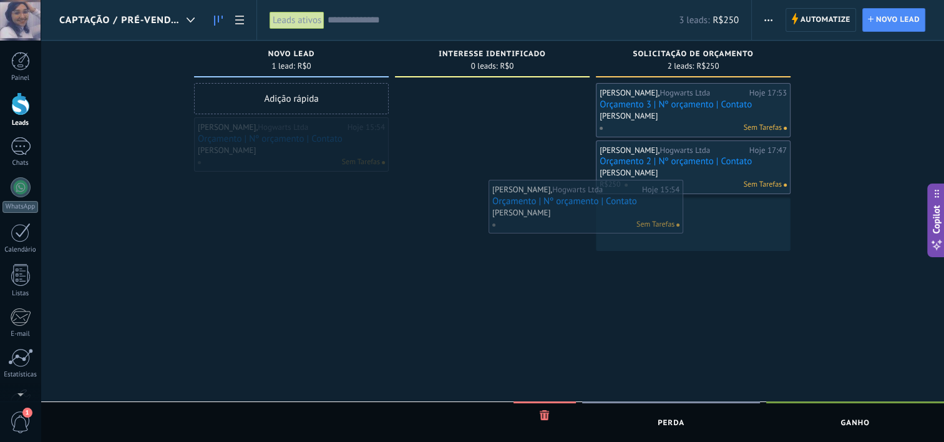
drag, startPoint x: 327, startPoint y: 150, endPoint x: 621, endPoint y: 213, distance: 300.9
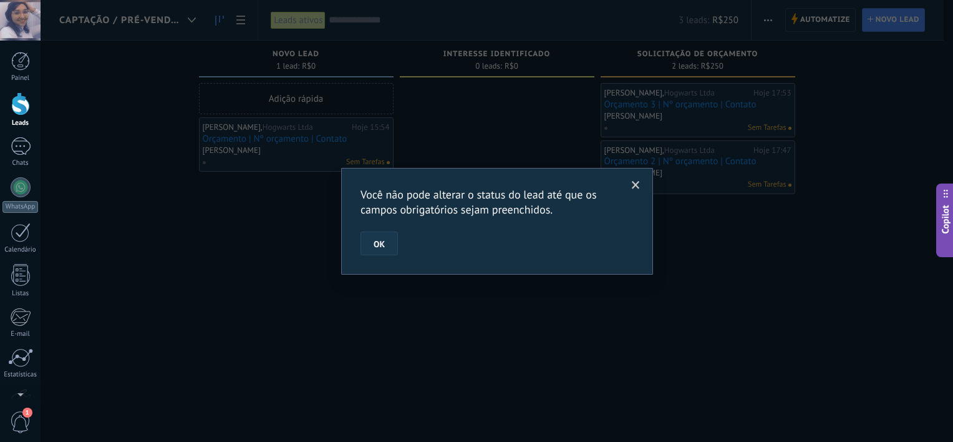
click at [381, 250] on button "OK" at bounding box center [379, 243] width 37 height 24
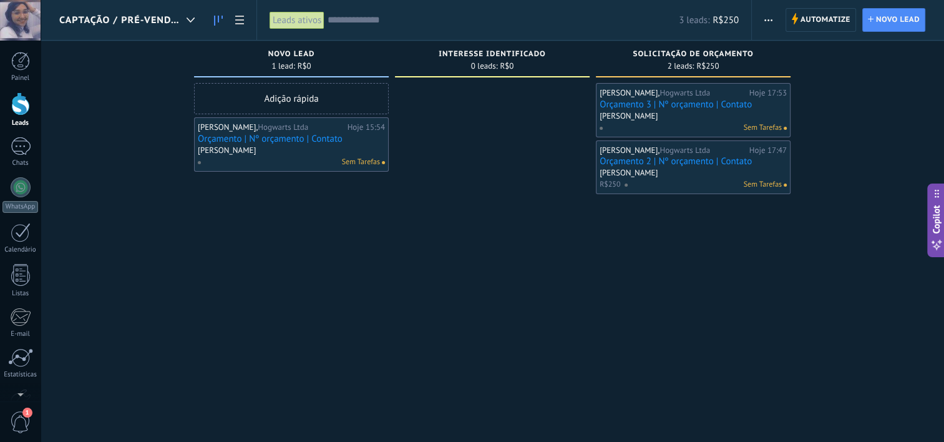
click at [290, 165] on div "Sem Tarefas" at bounding box center [288, 162] width 183 height 11
click at [281, 138] on link "Orçamento | Nº orçamento | Contato" at bounding box center [291, 138] width 187 height 11
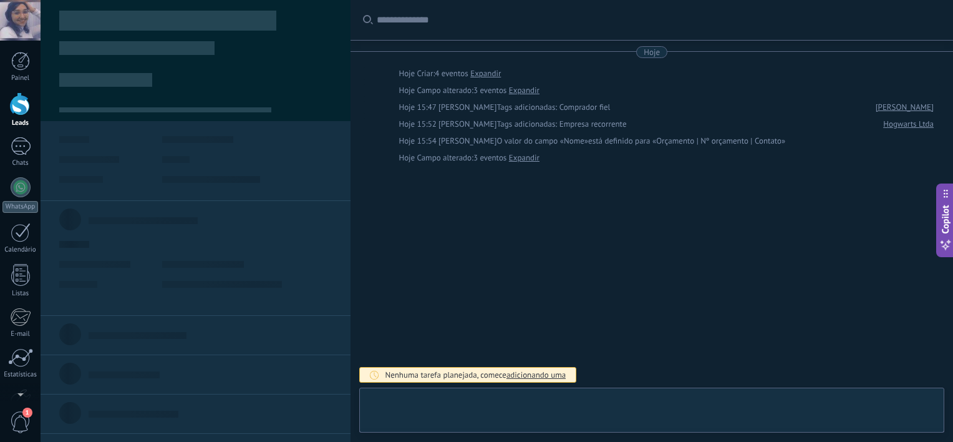
type textarea "***"
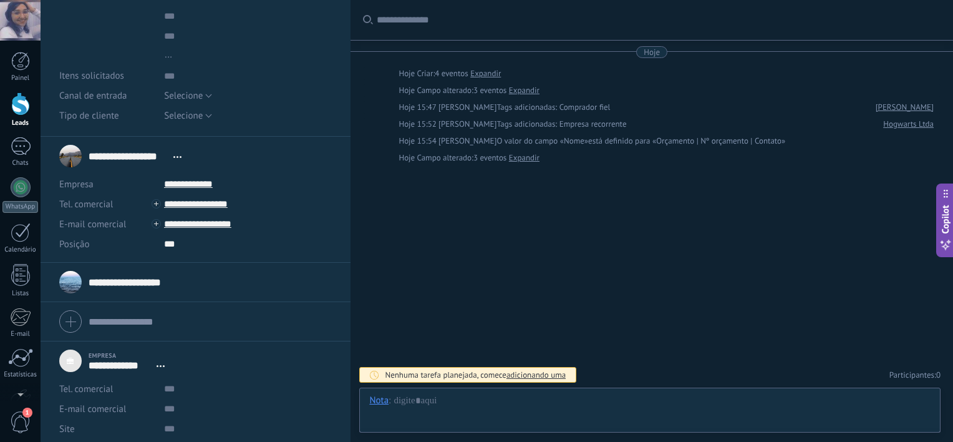
scroll to position [286, 0]
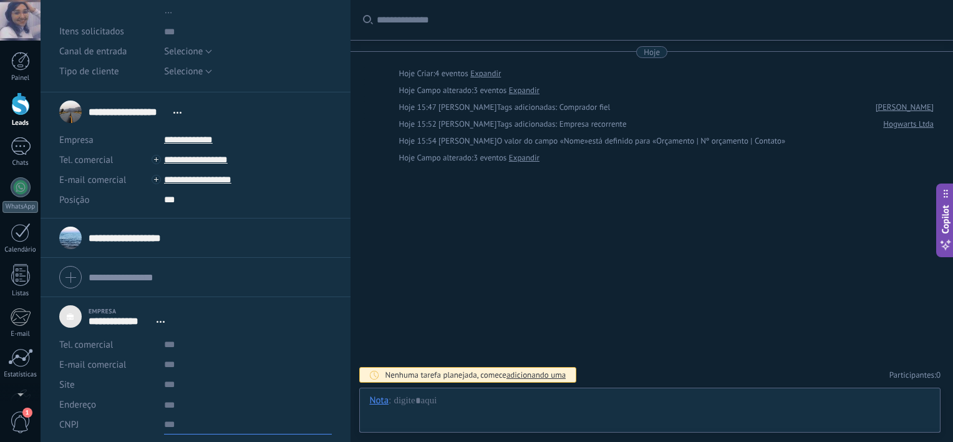
click at [182, 420] on input "text" at bounding box center [248, 424] width 168 height 20
click at [159, 322] on span "Abrir detalhes Desvincular" at bounding box center [160, 321] width 21 height 9
click at [173, 358] on div "Desvincular" at bounding box center [195, 359] width 89 height 21
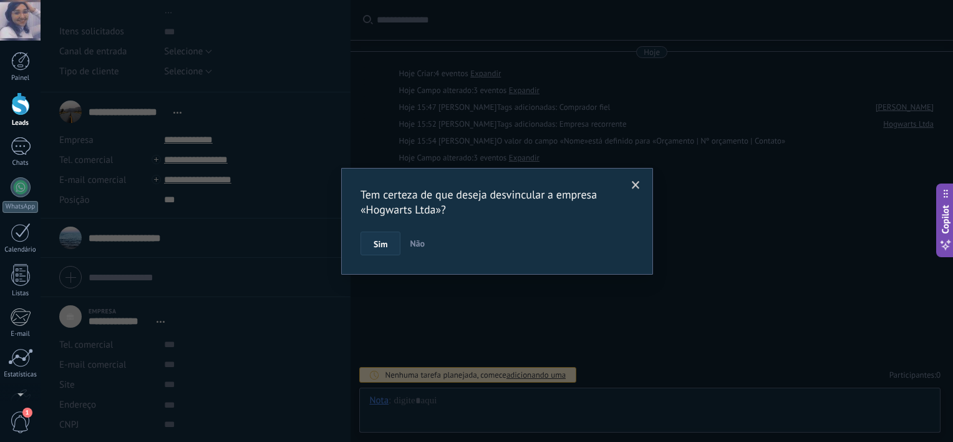
click at [379, 246] on span "Sim" at bounding box center [381, 244] width 14 height 9
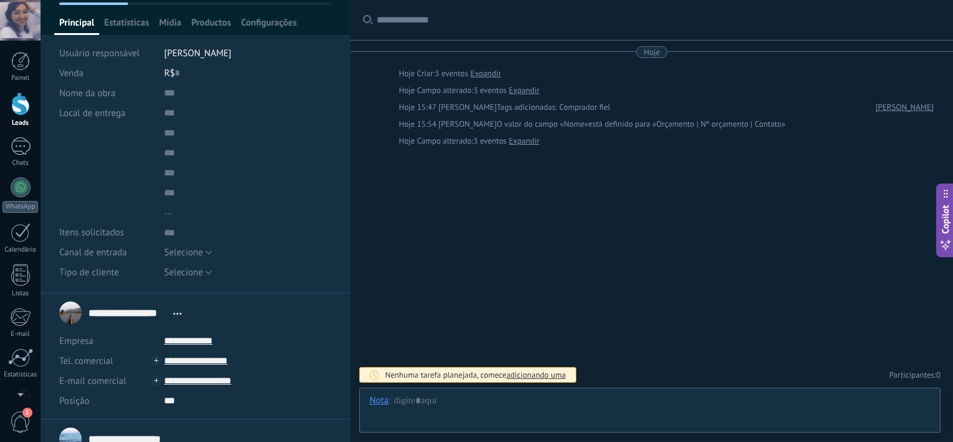
scroll to position [77, 0]
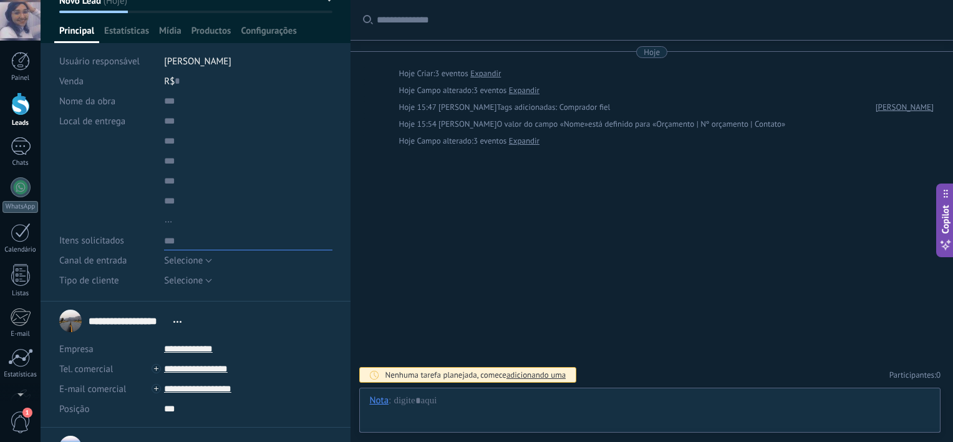
click at [182, 230] on textarea at bounding box center [248, 240] width 168 height 20
click at [173, 97] on input "text" at bounding box center [248, 101] width 168 height 20
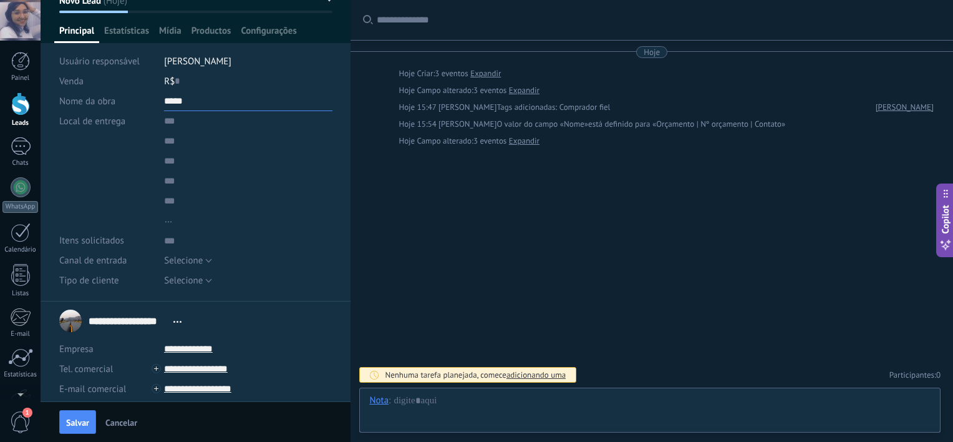
type input "*****"
type input "******"
click at [183, 155] on input "smart_address" at bounding box center [245, 161] width 173 height 20
type input "**********"
type input "*********"
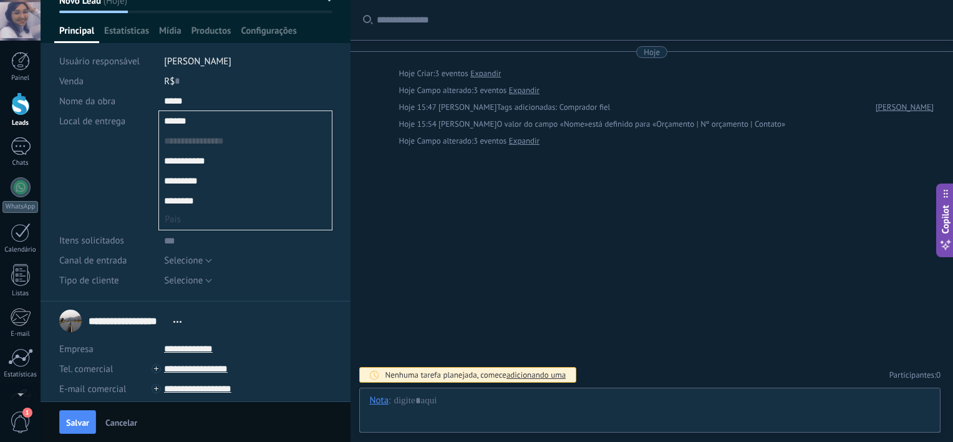
type input "********"
click at [182, 226] on button "..." at bounding box center [245, 219] width 163 height 16
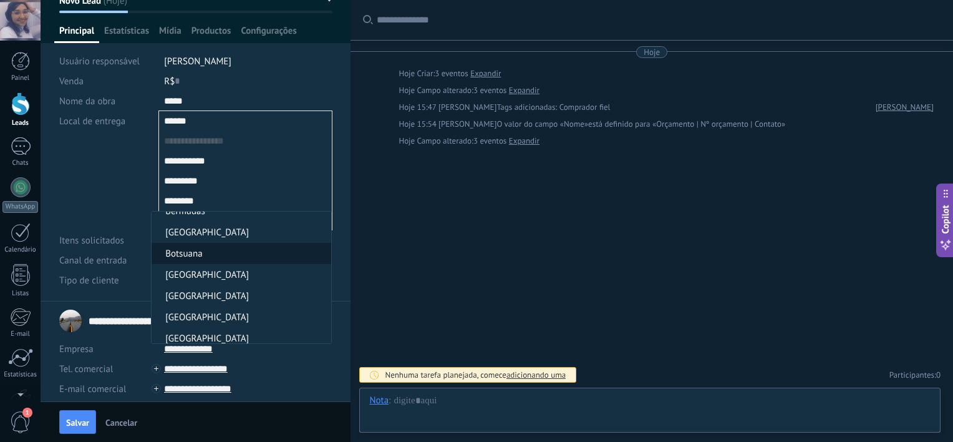
scroll to position [607, 0]
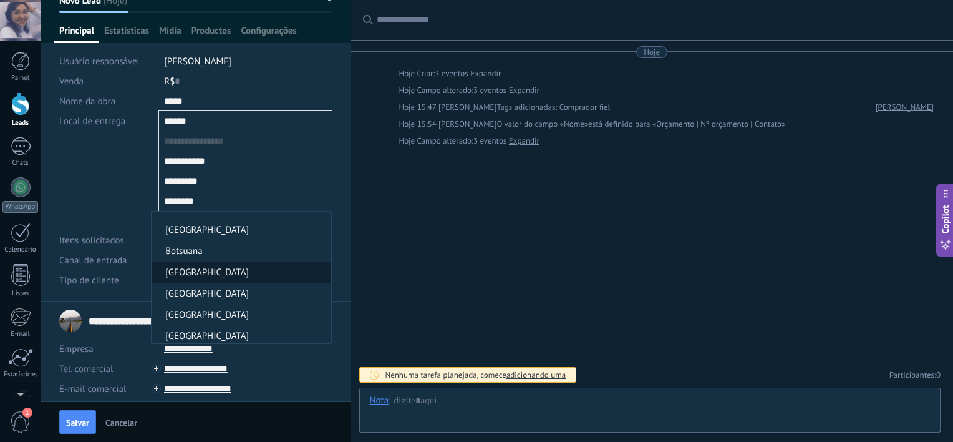
click at [197, 278] on span "Brasil" at bounding box center [240, 272] width 176 height 12
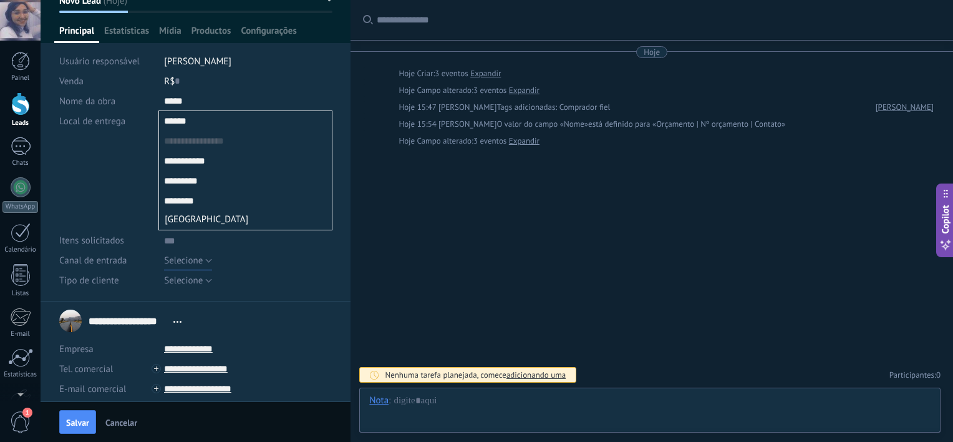
click at [205, 257] on button "Selecione" at bounding box center [188, 260] width 48 height 20
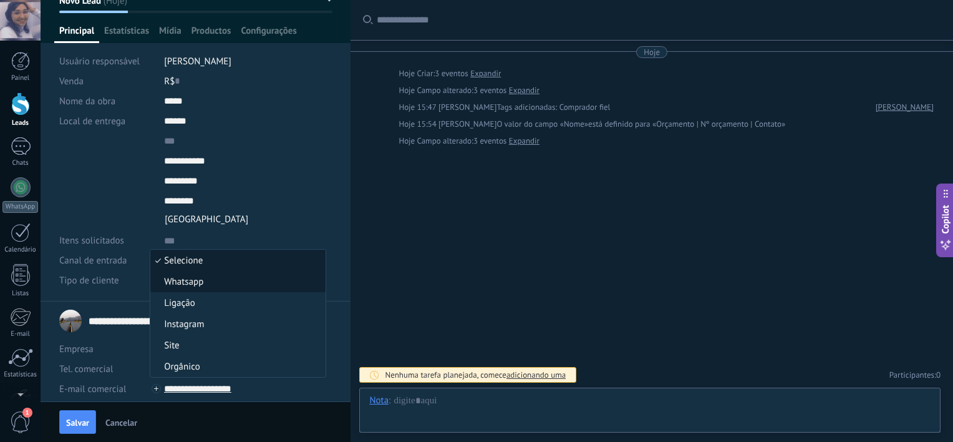
click at [201, 276] on span "Whatsapp" at bounding box center [236, 282] width 172 height 12
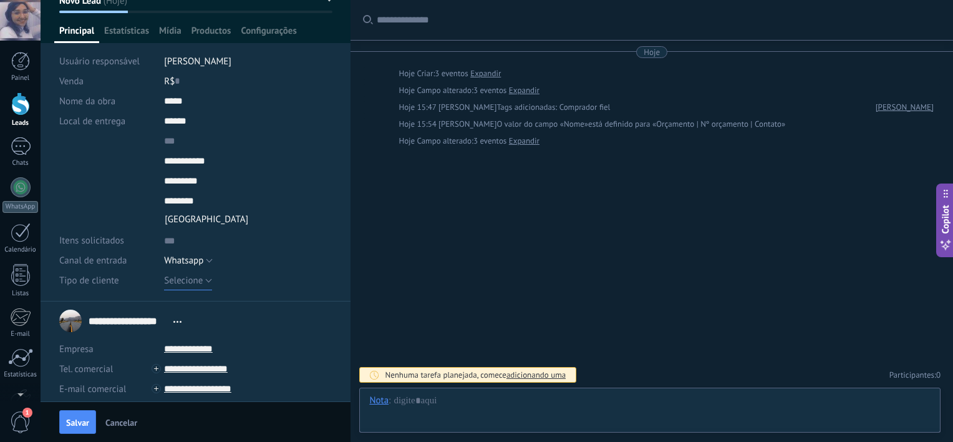
click at [200, 280] on span "Selecione" at bounding box center [183, 280] width 39 height 12
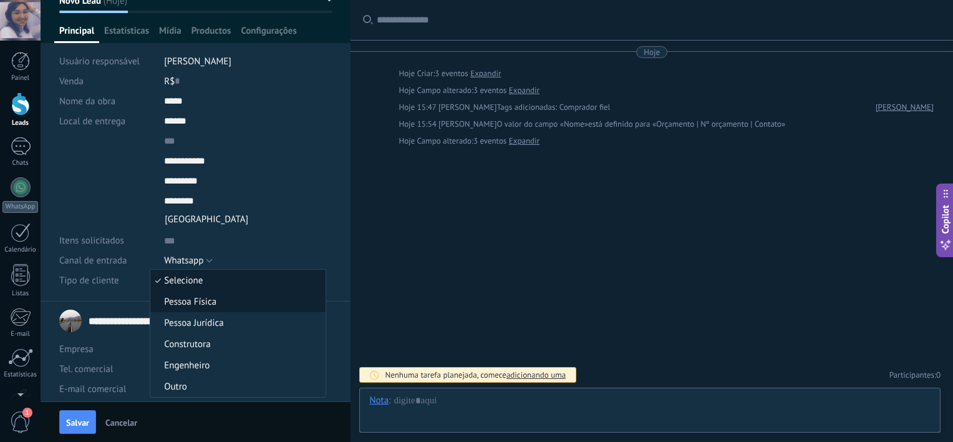
click at [203, 303] on span "Pessoa Física" at bounding box center [236, 302] width 172 height 12
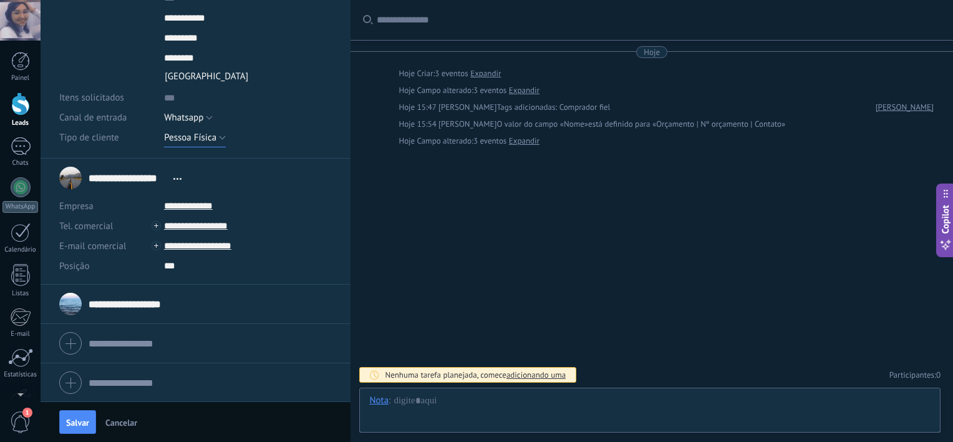
scroll to position [0, 0]
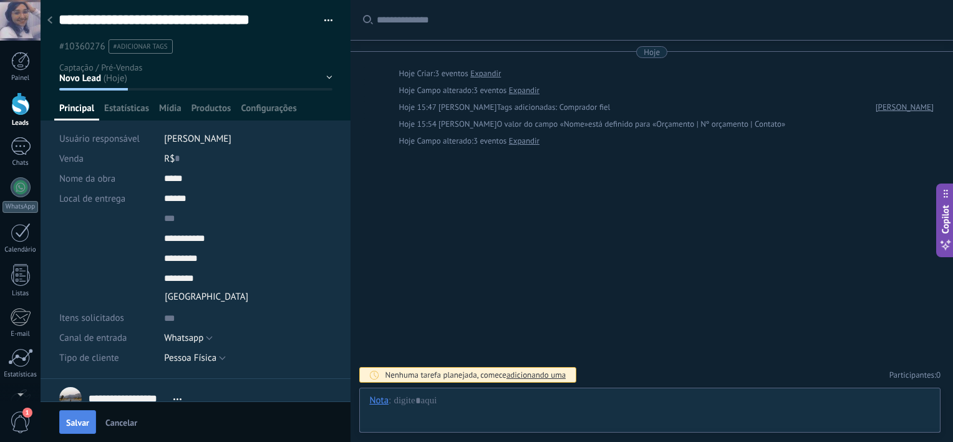
click at [71, 425] on span "Salvar" at bounding box center [77, 422] width 23 height 9
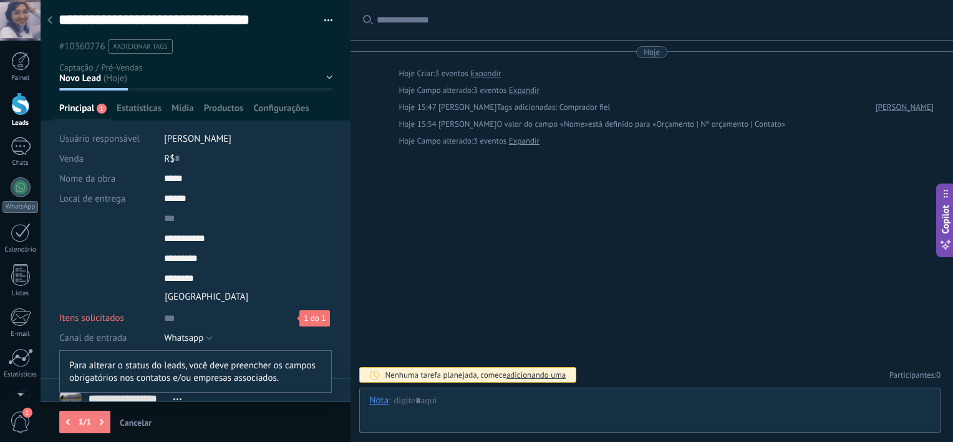
scroll to position [220, 0]
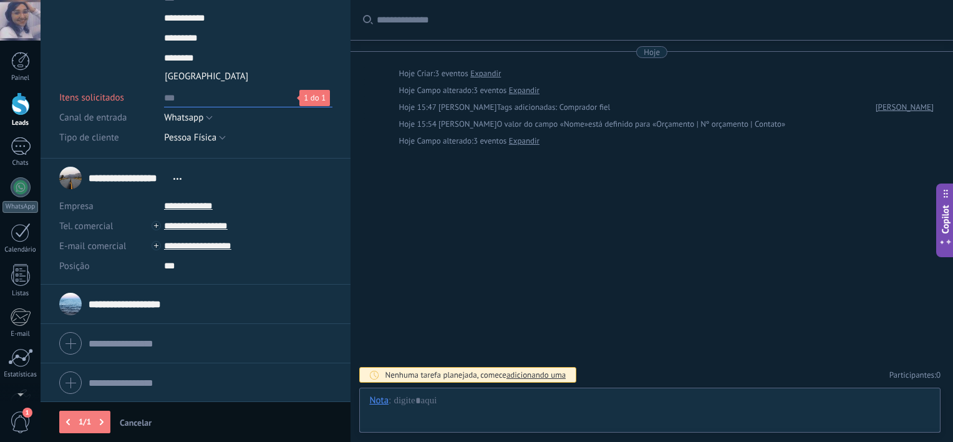
type textarea "*"
type textarea "**"
click at [198, 101] on textarea "**" at bounding box center [248, 97] width 168 height 20
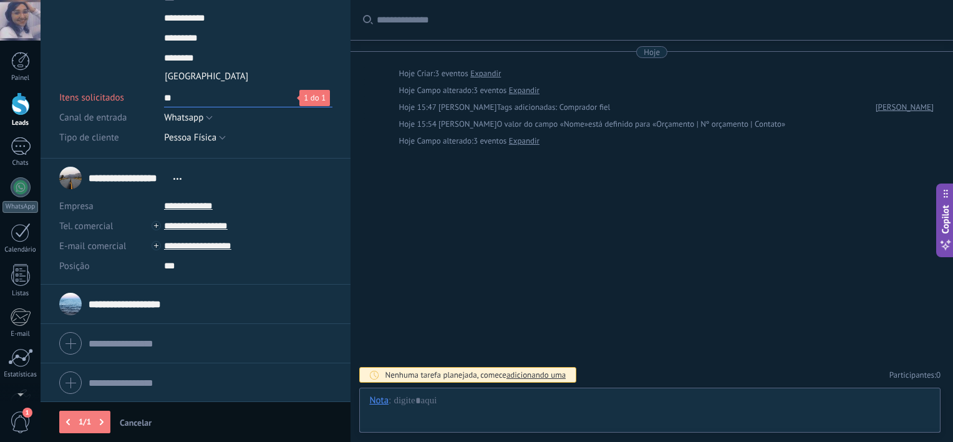
type textarea "***"
click at [79, 409] on div "Salvar Cancelar" at bounding box center [196, 421] width 310 height 41
click at [80, 423] on span "Salvar" at bounding box center [77, 422] width 23 height 9
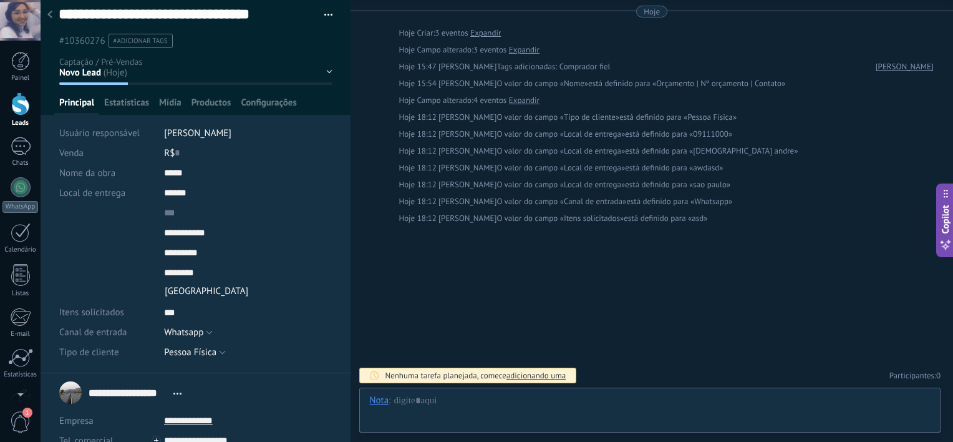
scroll to position [0, 0]
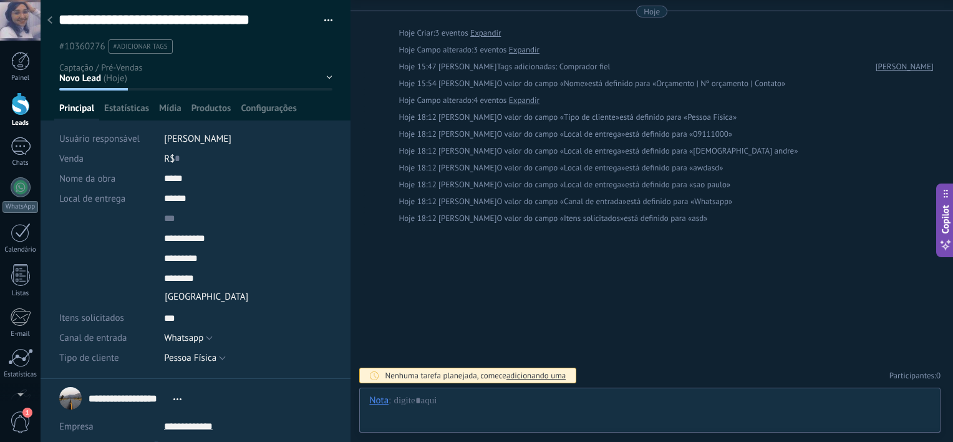
click at [47, 19] on icon at bounding box center [49, 19] width 5 height 7
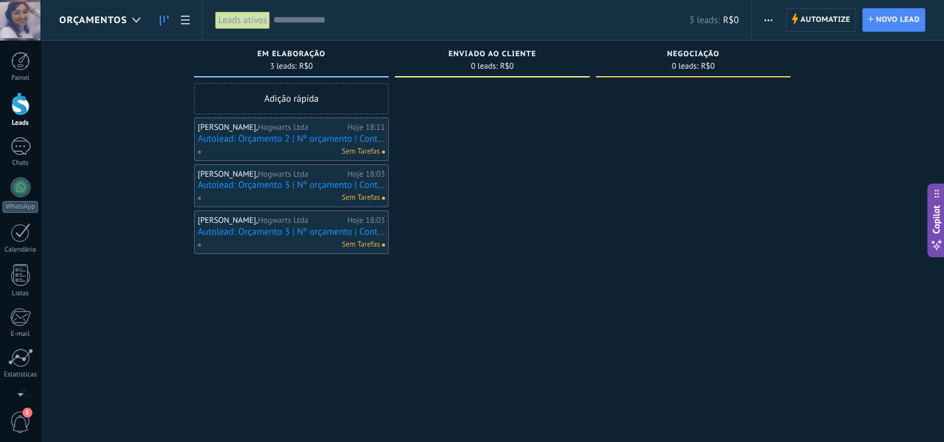
click at [160, 15] on link at bounding box center [163, 20] width 21 height 24
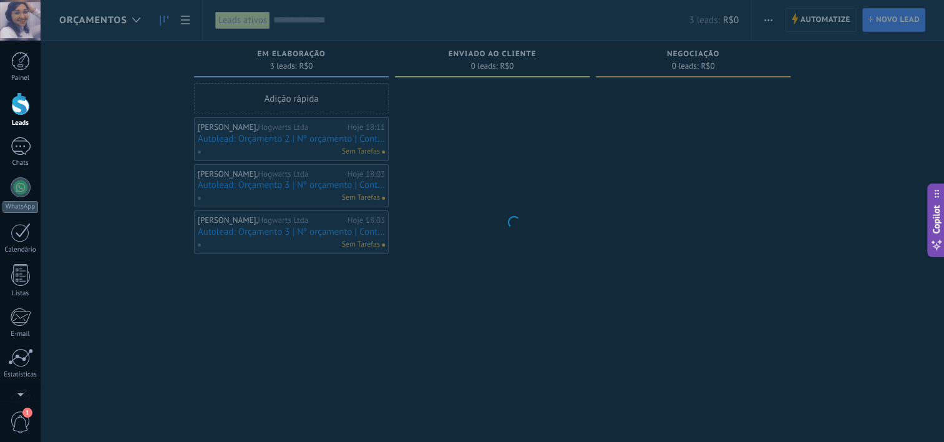
click at [127, 22] on body ".abecls-1,.abecls-2{fill-rule:evenodd}.abecls-2{fill:#fff} .abhcls-1{fill:none}…" at bounding box center [472, 221] width 944 height 442
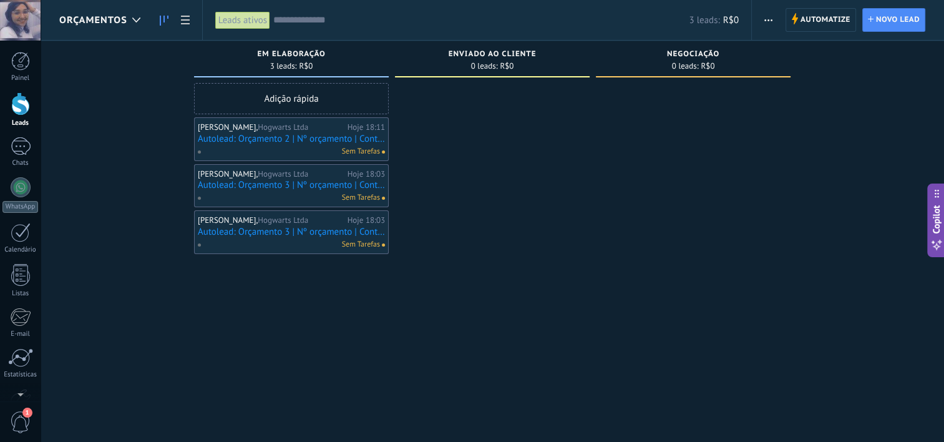
click at [127, 22] on div at bounding box center [136, 20] width 21 height 24
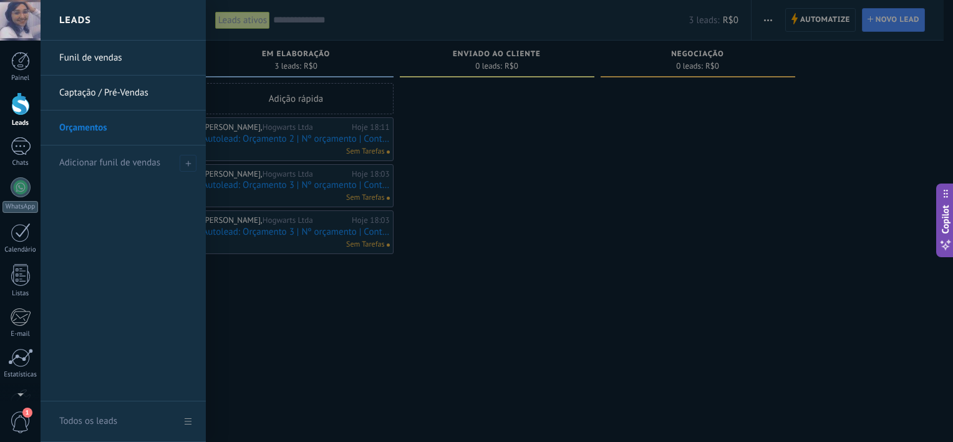
click at [122, 91] on link "Captação / Pré-Vendas" at bounding box center [126, 92] width 134 height 35
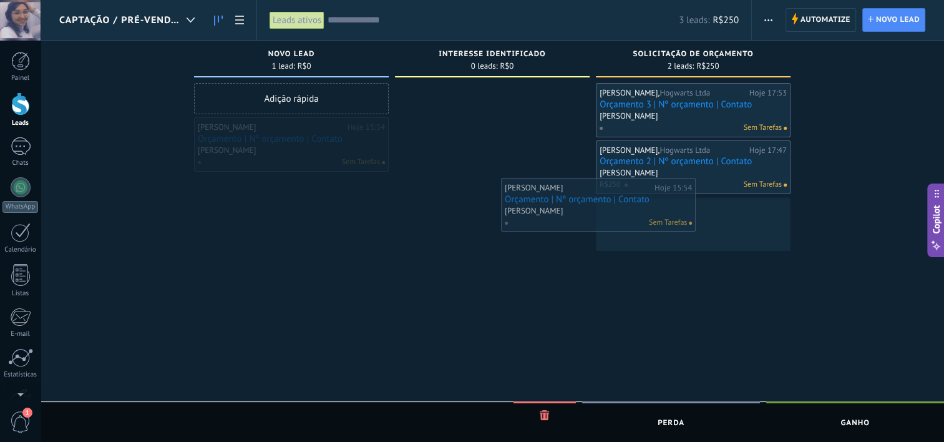
drag, startPoint x: 292, startPoint y: 146, endPoint x: 599, endPoint y: 206, distance: 312.8
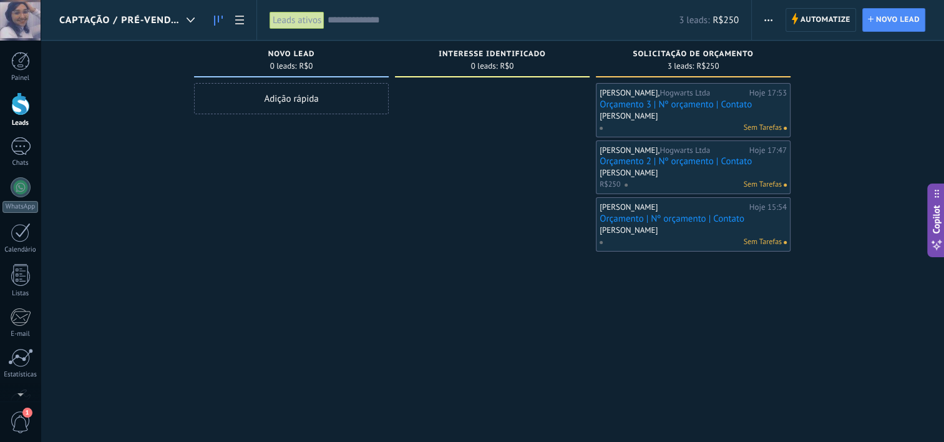
click at [155, 15] on span "Captação / Pré-Vendas" at bounding box center [120, 20] width 122 height 12
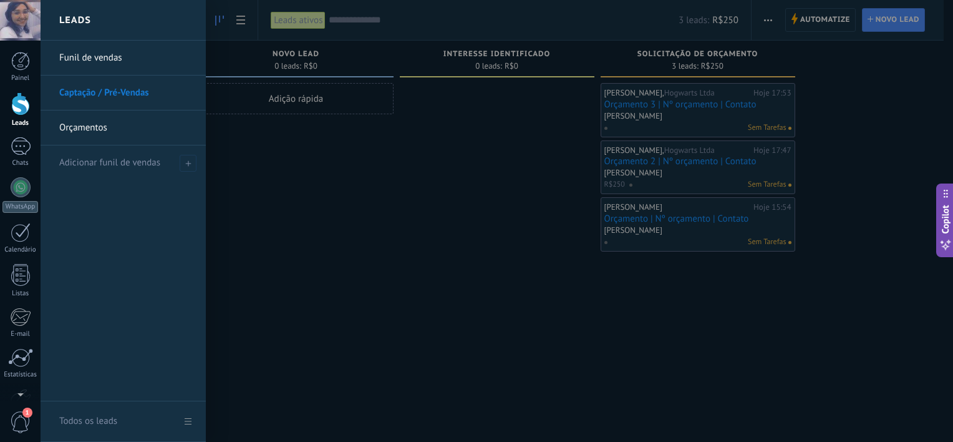
click at [128, 118] on link "Orçamentos" at bounding box center [126, 127] width 134 height 35
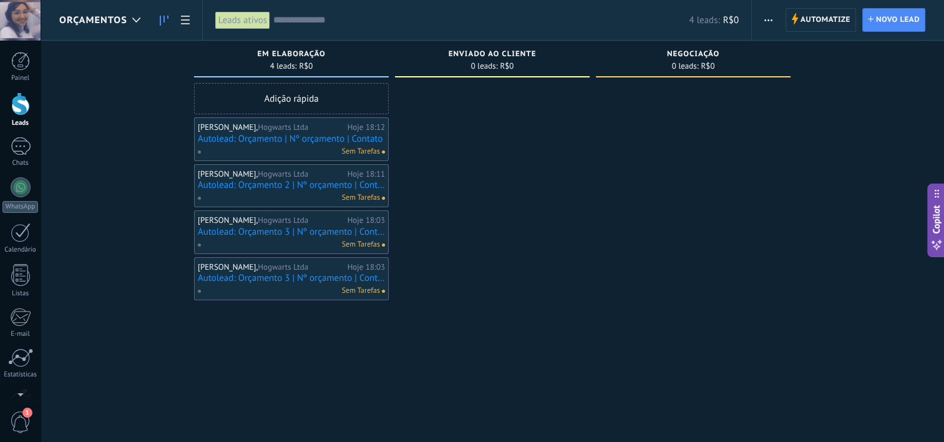
click at [91, 29] on div "Orçamentos" at bounding box center [102, 20] width 87 height 40
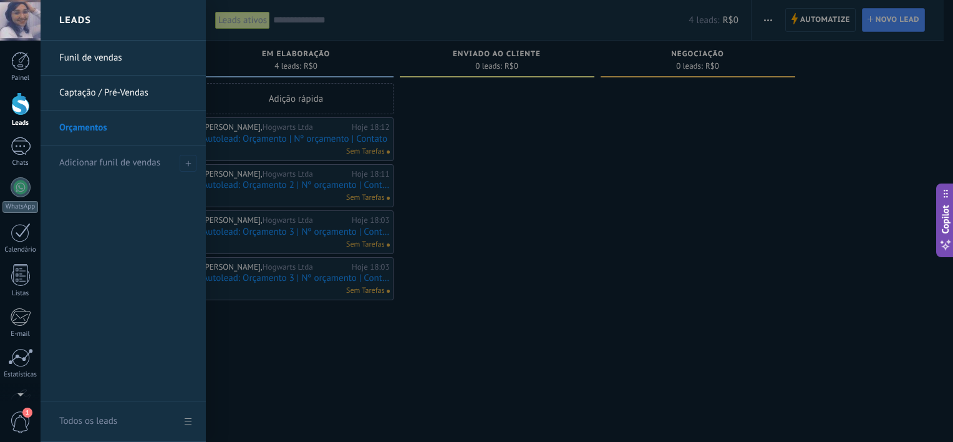
click at [103, 100] on link "Captação / Pré-Vendas" at bounding box center [126, 92] width 134 height 35
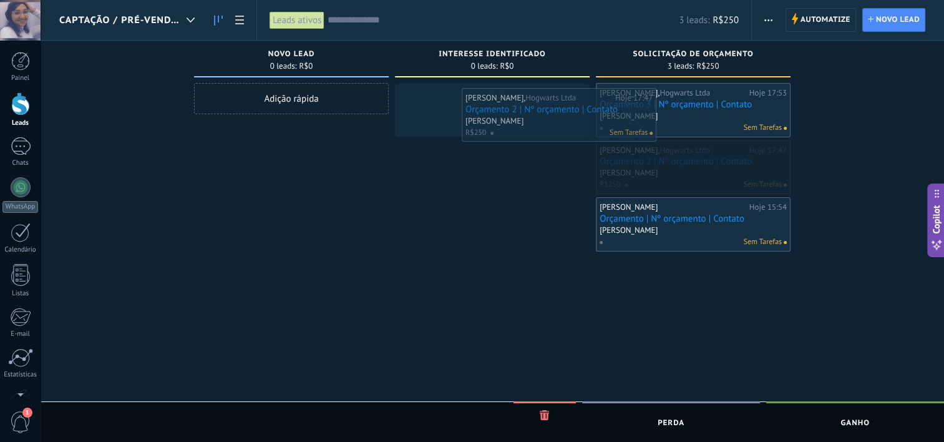
drag, startPoint x: 684, startPoint y: 169, endPoint x: 550, endPoint y: 117, distance: 143.7
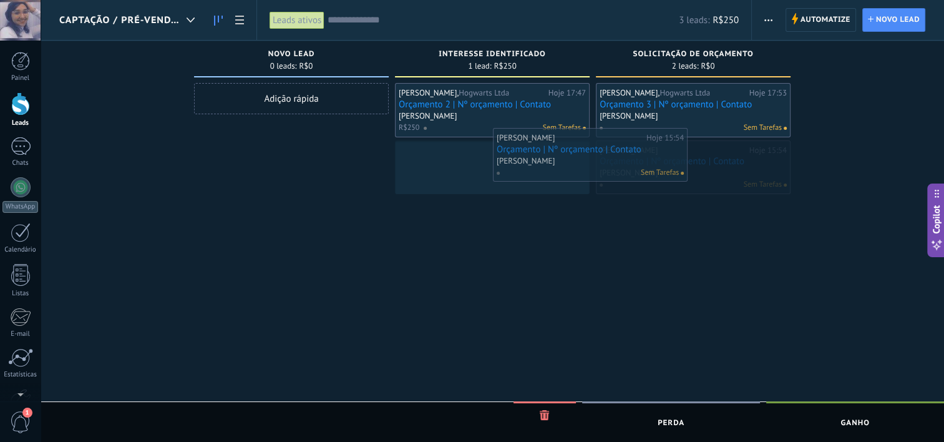
drag, startPoint x: 624, startPoint y: 162, endPoint x: 521, endPoint y: 150, distance: 103.6
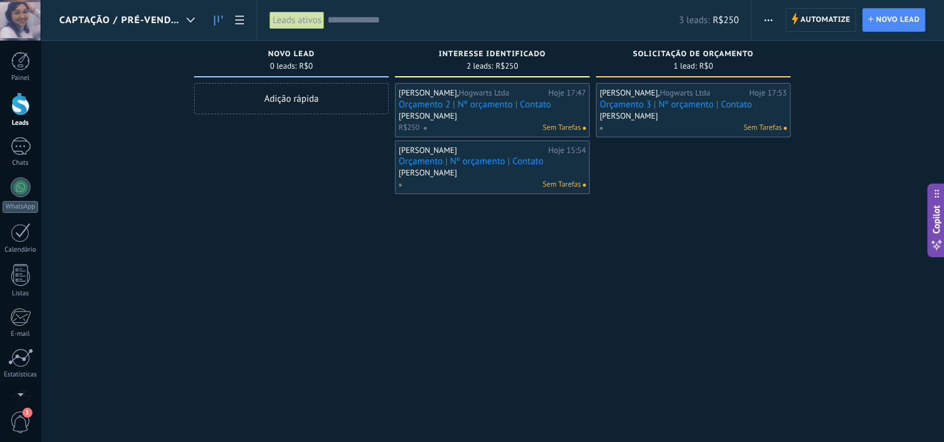
click at [145, 33] on div "Captação / Pré-Vendas" at bounding box center [130, 20] width 142 height 40
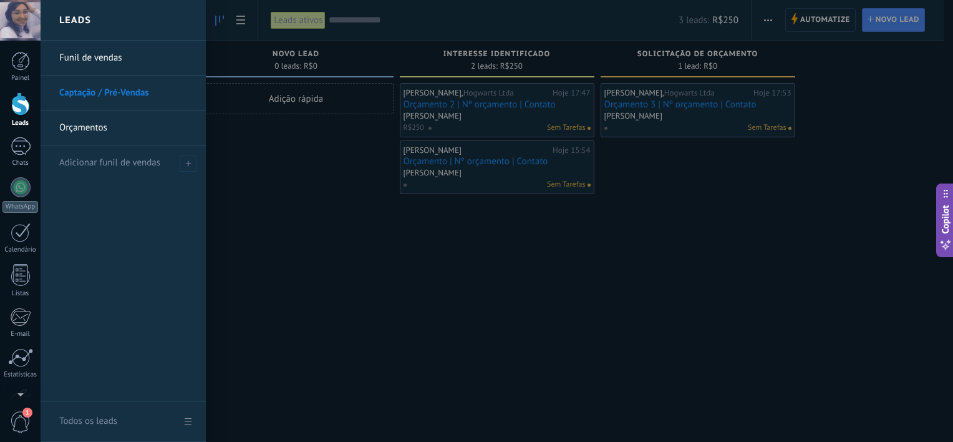
click at [115, 117] on link "Orçamentos" at bounding box center [126, 127] width 134 height 35
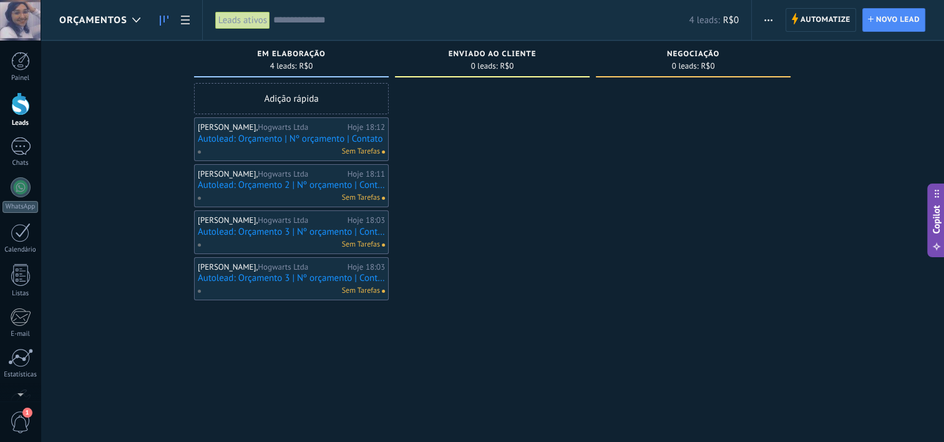
click at [291, 185] on link "Autolead: Orçamento 2 | Nº orçamento | Contato" at bounding box center [291, 185] width 187 height 11
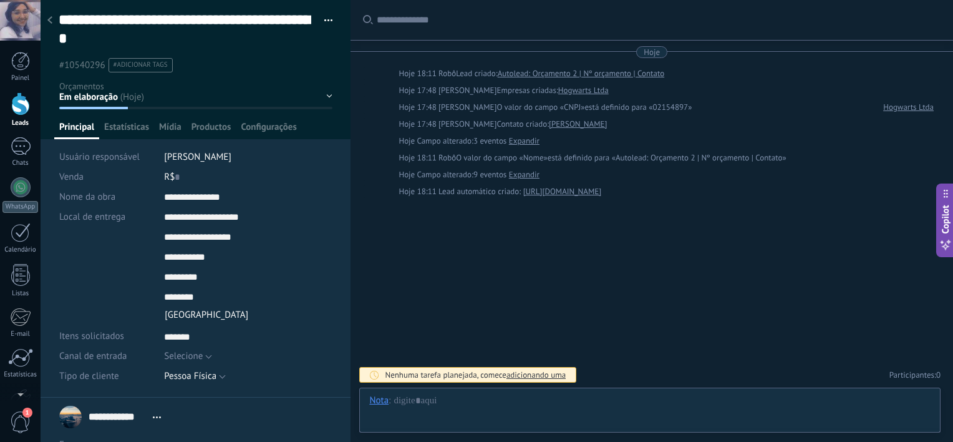
click at [328, 20] on button "button" at bounding box center [324, 20] width 18 height 19
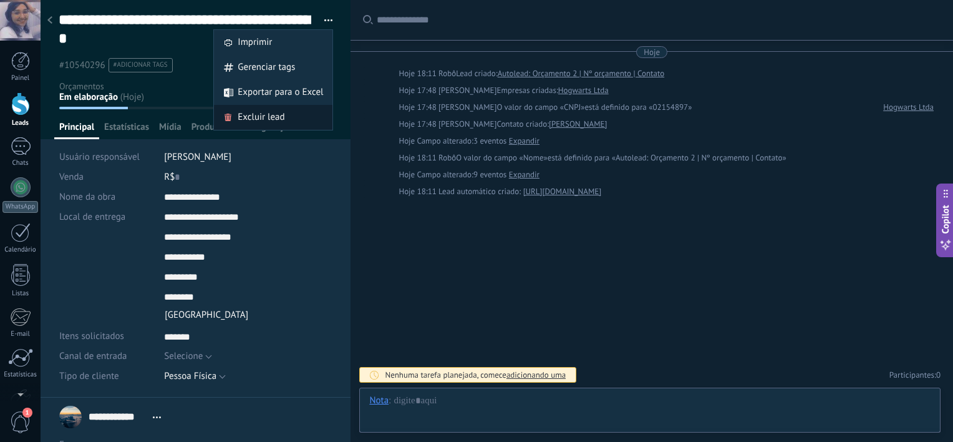
click at [287, 109] on div "Excluir lead" at bounding box center [273, 117] width 119 height 25
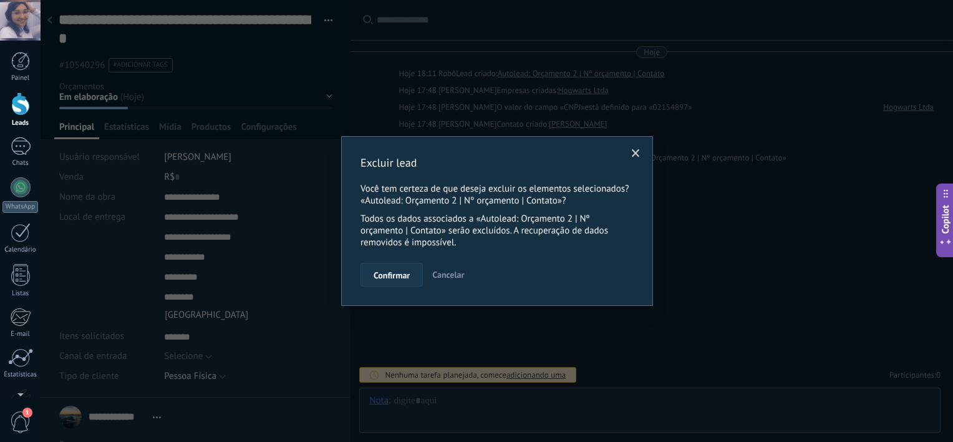
click at [400, 271] on span "Confirmar" at bounding box center [392, 275] width 36 height 9
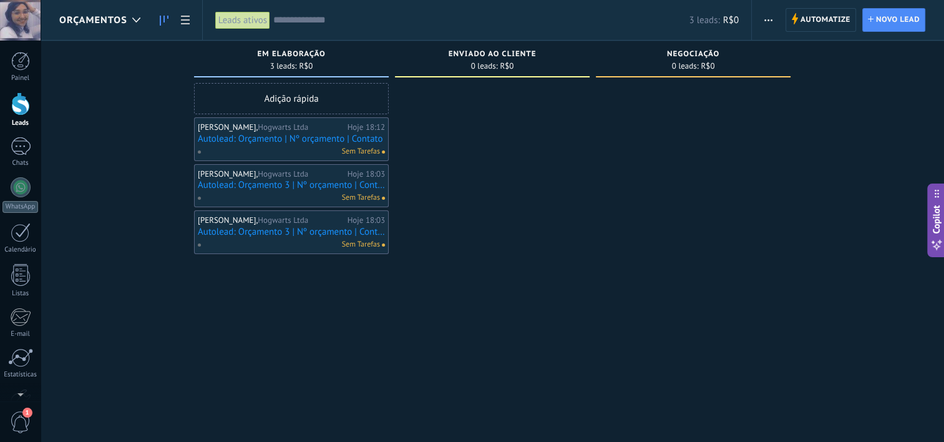
click at [374, 133] on link "Autolead: Orçamento | Nº orçamento | Contato" at bounding box center [291, 138] width 187 height 11
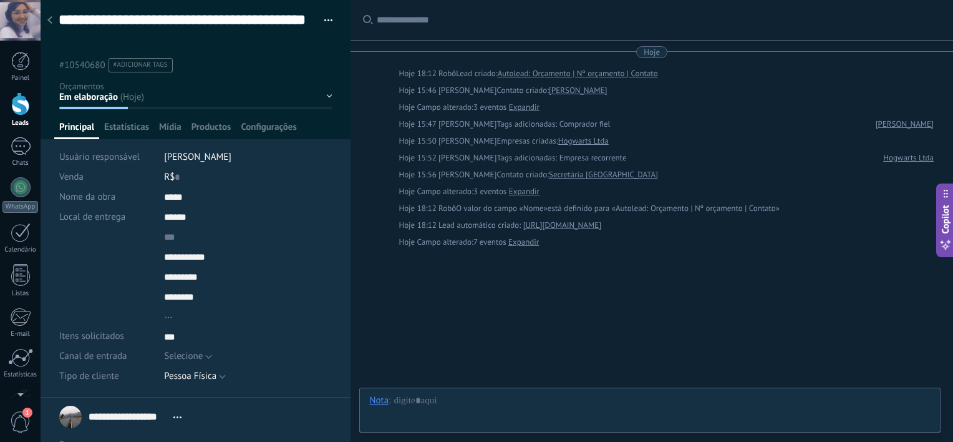
scroll to position [24, 0]
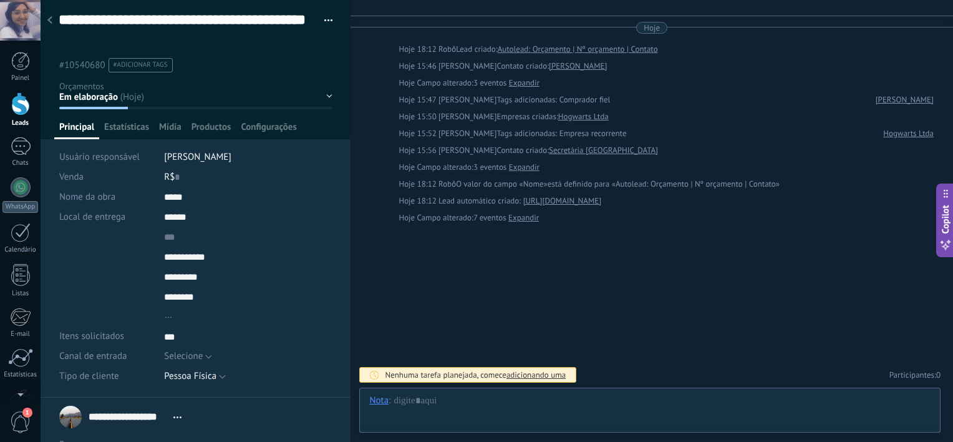
click at [329, 22] on div "**********" at bounding box center [196, 36] width 311 height 72
click at [326, 22] on span "button" at bounding box center [328, 22] width 9 height 2
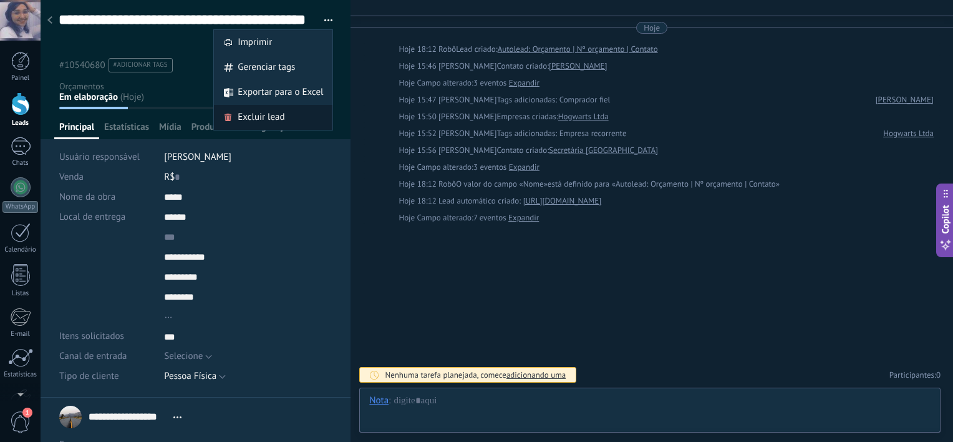
click at [293, 112] on div "Excluir lead" at bounding box center [273, 117] width 119 height 25
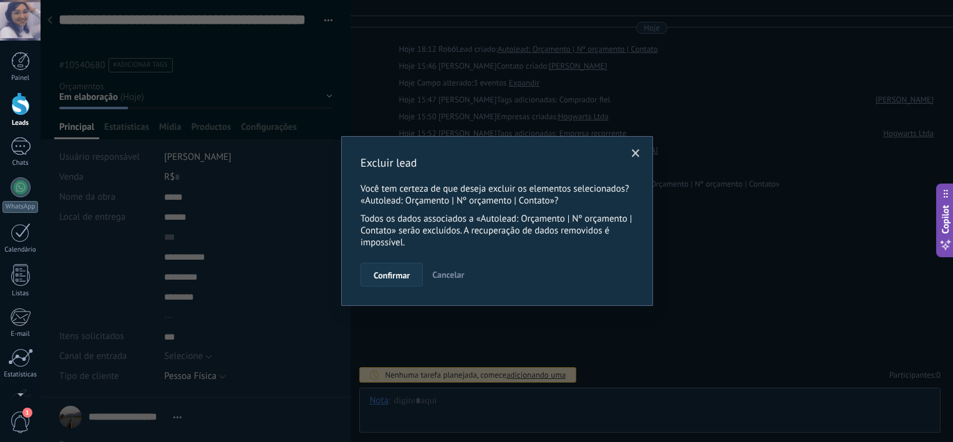
click at [394, 271] on span "Confirmar" at bounding box center [392, 275] width 36 height 9
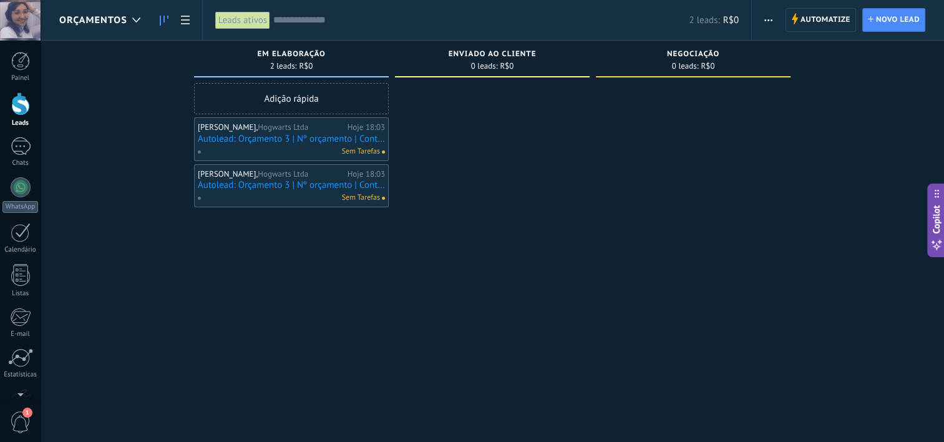
click at [379, 133] on link "Autolead: Orçamento 3 | Nº orçamento | Contato" at bounding box center [291, 138] width 187 height 11
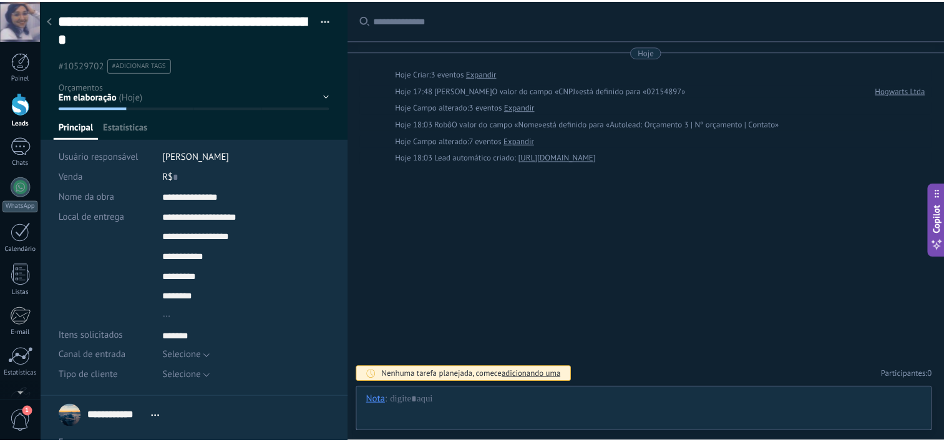
scroll to position [12, 0]
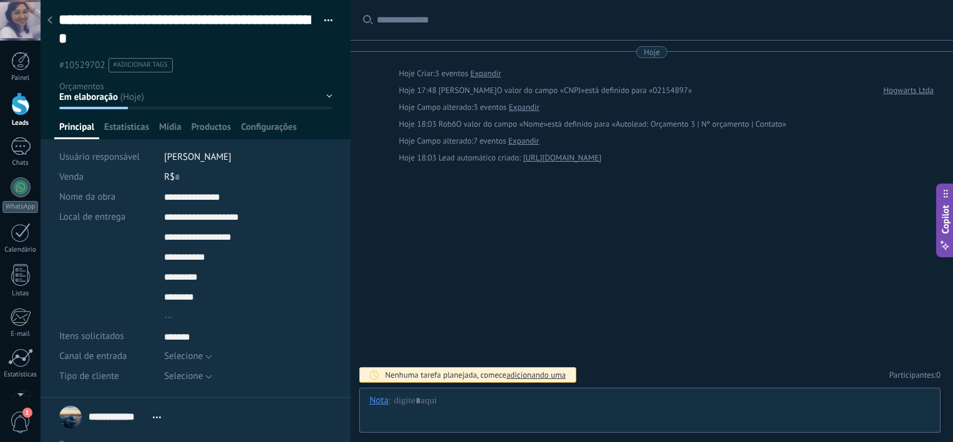
click at [324, 22] on span "button" at bounding box center [328, 22] width 9 height 2
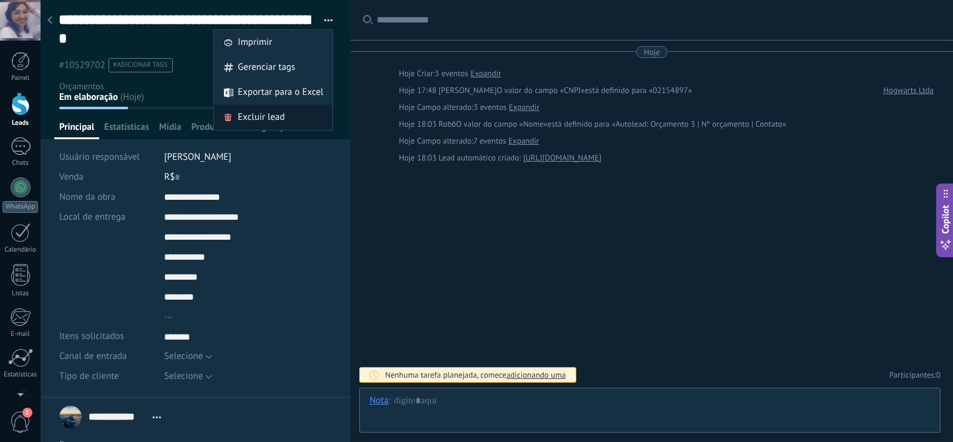
click at [287, 123] on div "Excluir lead" at bounding box center [273, 117] width 119 height 25
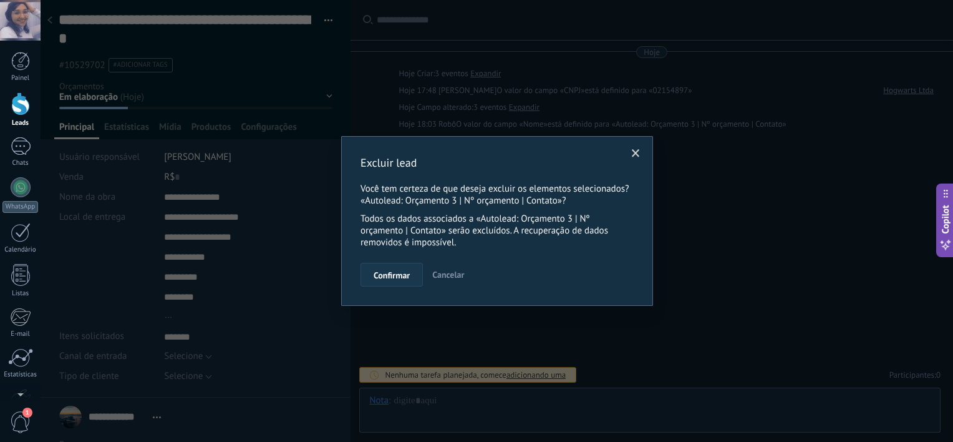
click at [380, 272] on span "Confirmar" at bounding box center [392, 275] width 36 height 9
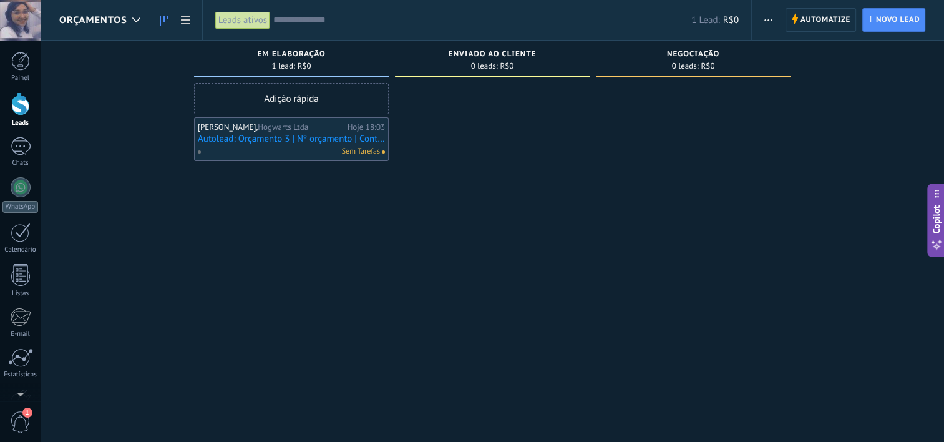
click at [99, 24] on span "Orçamentos" at bounding box center [93, 20] width 68 height 12
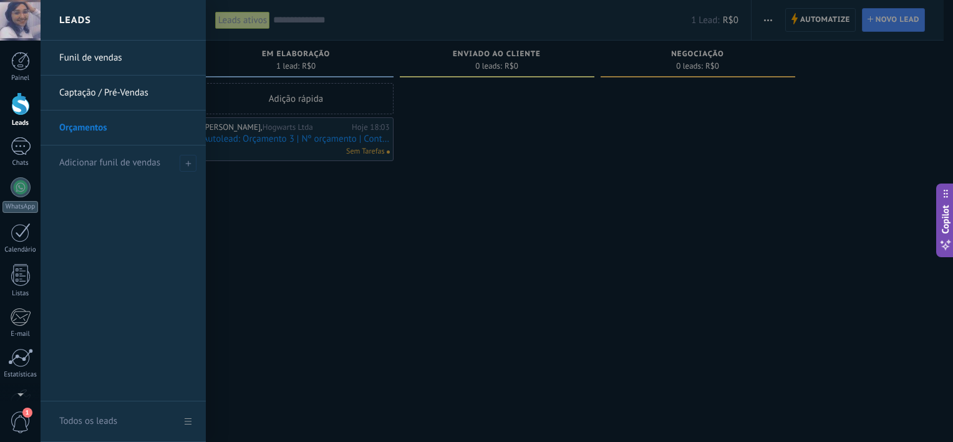
click at [119, 95] on link "Captação / Pré-Vendas" at bounding box center [126, 92] width 134 height 35
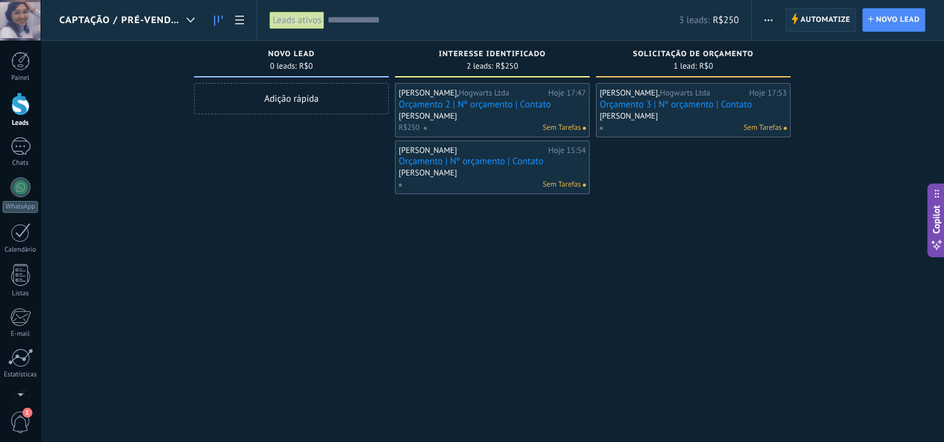
click at [805, 20] on span "Automatize" at bounding box center [825, 20] width 50 height 22
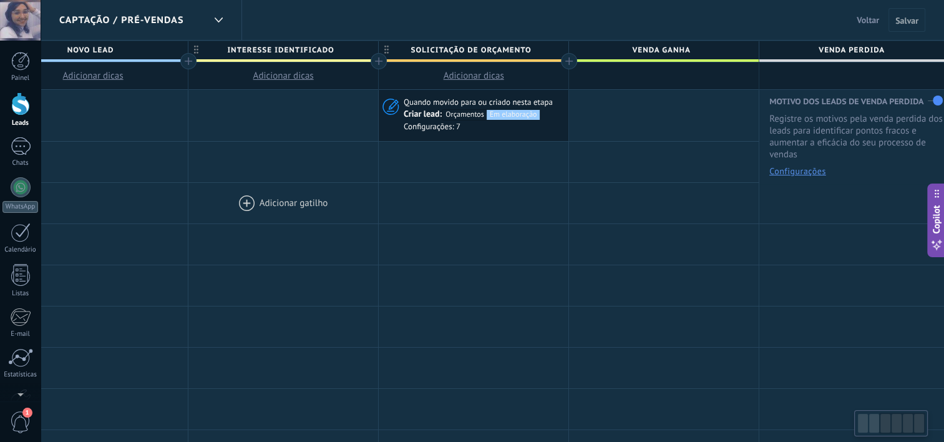
scroll to position [0, 439]
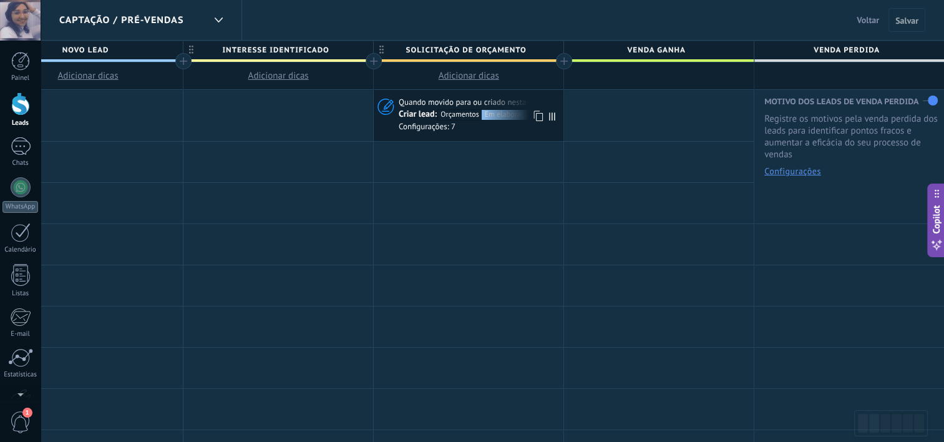
click at [460, 117] on div "Orçamentos" at bounding box center [459, 115] width 44 height 10
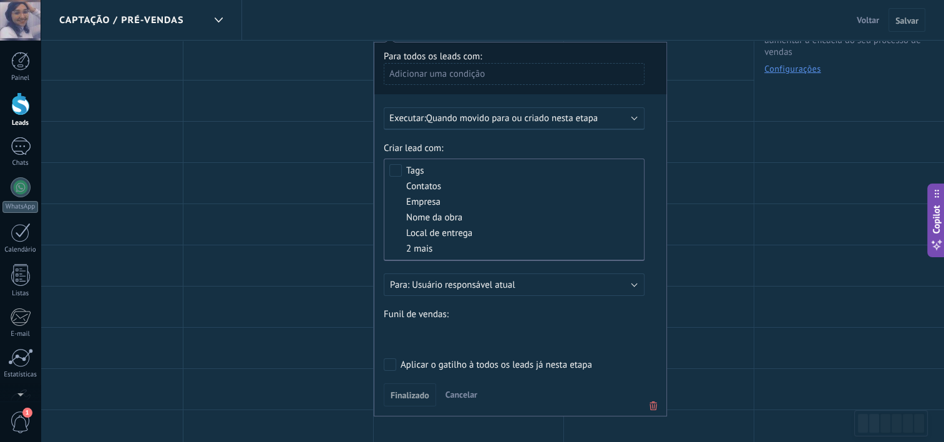
scroll to position [110, 0]
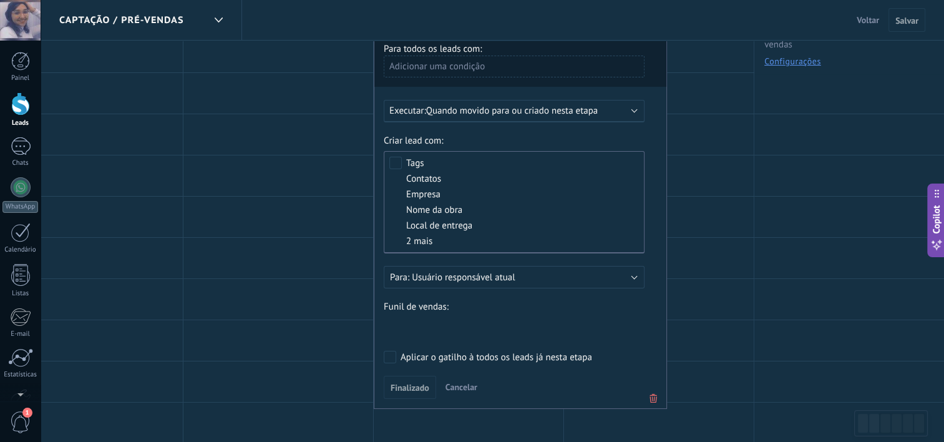
click at [429, 241] on div "2 mais" at bounding box center [439, 240] width 66 height 9
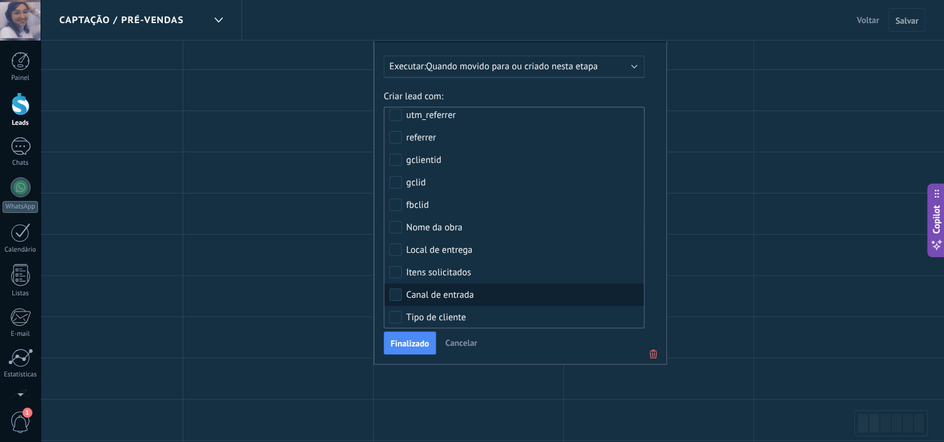
scroll to position [155, 0]
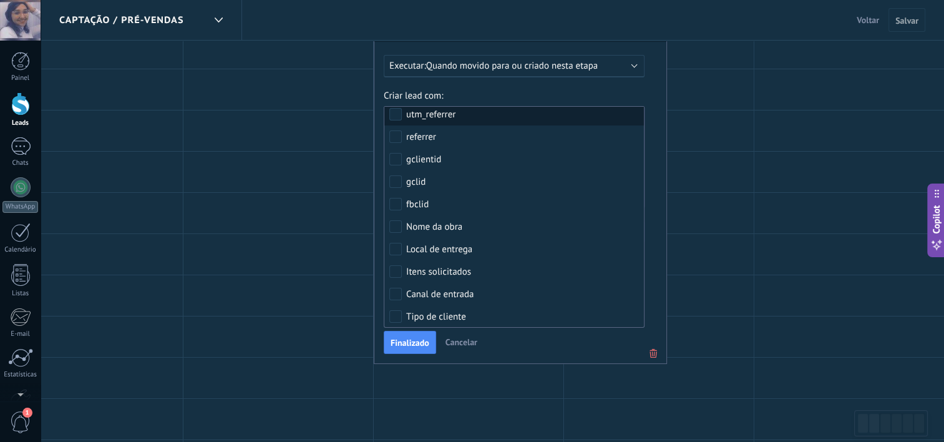
click at [522, 99] on label "Criar lead com:" at bounding box center [514, 96] width 261 height 12
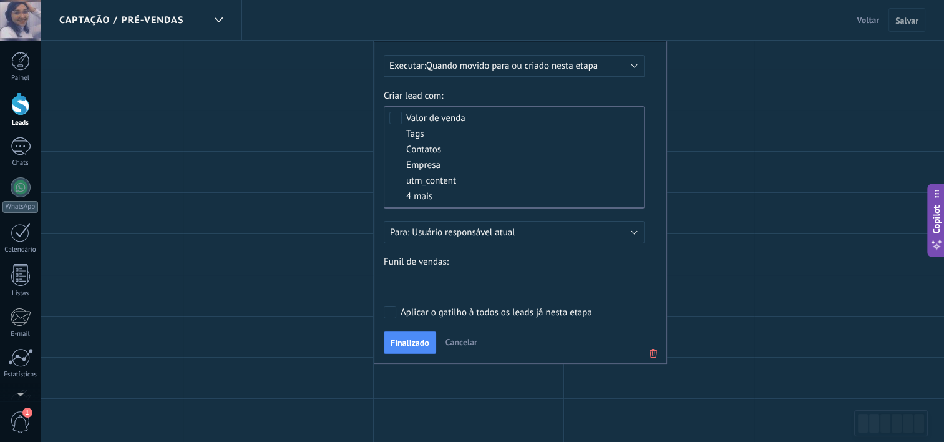
click at [413, 310] on div "Aplicar o gatilho à todos os leads já nesta etapa" at bounding box center [495, 312] width 191 height 12
click at [413, 342] on span "Finalizado" at bounding box center [409, 342] width 39 height 9
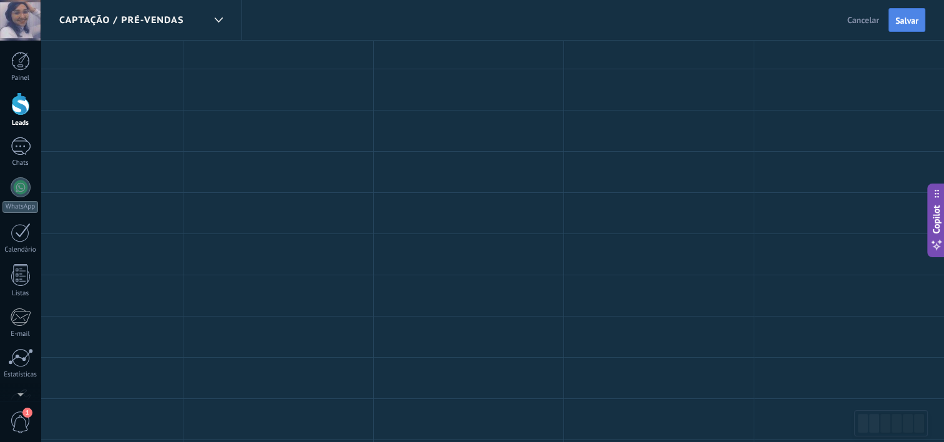
click at [907, 24] on span "Salvar" at bounding box center [906, 20] width 23 height 9
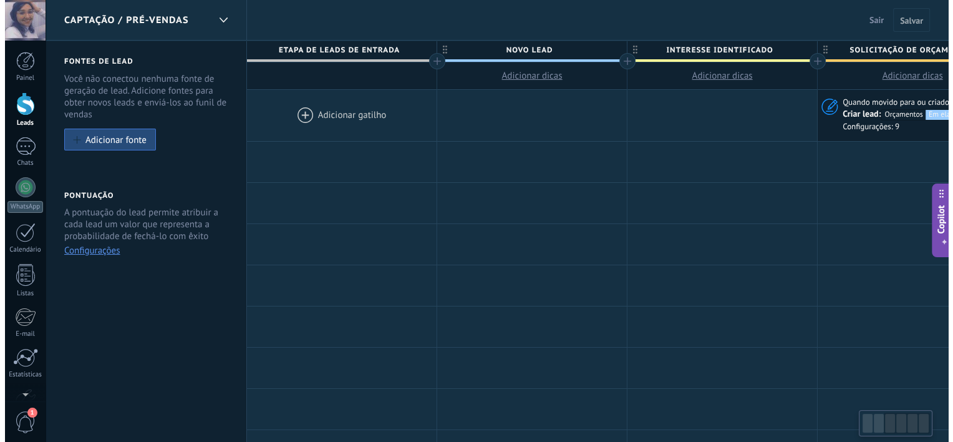
scroll to position [0, 439]
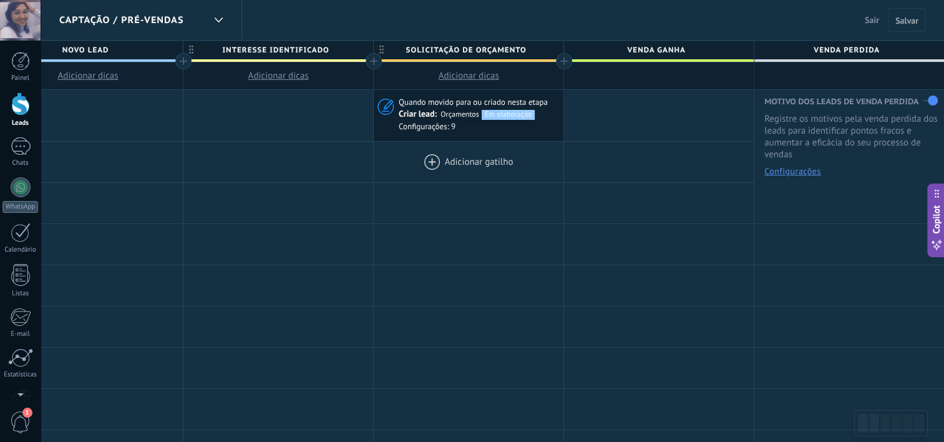
click at [451, 163] on div at bounding box center [469, 162] width 190 height 41
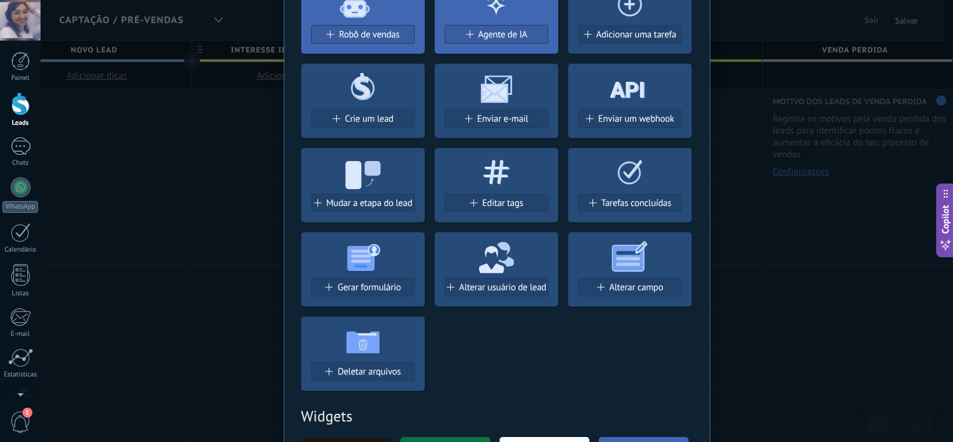
scroll to position [210, 0]
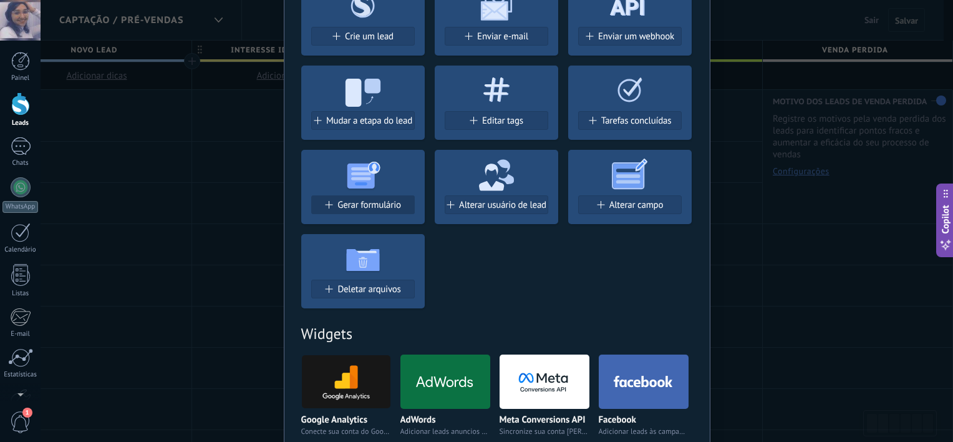
click at [384, 200] on span "Gerar formulário" at bounding box center [368, 205] width 63 height 11
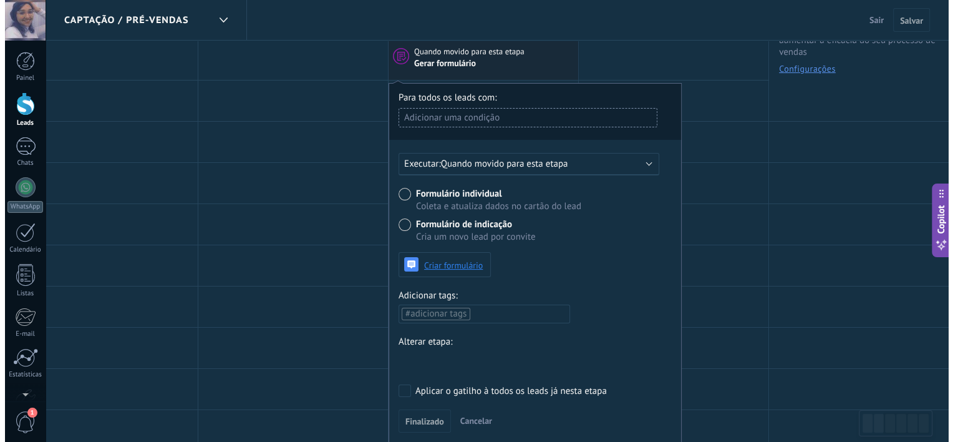
scroll to position [102, 0]
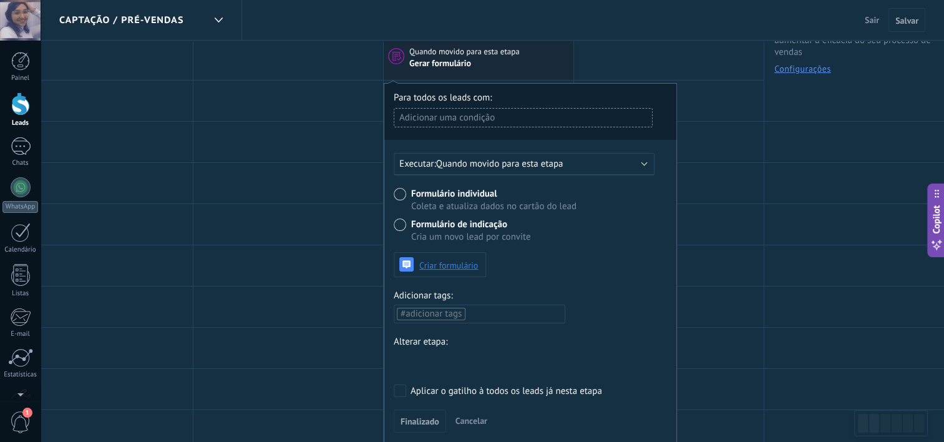
click at [456, 65] on span "Gerar formulário" at bounding box center [441, 63] width 64 height 11
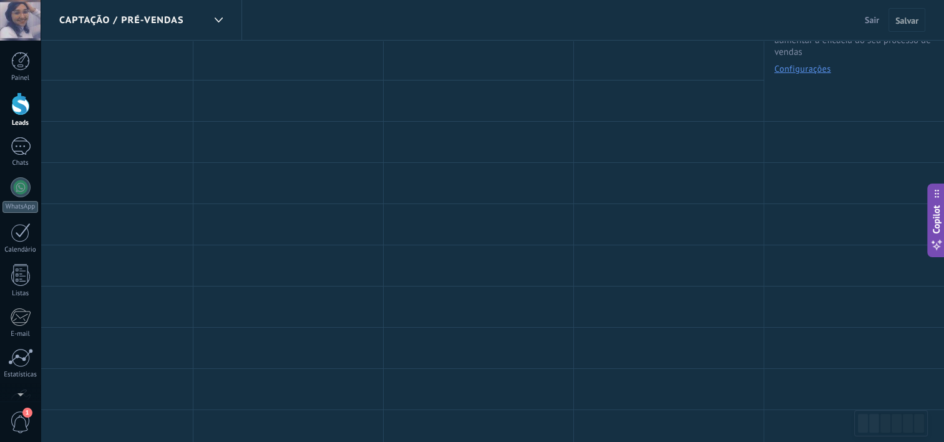
click at [449, 70] on div at bounding box center [479, 59] width 190 height 41
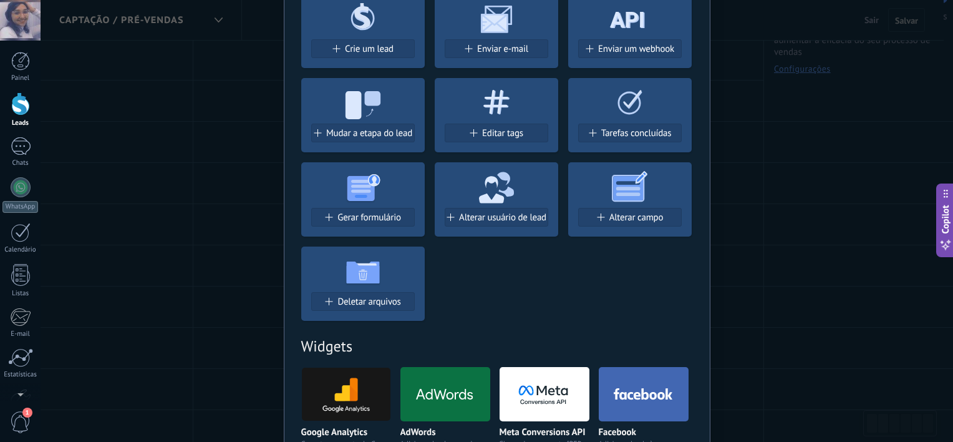
scroll to position [197, 0]
click at [592, 54] on button "Enviar um webhook" at bounding box center [630, 48] width 104 height 19
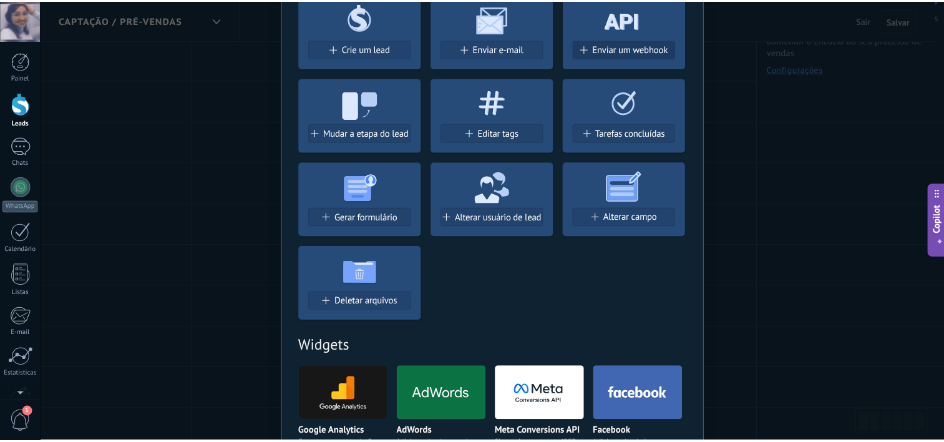
scroll to position [0, 0]
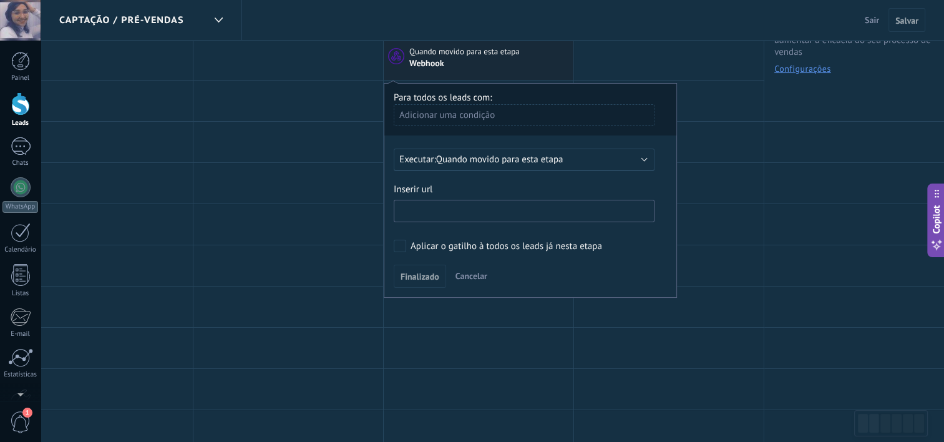
click at [495, 211] on input "text" at bounding box center [524, 211] width 261 height 22
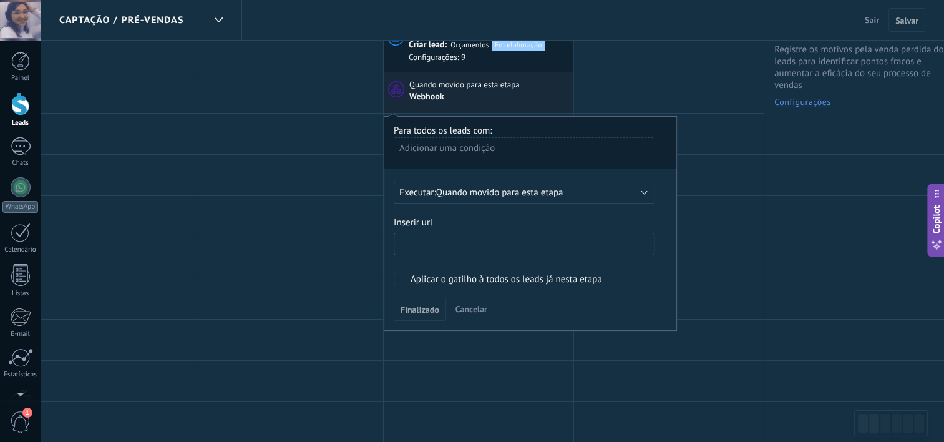
scroll to position [62, 0]
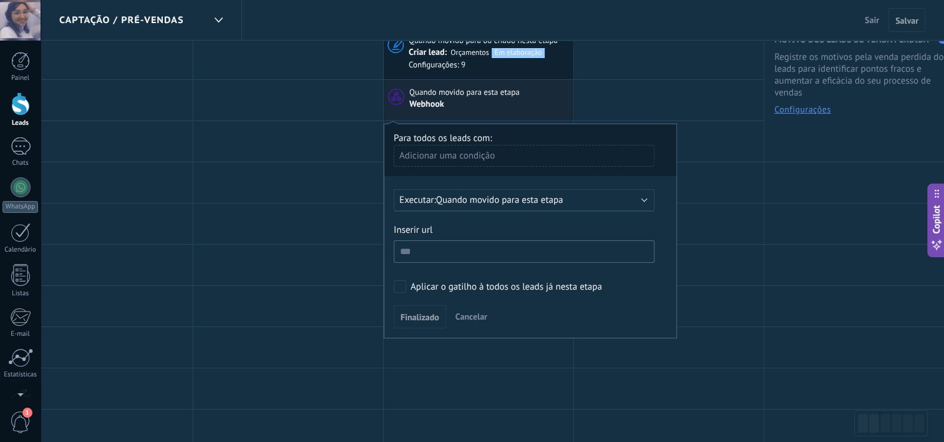
click at [871, 25] on span "Sair" at bounding box center [871, 19] width 14 height 11
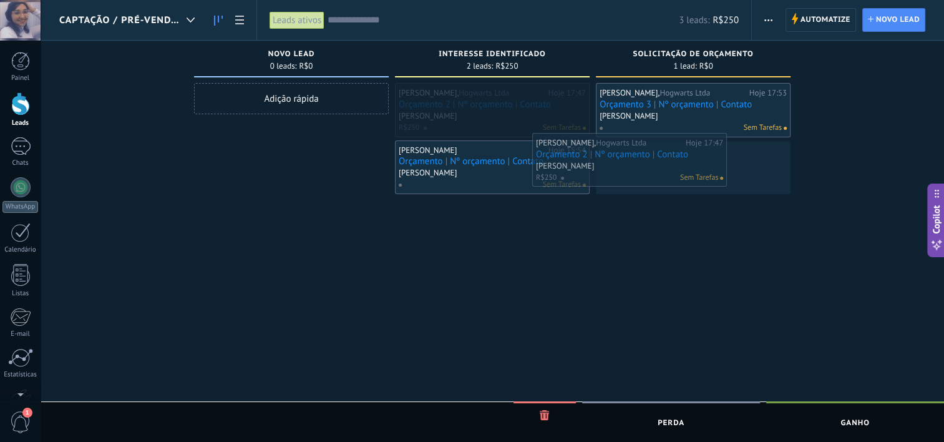
drag, startPoint x: 478, startPoint y: 120, endPoint x: 615, endPoint y: 170, distance: 146.0
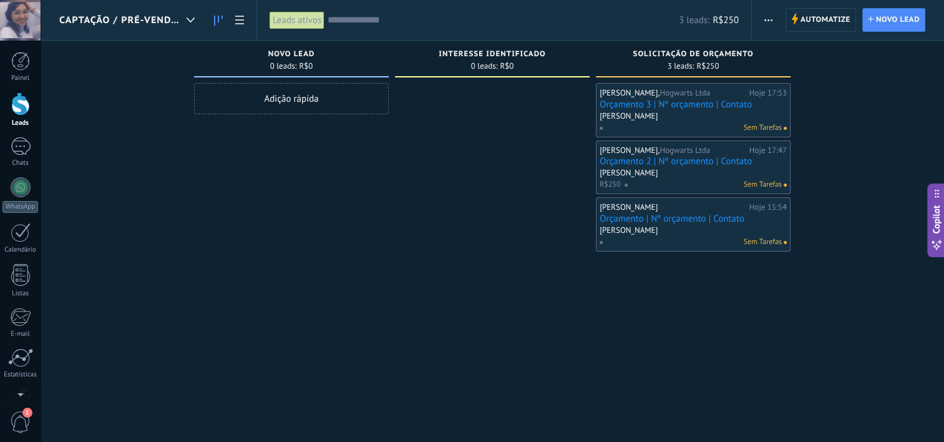
click at [107, 16] on span "Captação / Pré-Vendas" at bounding box center [120, 20] width 122 height 12
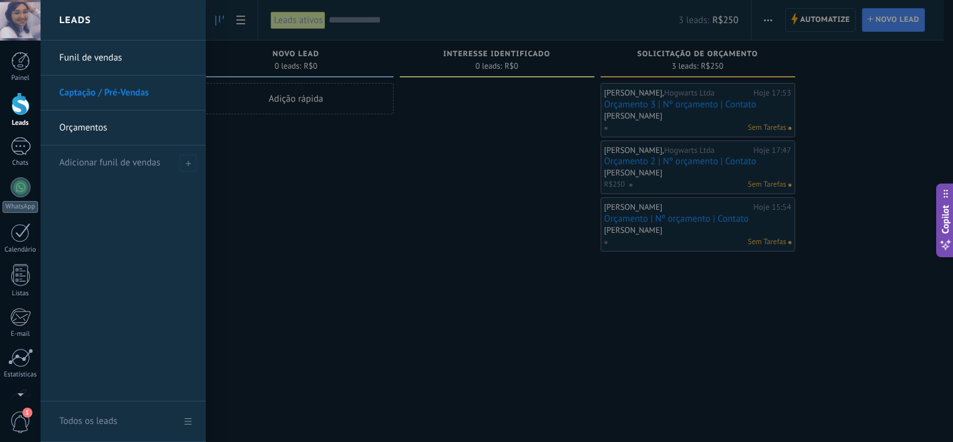
click at [112, 118] on link "Orçamentos" at bounding box center [126, 127] width 134 height 35
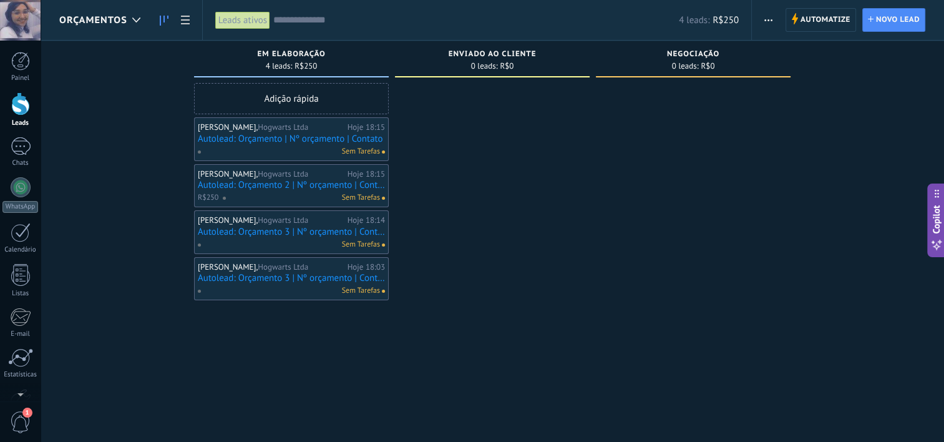
click at [255, 226] on link "Autolead: Orçamento 3 | Nº orçamento | Contato" at bounding box center [291, 231] width 187 height 11
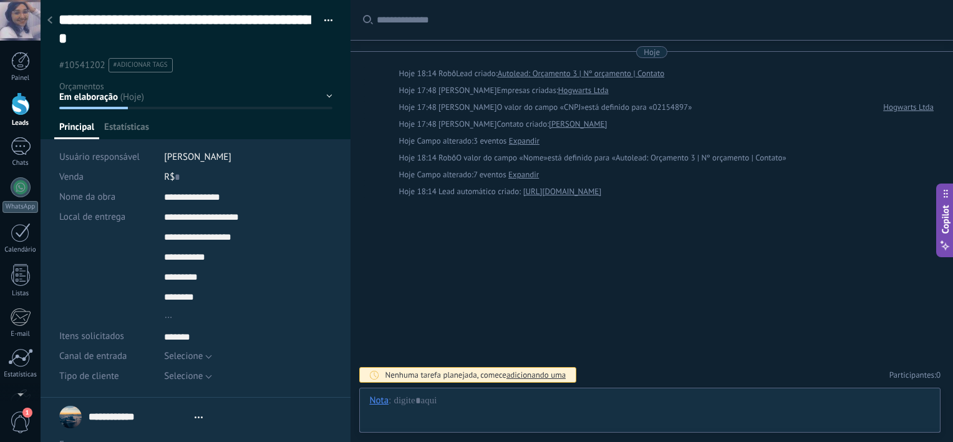
scroll to position [12, 0]
click at [171, 127] on span "Mídia" at bounding box center [170, 130] width 22 height 18
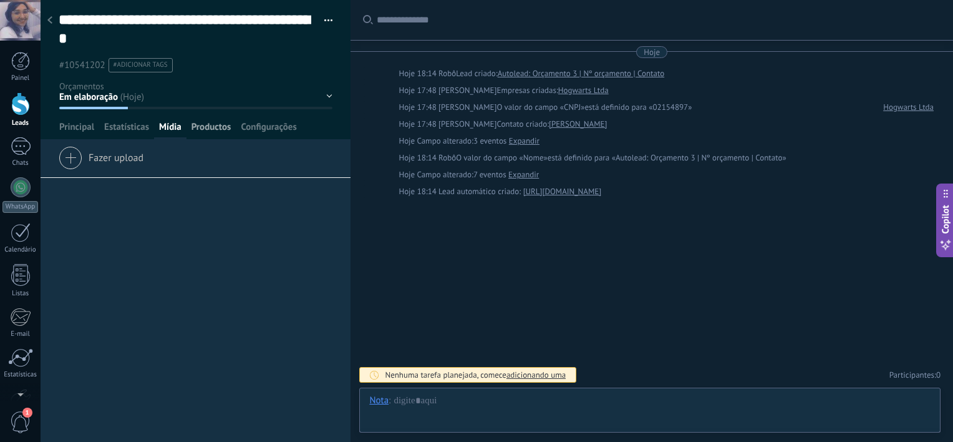
click at [216, 136] on span "Productos" at bounding box center [211, 130] width 40 height 18
click at [75, 127] on span "Principal" at bounding box center [76, 130] width 35 height 18
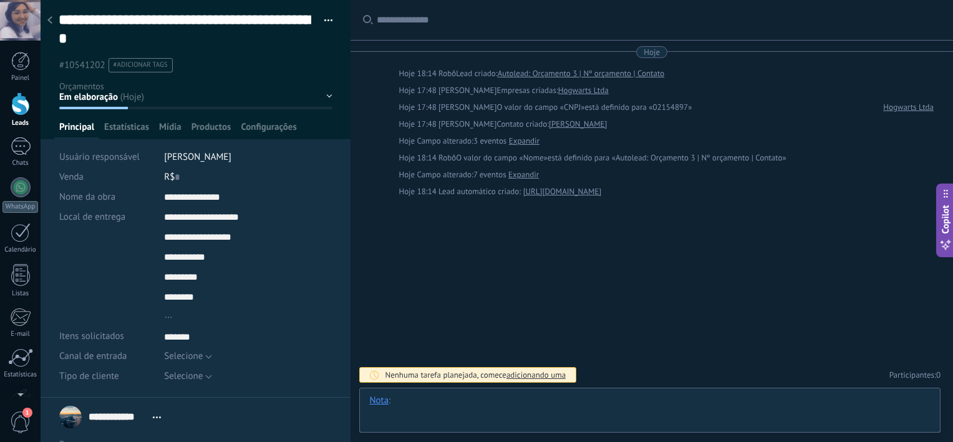
click at [381, 409] on div at bounding box center [649, 412] width 561 height 37
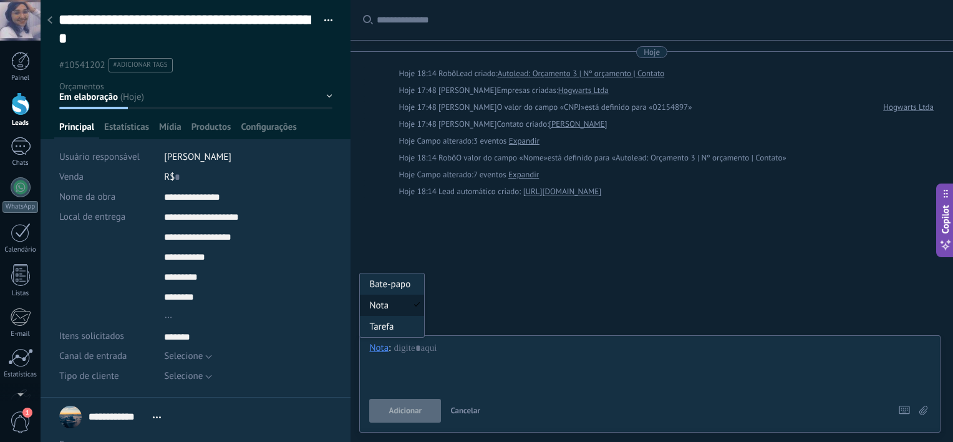
click at [377, 342] on div "Nota" at bounding box center [378, 347] width 19 height 11
click at [272, 112] on div at bounding box center [196, 69] width 311 height 139
click at [266, 130] on span "Configurações" at bounding box center [269, 130] width 56 height 18
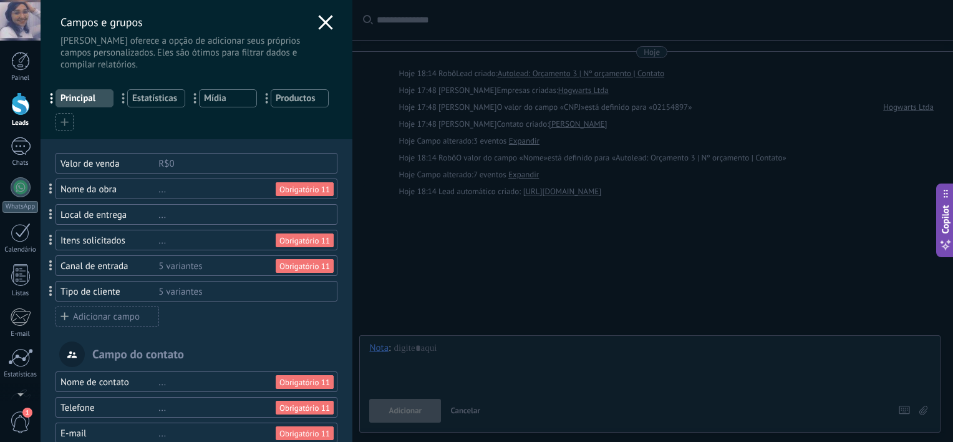
click at [321, 26] on icon at bounding box center [325, 22] width 15 height 15
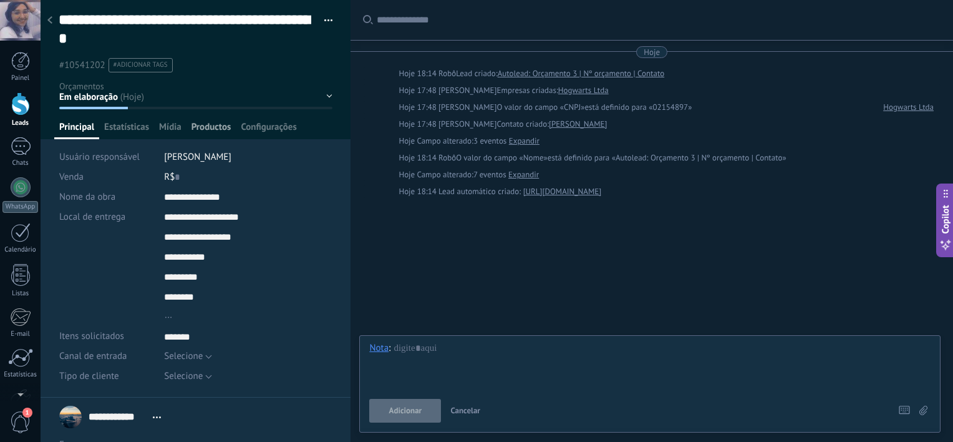
click at [226, 130] on span "Productos" at bounding box center [211, 130] width 40 height 18
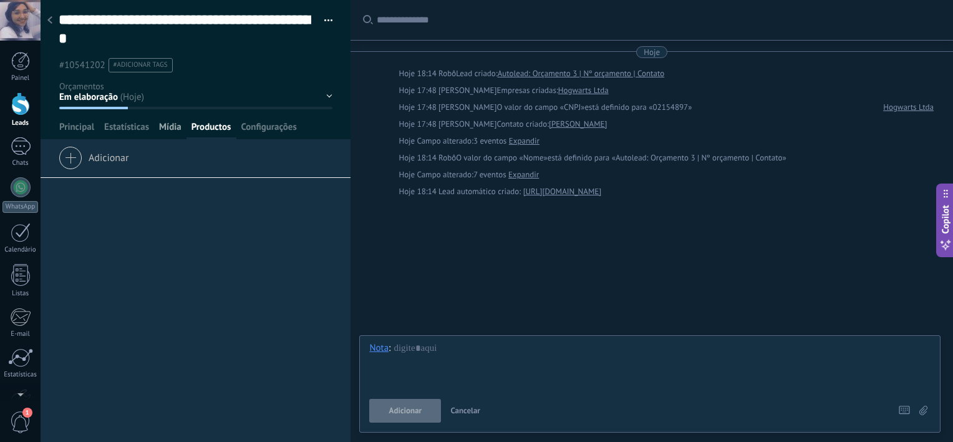
click at [174, 132] on span "Mídia" at bounding box center [170, 130] width 22 height 18
click at [142, 132] on span "Estatísticas" at bounding box center [126, 130] width 45 height 18
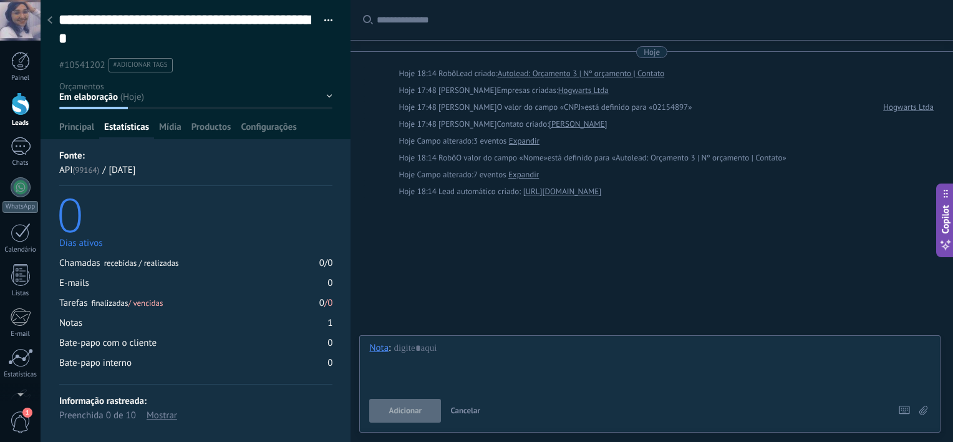
click at [55, 22] on div at bounding box center [49, 21] width 17 height 24
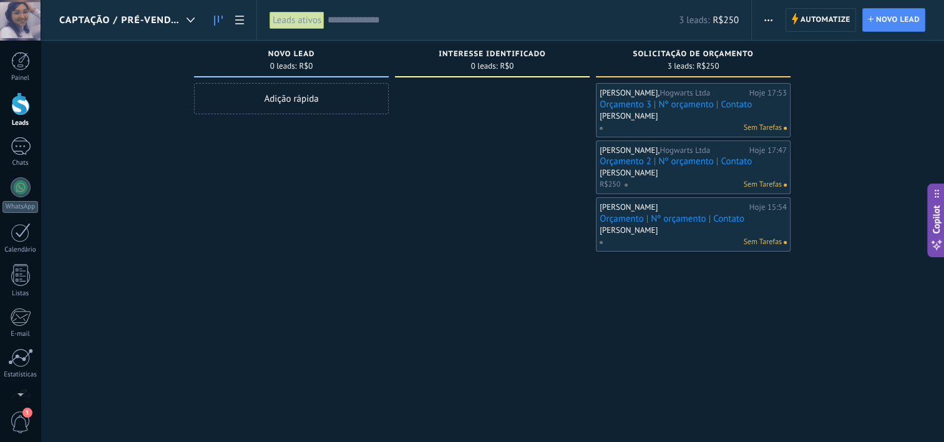
click at [167, 19] on span "Captação / Pré-Vendas" at bounding box center [120, 20] width 122 height 12
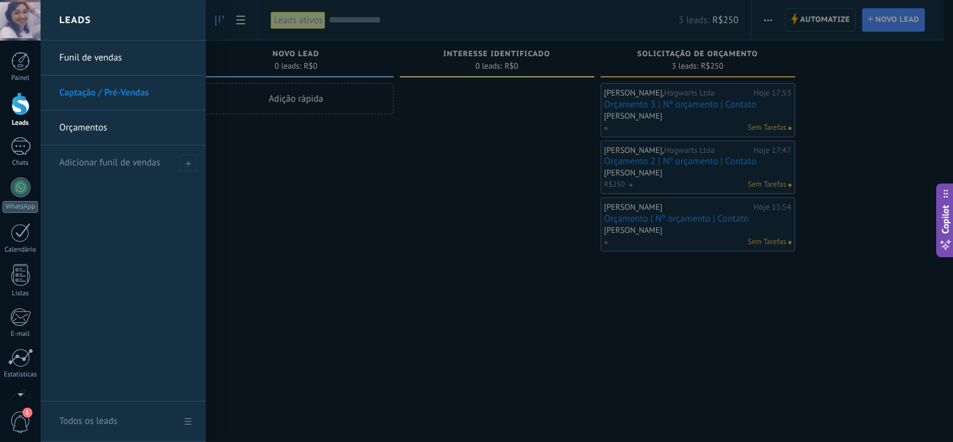
click at [138, 114] on link "Orçamentos" at bounding box center [126, 127] width 134 height 35
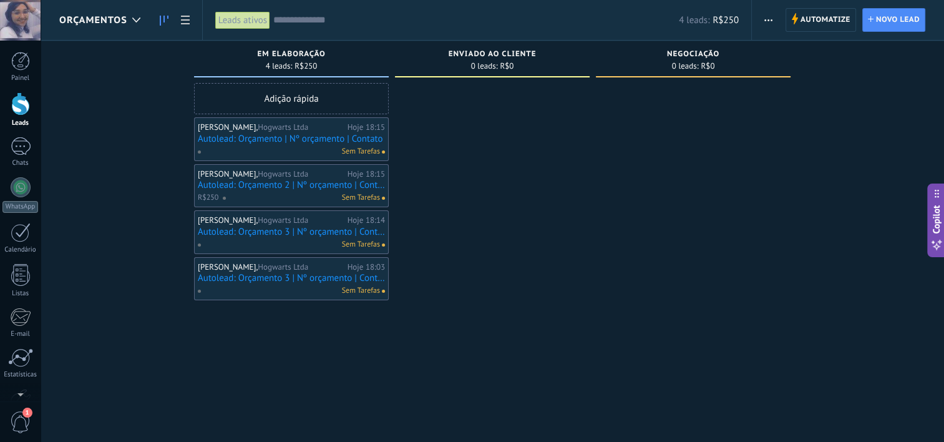
click at [254, 180] on link "Autolead: Orçamento 2 | Nº orçamento | Contato" at bounding box center [291, 185] width 187 height 11
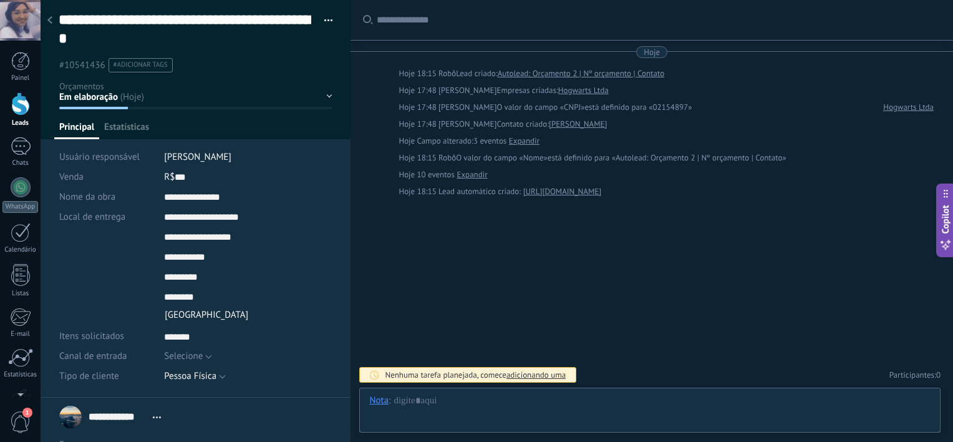
scroll to position [12, 0]
click at [175, 135] on span "Mídia" at bounding box center [170, 130] width 22 height 18
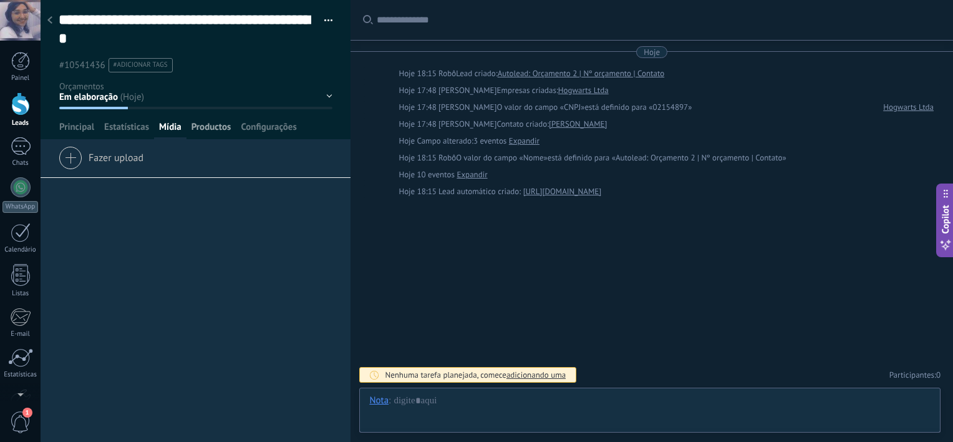
click at [217, 133] on span "Productos" at bounding box center [211, 130] width 40 height 18
click at [47, 16] on div at bounding box center [49, 21] width 17 height 24
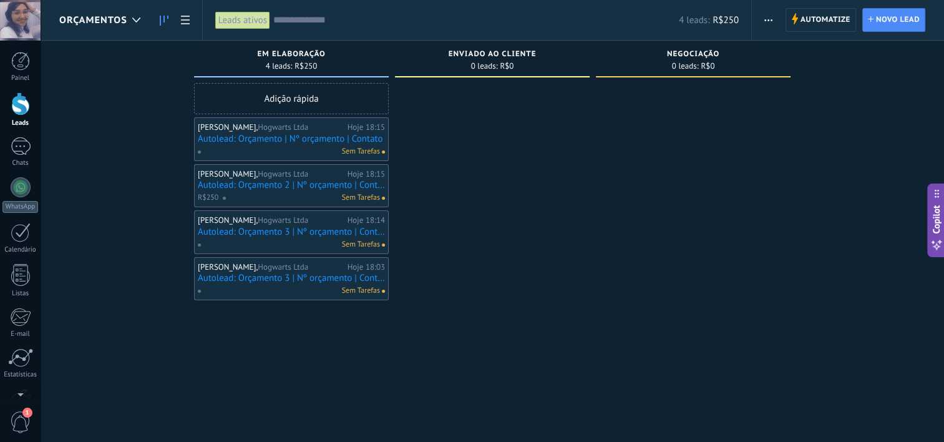
click at [267, 140] on link "Autolead: Orçamento | Nº orçamento | Contato" at bounding box center [291, 138] width 187 height 11
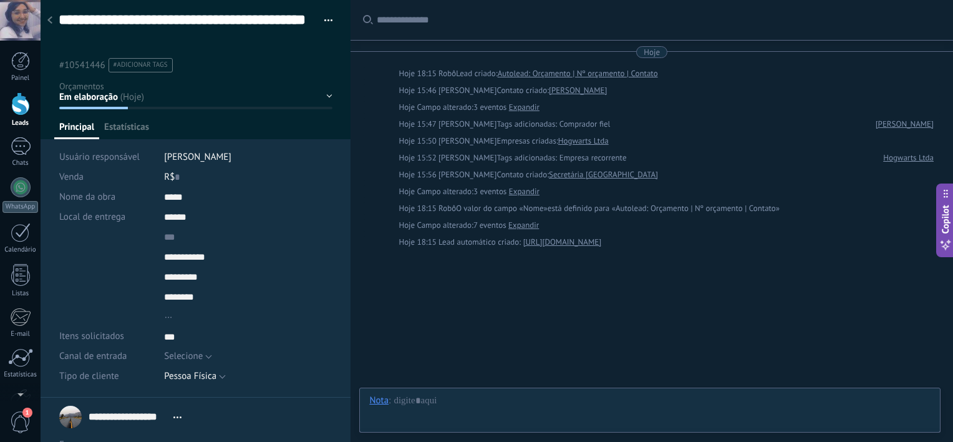
scroll to position [24, 0]
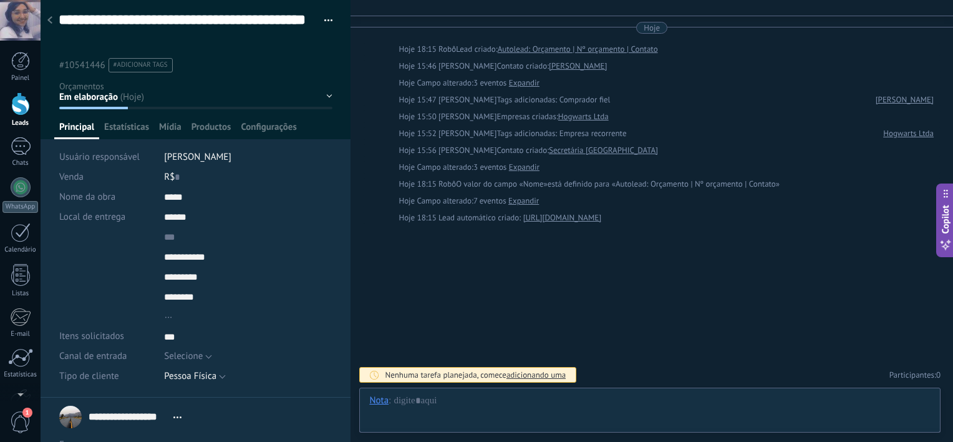
click at [267, 140] on div "**********" at bounding box center [196, 198] width 311 height 397
click at [15, 332] on div at bounding box center [20, 323] width 21 height 22
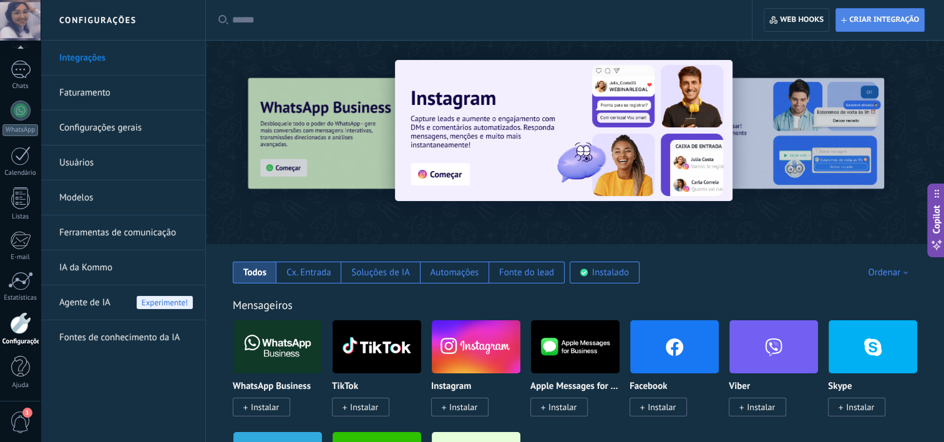
click at [881, 22] on span "Criar integração" at bounding box center [884, 20] width 70 height 10
type textarea "*********"
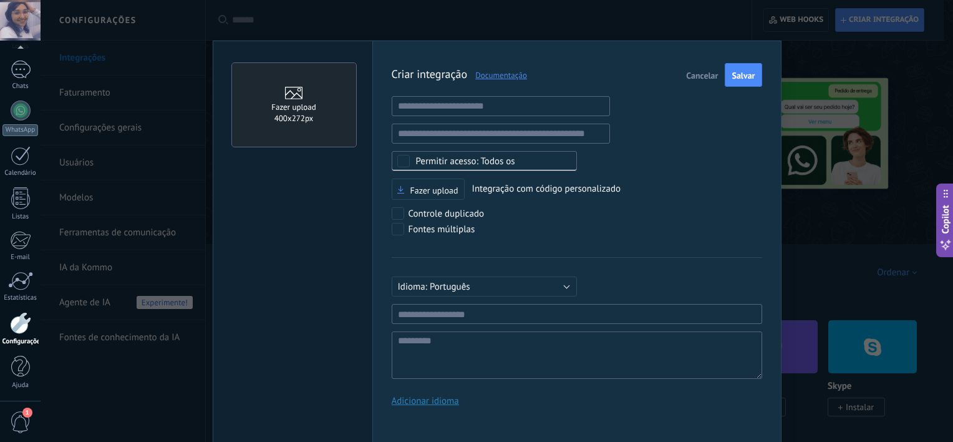
click at [696, 71] on span "Cancelar" at bounding box center [702, 75] width 32 height 9
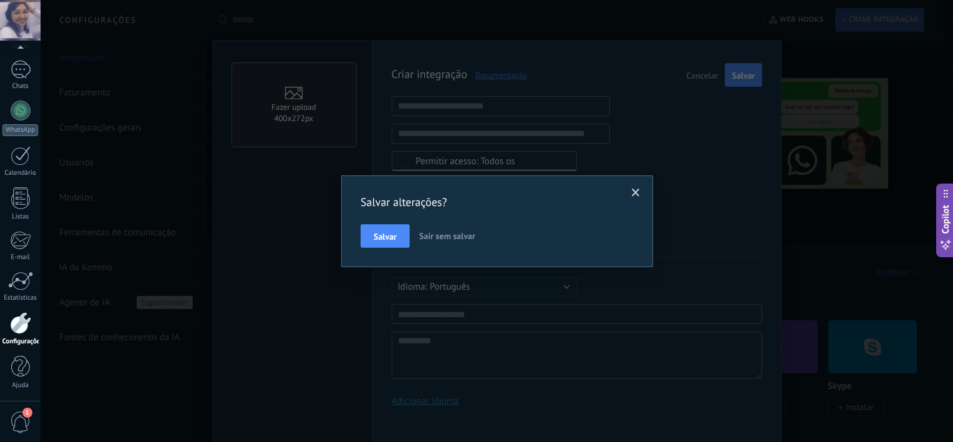
click at [465, 232] on span "Sair sem salvar" at bounding box center [447, 235] width 56 height 11
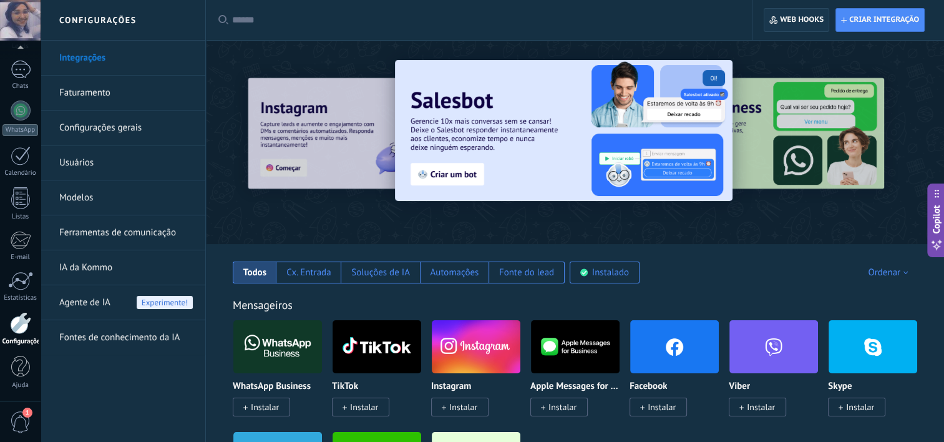
click at [810, 21] on span "Web hooks 0" at bounding box center [802, 20] width 44 height 10
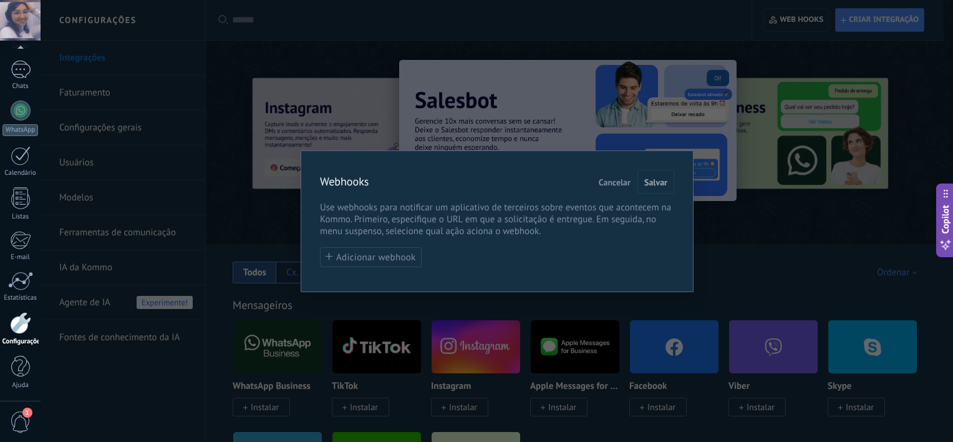
click at [744, 72] on div "Webhooks Cancelar Salvar Use webhooks para notificar um aplicativo de terceiros…" at bounding box center [497, 221] width 912 height 442
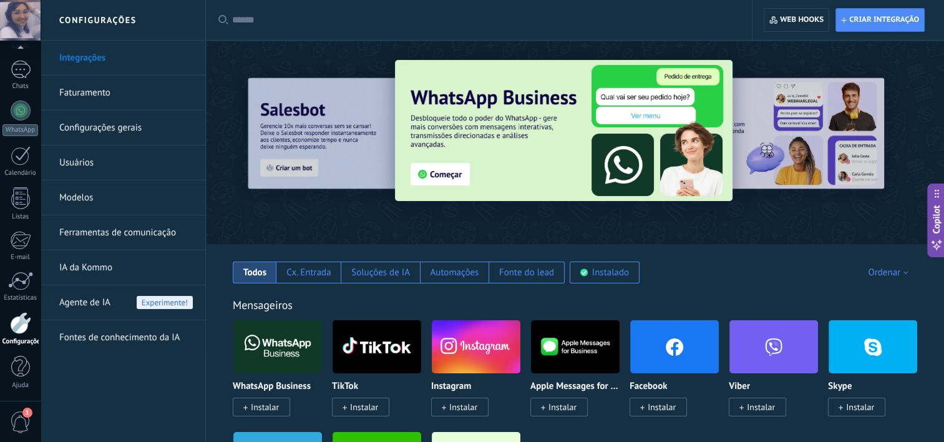
click at [117, 128] on link "Configurações gerais" at bounding box center [125, 127] width 133 height 35
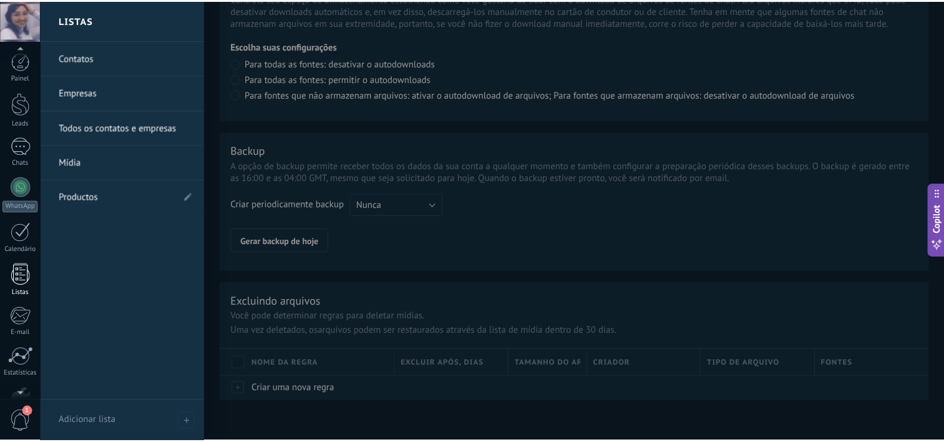
scroll to position [77, 0]
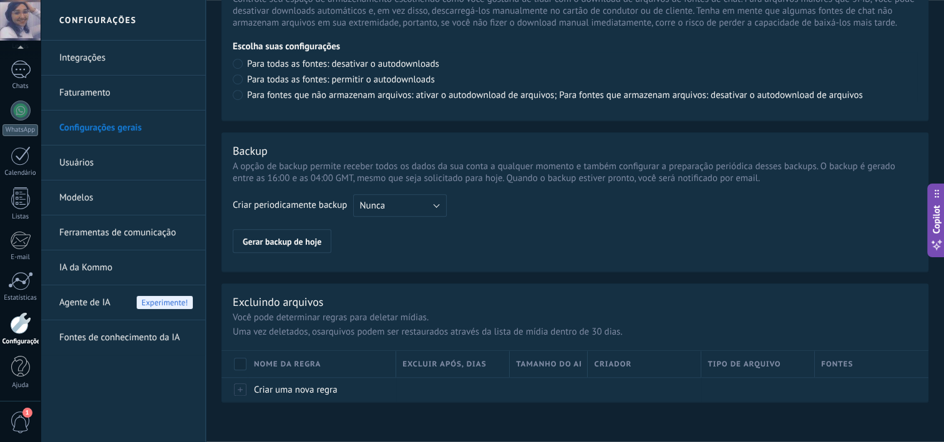
click at [156, 193] on link "Modelos" at bounding box center [125, 197] width 133 height 35
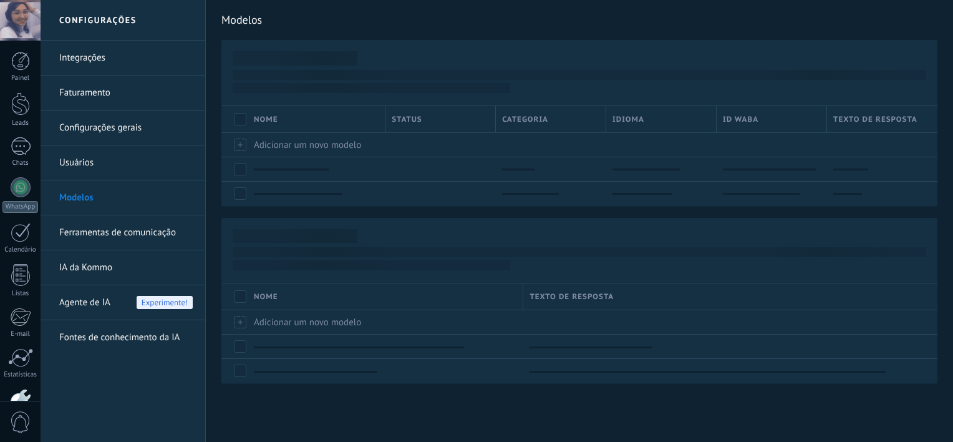
click at [161, 229] on link "Ferramentas de comunicação" at bounding box center [125, 232] width 133 height 35
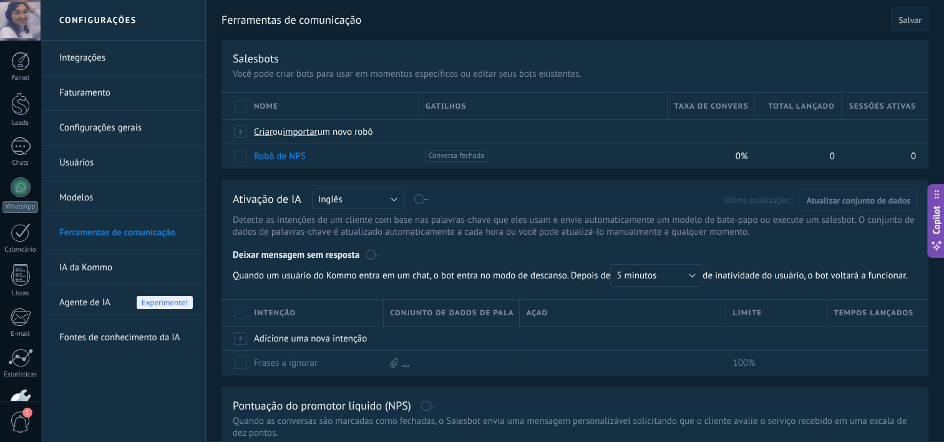
click at [157, 266] on link "IA da Kommo" at bounding box center [125, 267] width 133 height 35
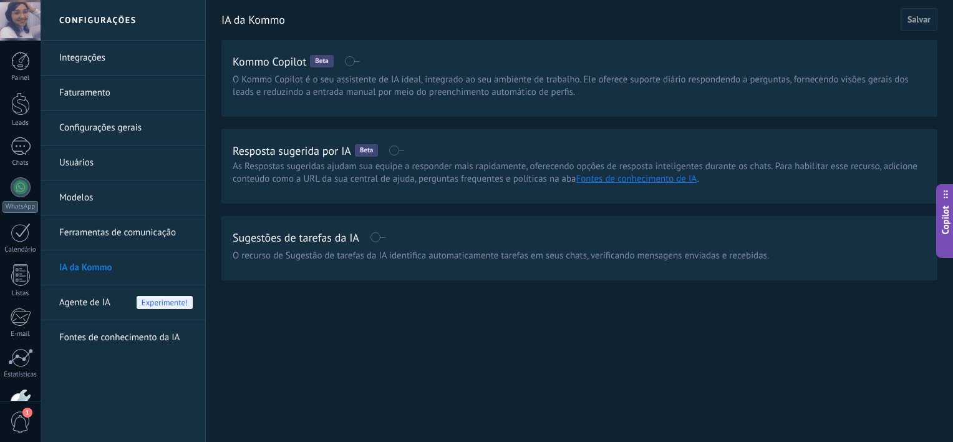
click at [147, 57] on link "Integrações" at bounding box center [125, 58] width 133 height 35
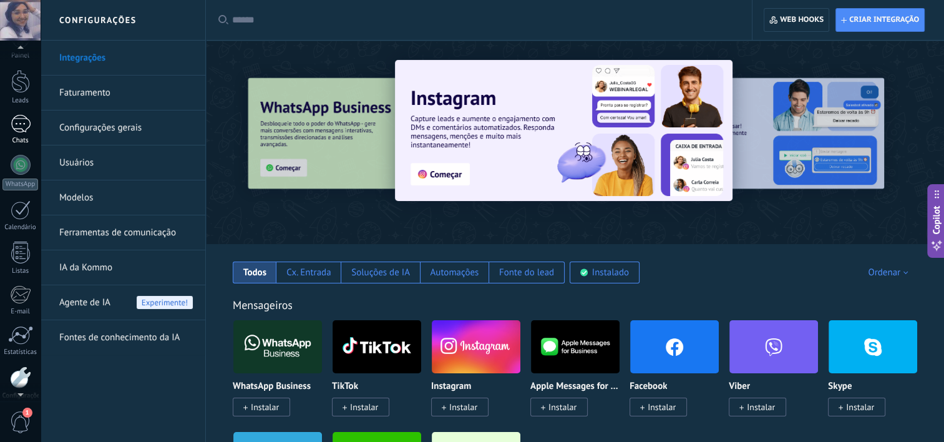
scroll to position [22, 0]
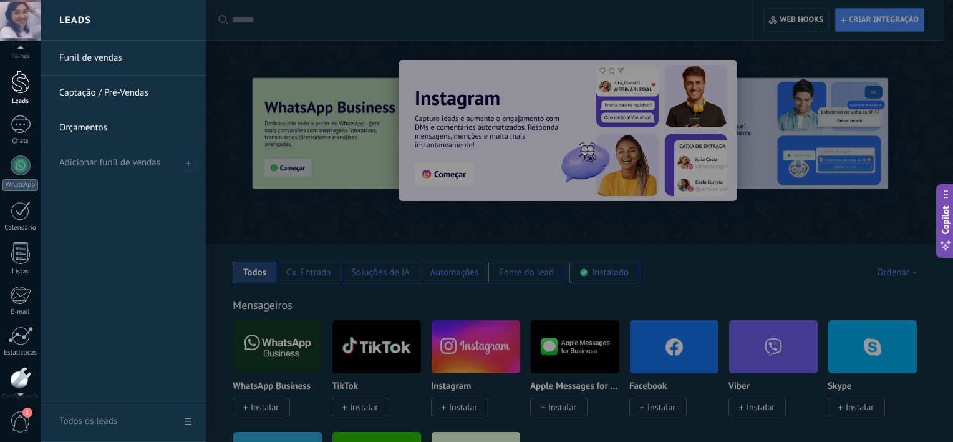
click at [26, 86] on div at bounding box center [20, 81] width 19 height 23
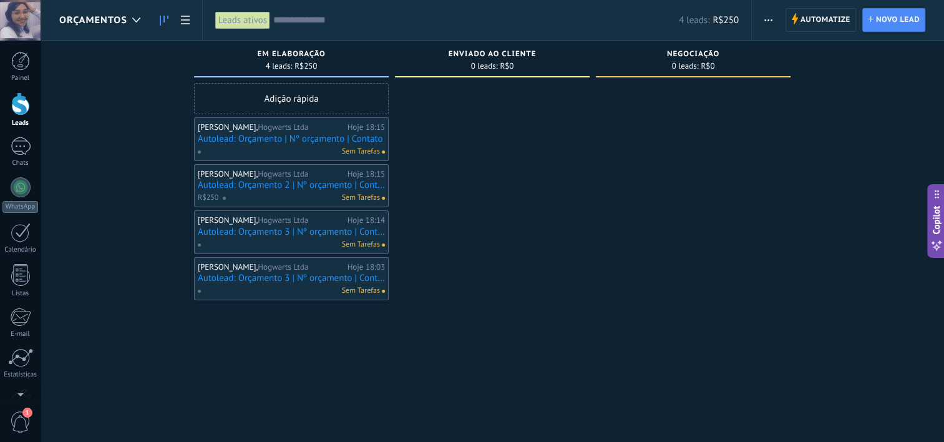
click at [106, 21] on span "Orçamentos" at bounding box center [93, 20] width 68 height 12
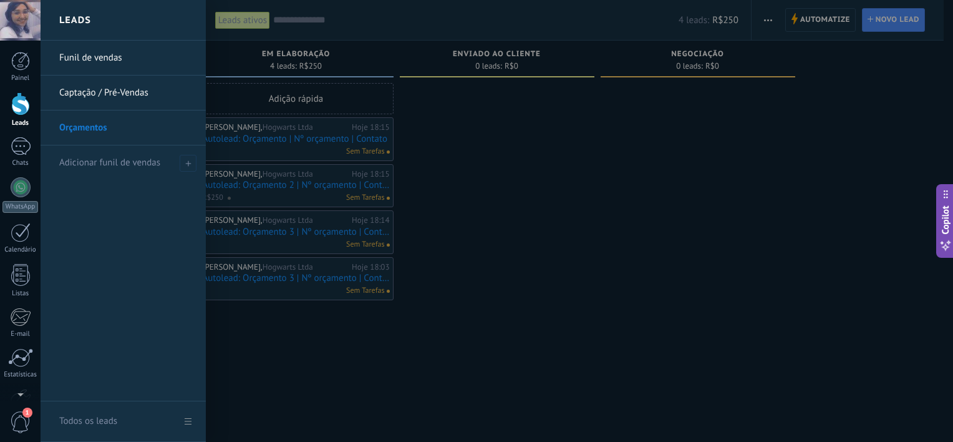
click at [137, 120] on link "Orçamentos" at bounding box center [126, 127] width 134 height 35
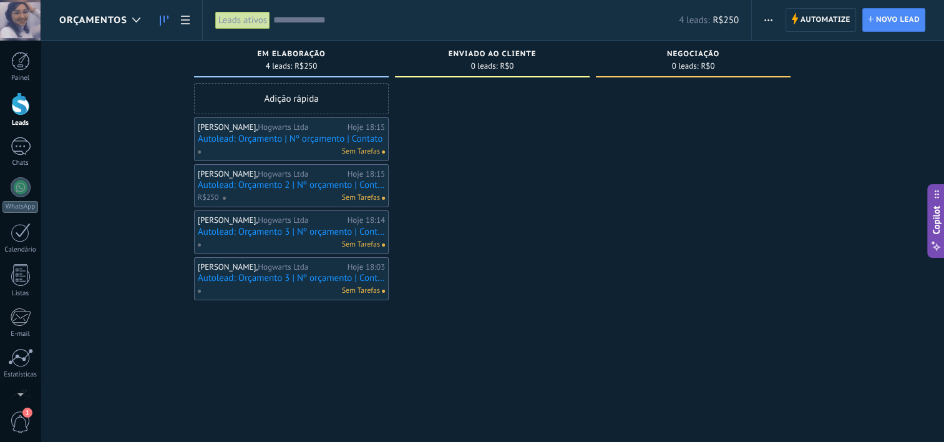
click at [768, 19] on icon "button" at bounding box center [768, 20] width 8 height 2
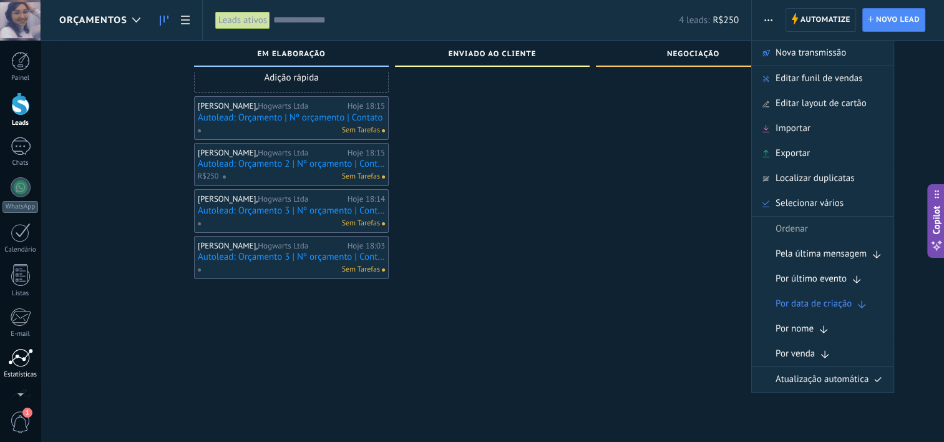
scroll to position [77, 0]
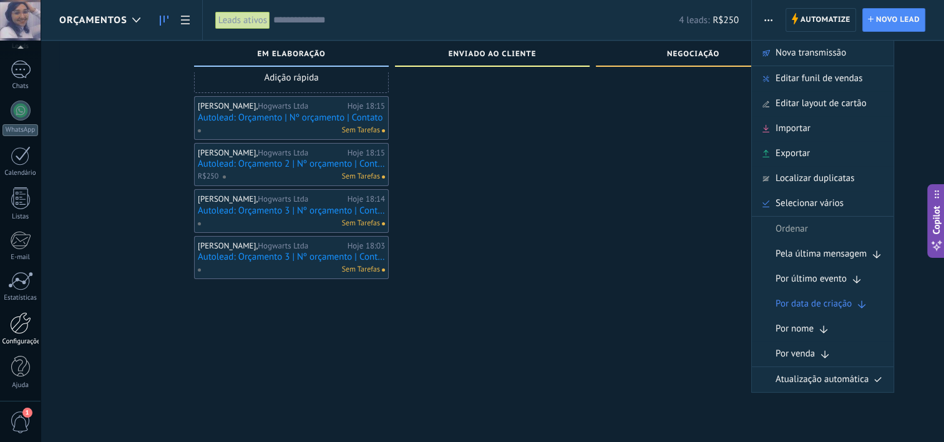
click at [21, 334] on link "Configurações" at bounding box center [20, 329] width 41 height 34
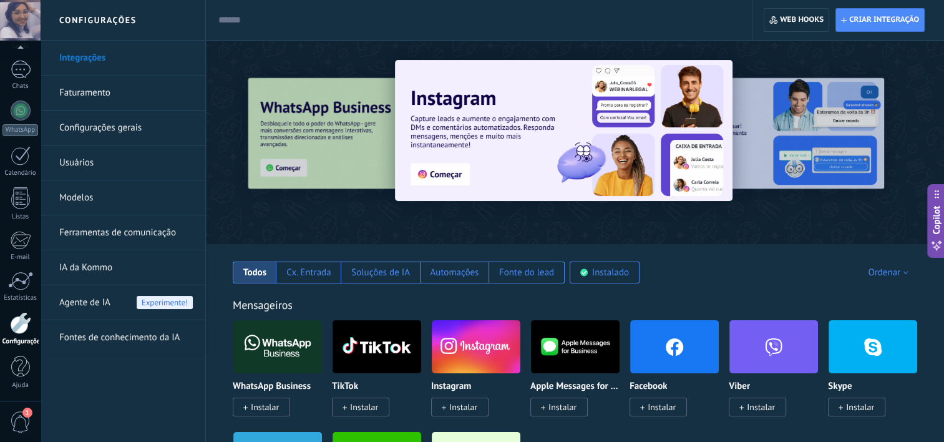
click at [159, 17] on h2 "Configurações" at bounding box center [122, 20] width 133 height 41
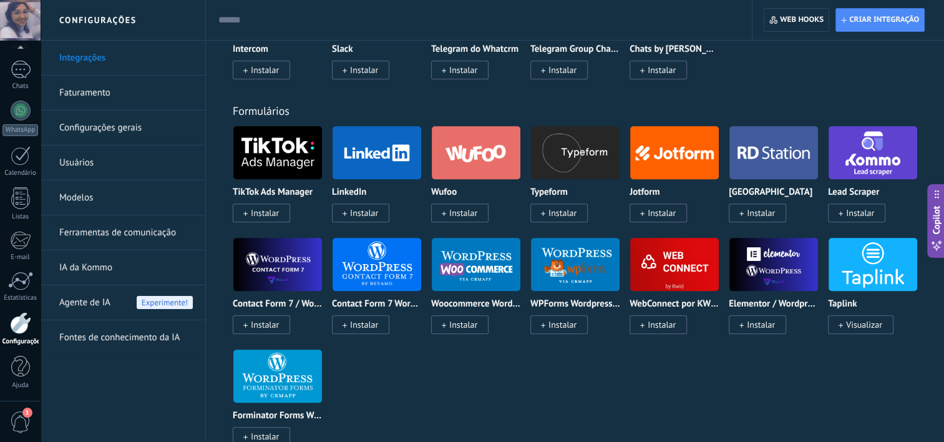
scroll to position [1100, 0]
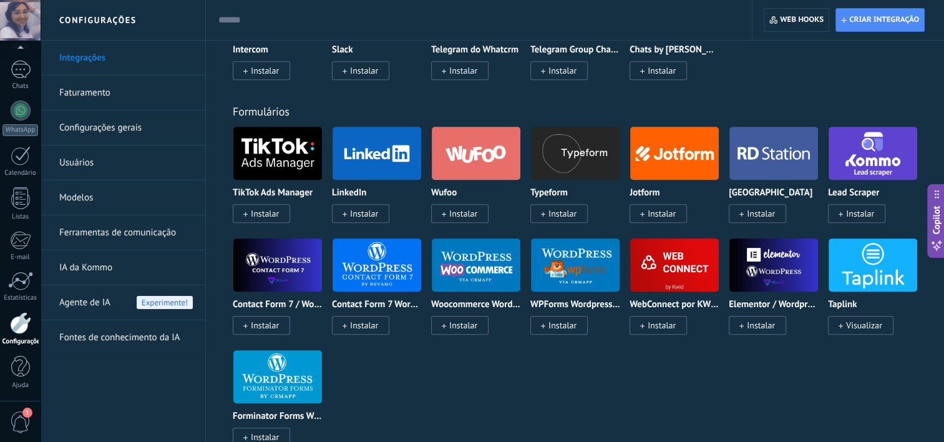
click at [246, 113] on link "Formulários" at bounding box center [261, 111] width 57 height 14
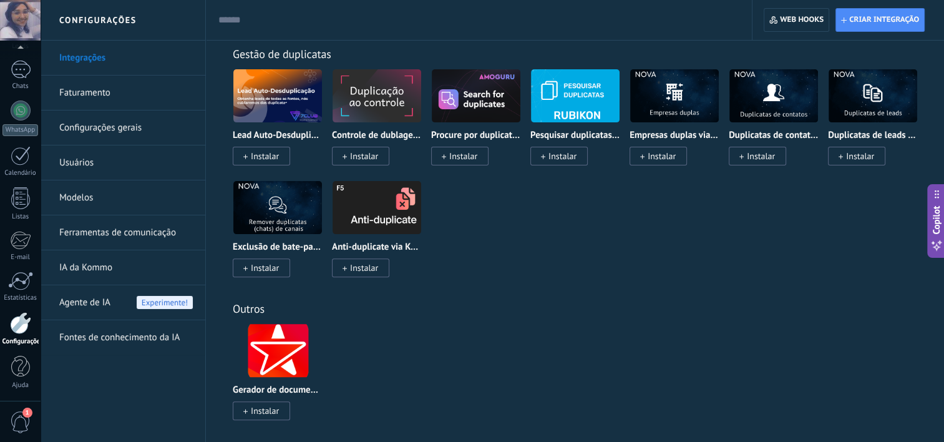
scroll to position [5081, 0]
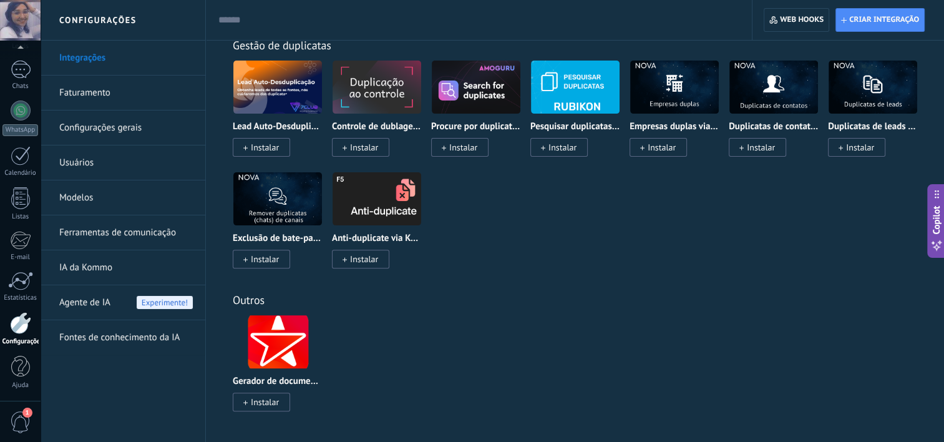
click at [143, 127] on link "Configurações gerais" at bounding box center [125, 127] width 133 height 35
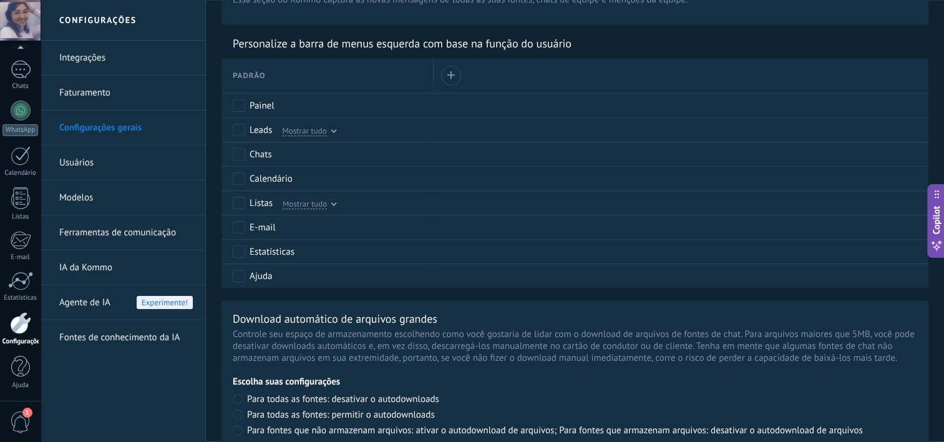
scroll to position [576, 0]
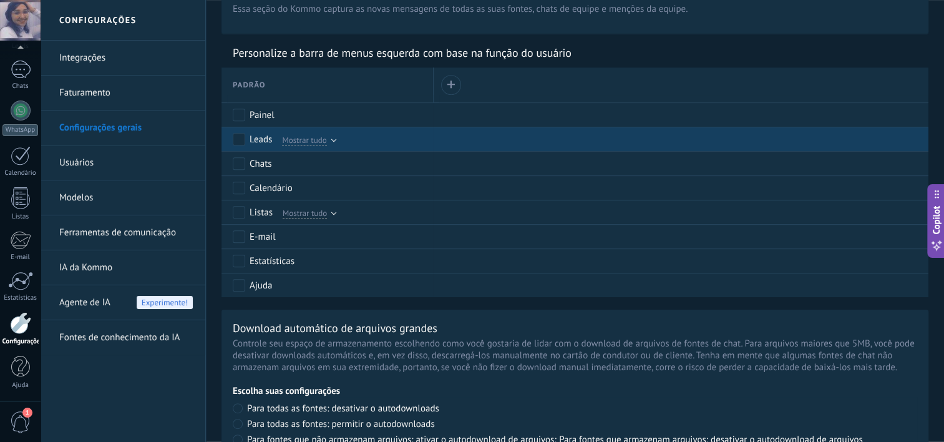
click at [311, 143] on span "Mostrar tudo" at bounding box center [304, 139] width 44 height 11
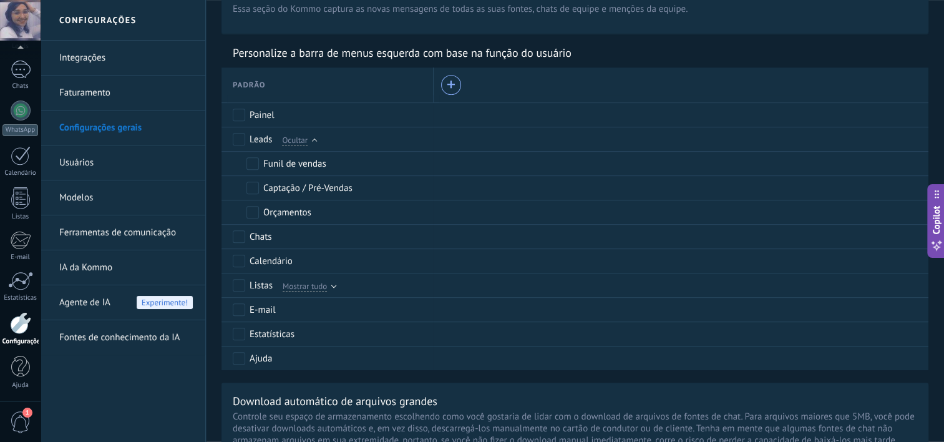
click at [454, 85] on div "+" at bounding box center [451, 84] width 9 height 9
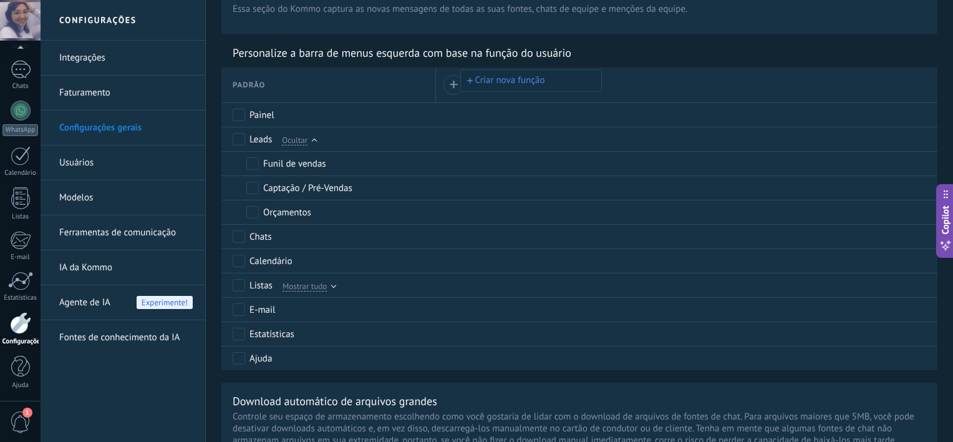
click at [400, 92] on div at bounding box center [476, 221] width 953 height 442
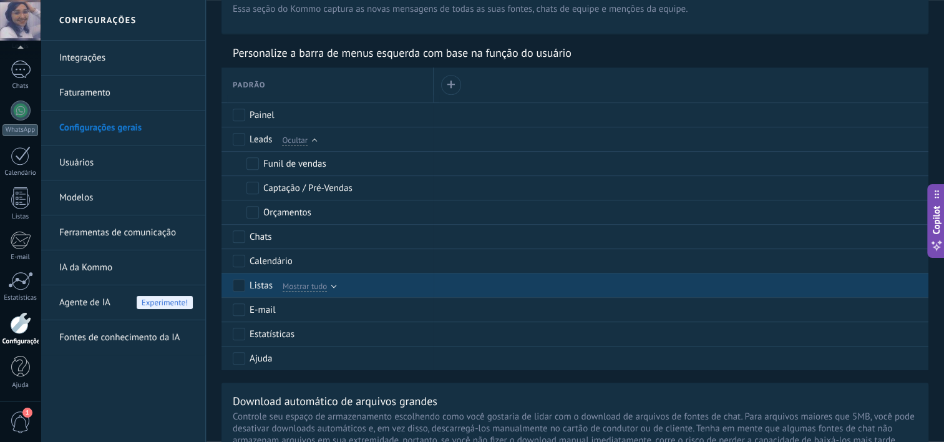
click at [306, 284] on span "Mostrar tudo" at bounding box center [305, 285] width 44 height 11
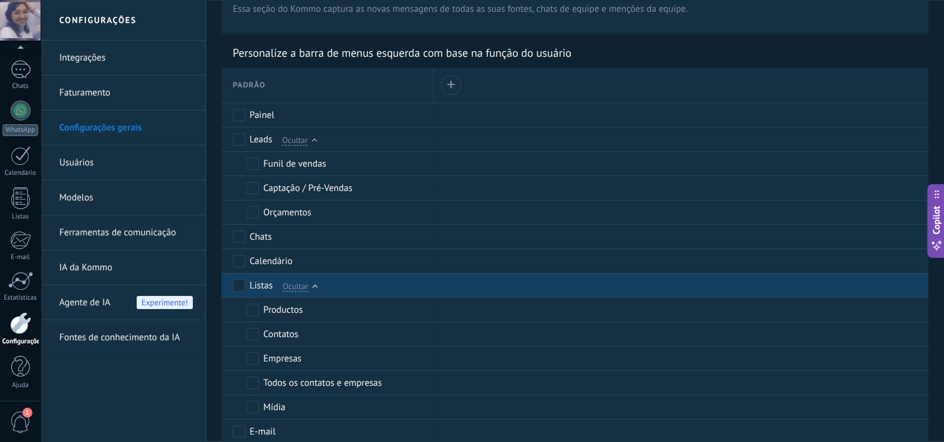
click at [306, 284] on span "Ocultar" at bounding box center [296, 285] width 26 height 11
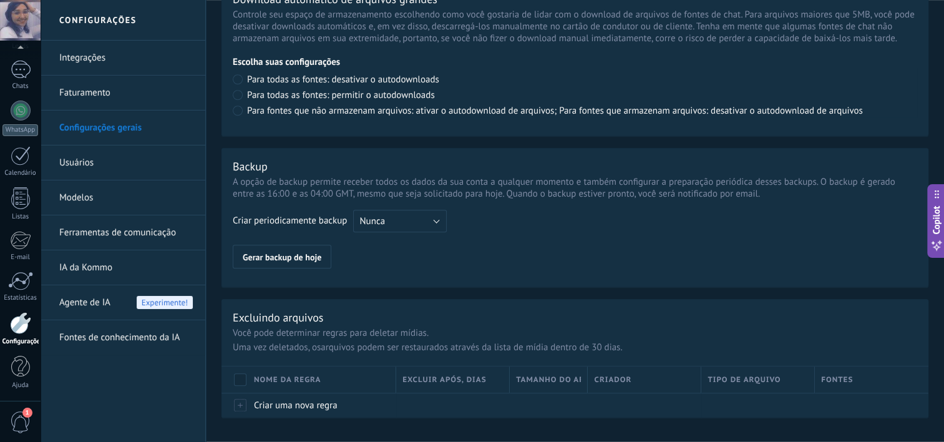
scroll to position [995, 0]
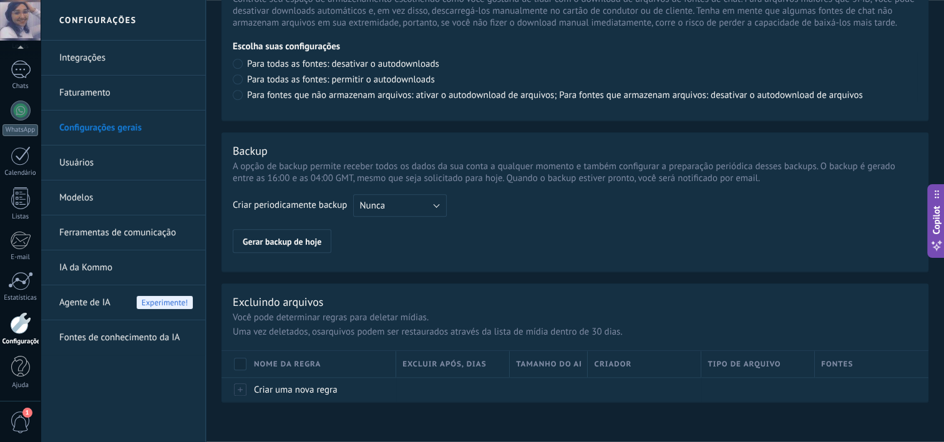
click at [271, 344] on div "Excluindo arquivos Você pode determinar regras para deletar mídias. Uma vez del…" at bounding box center [574, 342] width 707 height 118
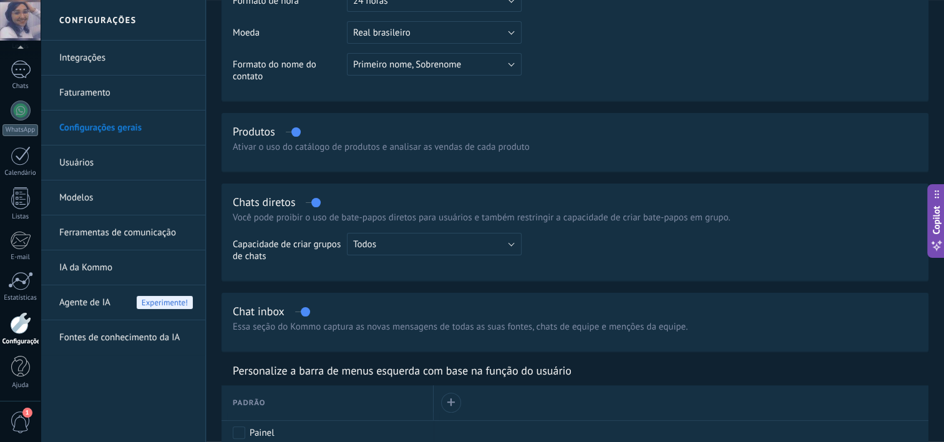
scroll to position [0, 0]
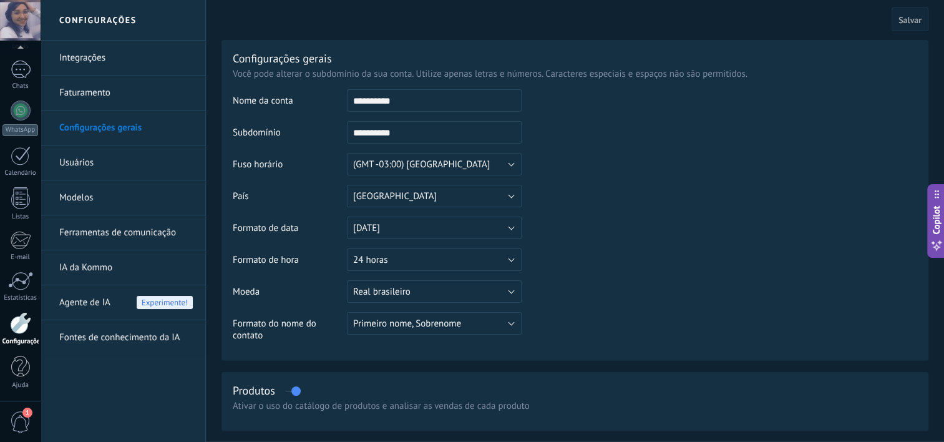
click at [105, 87] on link "Faturamento" at bounding box center [125, 92] width 133 height 35
click at [142, 334] on link "Fontes de conhecimento da IA" at bounding box center [125, 337] width 133 height 35
